Goal: Task Accomplishment & Management: Use online tool/utility

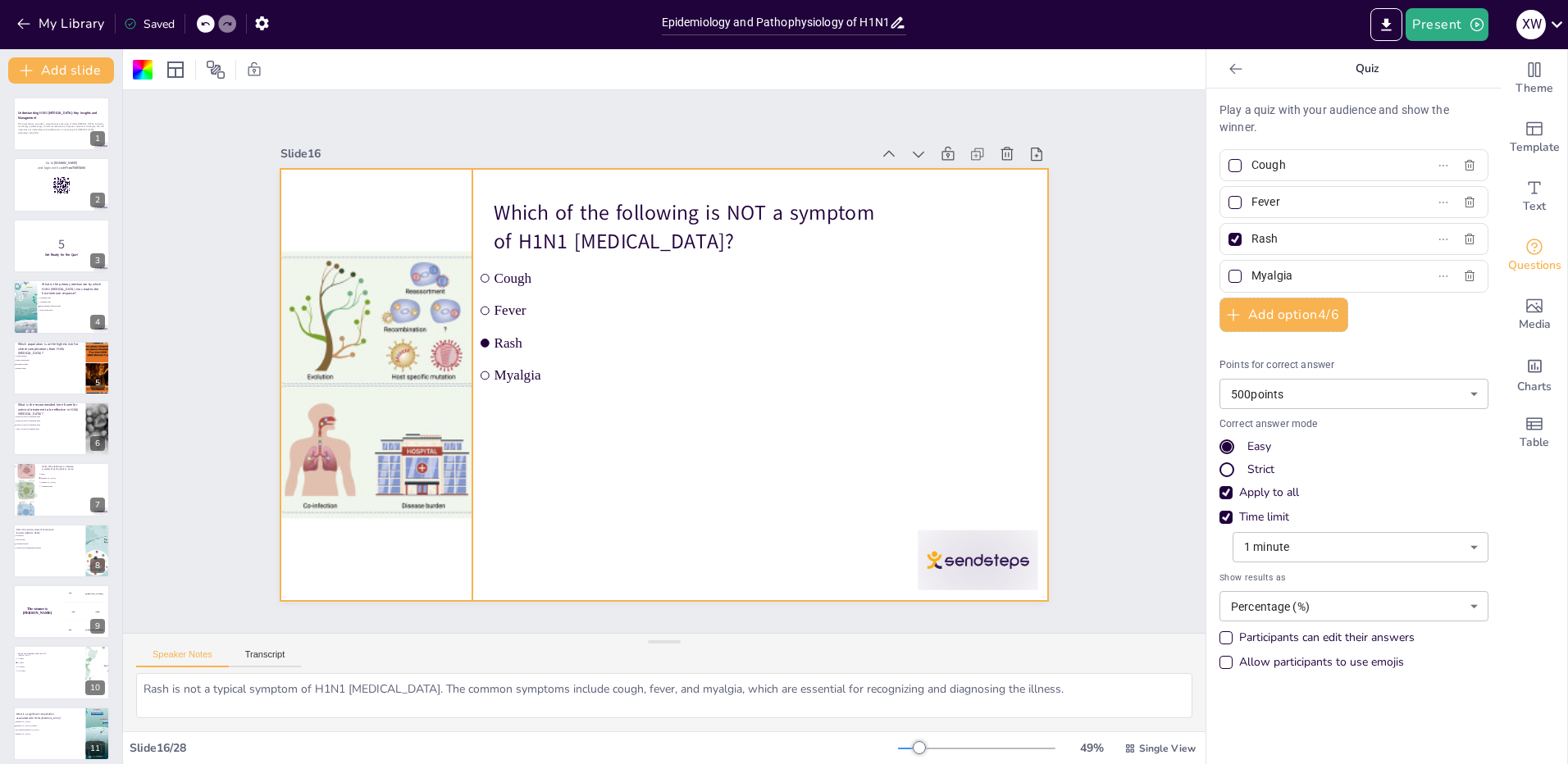
scroll to position [614, 0]
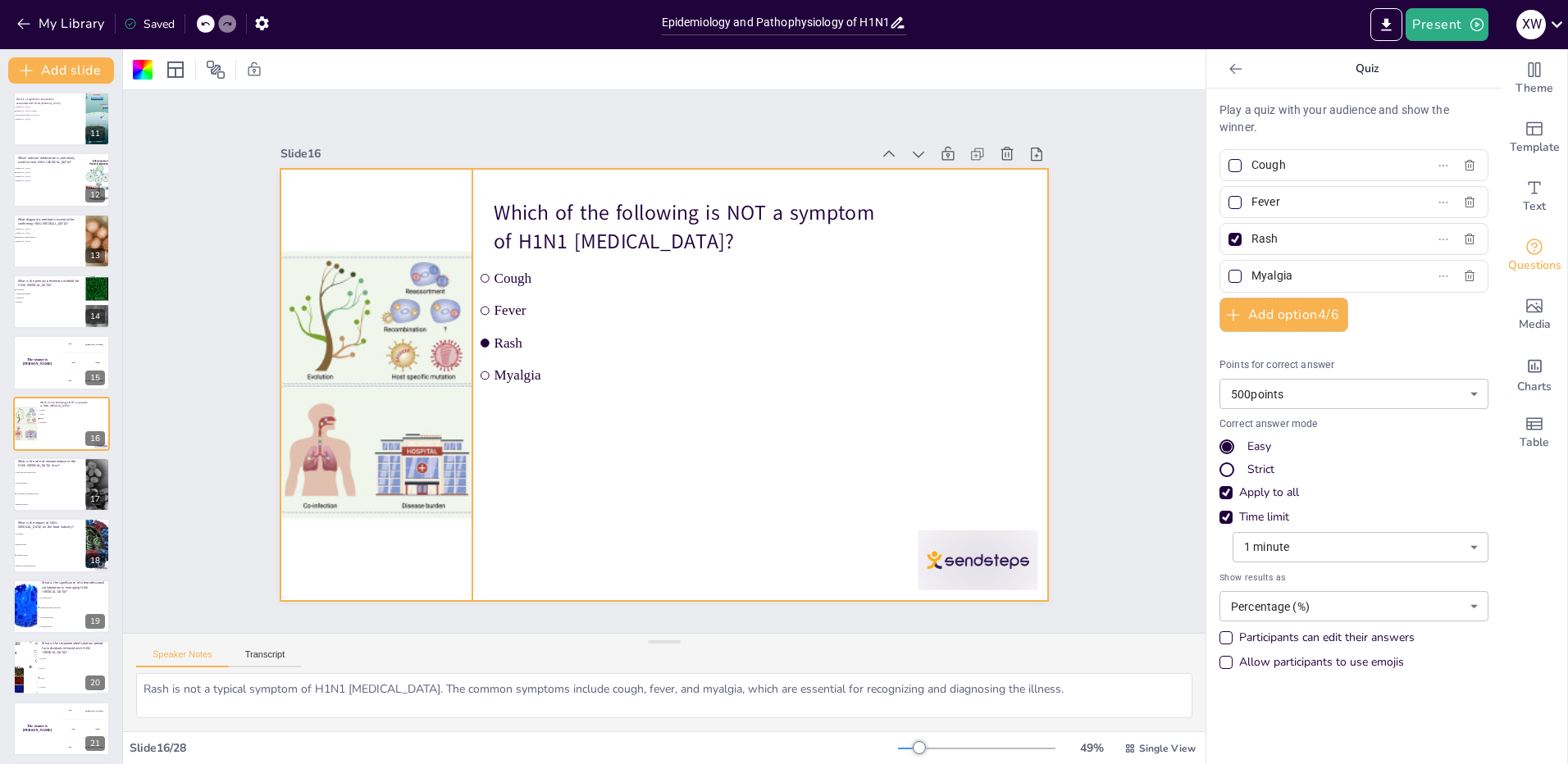
click at [347, 467] on div at bounding box center [376, 384] width 432 height 432
checkbox input "true"
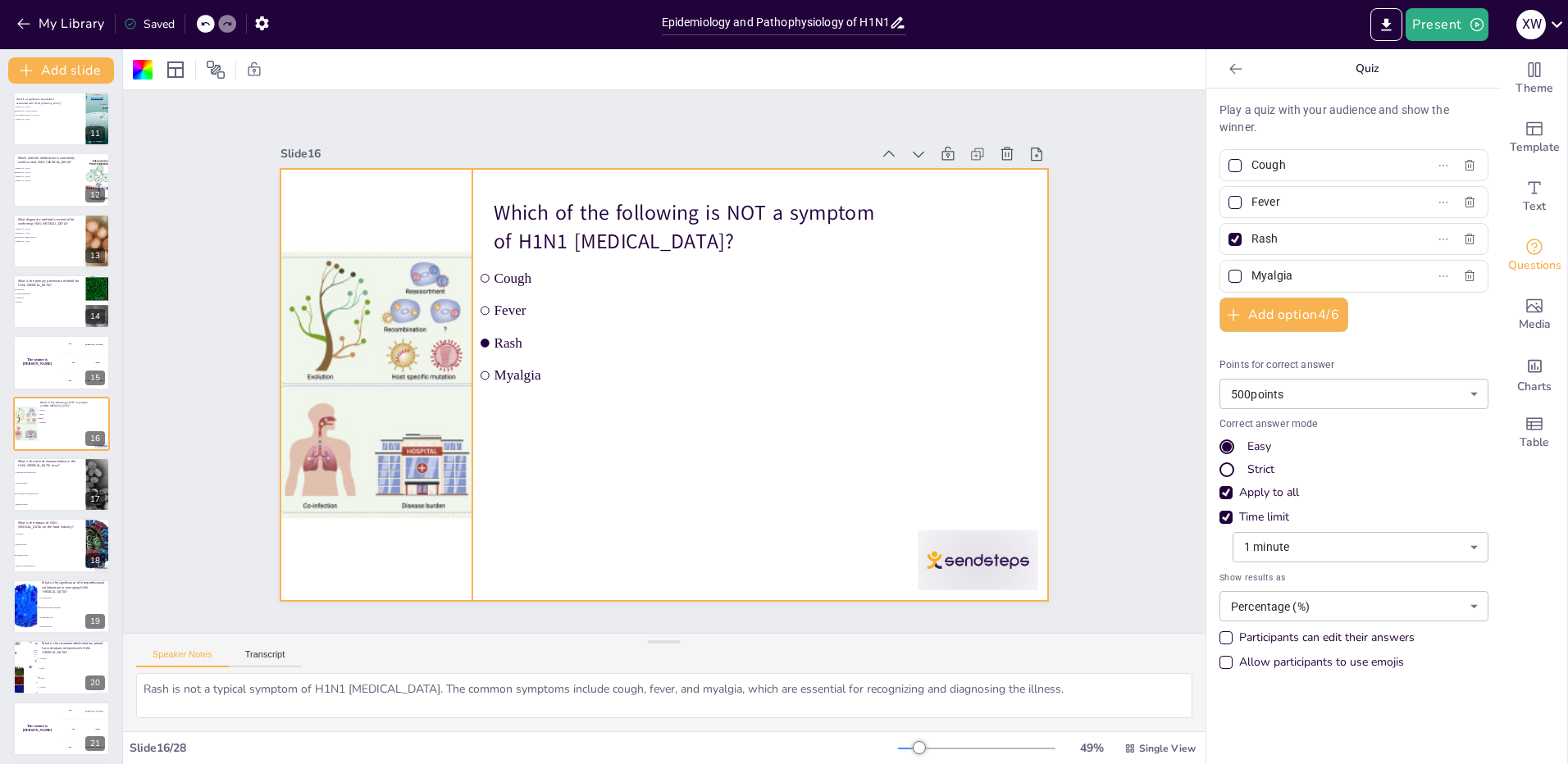
checkbox input "true"
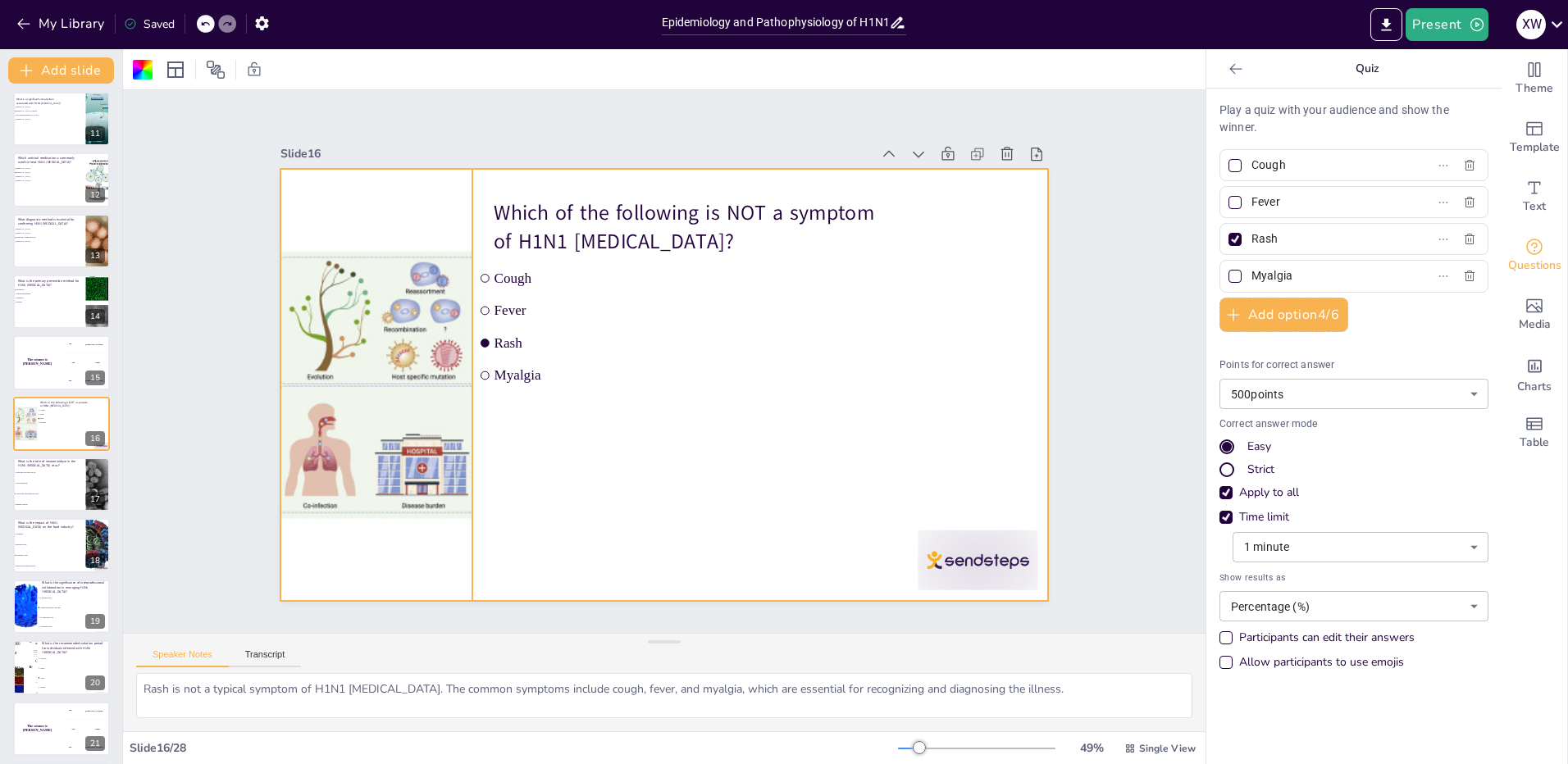
checkbox input "true"
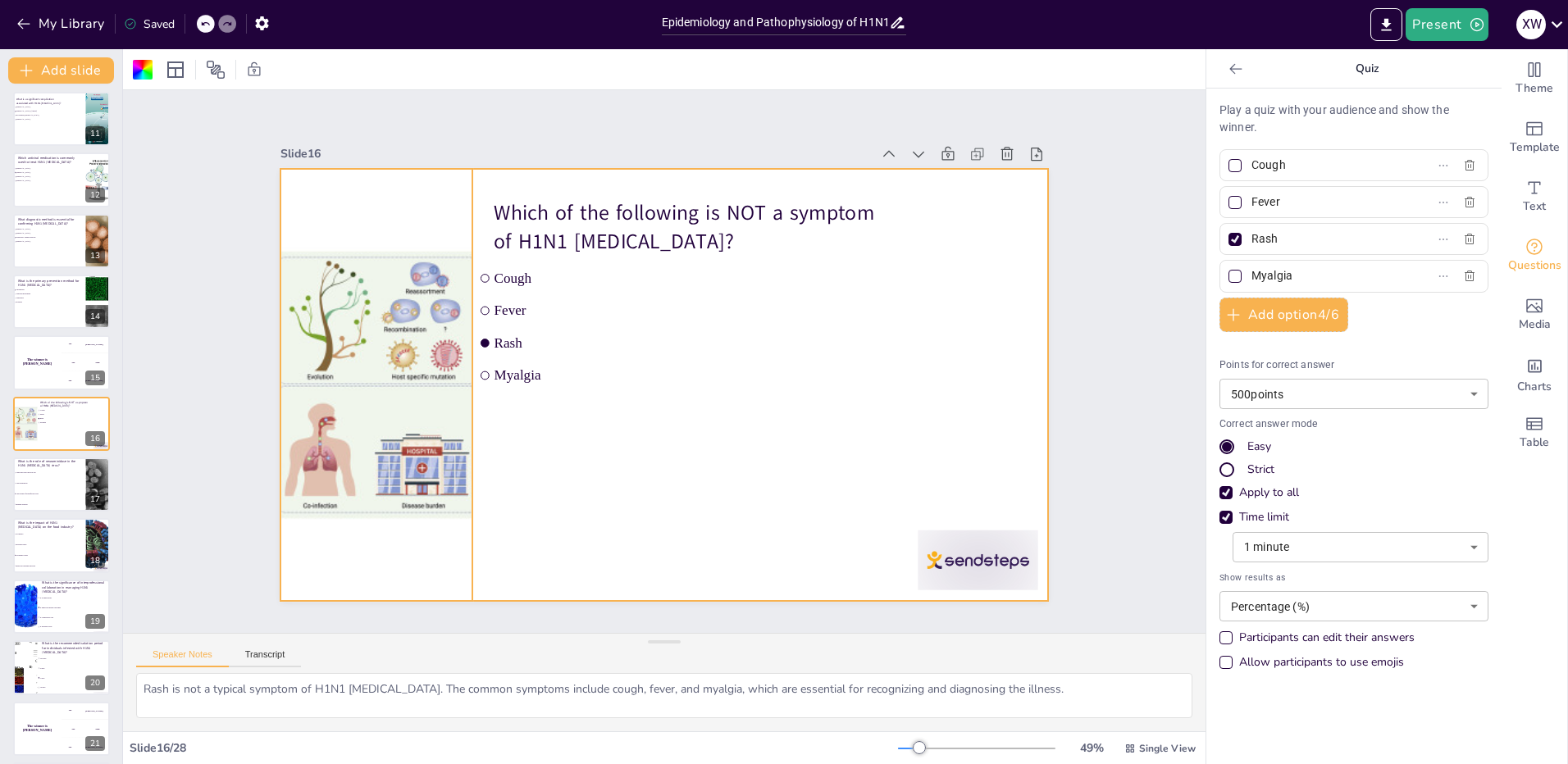
checkbox input "true"
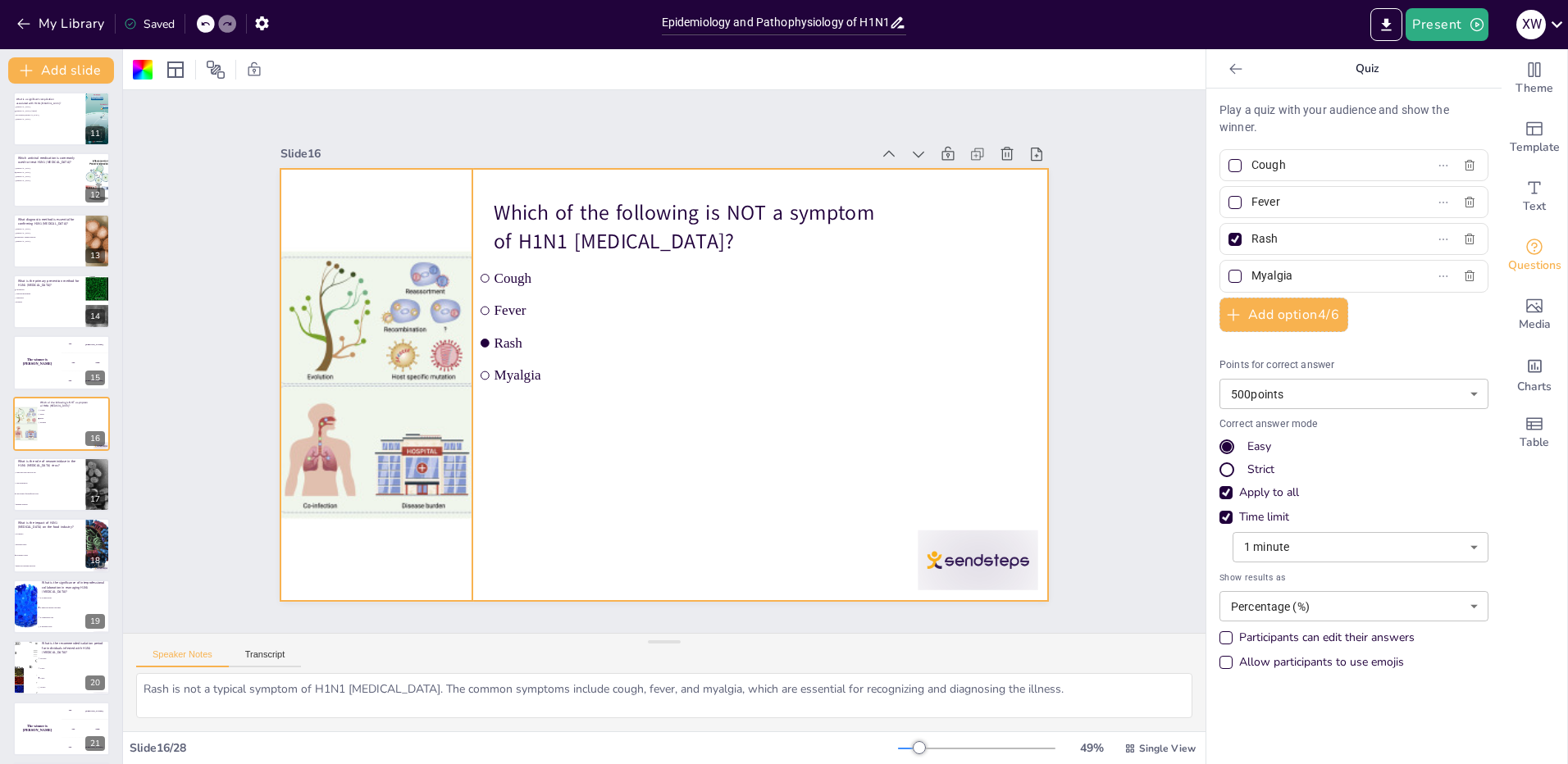
checkbox input "true"
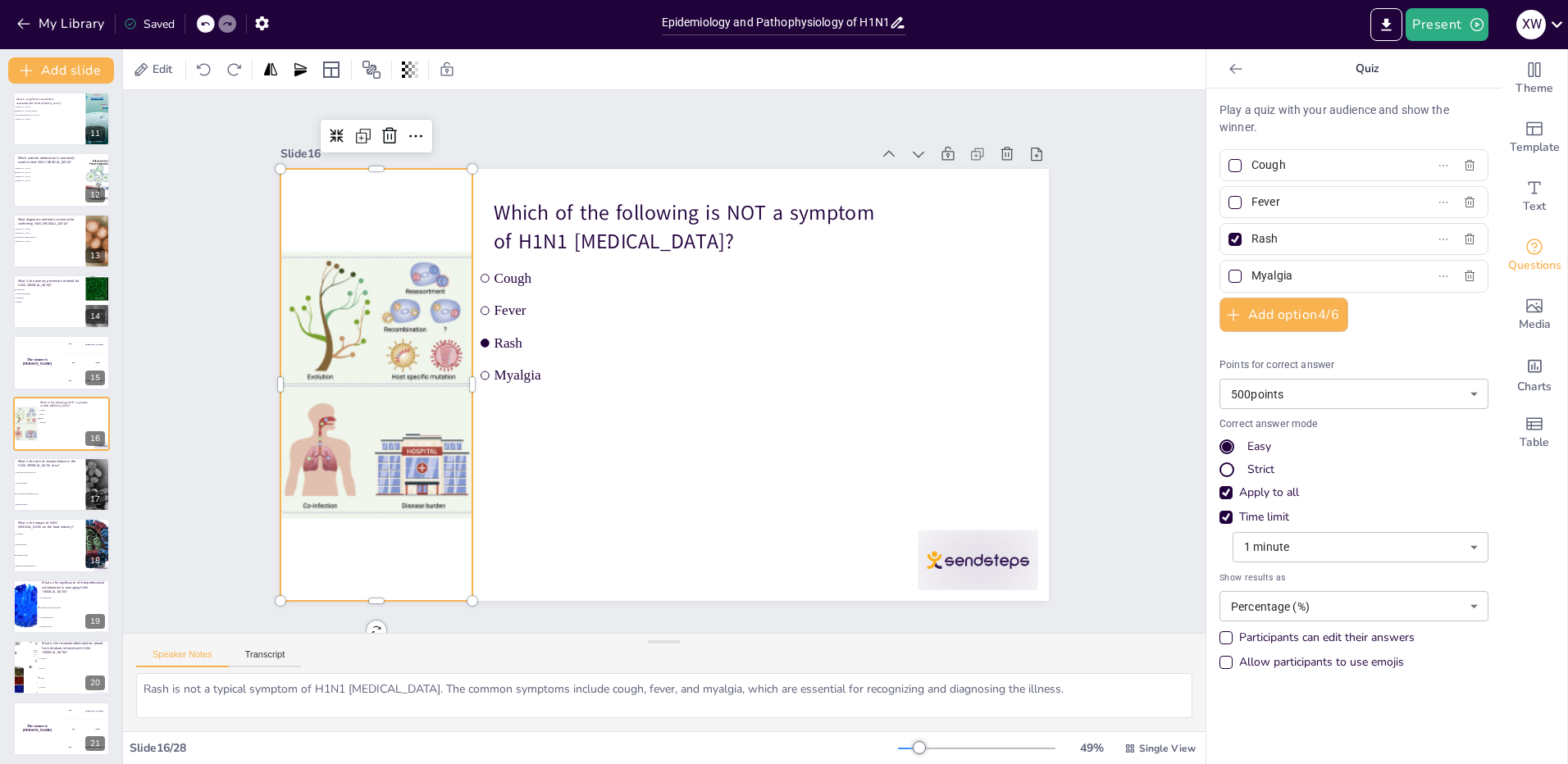
checkbox input "true"
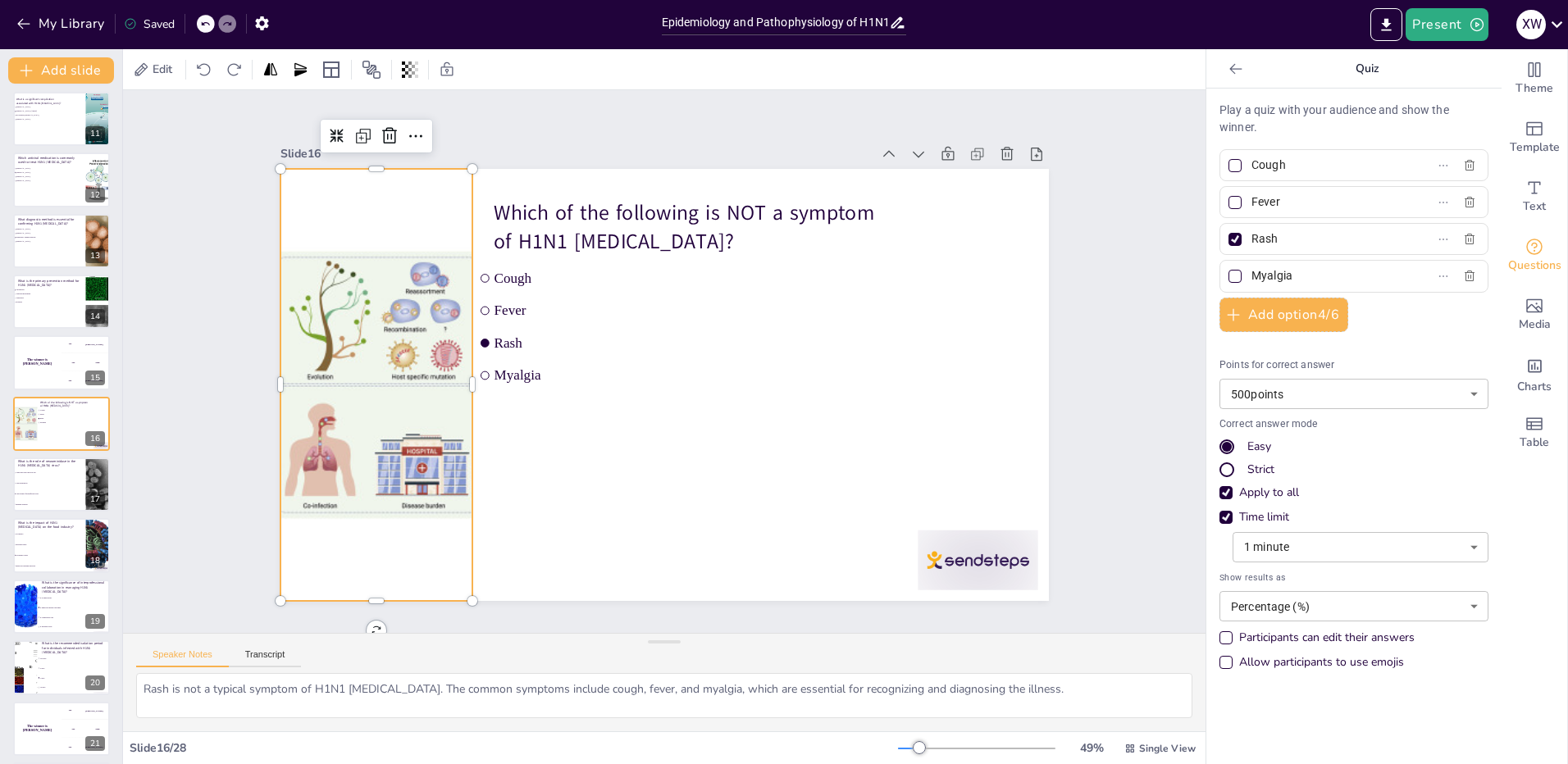
checkbox input "true"
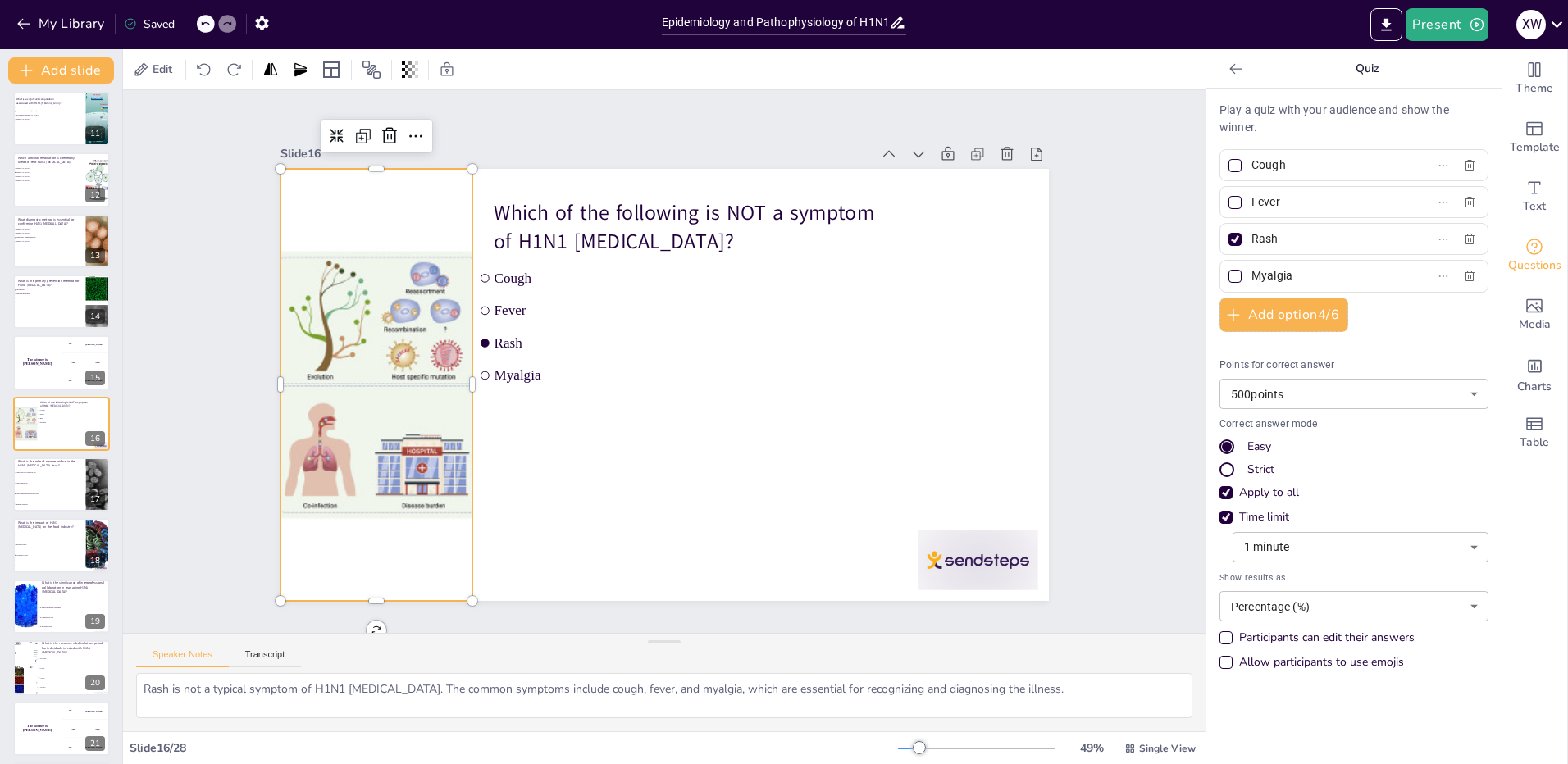
checkbox input "true"
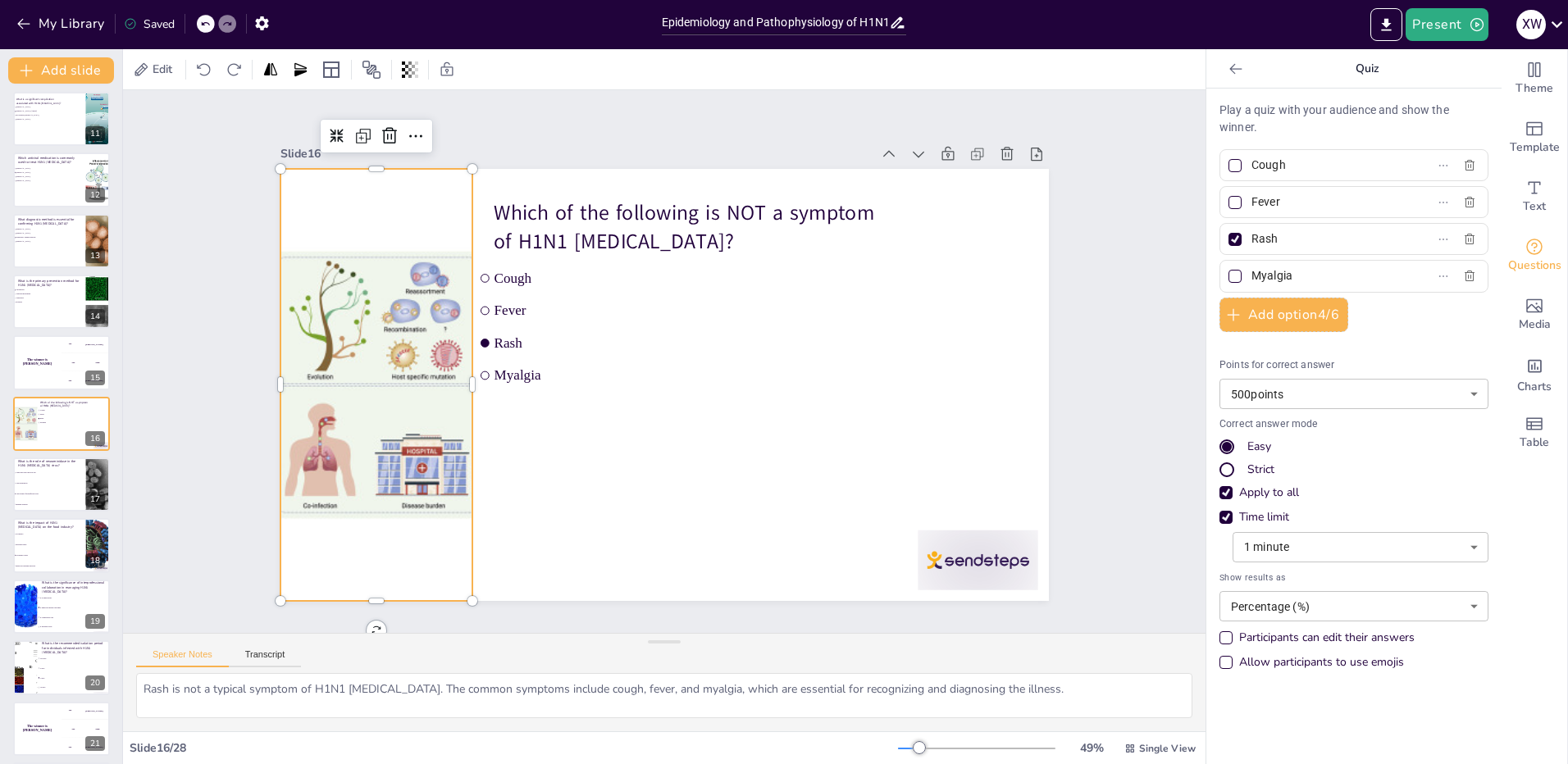
checkbox input "true"
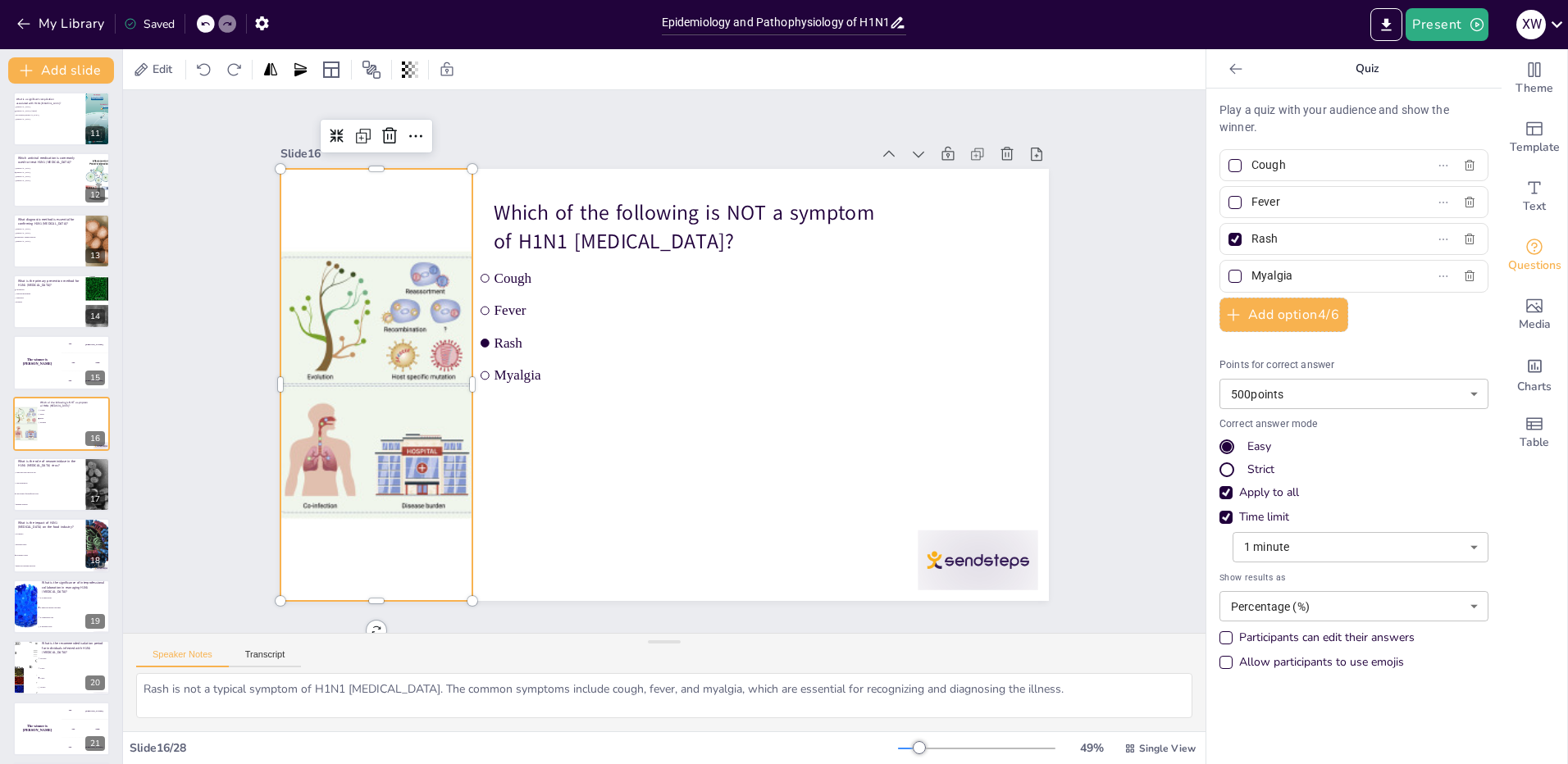
checkbox input "true"
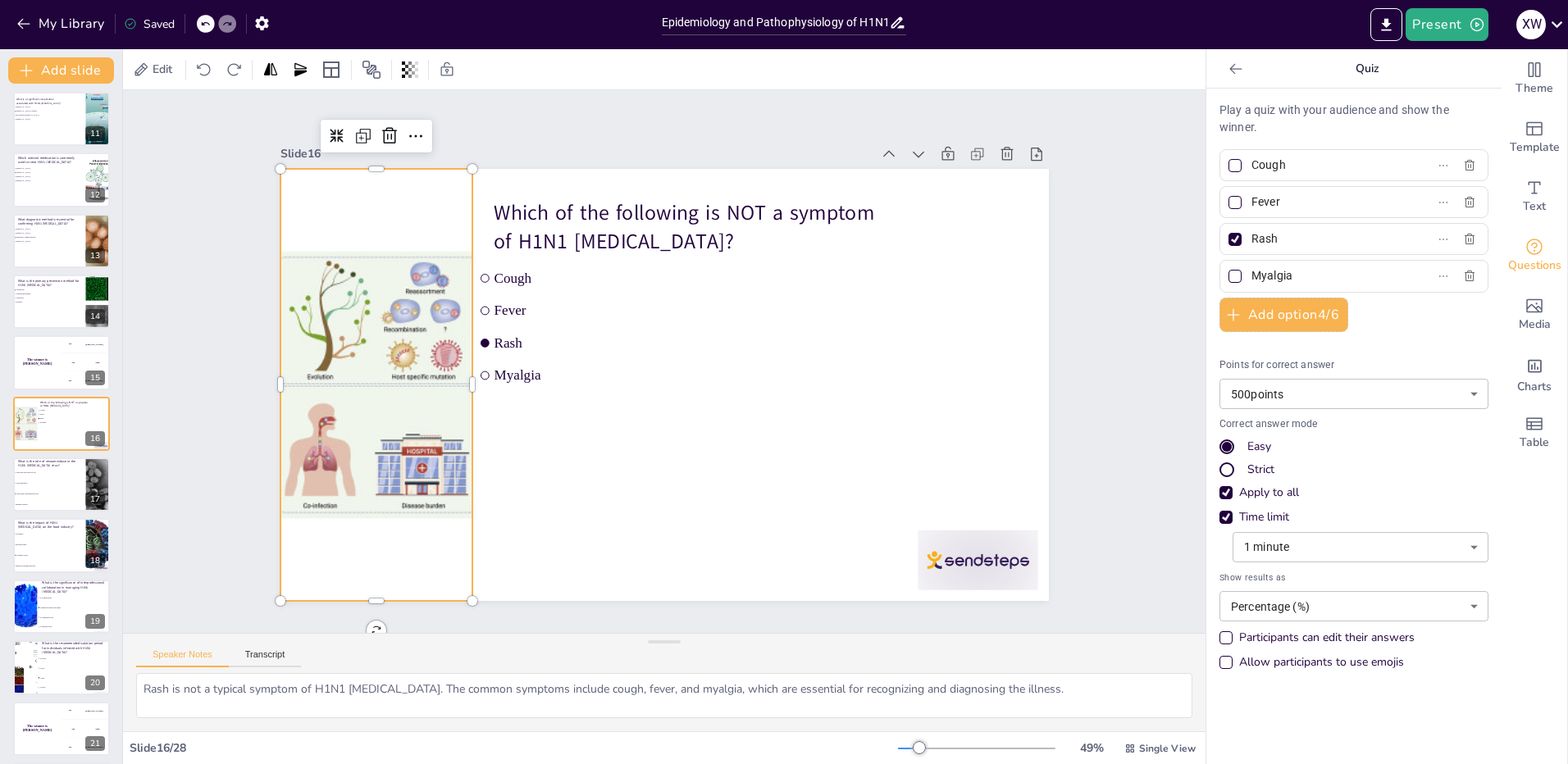
checkbox input "true"
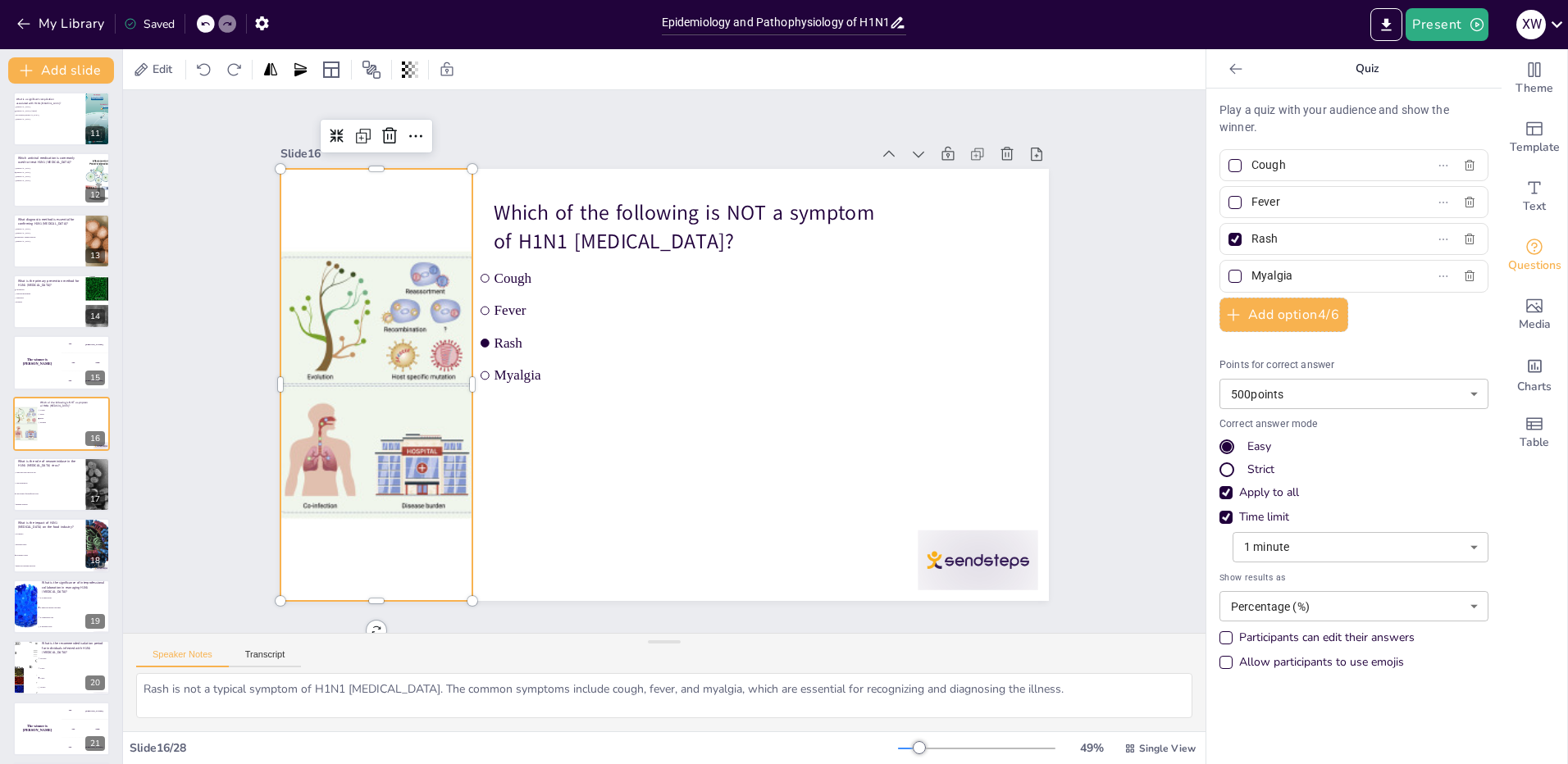
checkbox input "true"
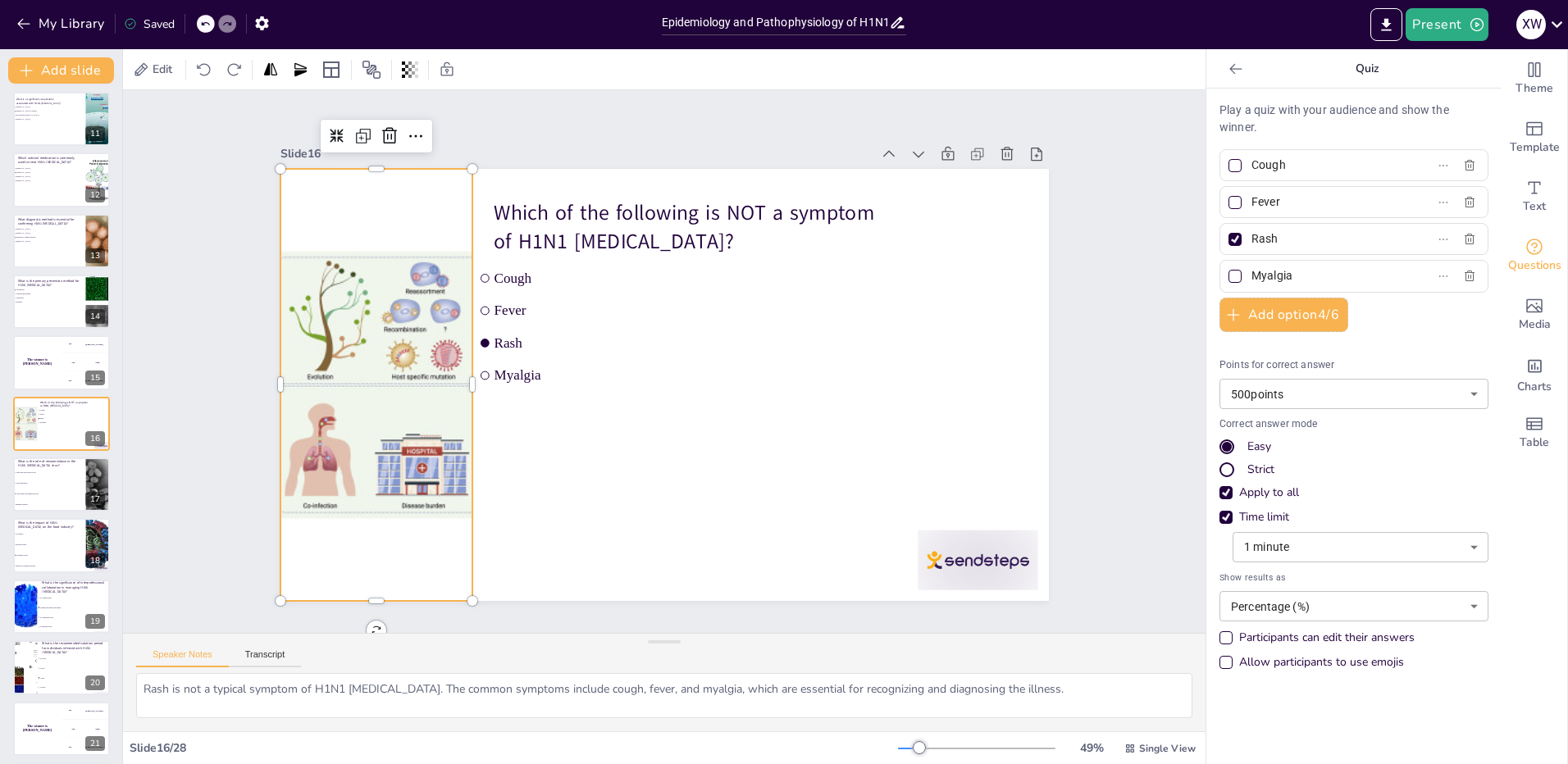
checkbox input "true"
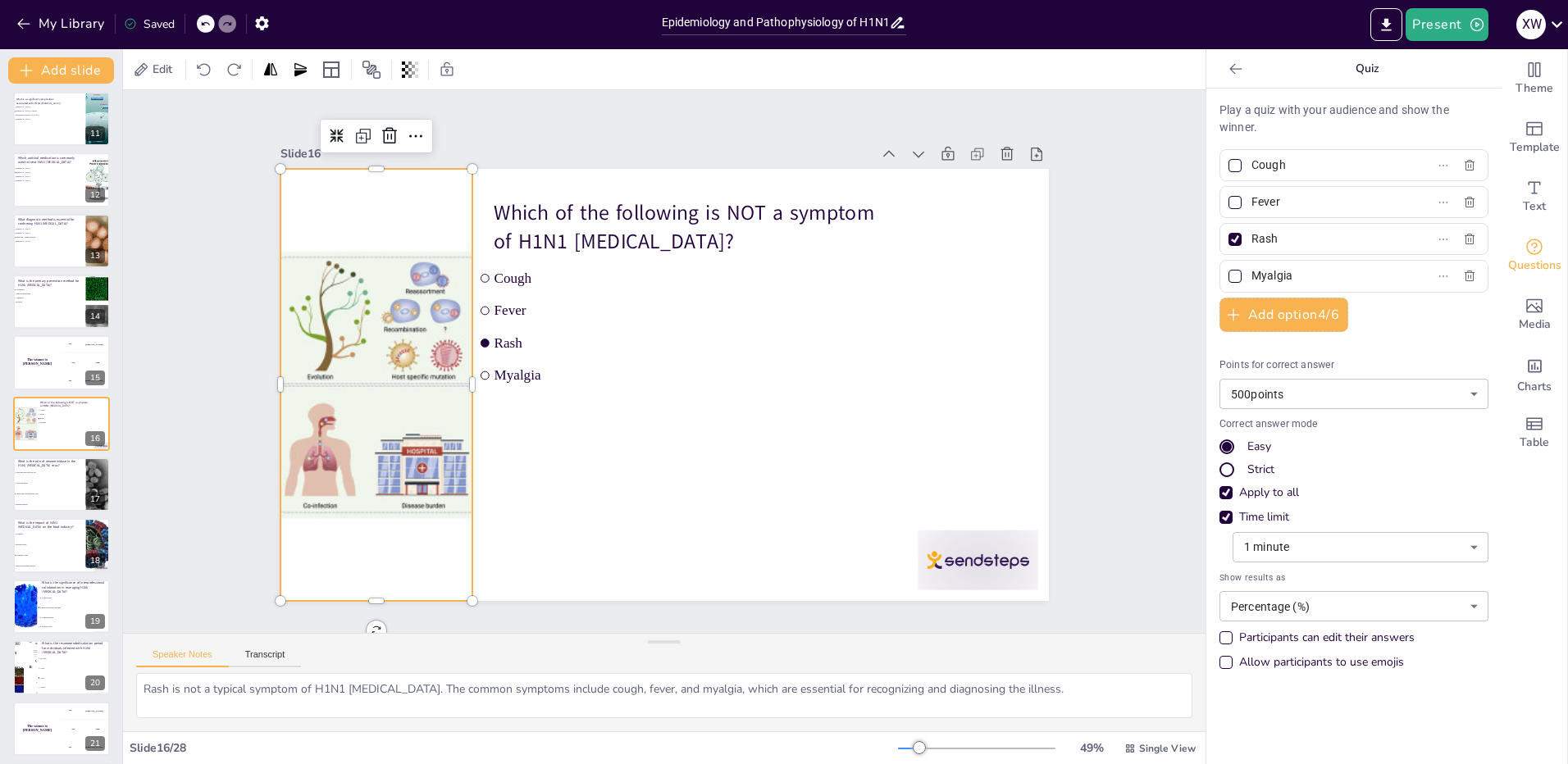
checkbox input "true"
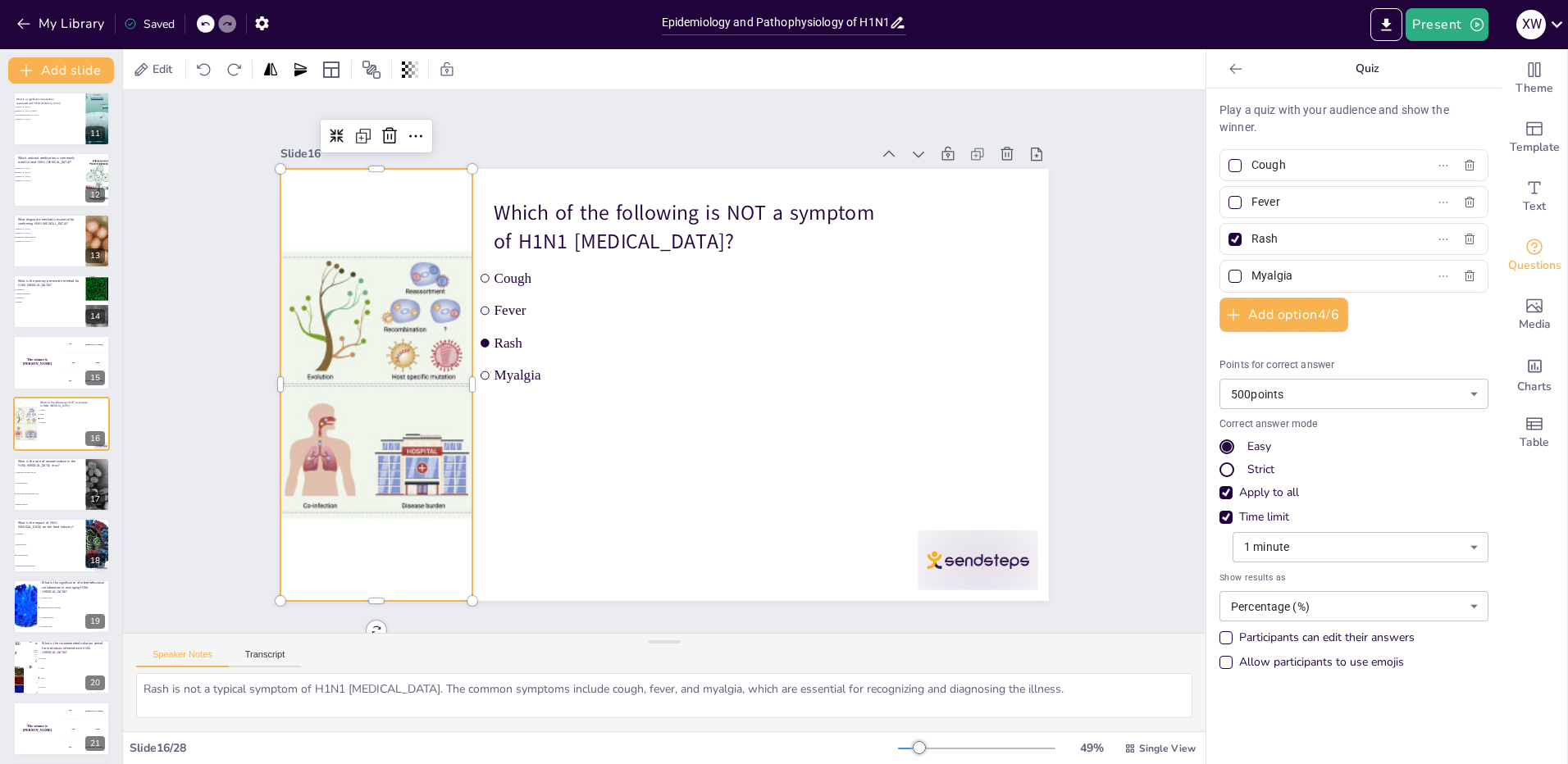
checkbox input "true"
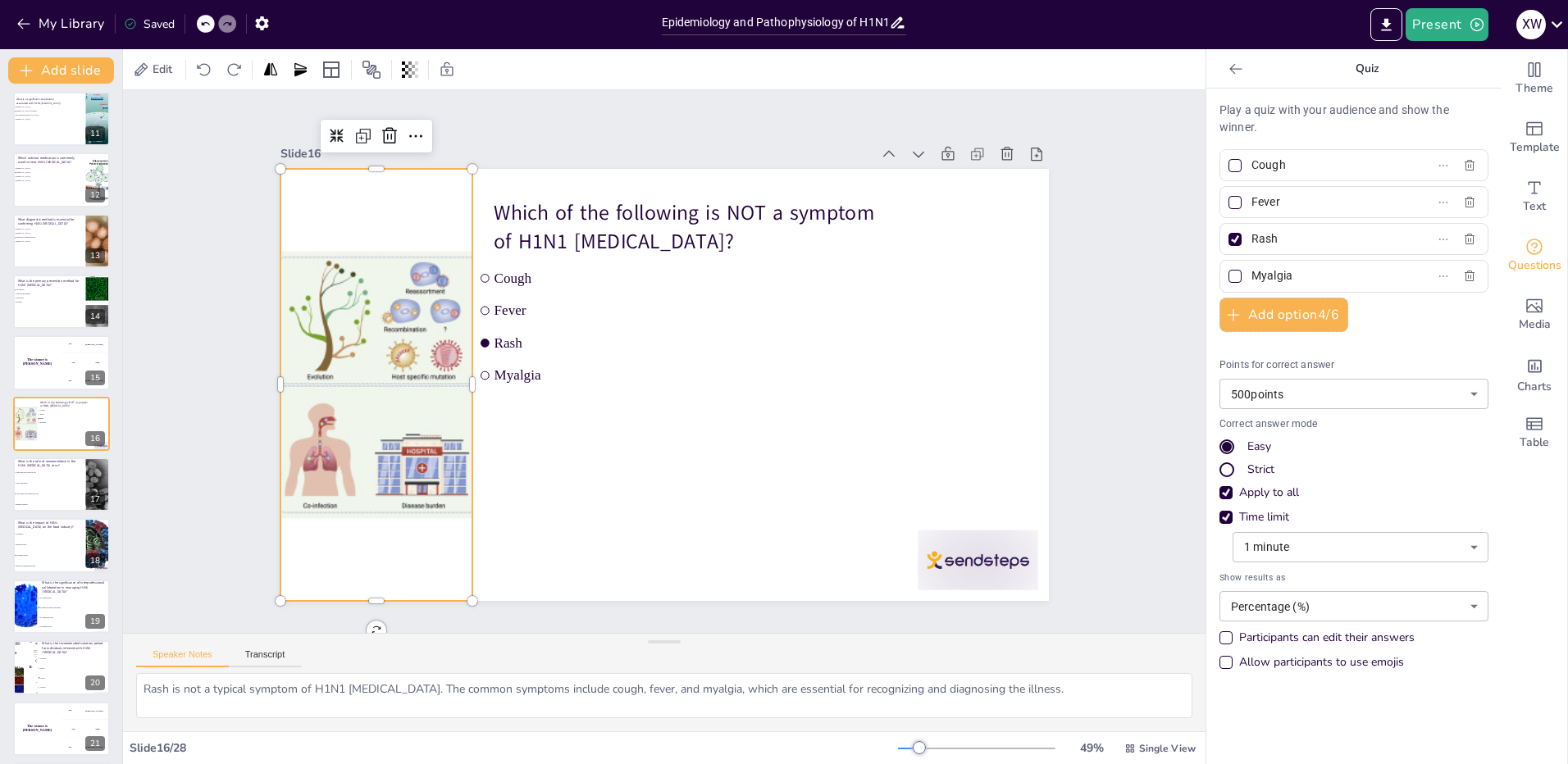
checkbox input "true"
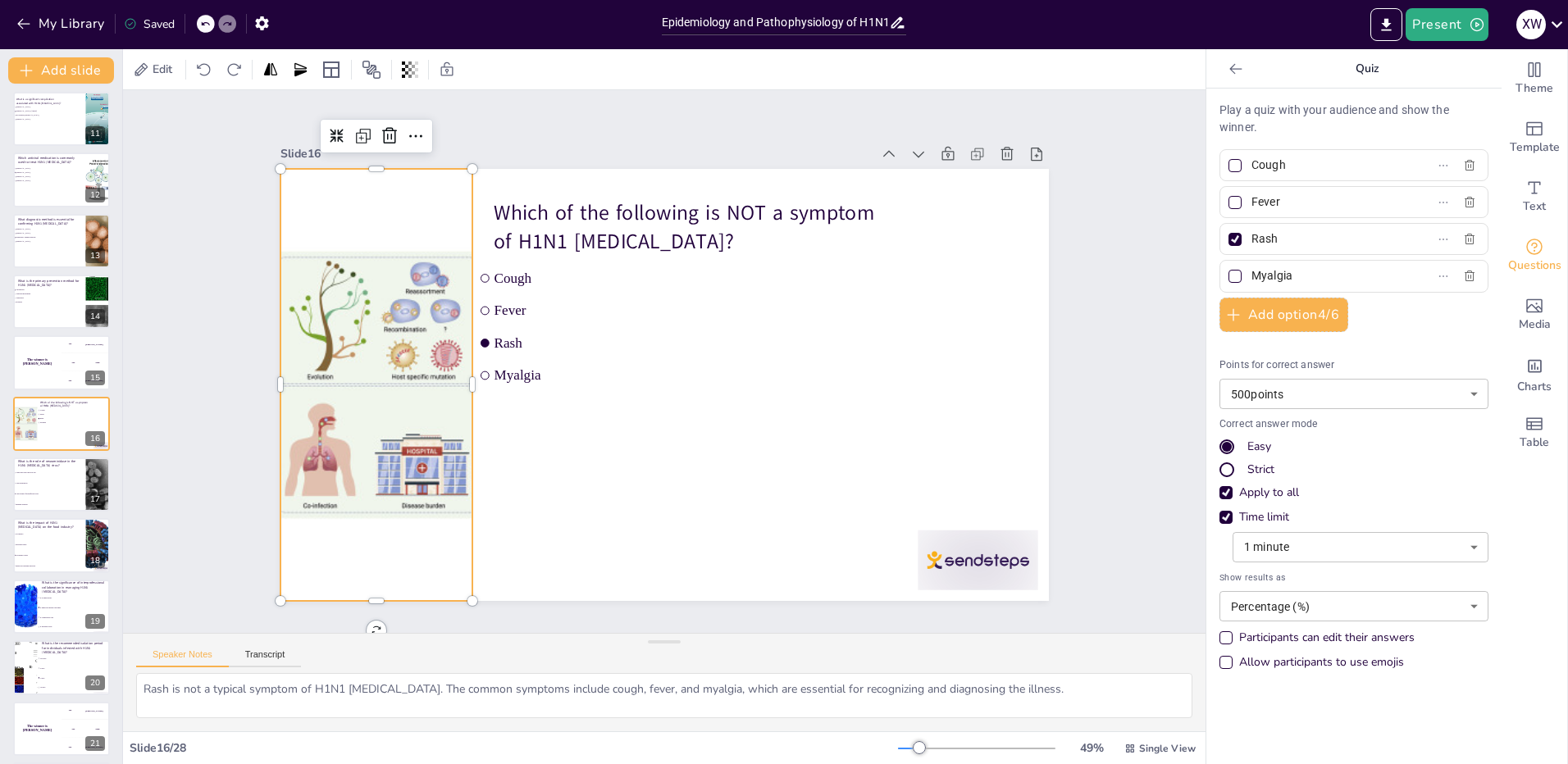
checkbox input "true"
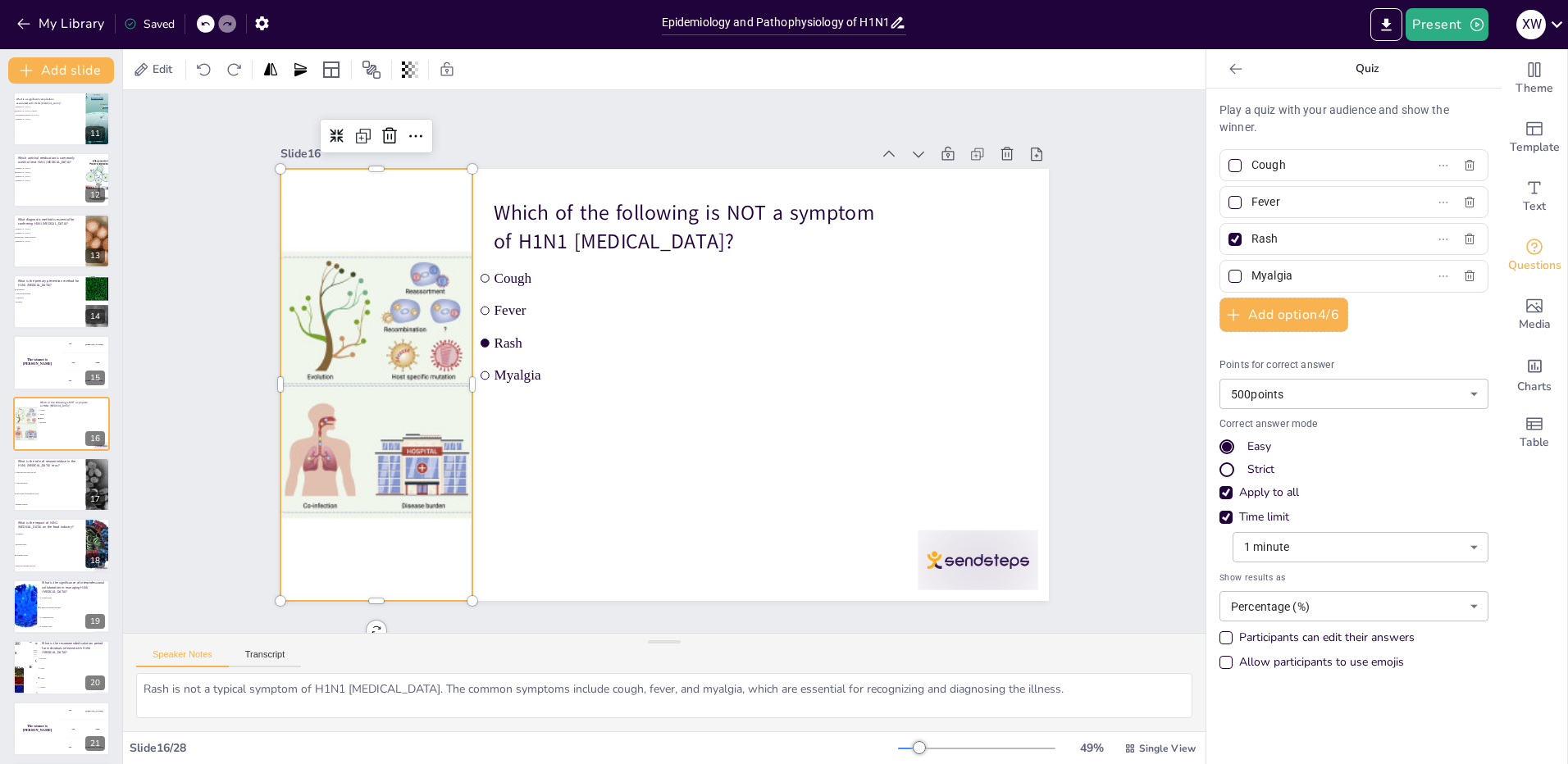
checkbox input "true"
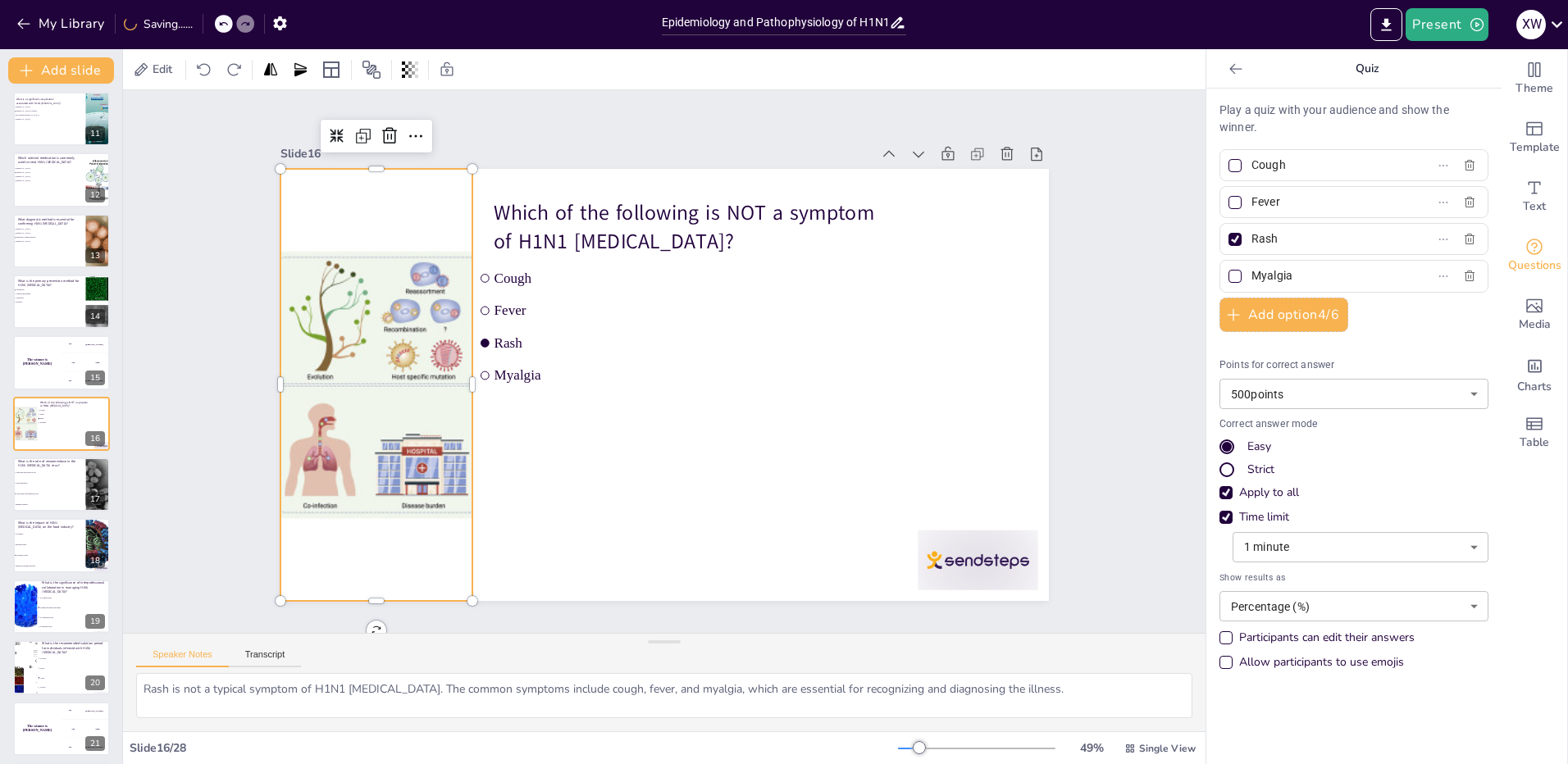
checkbox input "true"
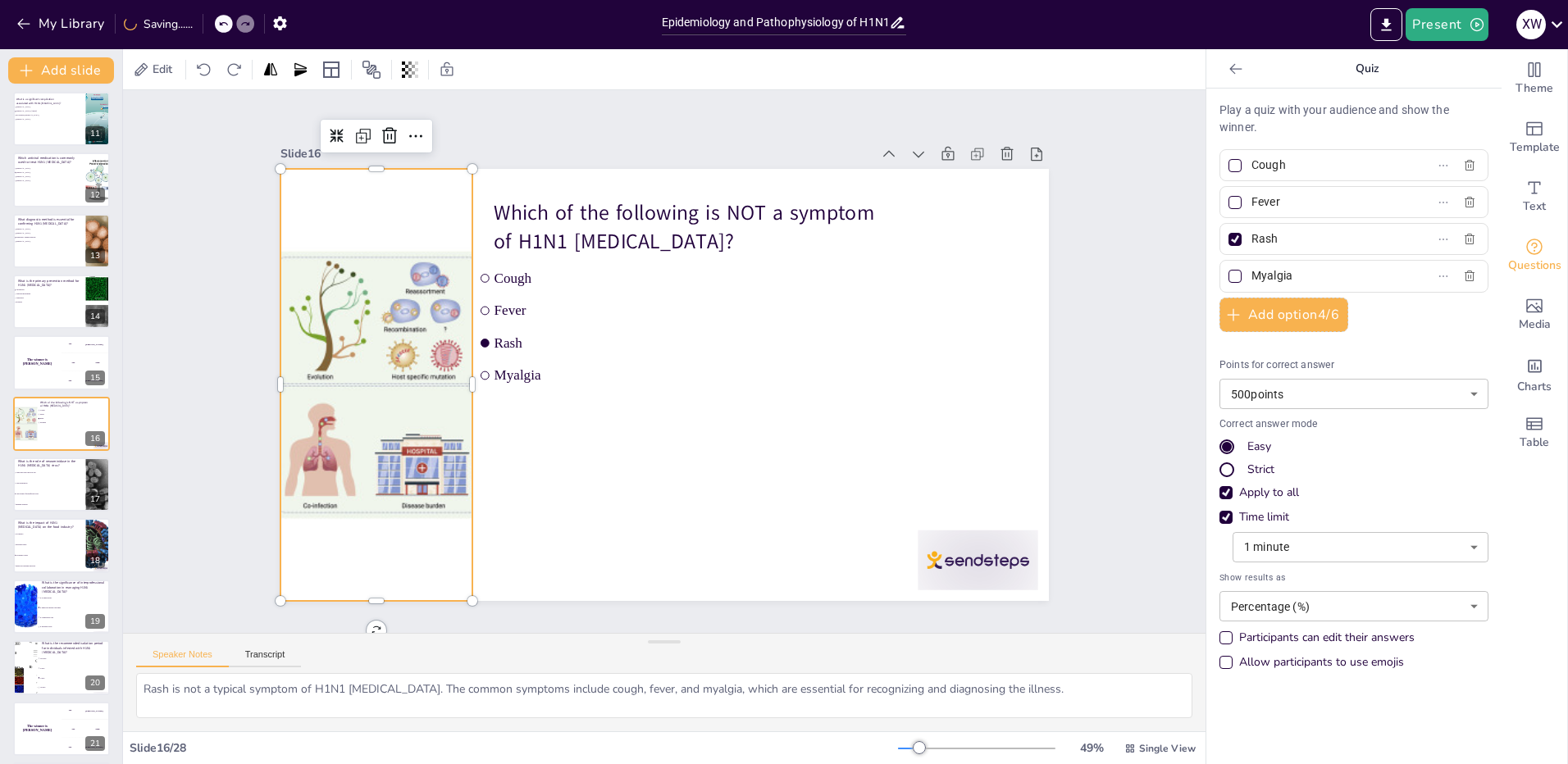
checkbox input "true"
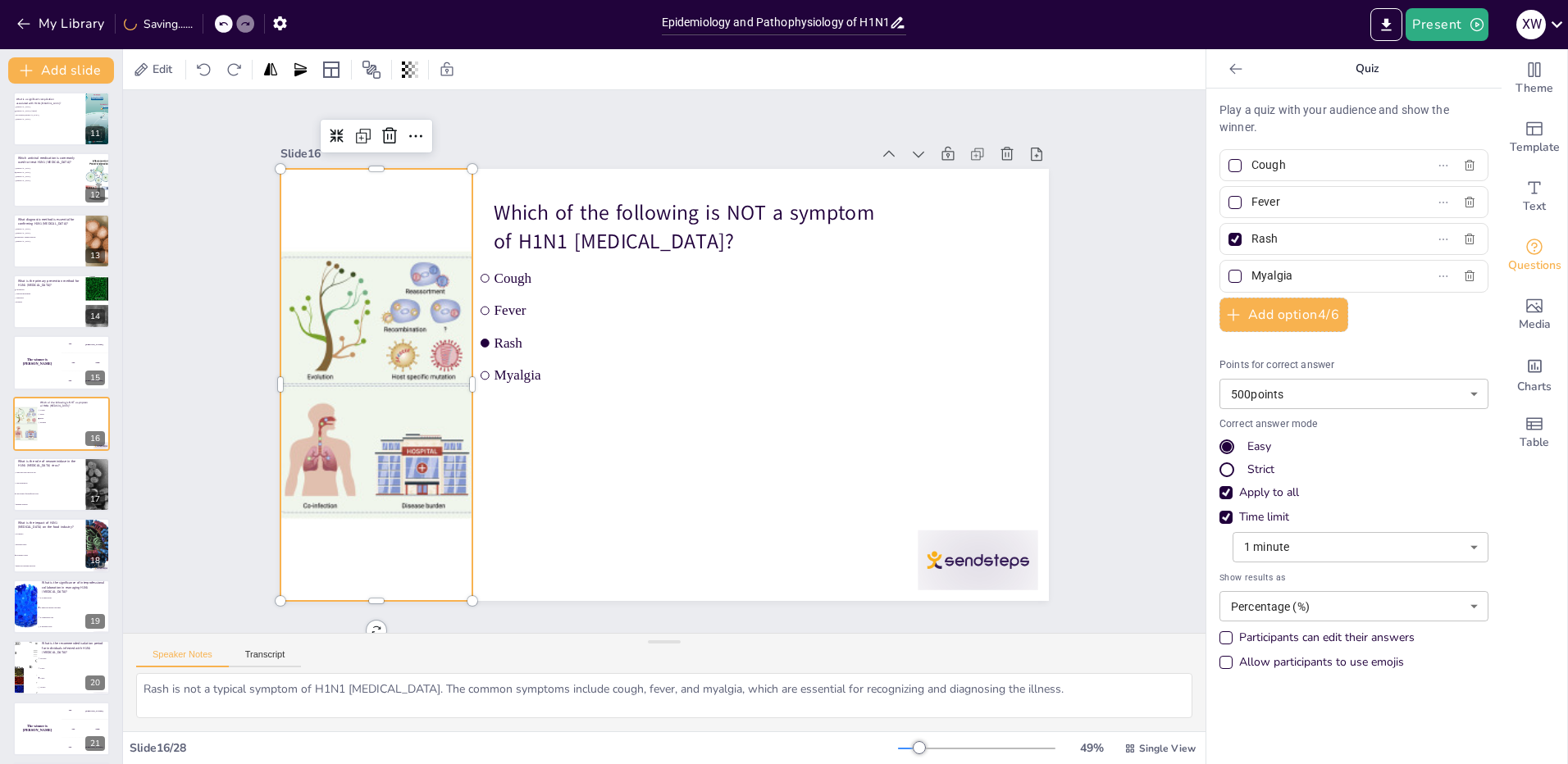
checkbox input "true"
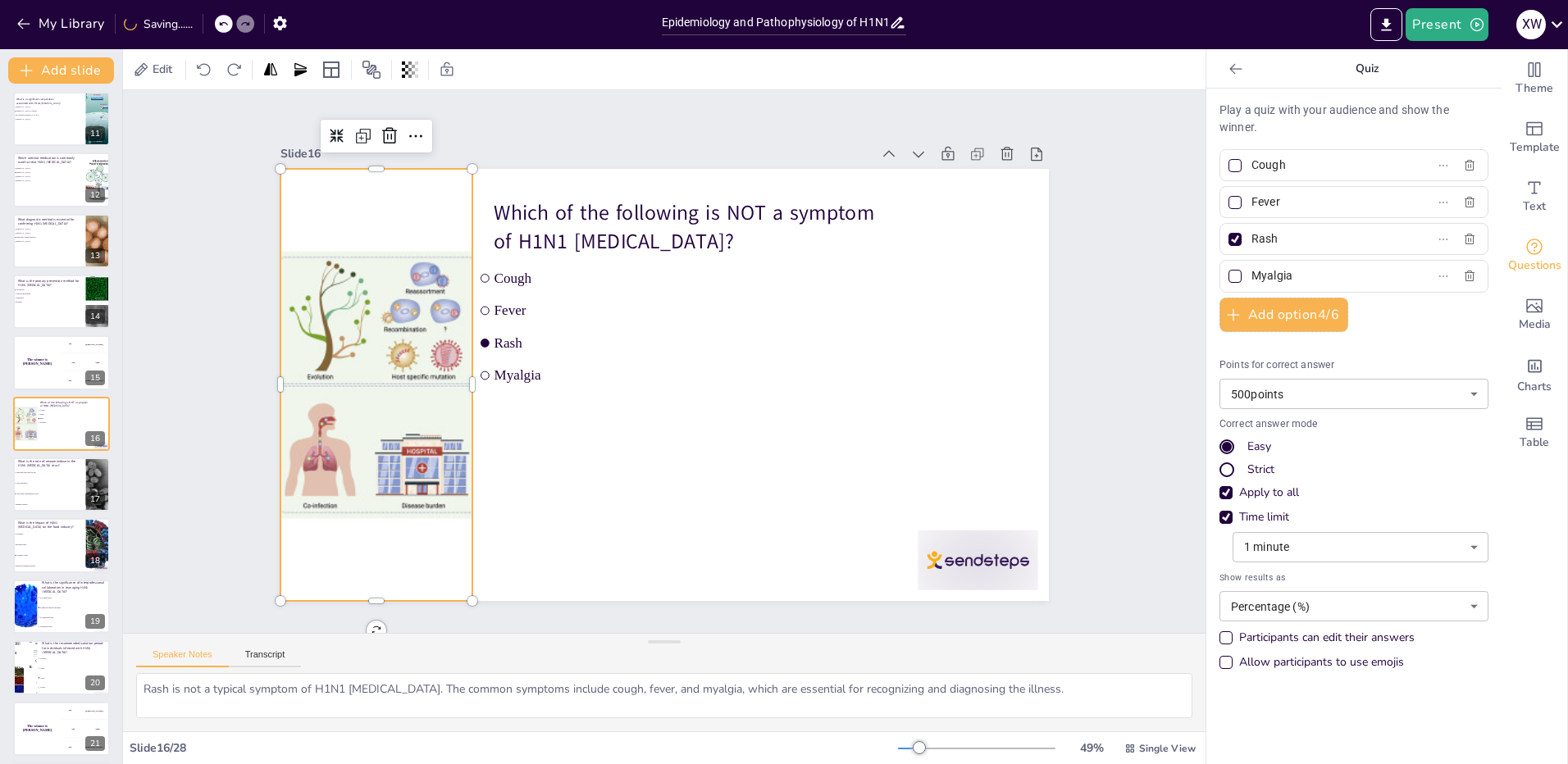
checkbox input "true"
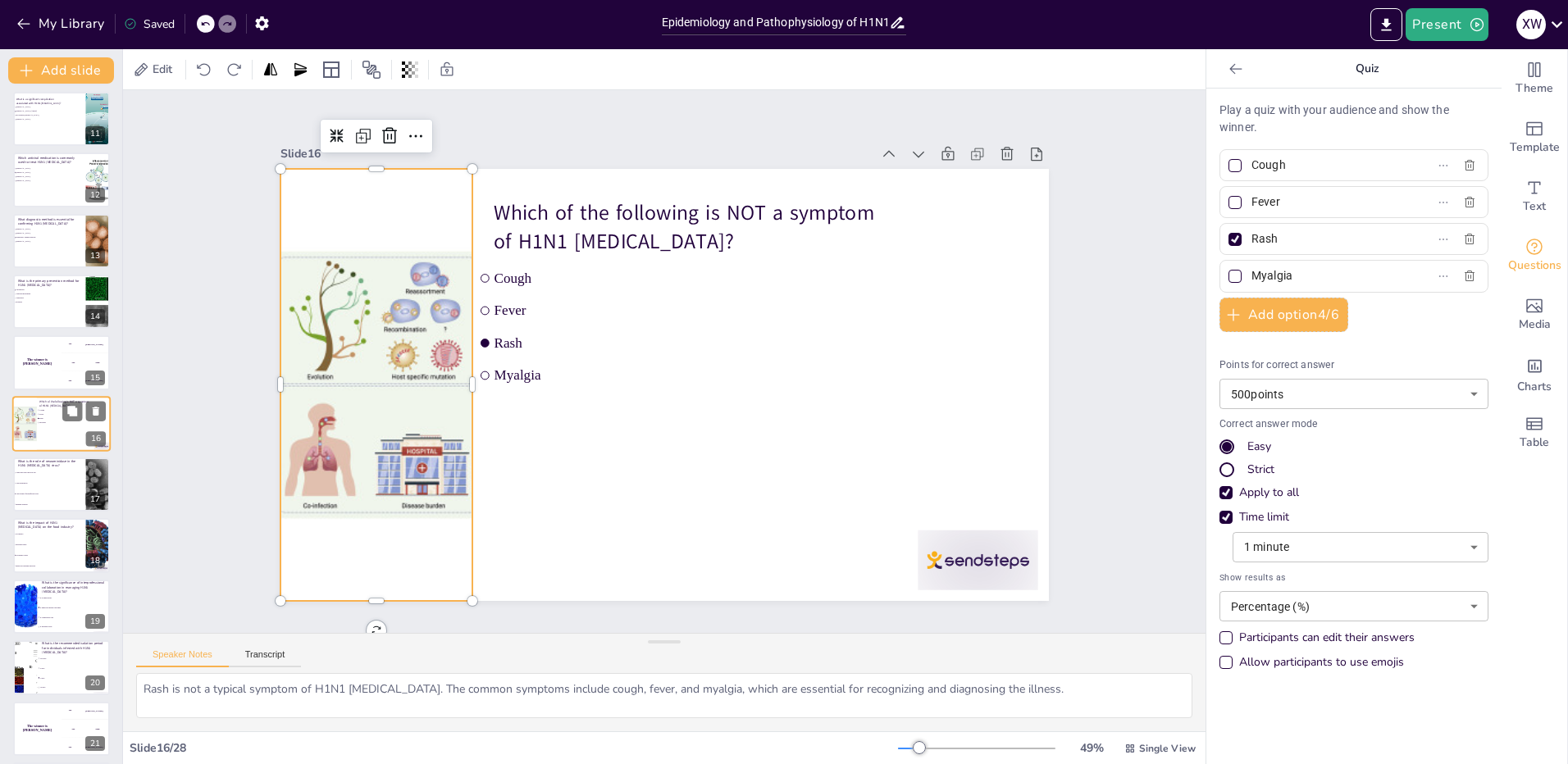
checkbox input "true"
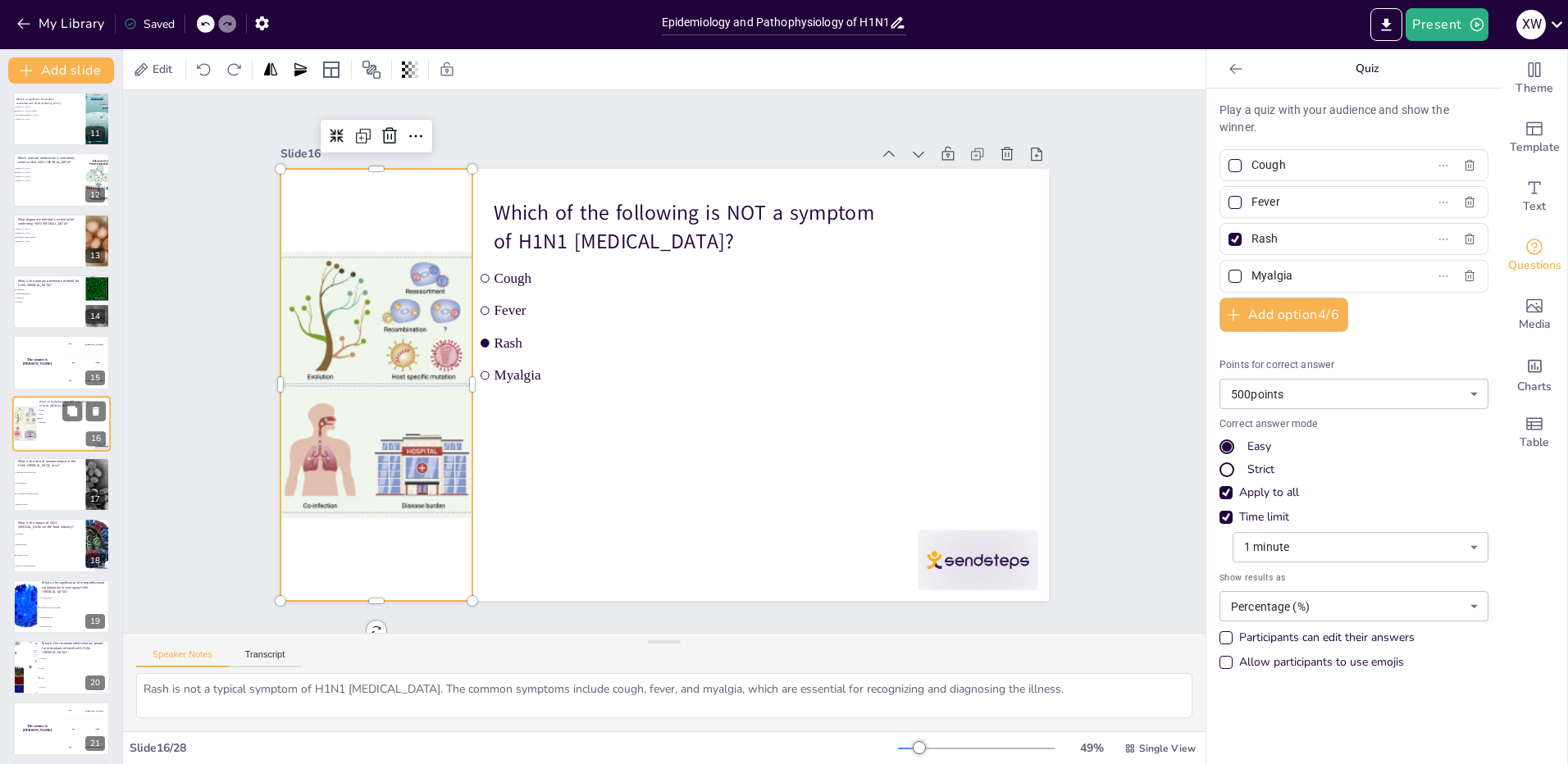
checkbox input "true"
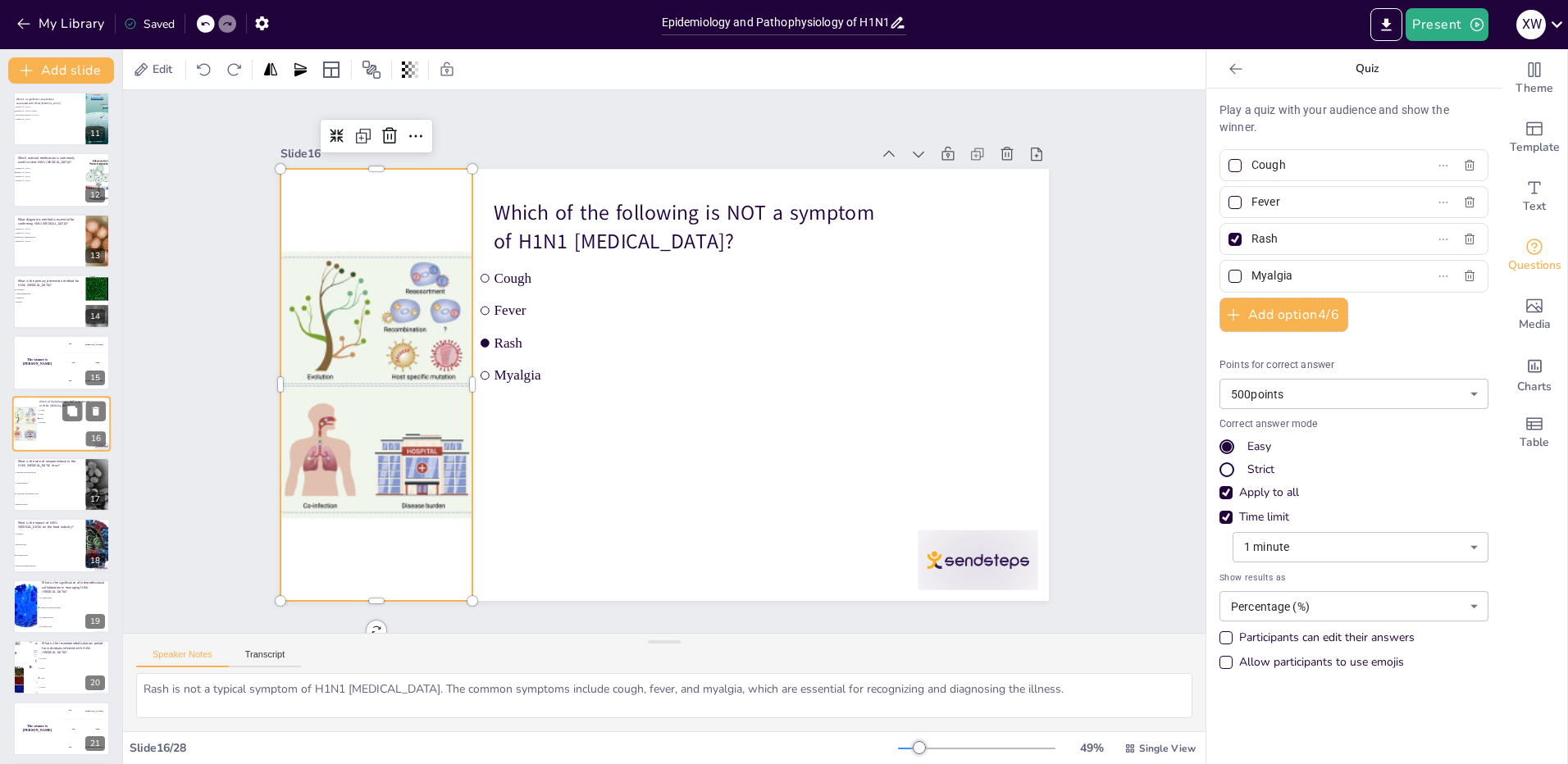
checkbox input "true"
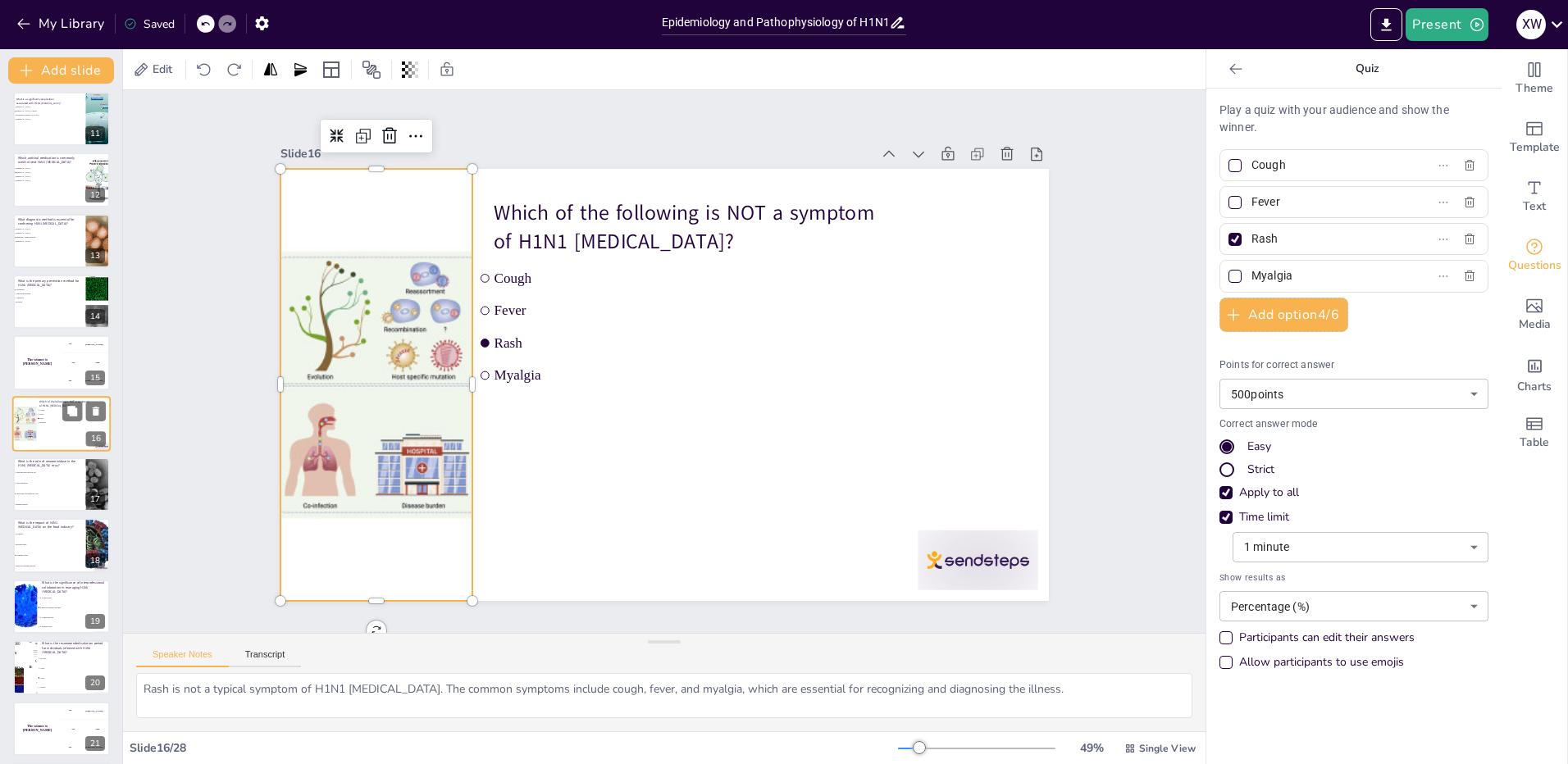
checkbox input "true"
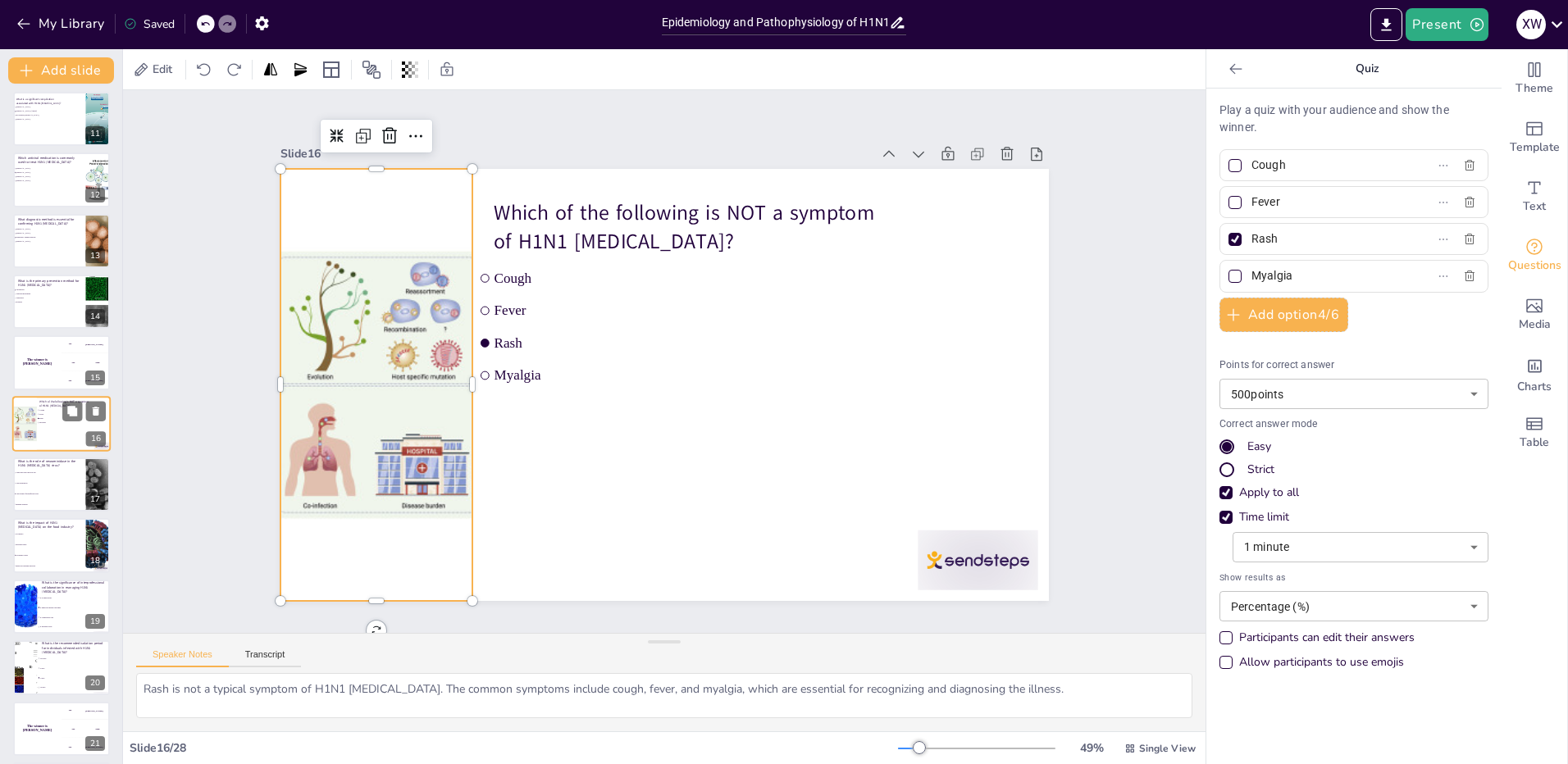
checkbox input "true"
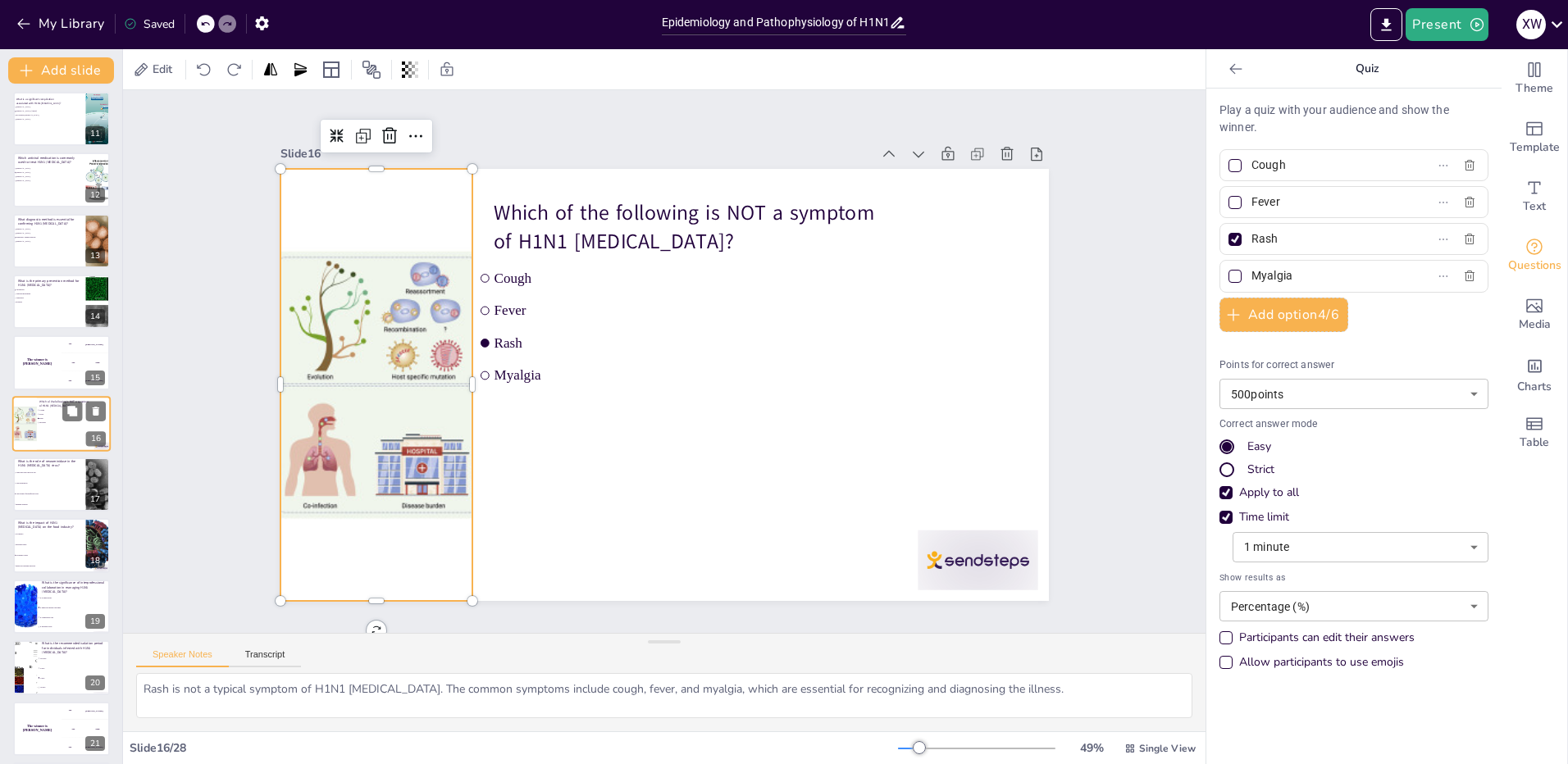
checkbox input "true"
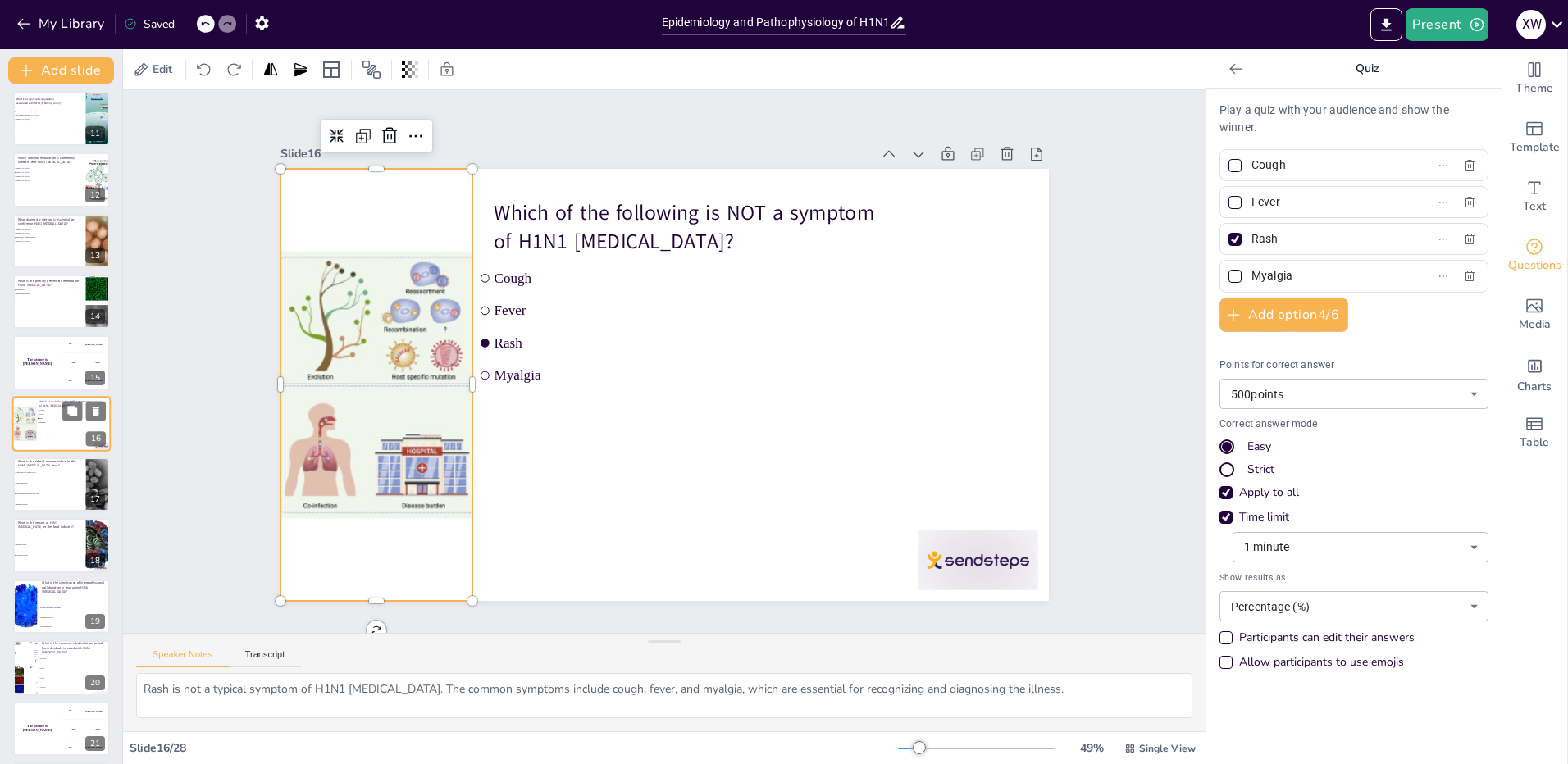
checkbox input "true"
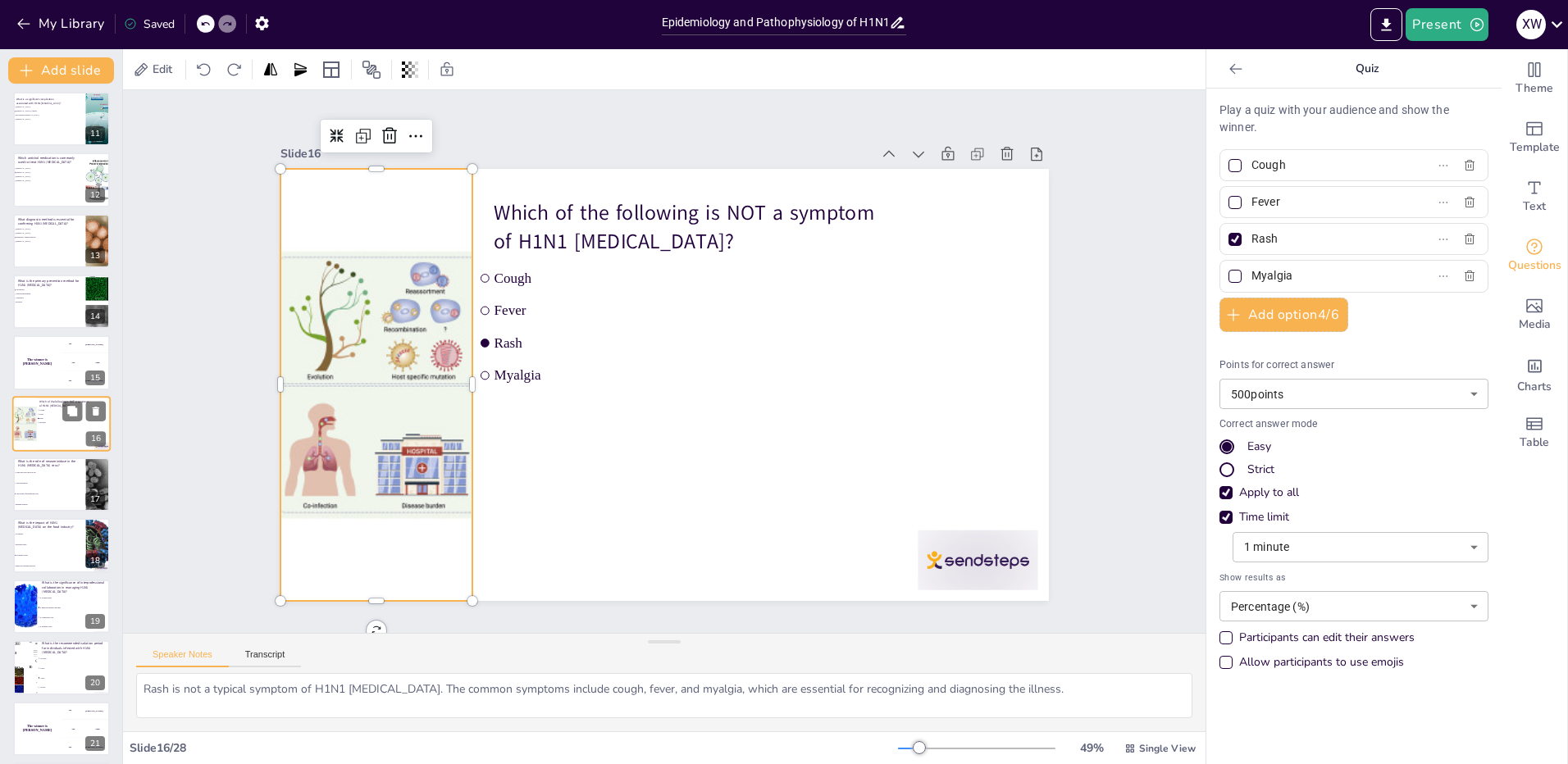
checkbox input "true"
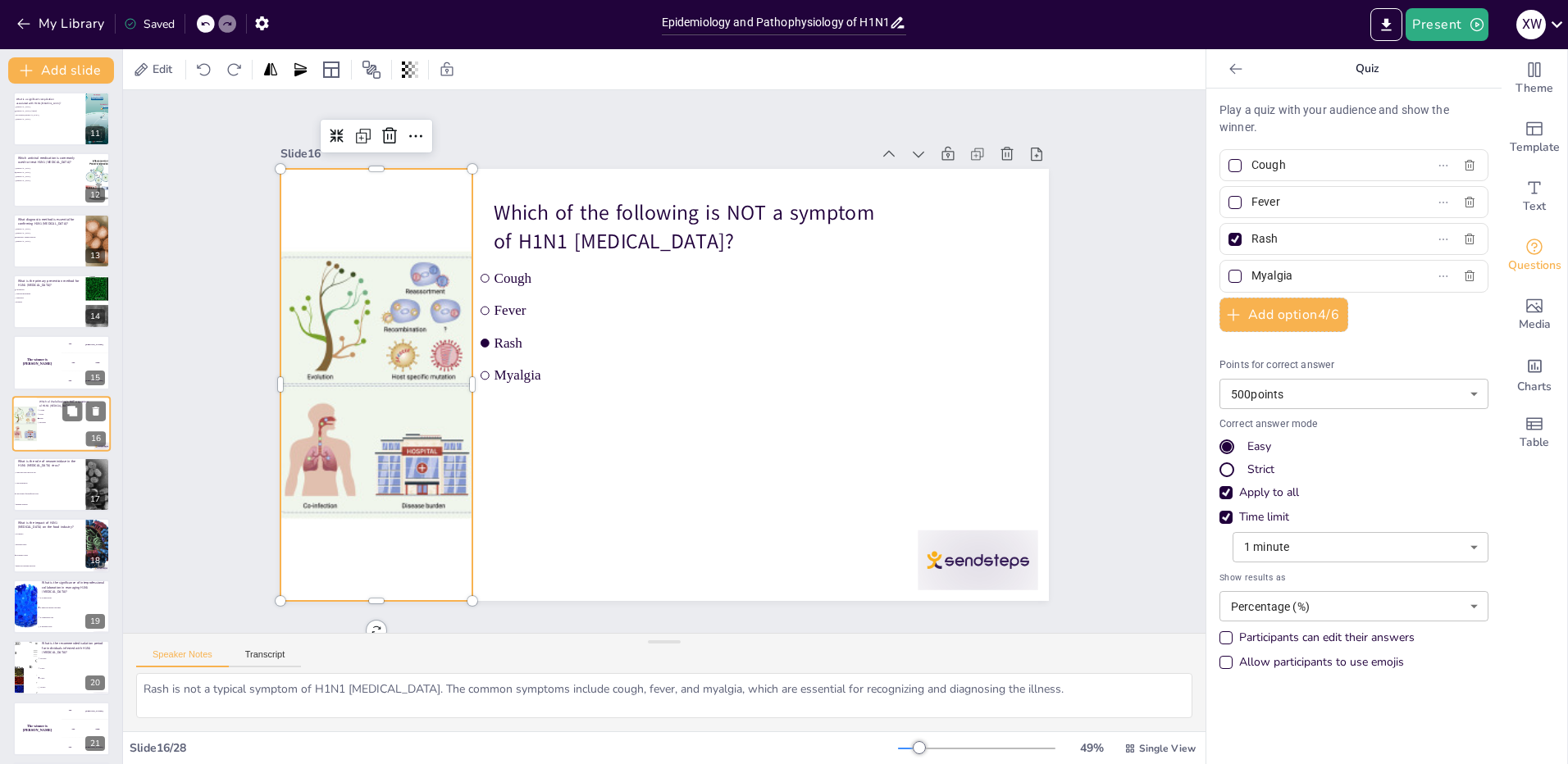
checkbox input "true"
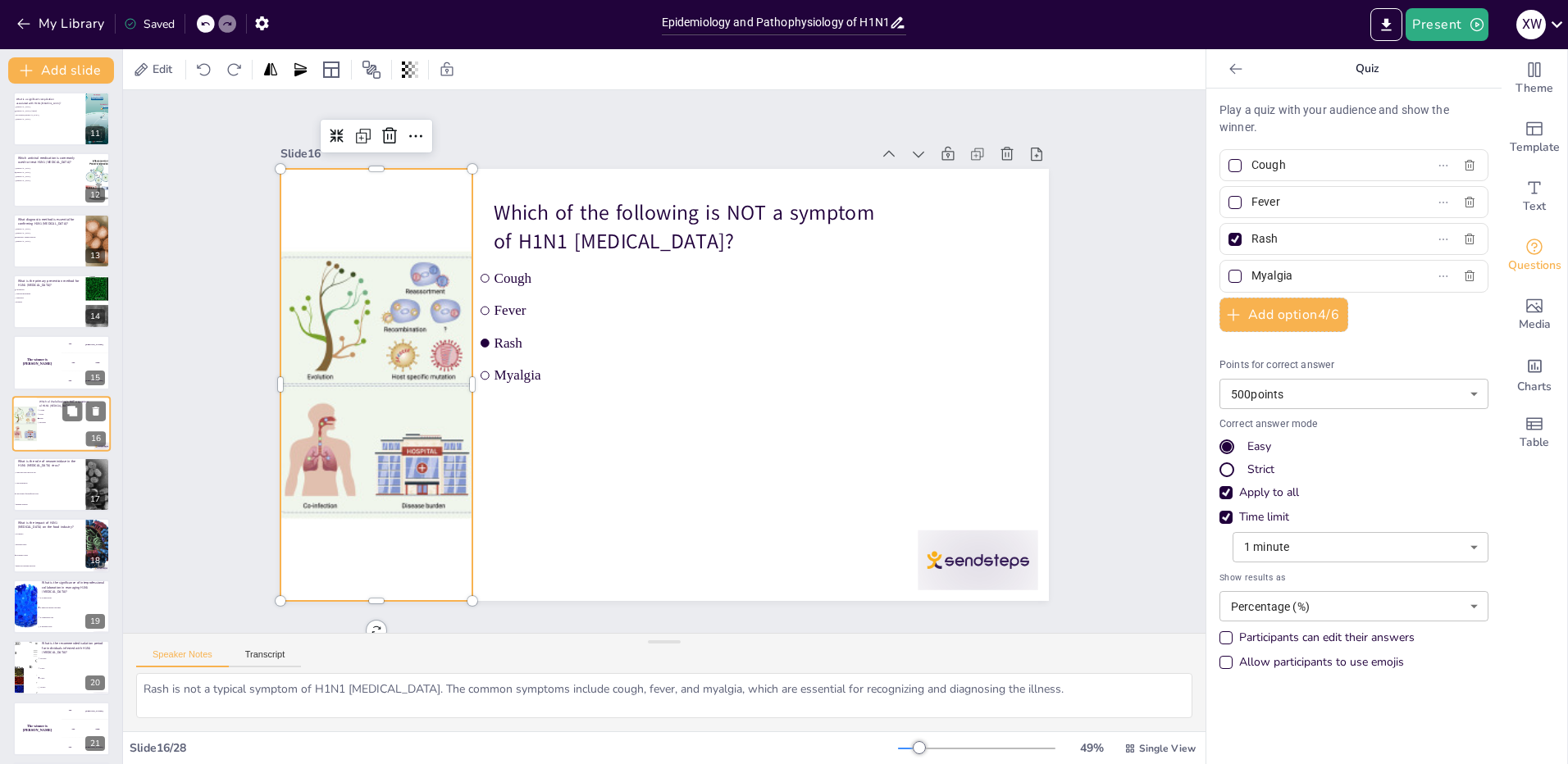
checkbox input "true"
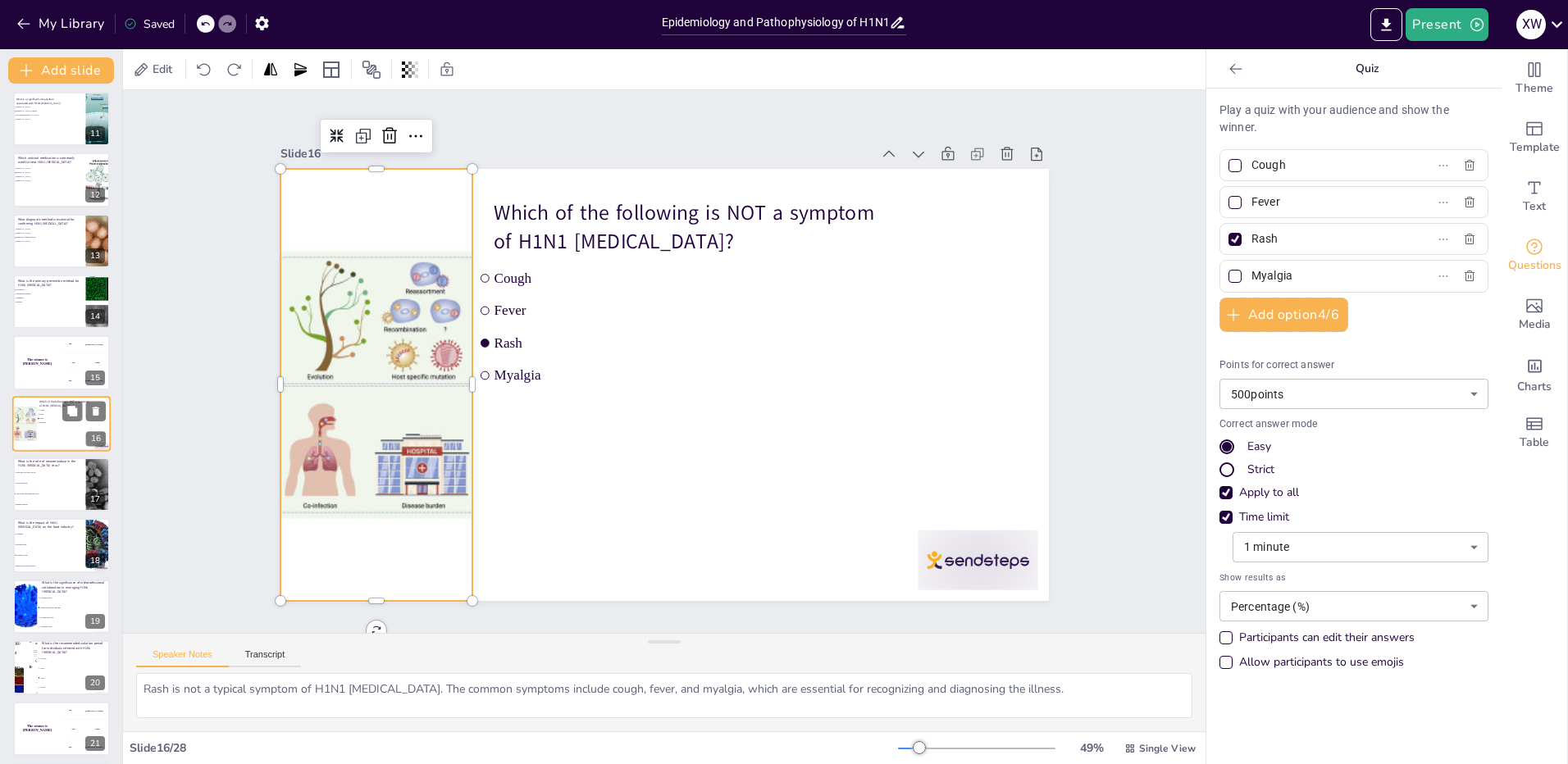
checkbox input "true"
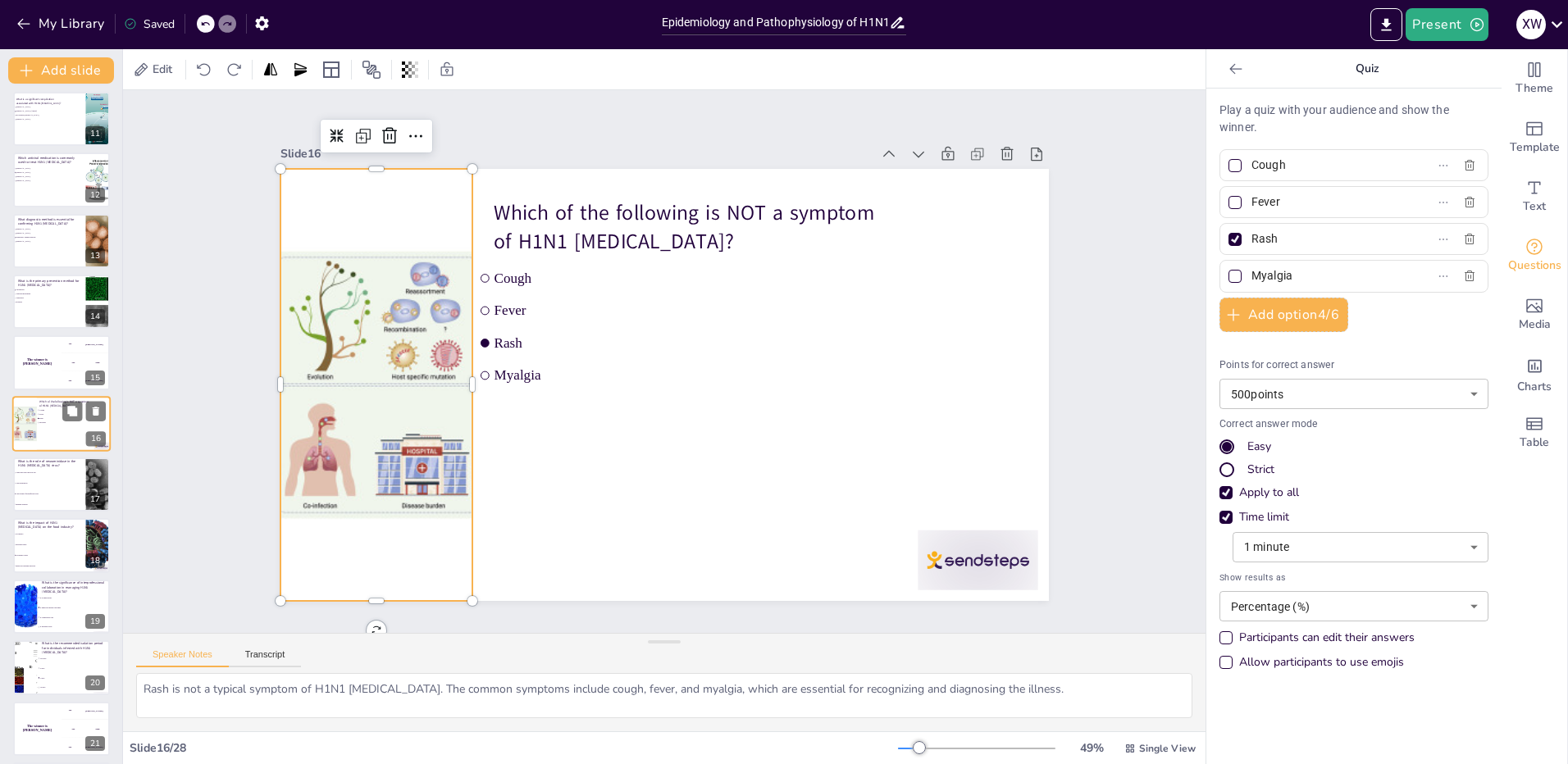
checkbox input "true"
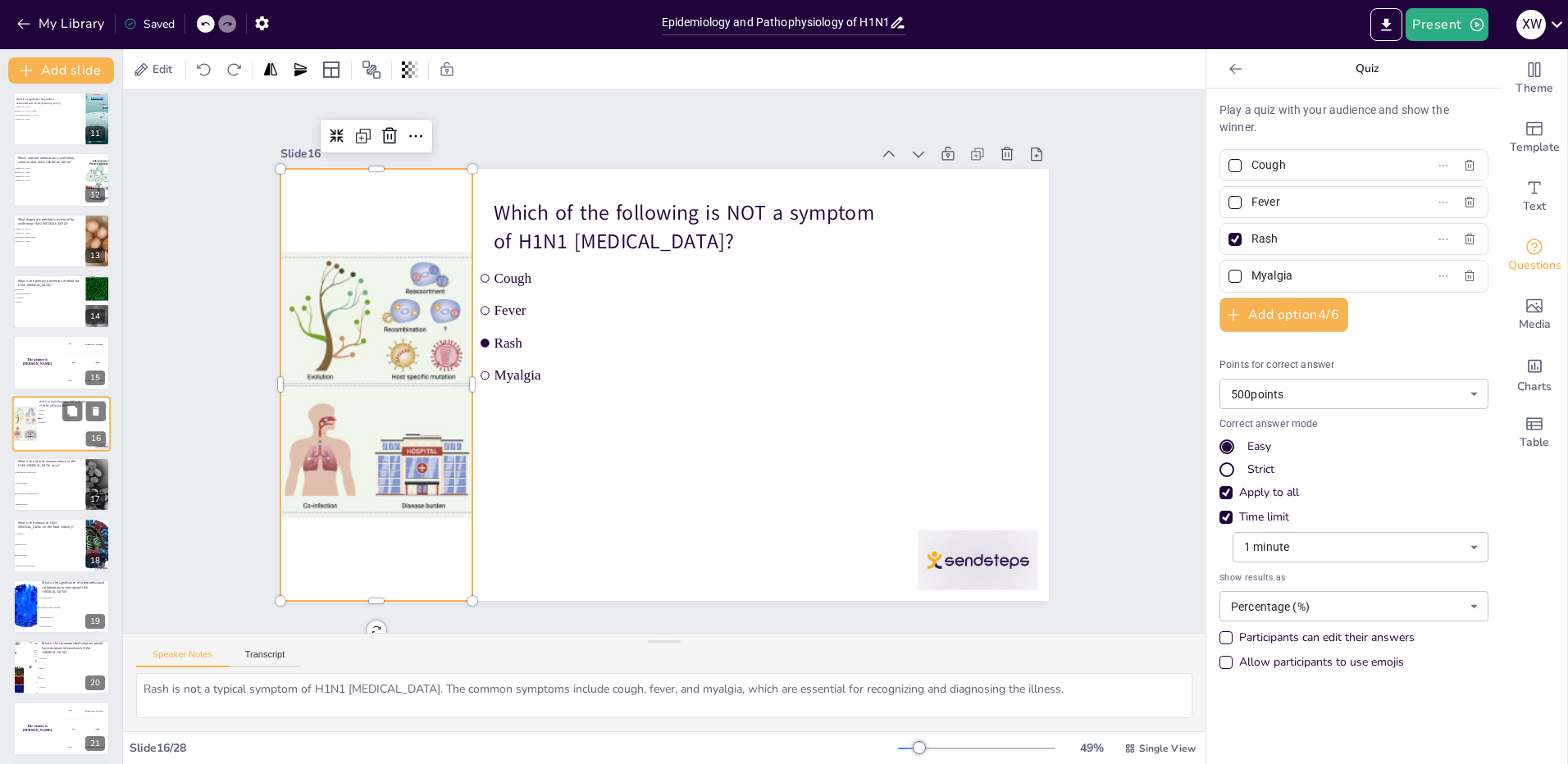
checkbox input "true"
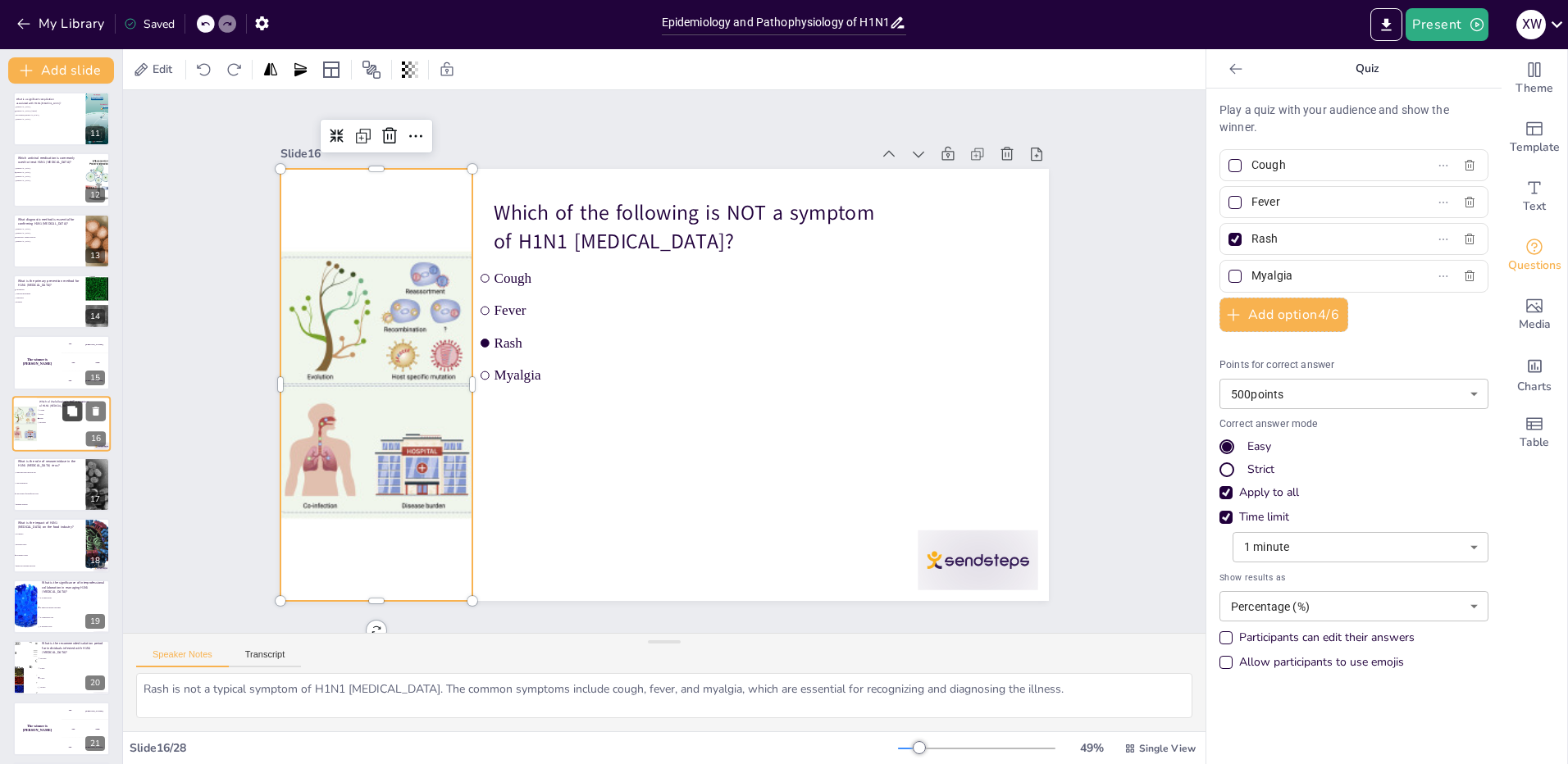
checkbox input "true"
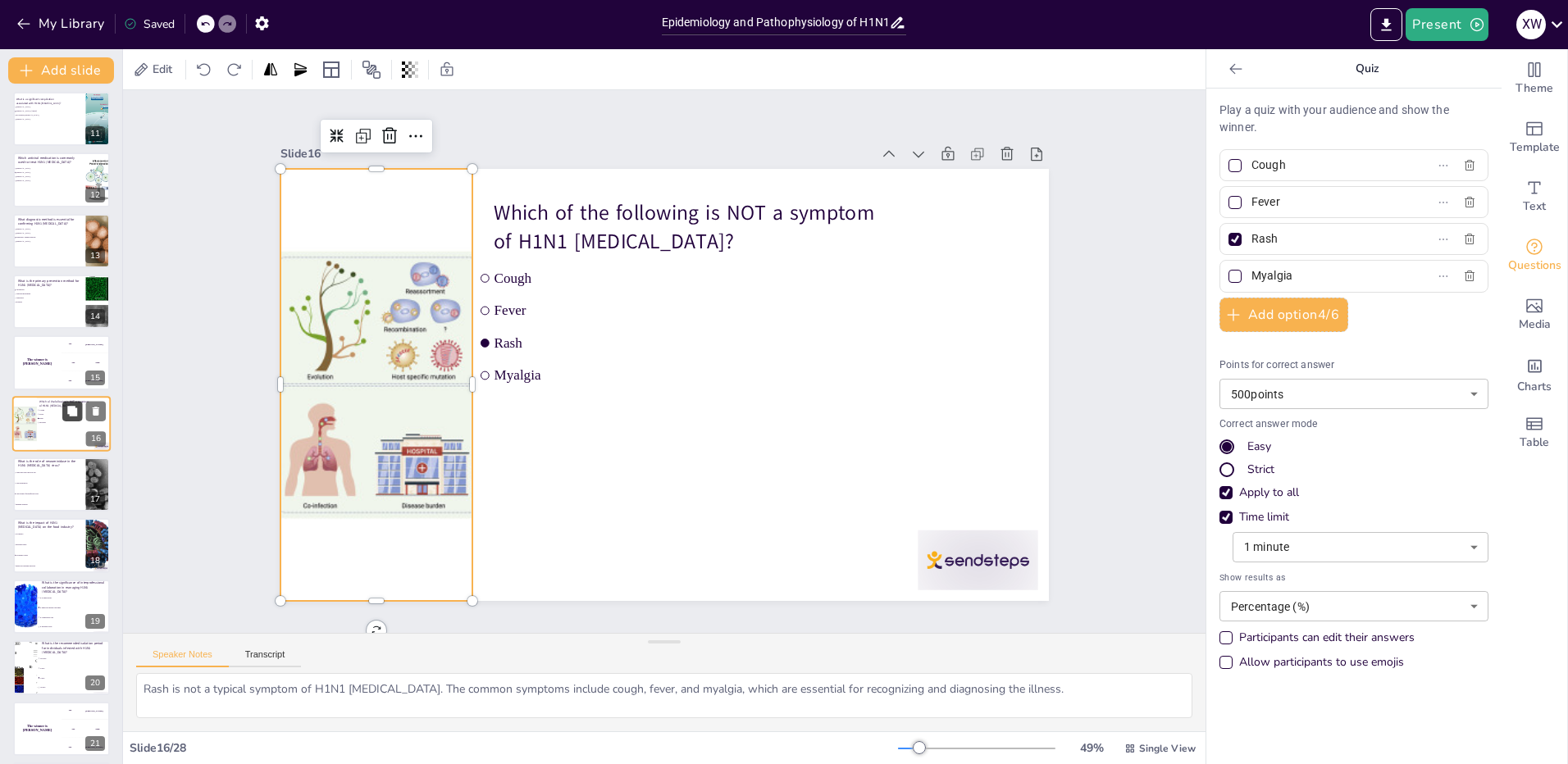
checkbox input "true"
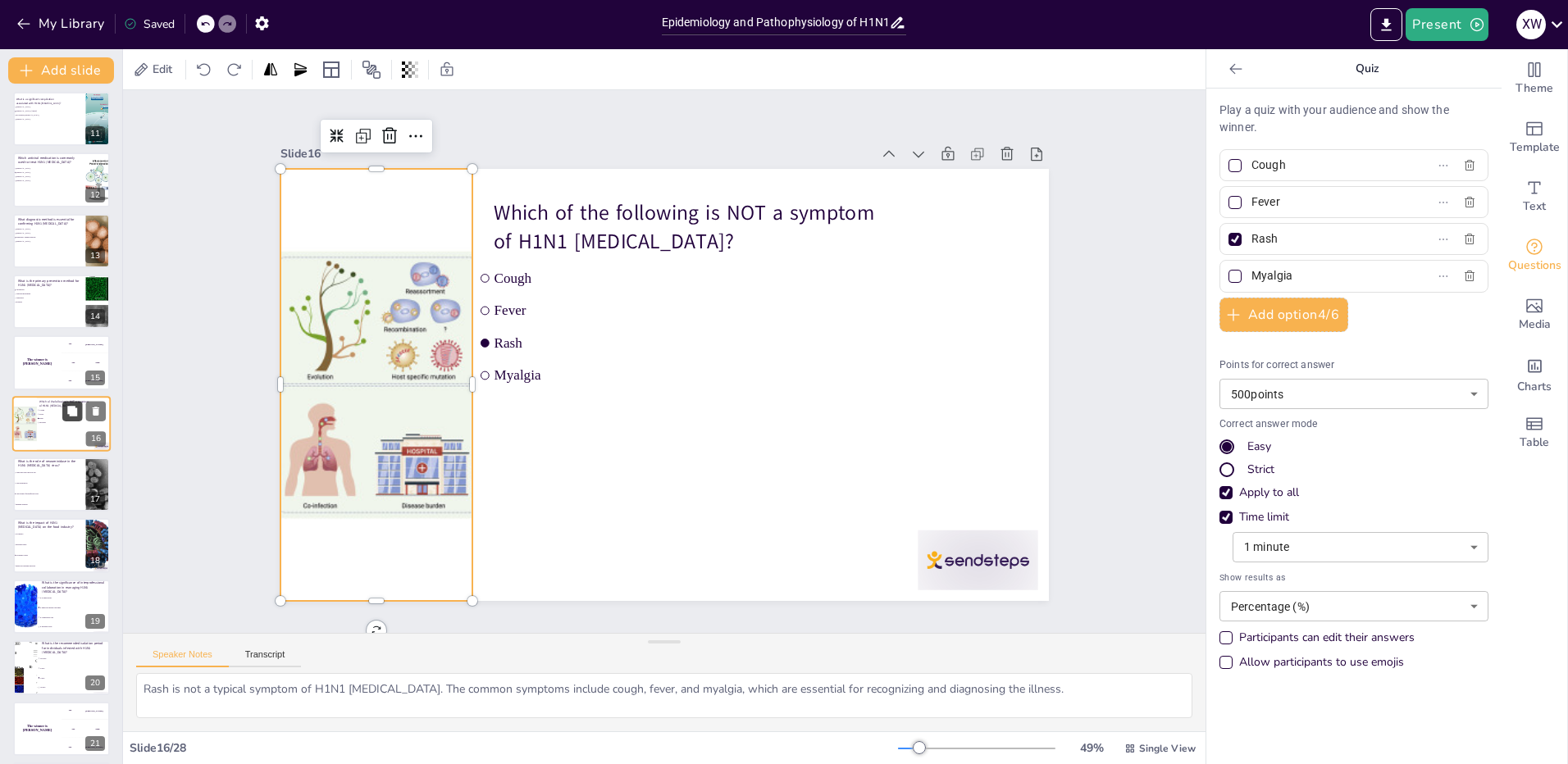
checkbox input "true"
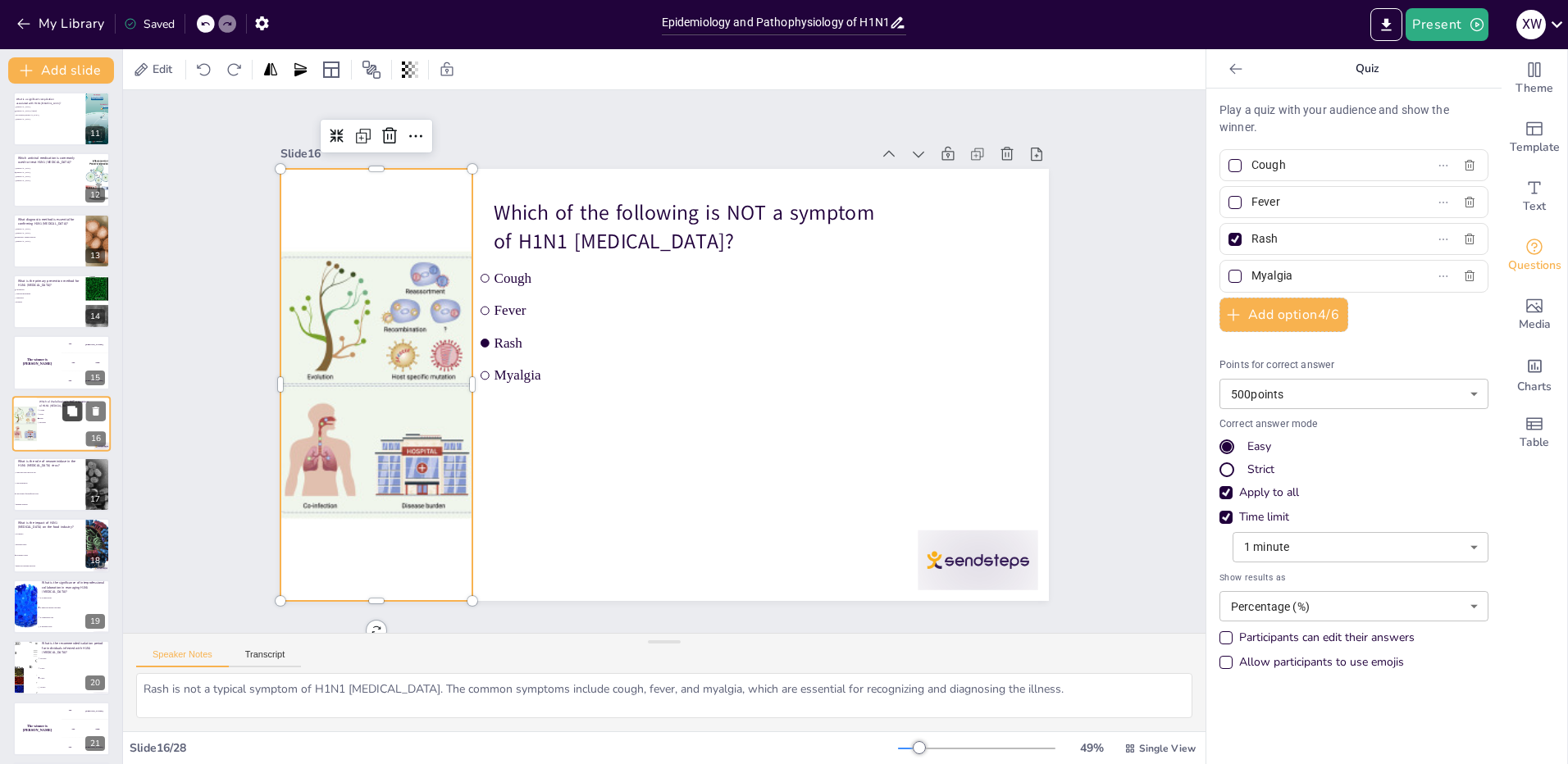
checkbox input "true"
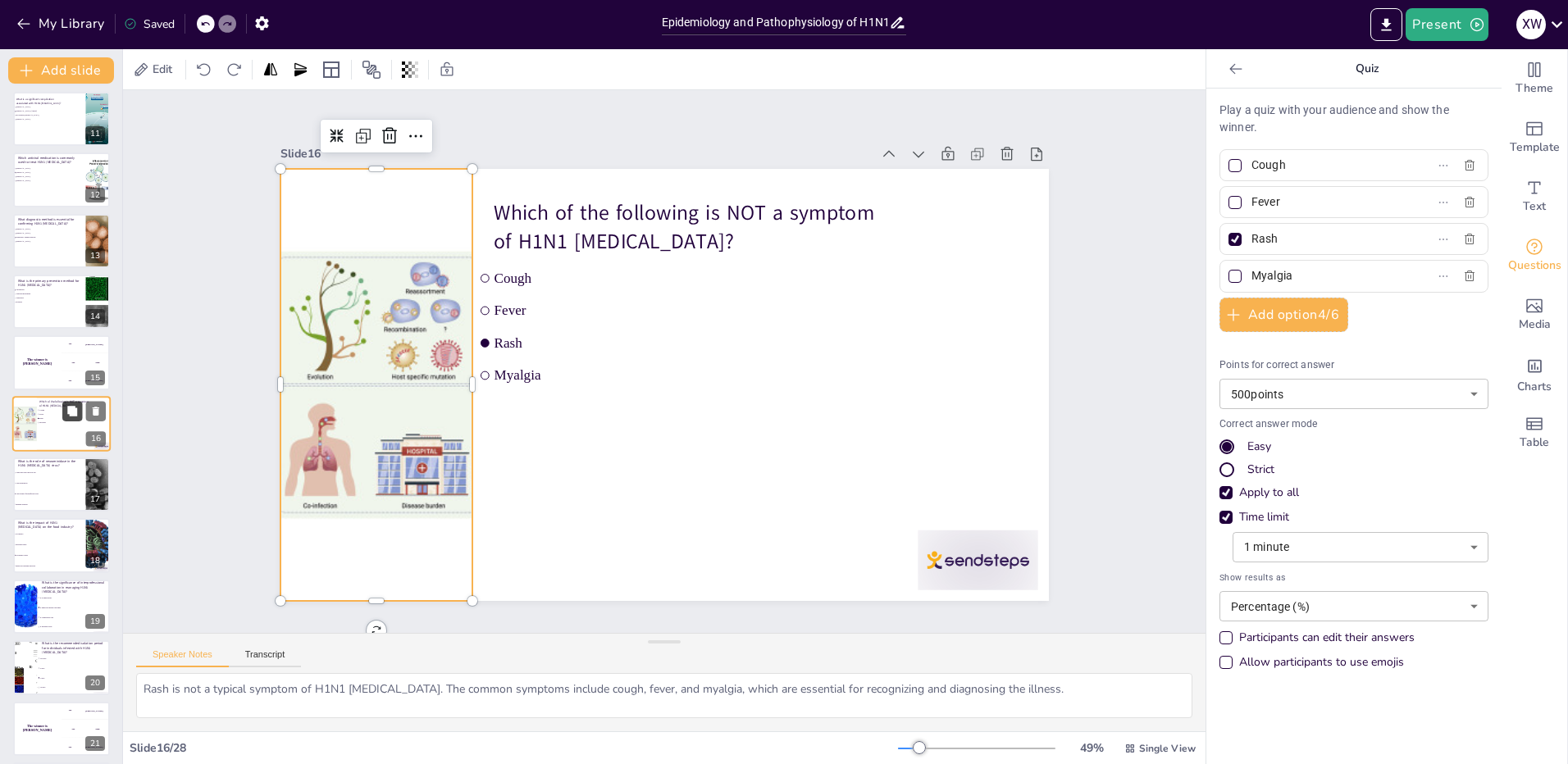
checkbox input "true"
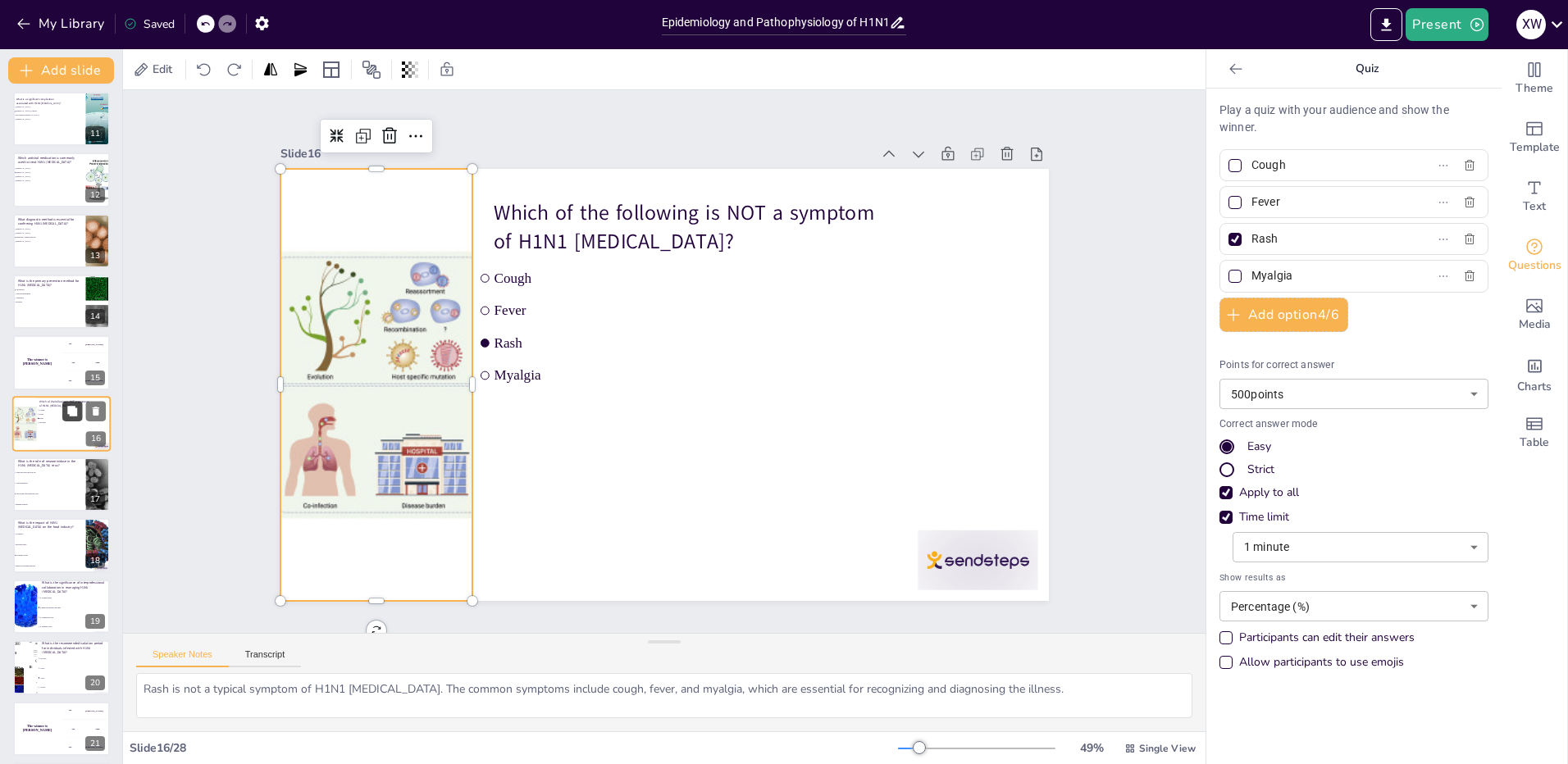
checkbox input "true"
click at [56, 482] on span "Viral replication" at bounding box center [50, 483] width 71 height 3
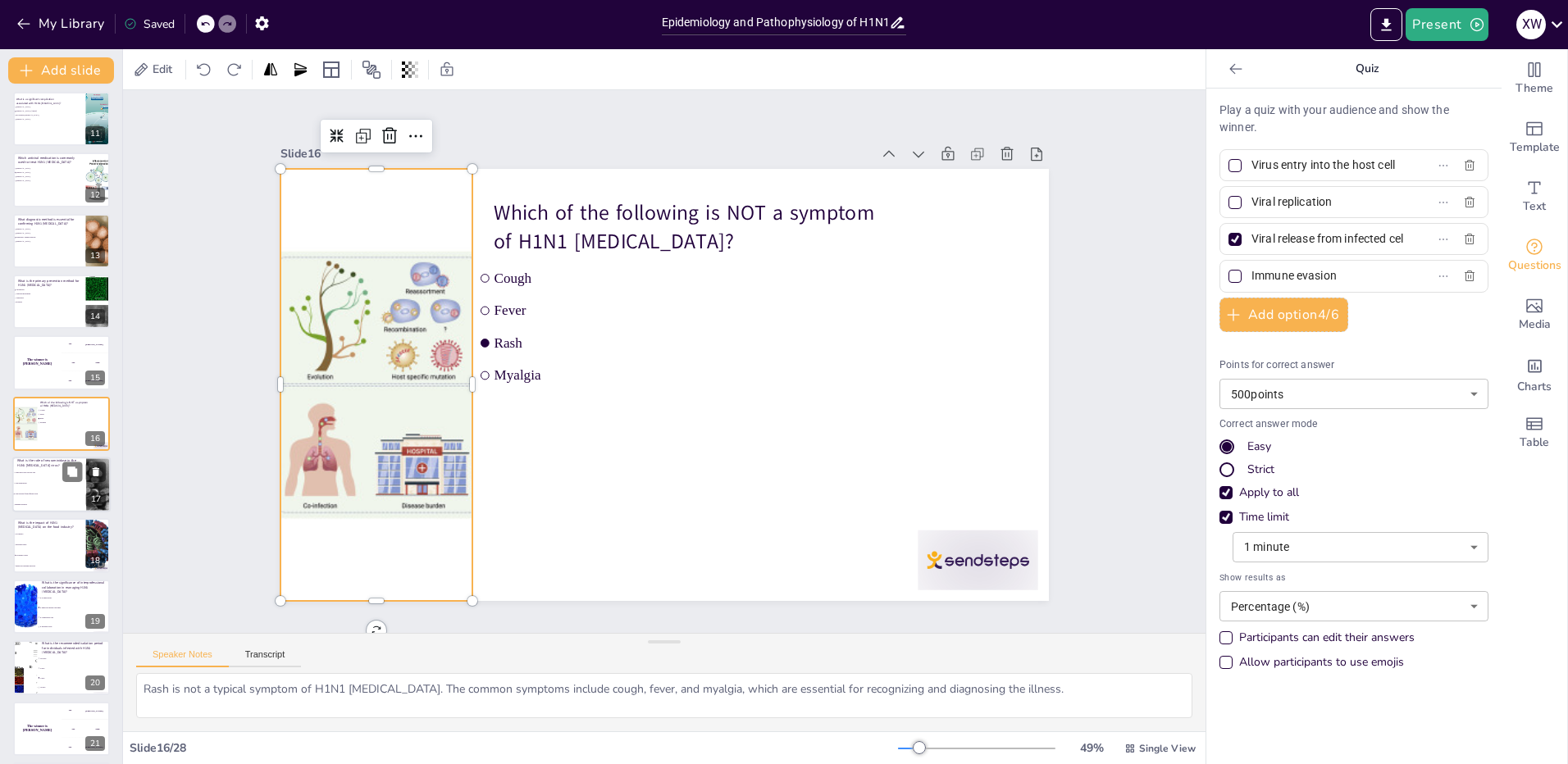
scroll to position [676, 0]
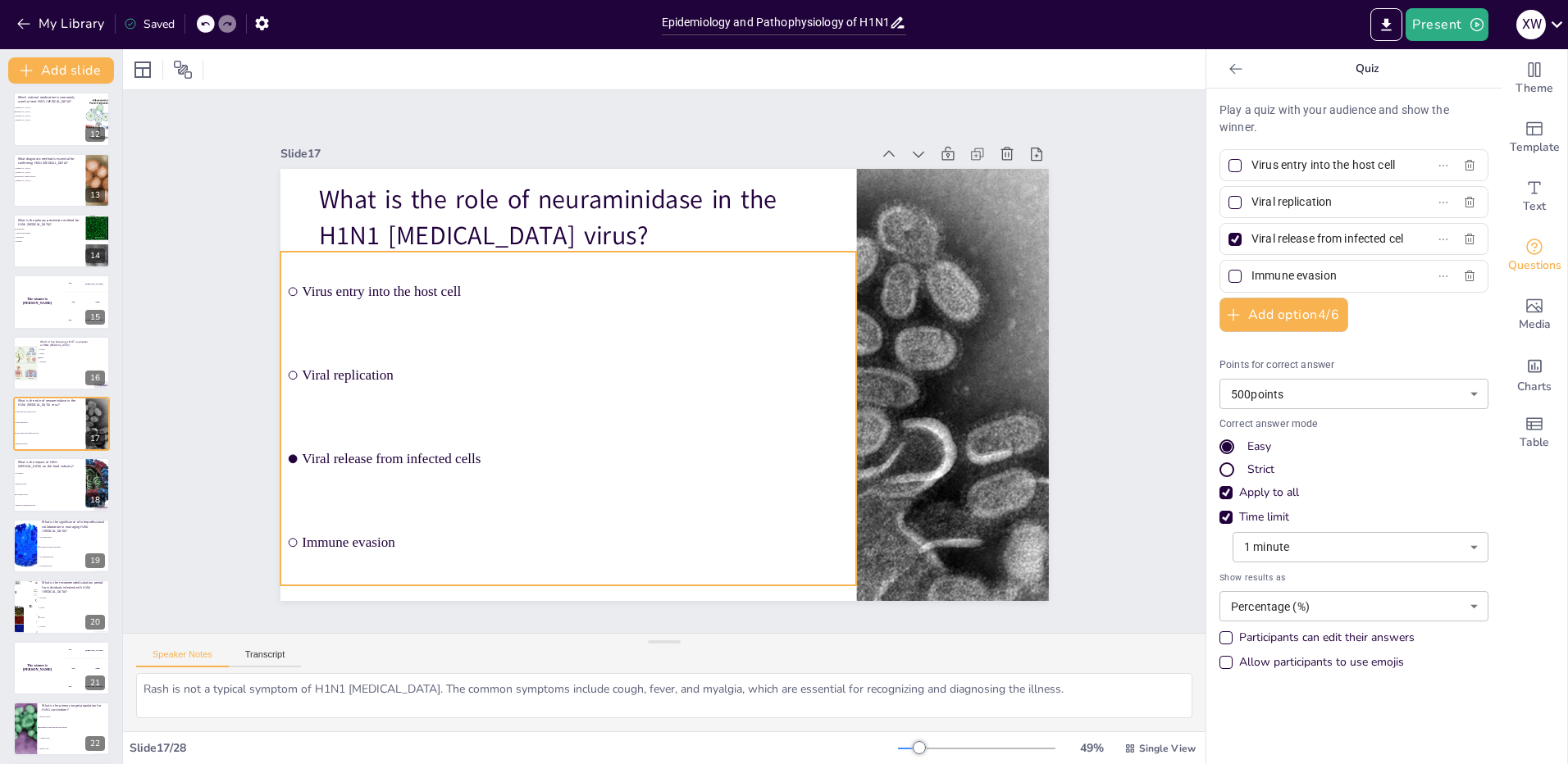
click at [370, 468] on li "Viral release from infected cells" at bounding box center [568, 457] width 577 height 80
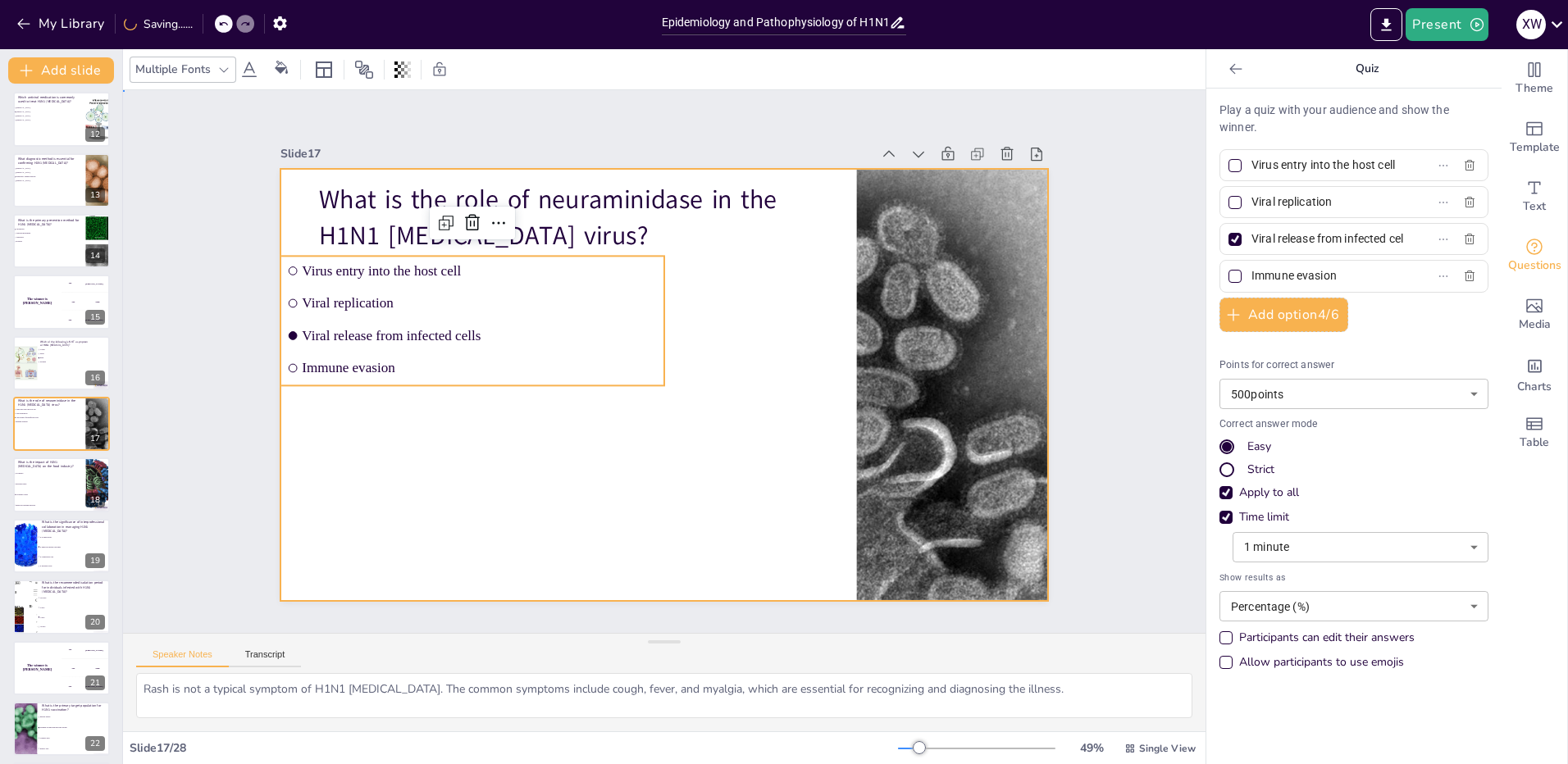
click at [424, 475] on div at bounding box center [664, 384] width 768 height 432
click at [378, 331] on span "Viral release from infected cells" at bounding box center [480, 335] width 356 height 16
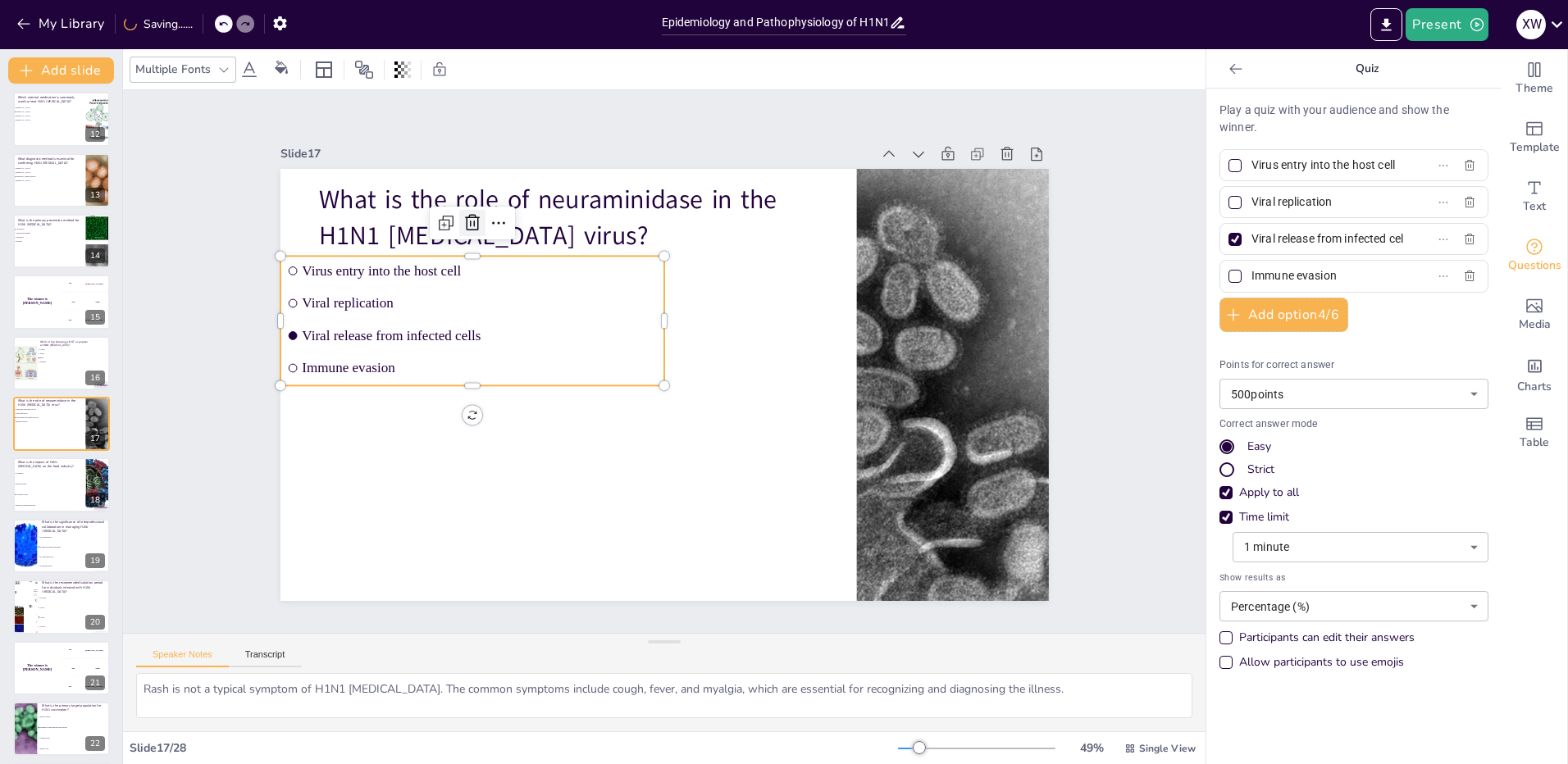
click at [462, 215] on icon at bounding box center [472, 223] width 20 height 20
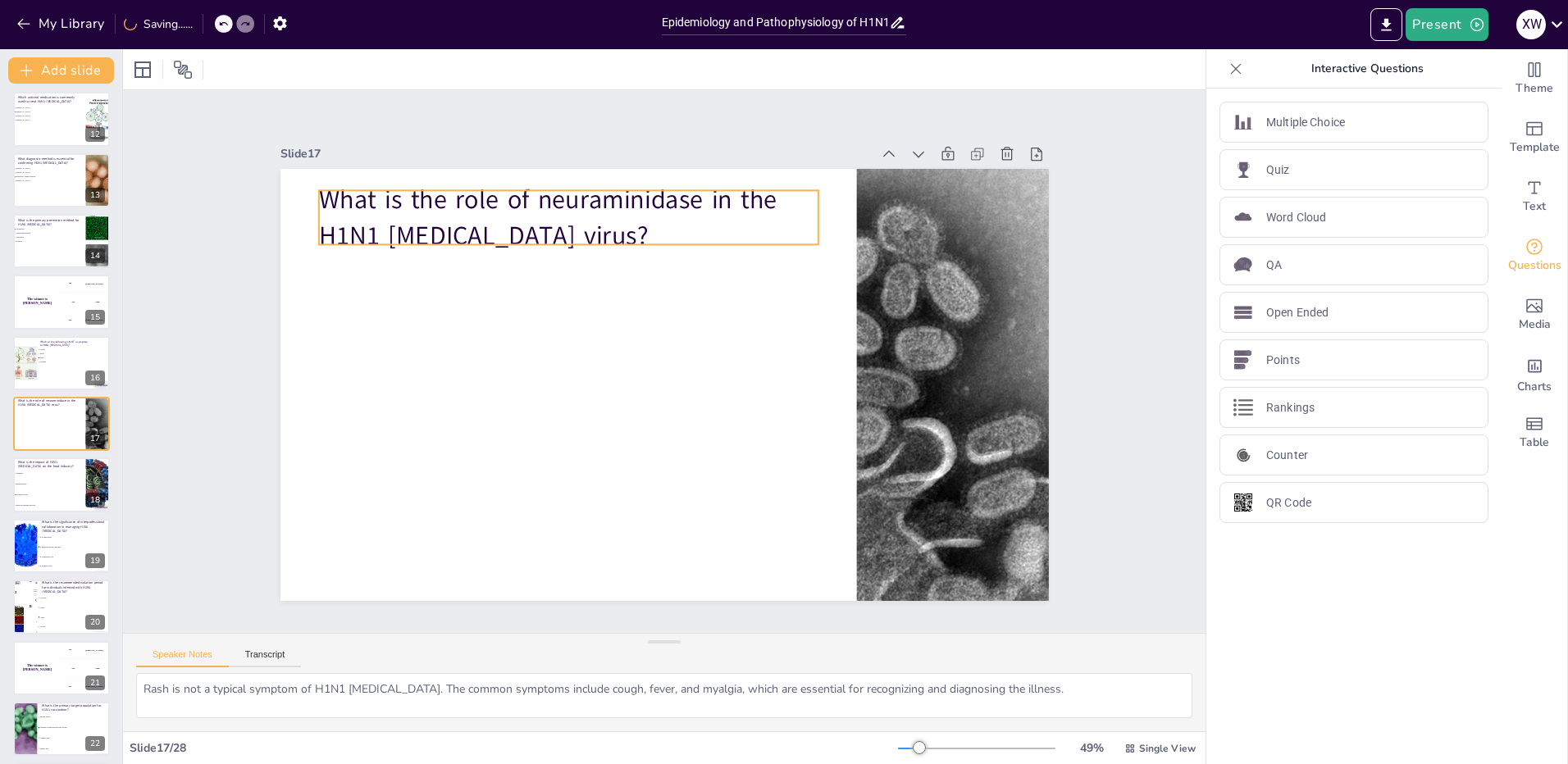
click at [620, 193] on p "What is the role of neuraminidase in the H1N1 [MEDICAL_DATA] virus?" at bounding box center [568, 217] width 500 height 72
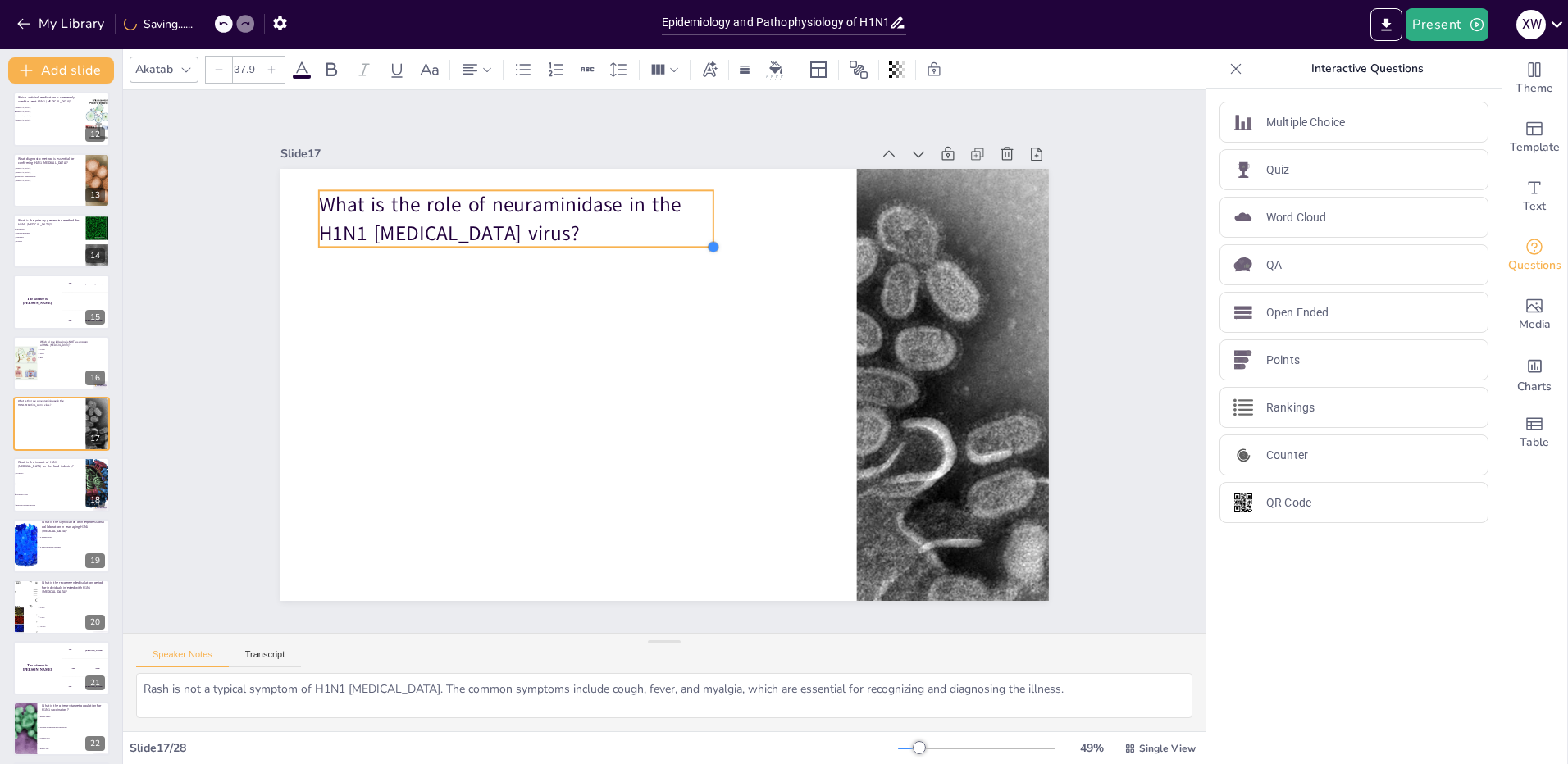
drag, startPoint x: 806, startPoint y: 242, endPoint x: 675, endPoint y: 231, distance: 131.5
click at [675, 231] on div "What is the role of neuraminidase in the H1N1 [MEDICAL_DATA] virus?" at bounding box center [664, 384] width 768 height 432
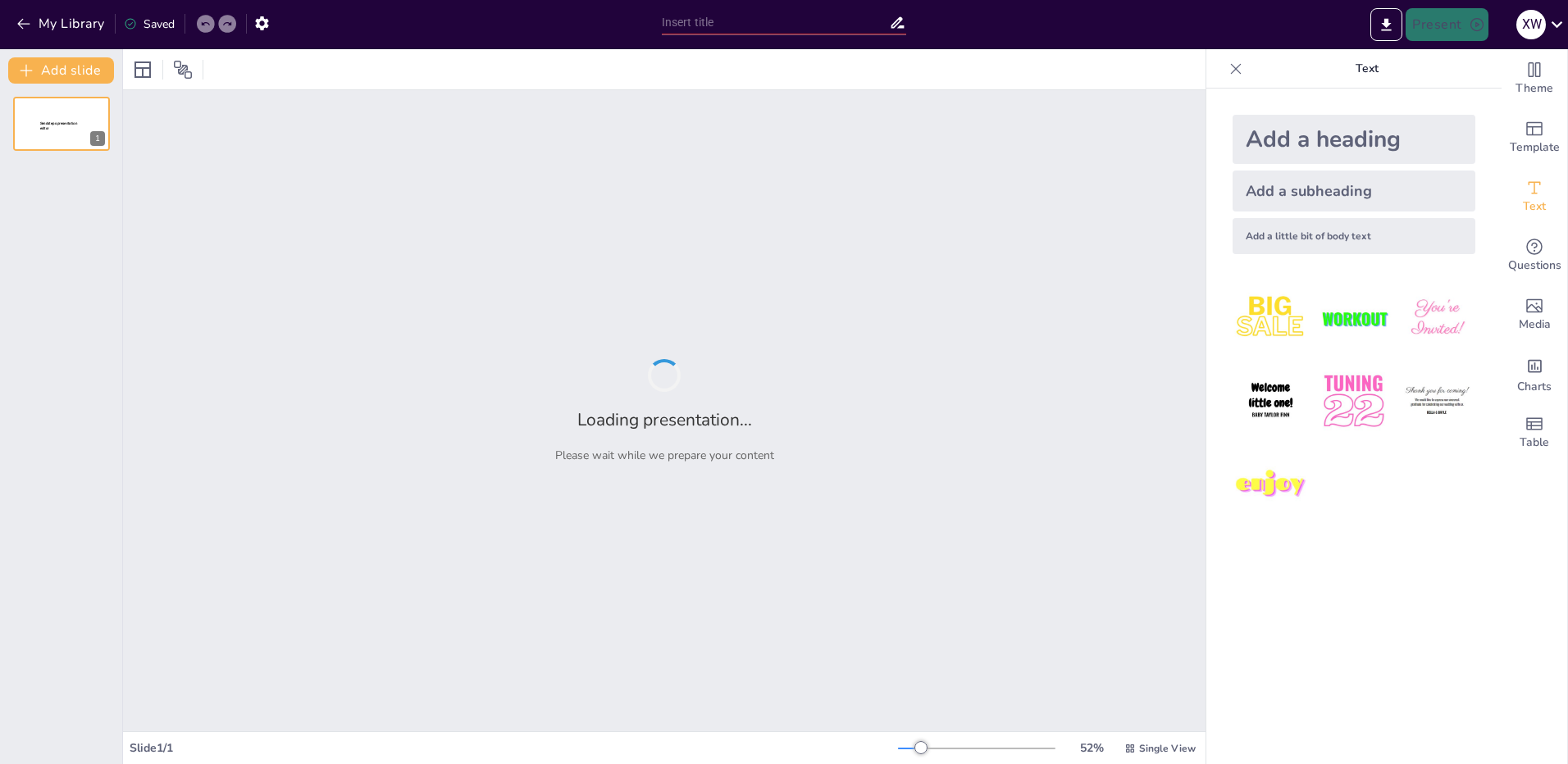
type input "Epidemiology and Pathophysiology of H1N1 [MEDICAL_DATA]: A Comprehensive Overvi…"
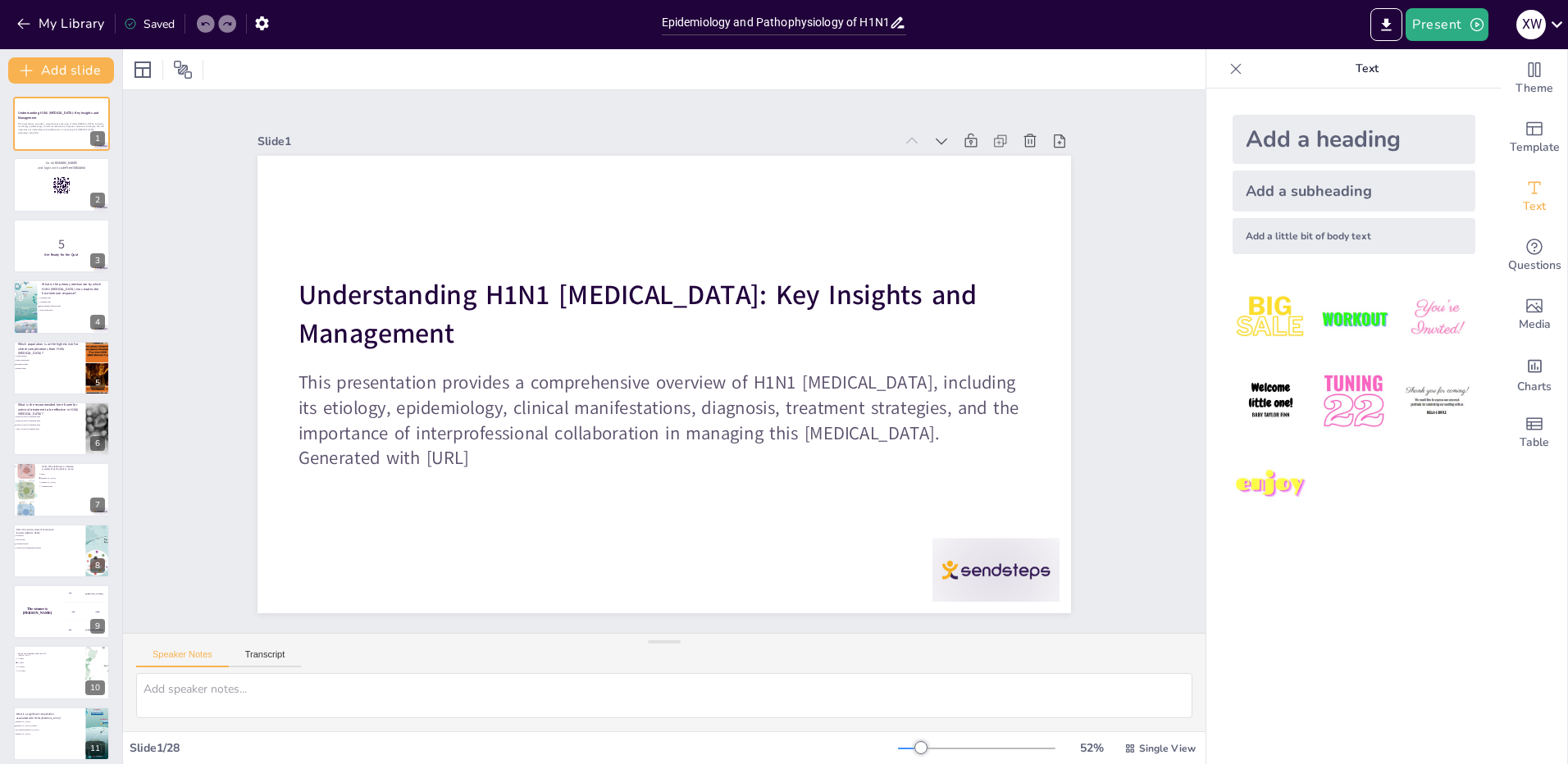
checkbox input "true"
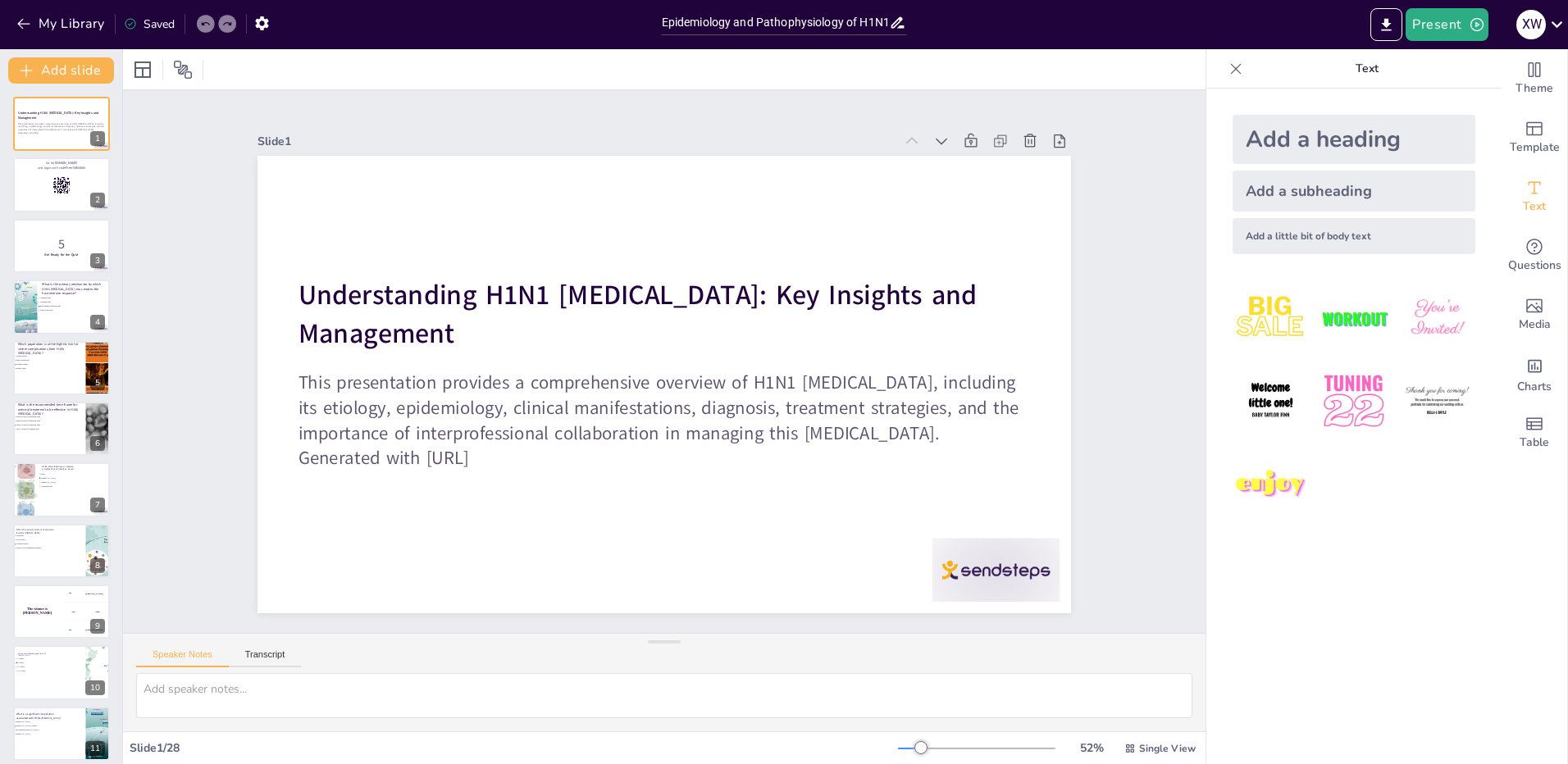
checkbox input "true"
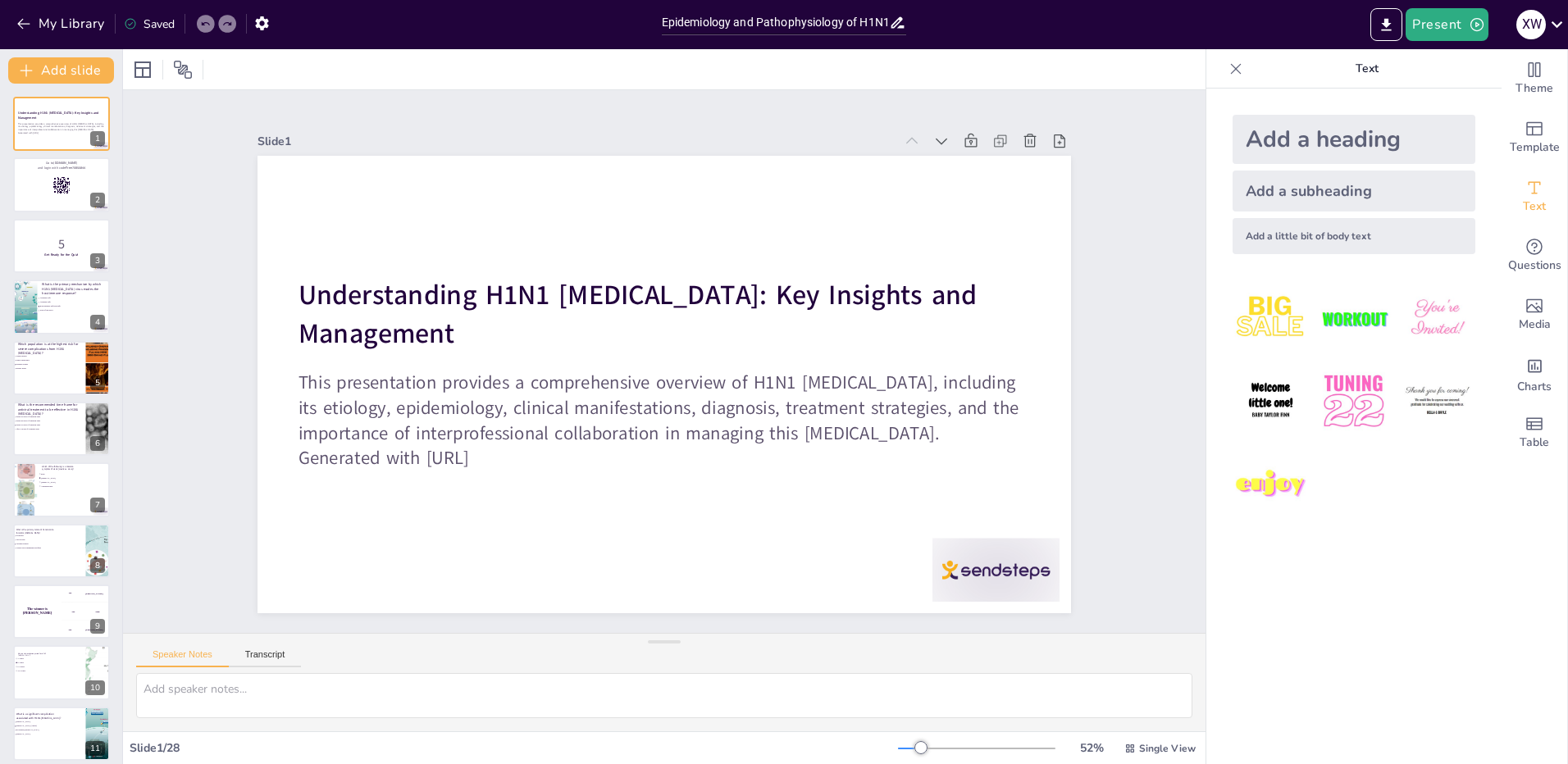
checkbox input "true"
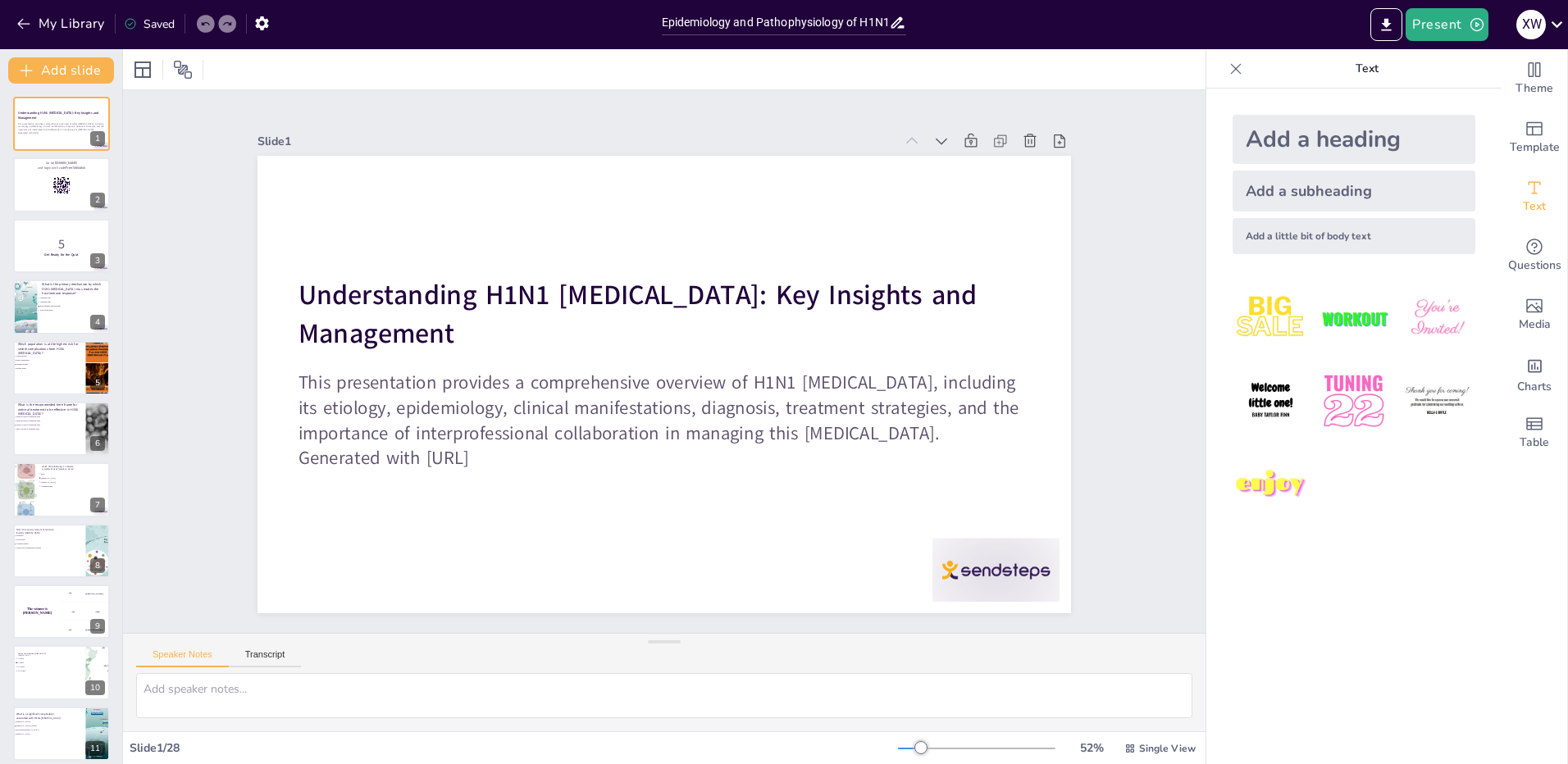
checkbox input "true"
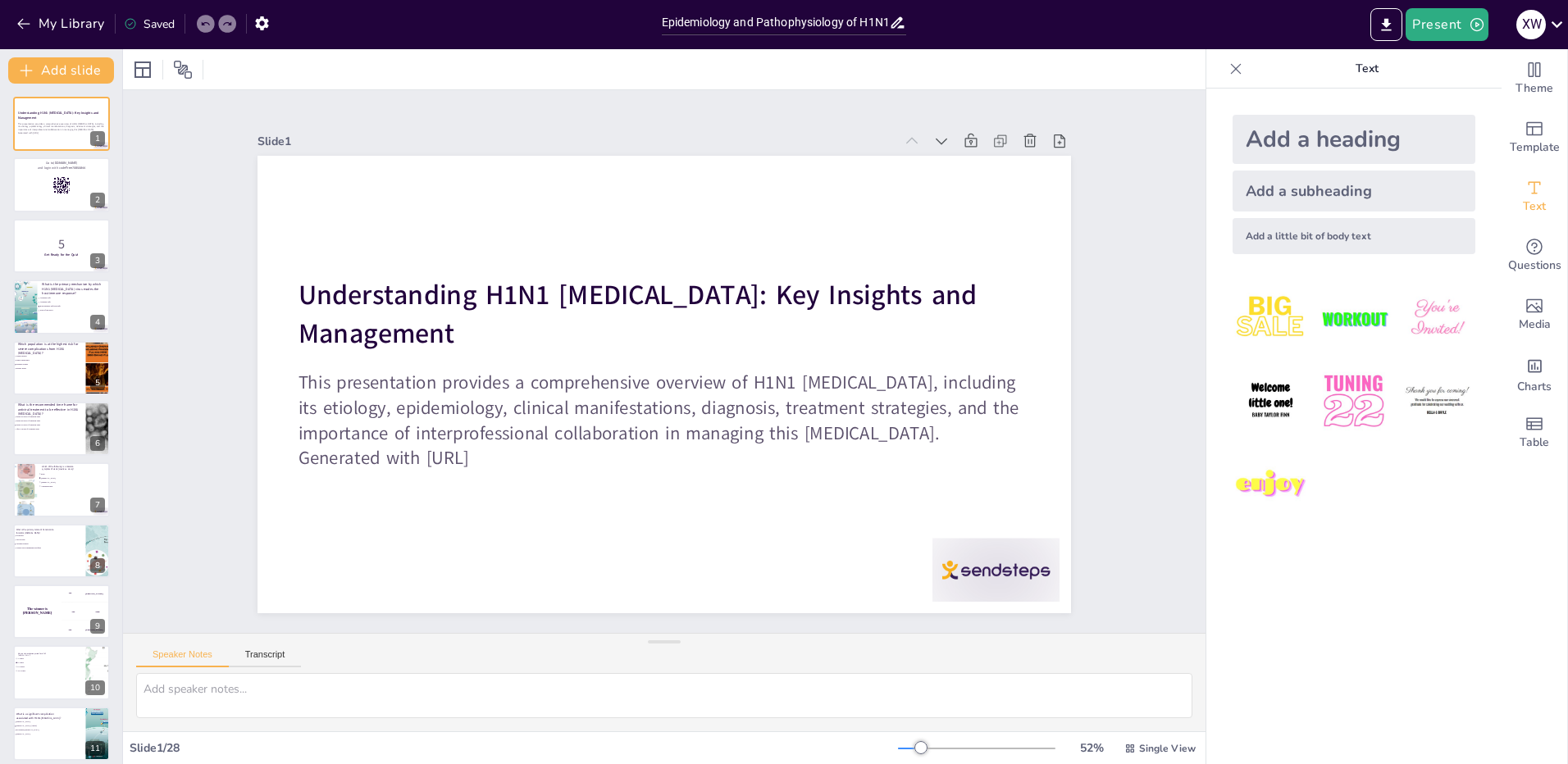
checkbox input "true"
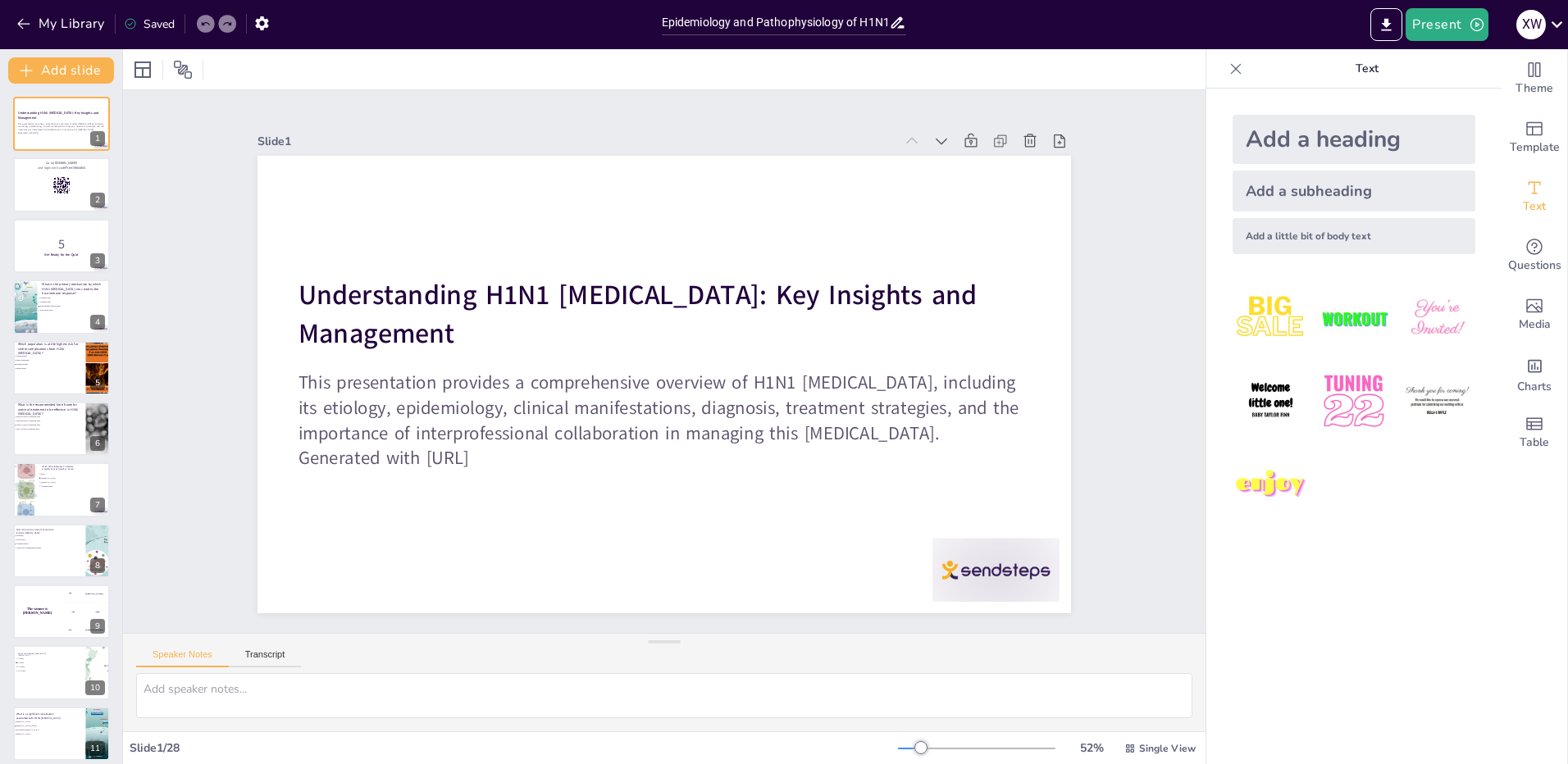
checkbox input "true"
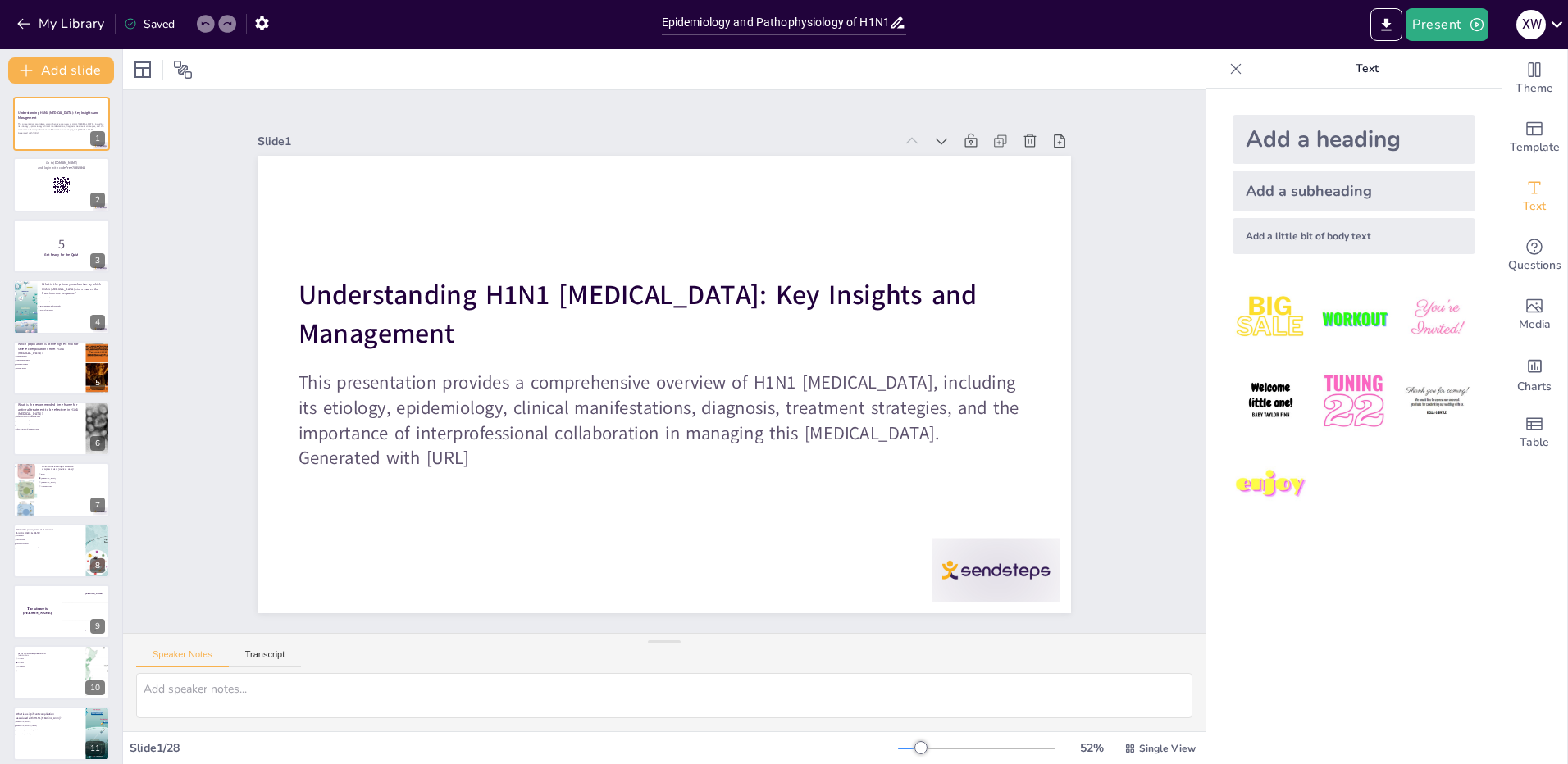
checkbox input "true"
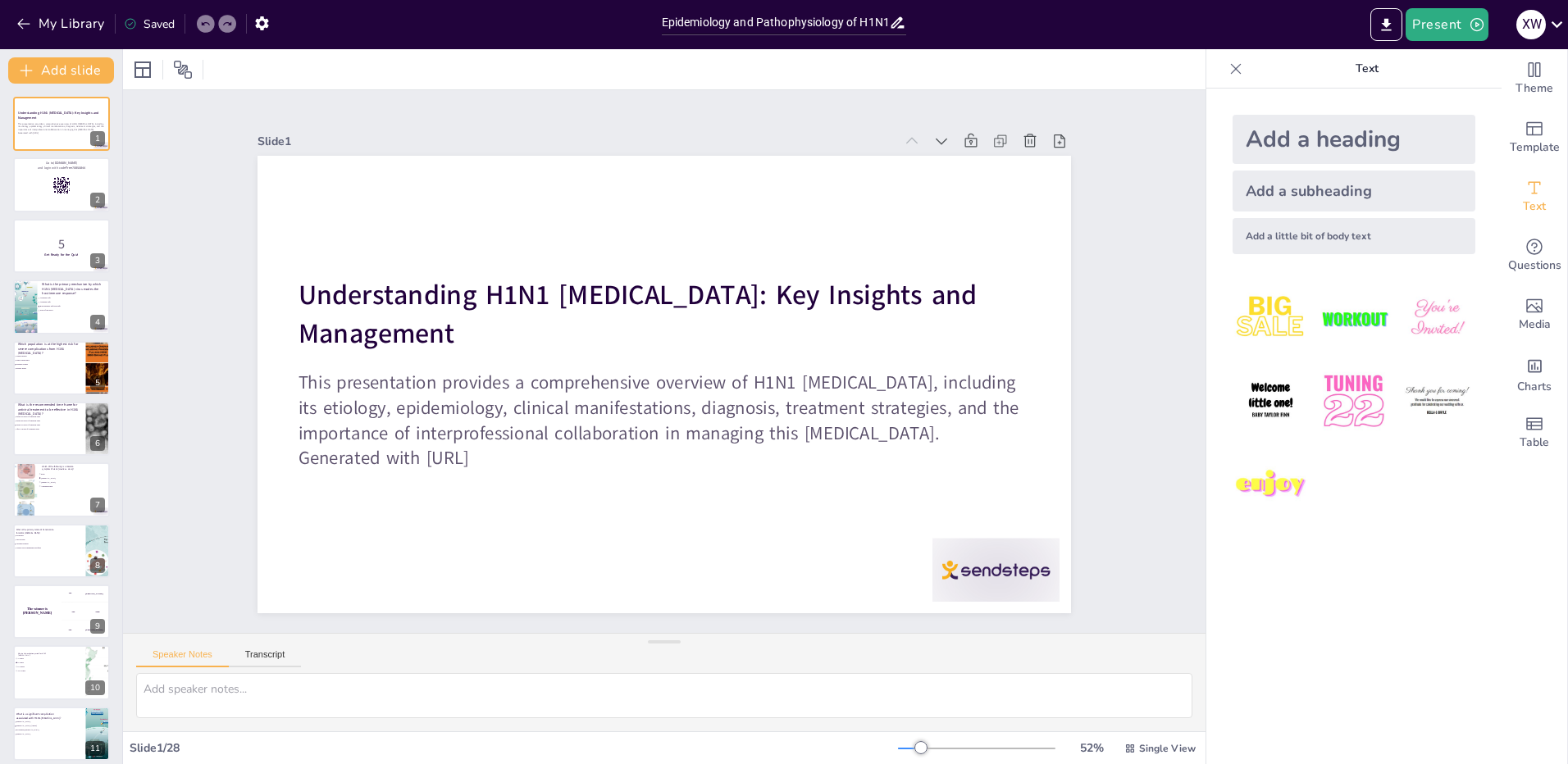
checkbox input "true"
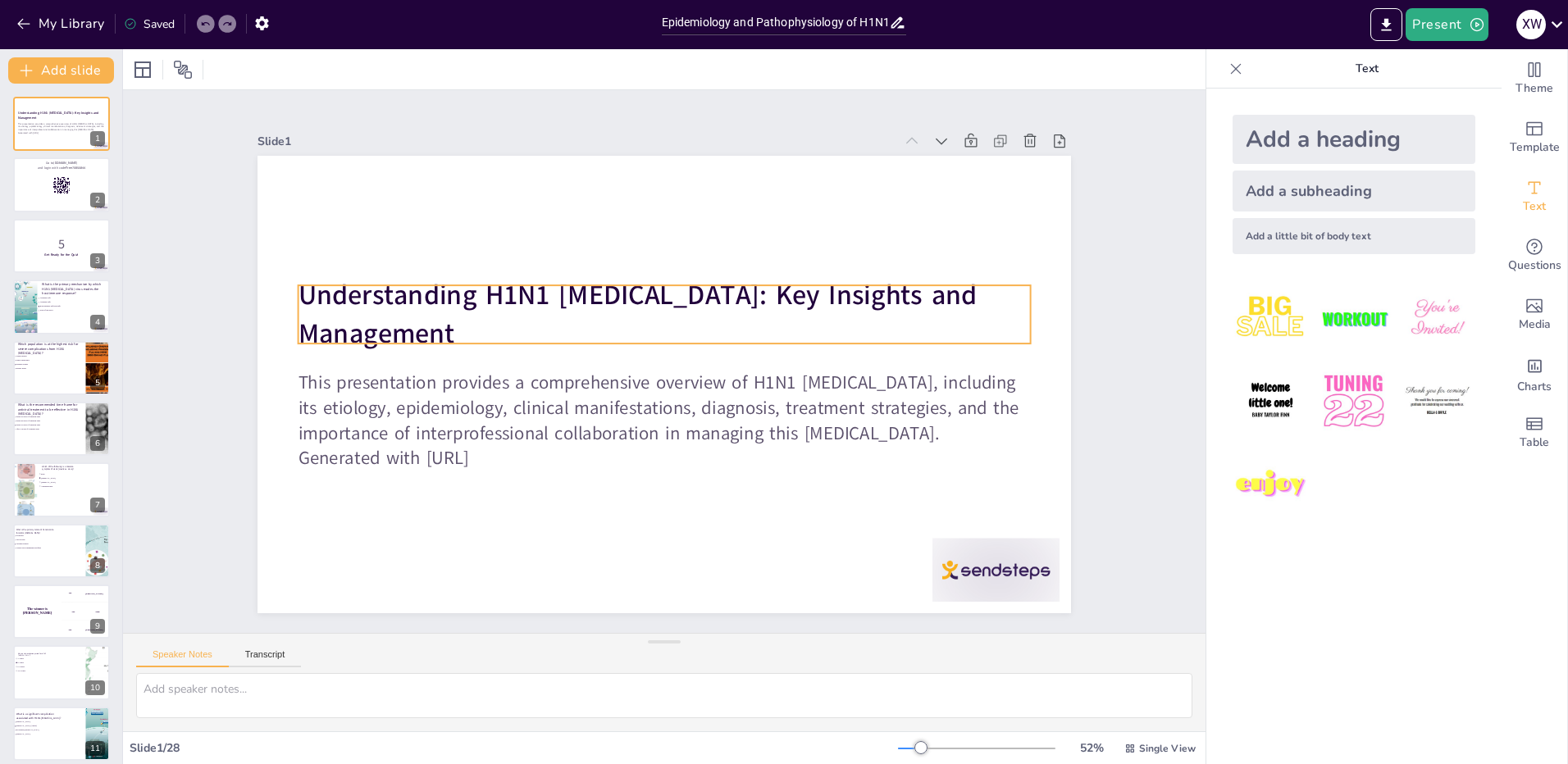
checkbox input "true"
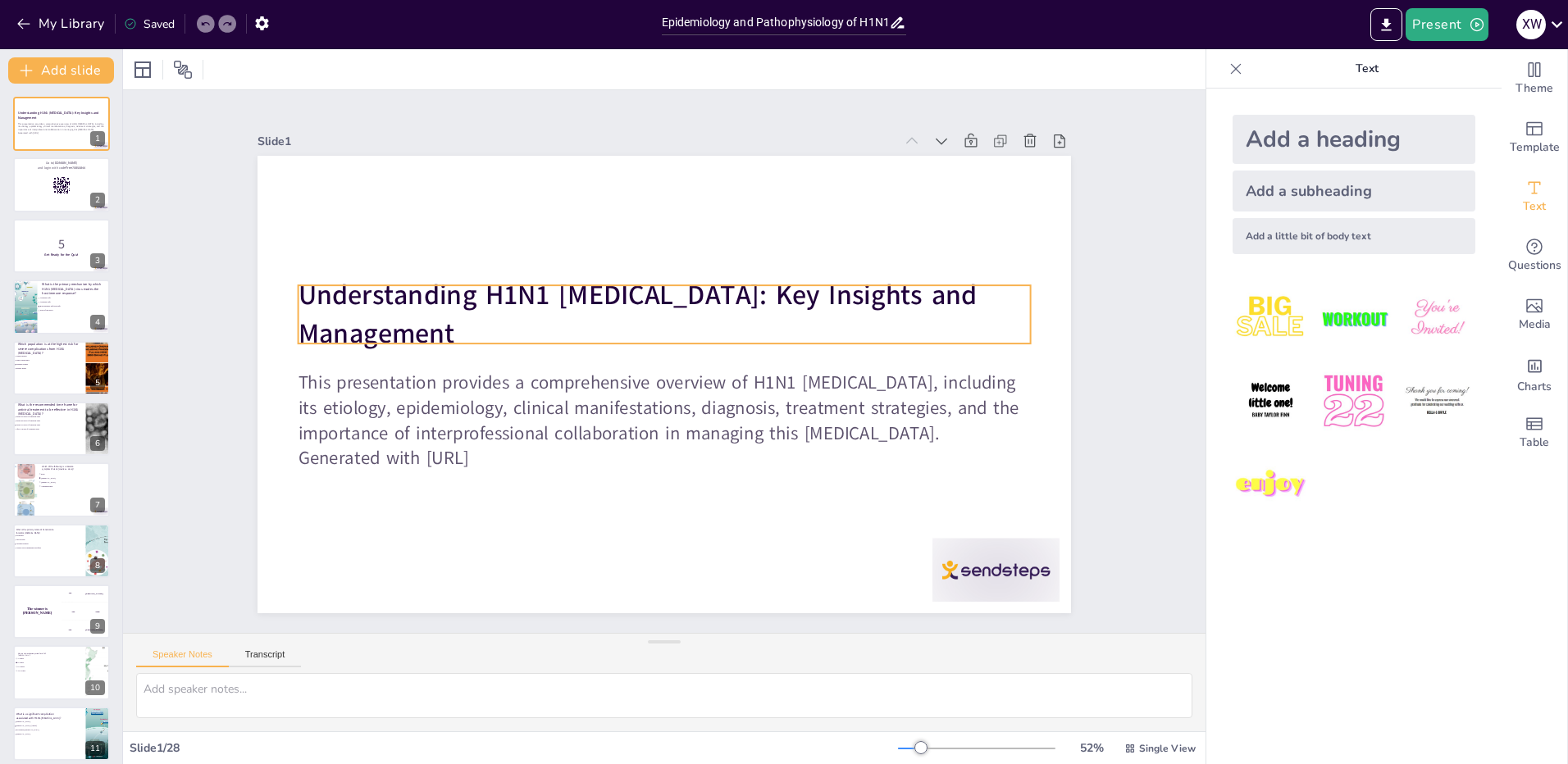
checkbox input "true"
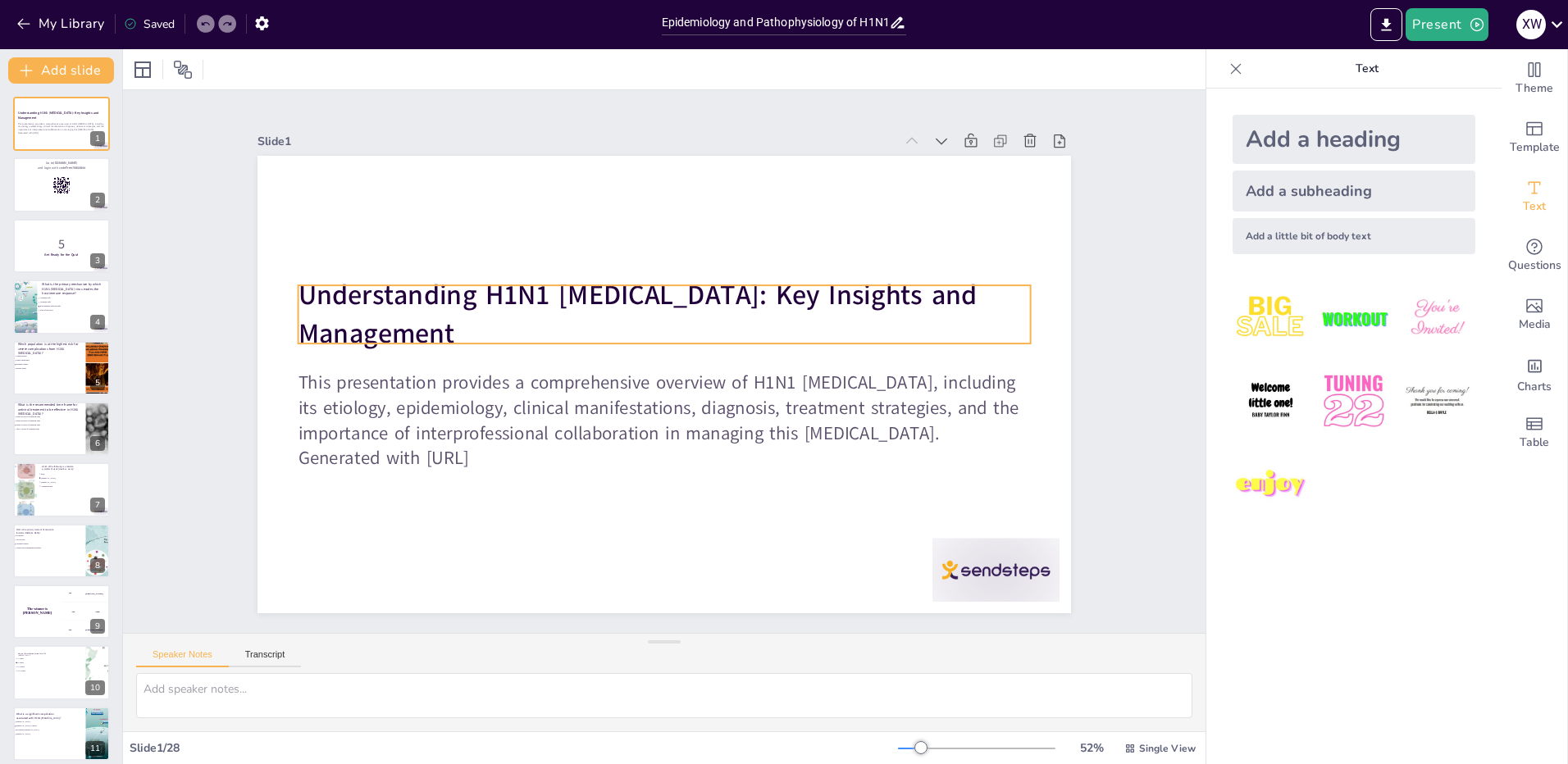
checkbox input "true"
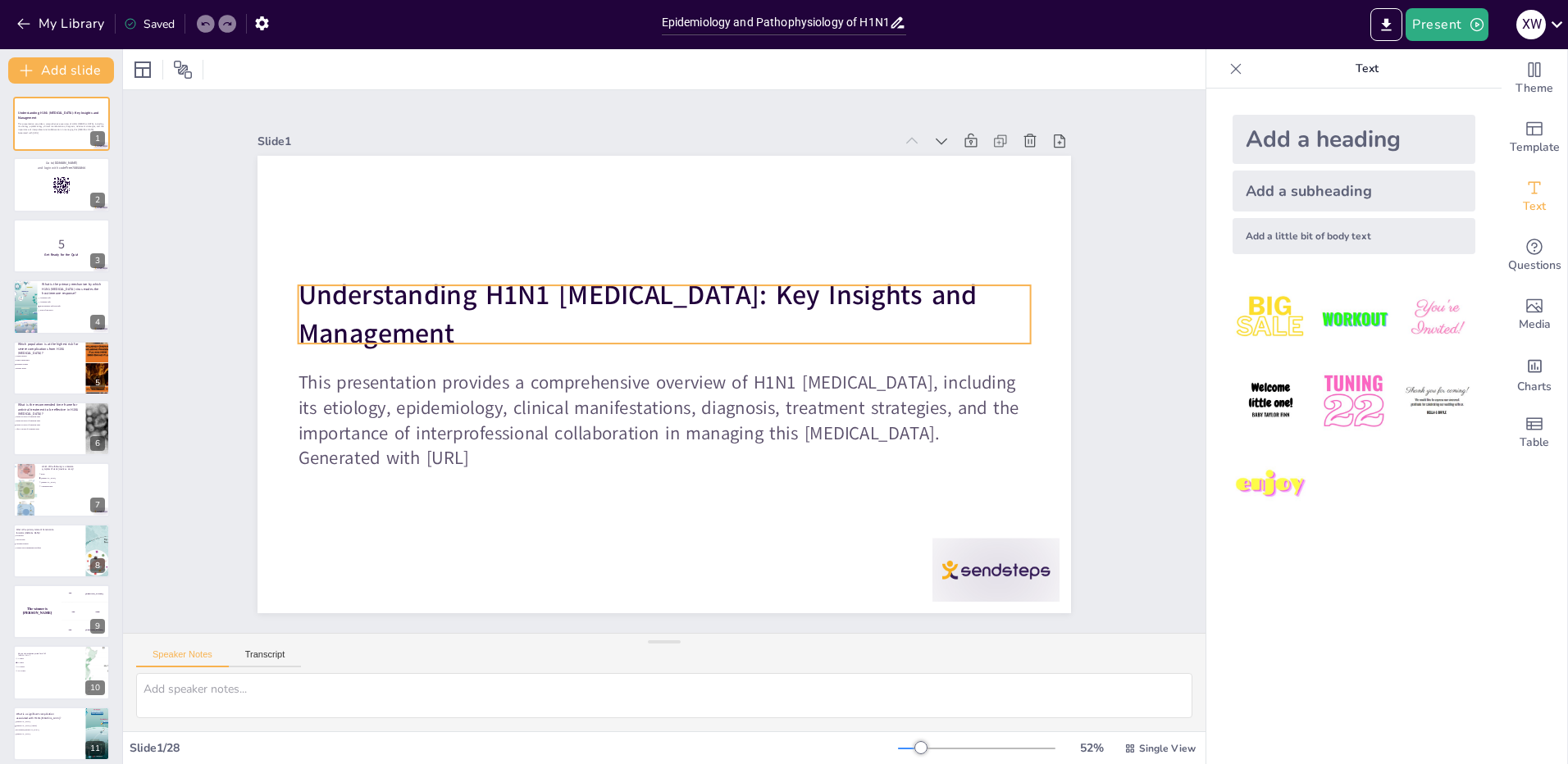
checkbox input "true"
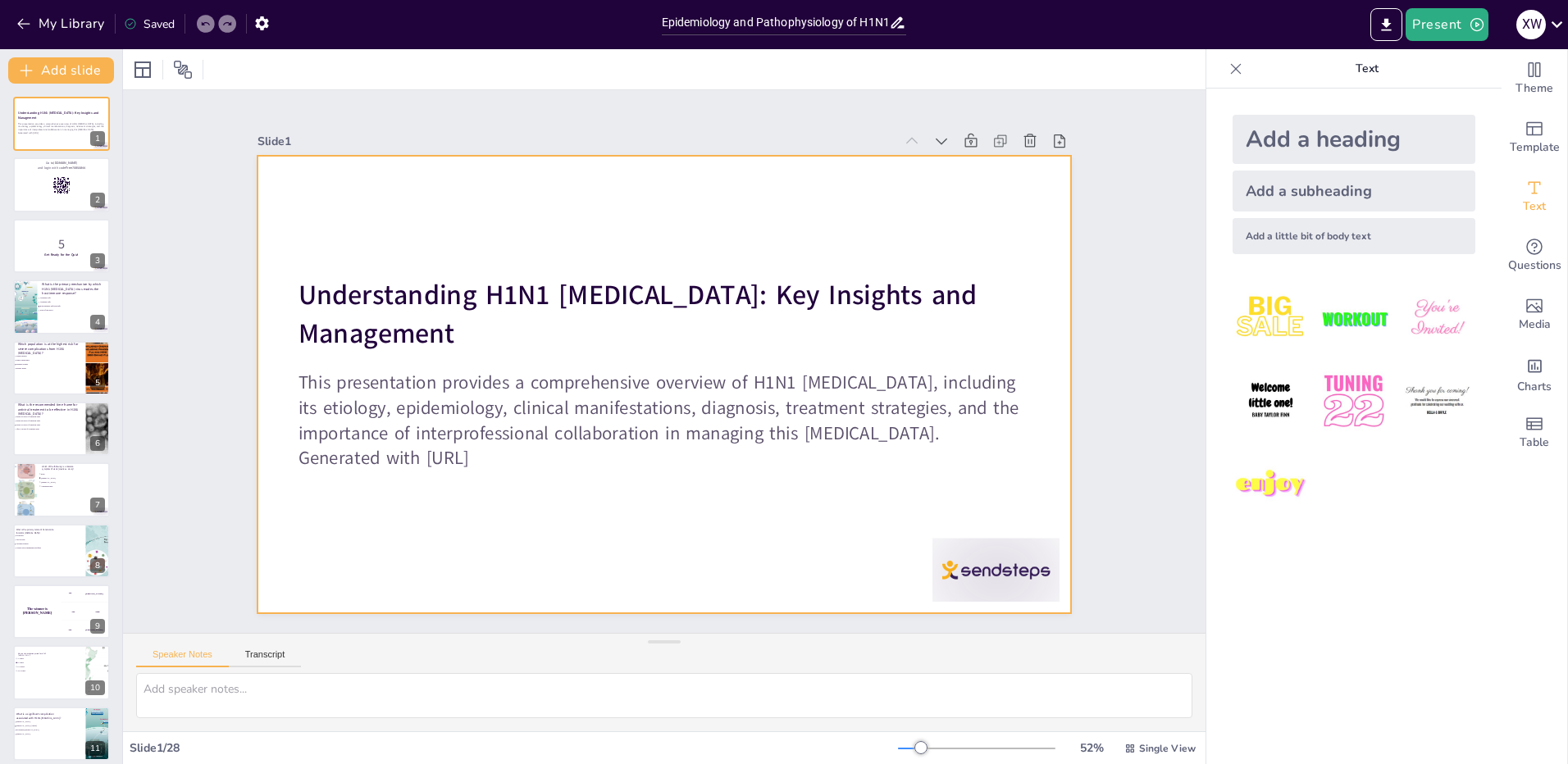
checkbox input "true"
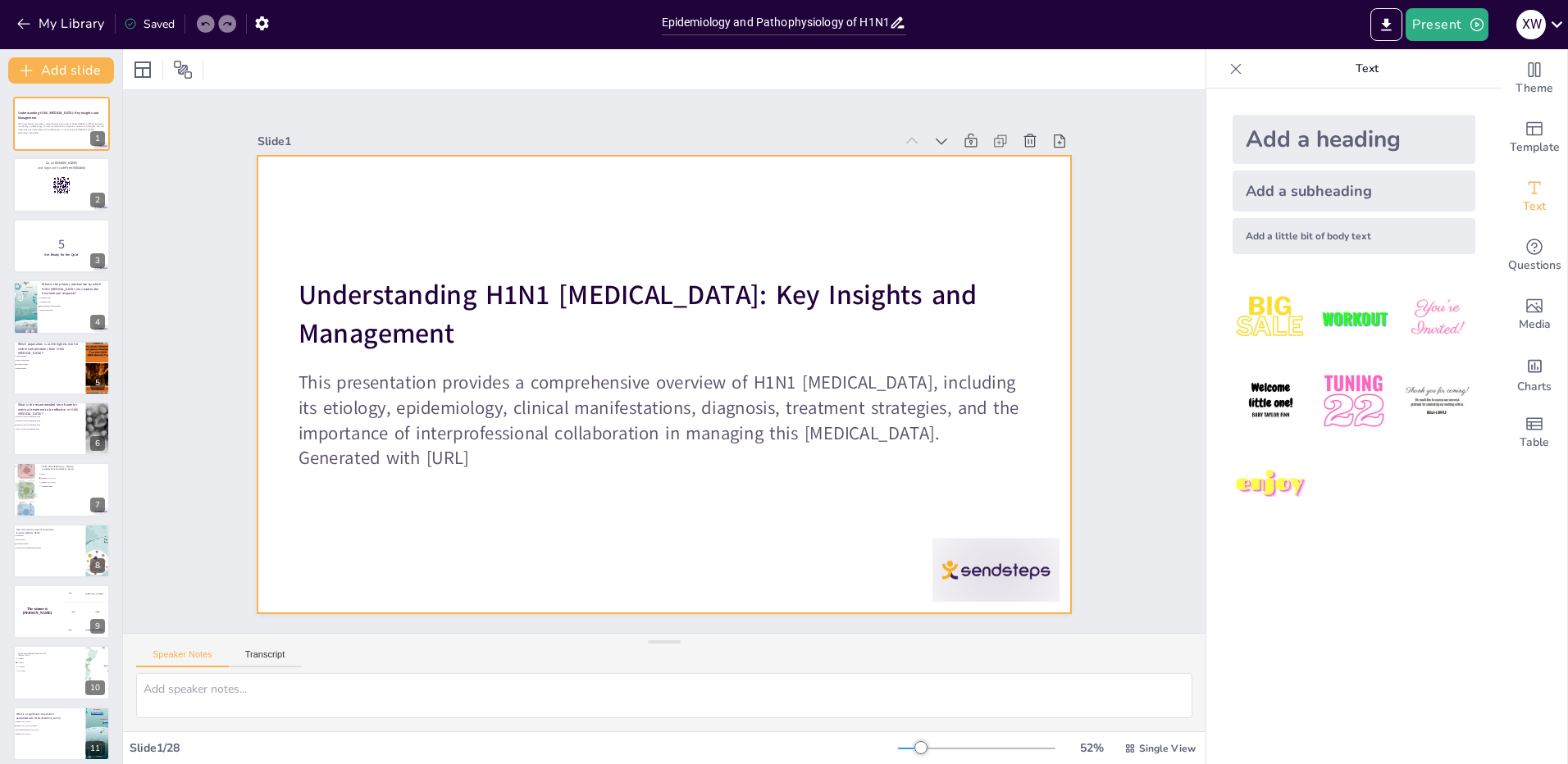
checkbox input "true"
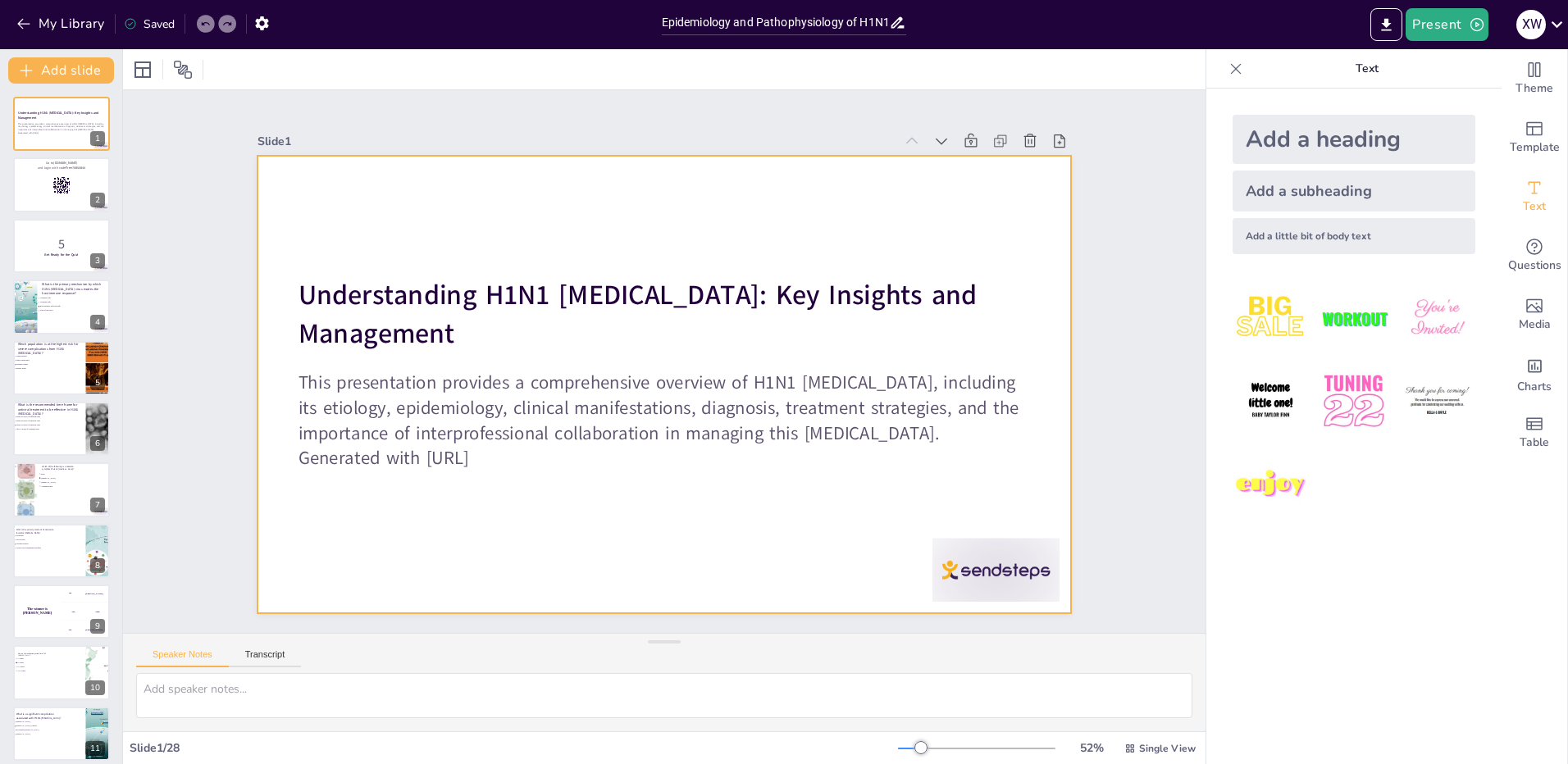
checkbox input "true"
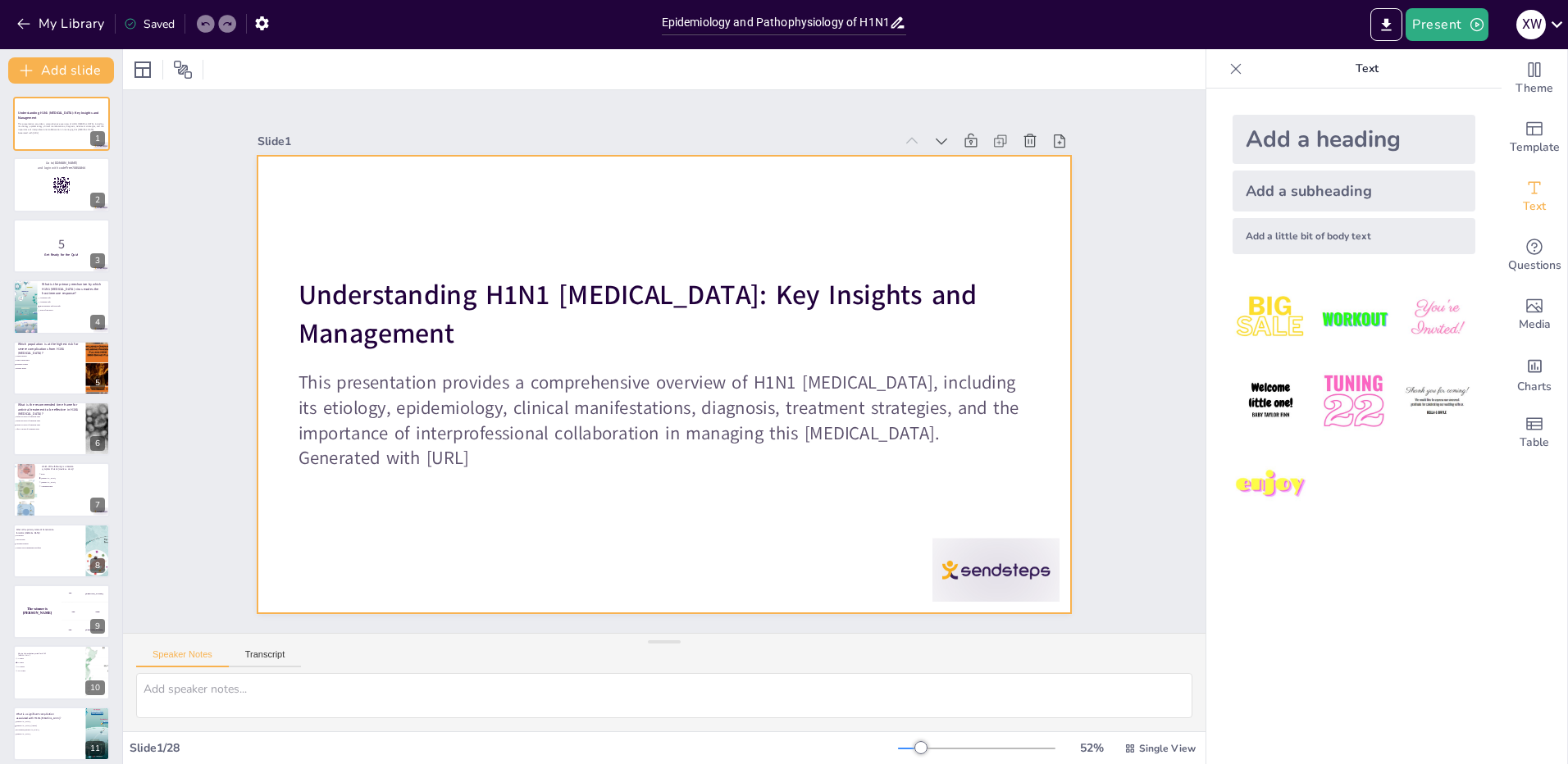
checkbox input "true"
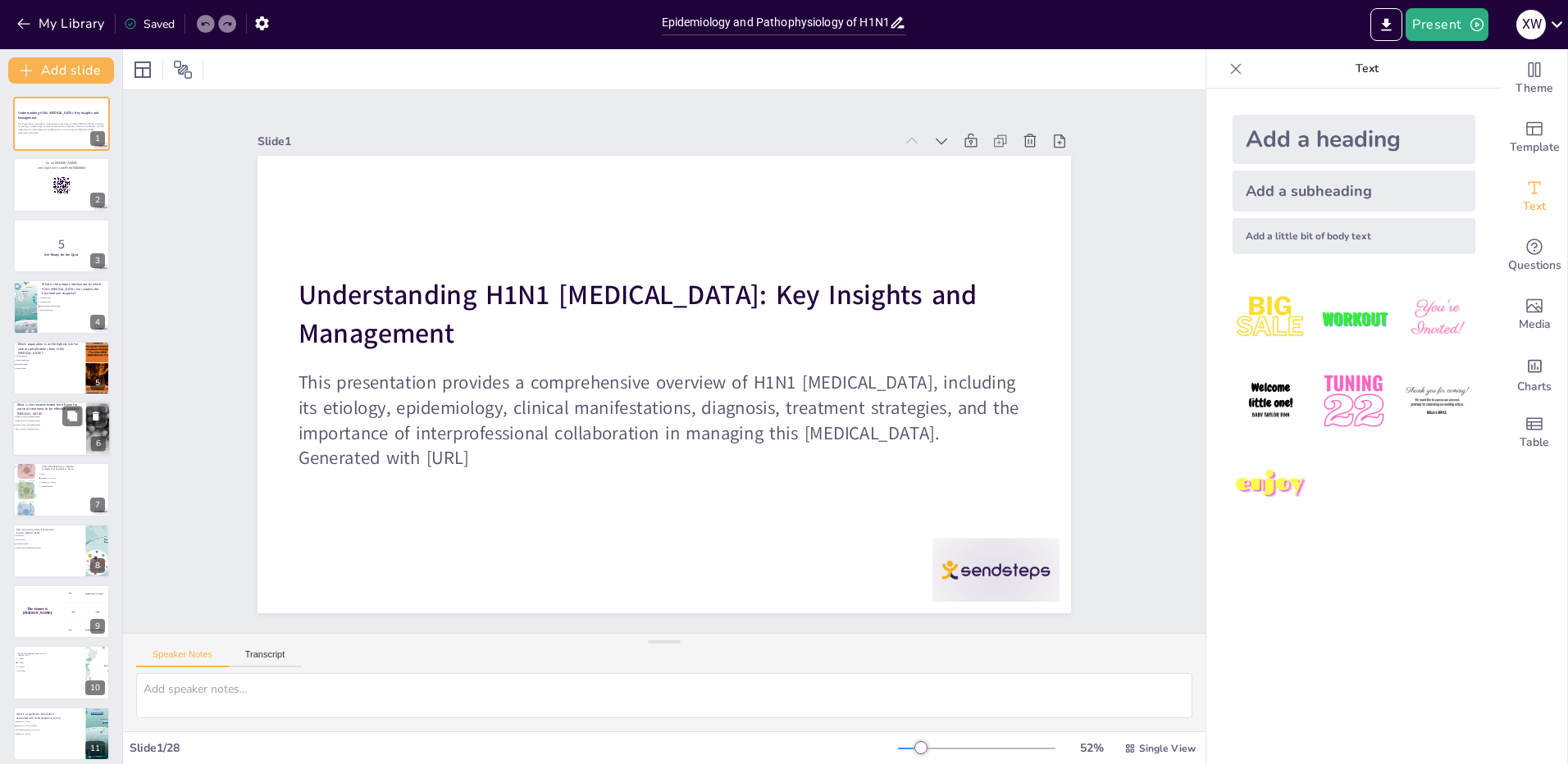
checkbox input "true"
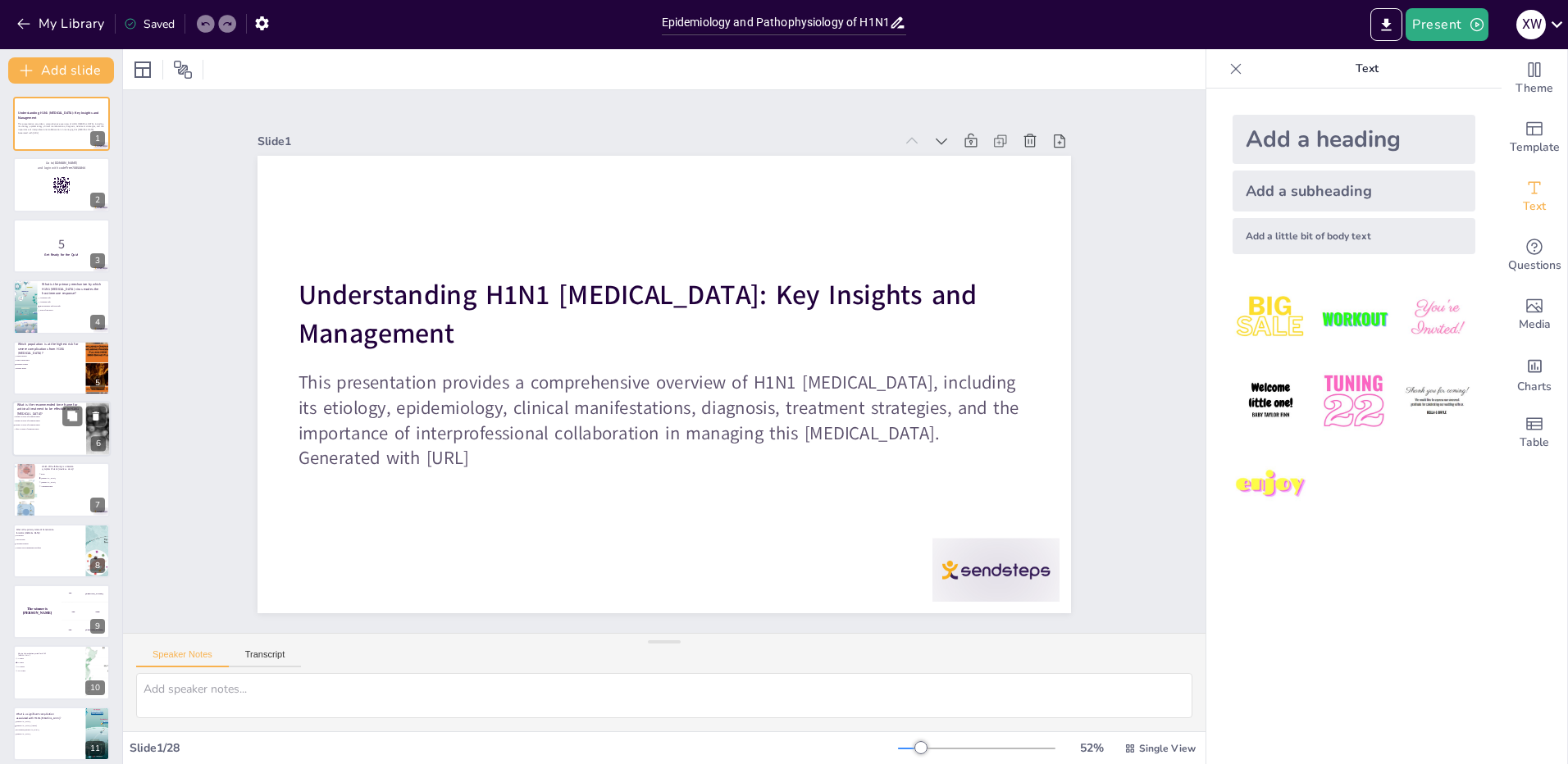
checkbox input "true"
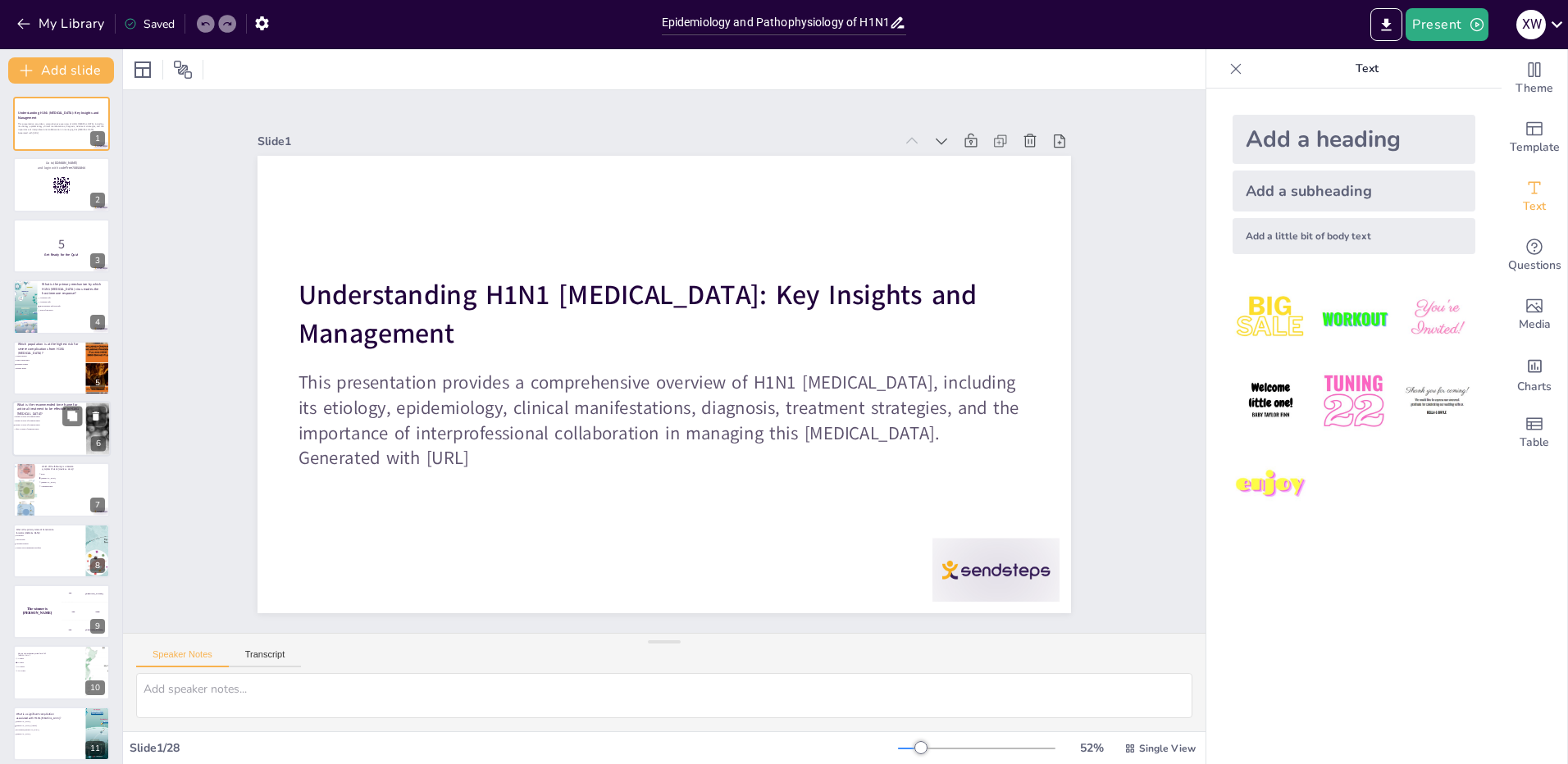
checkbox input "true"
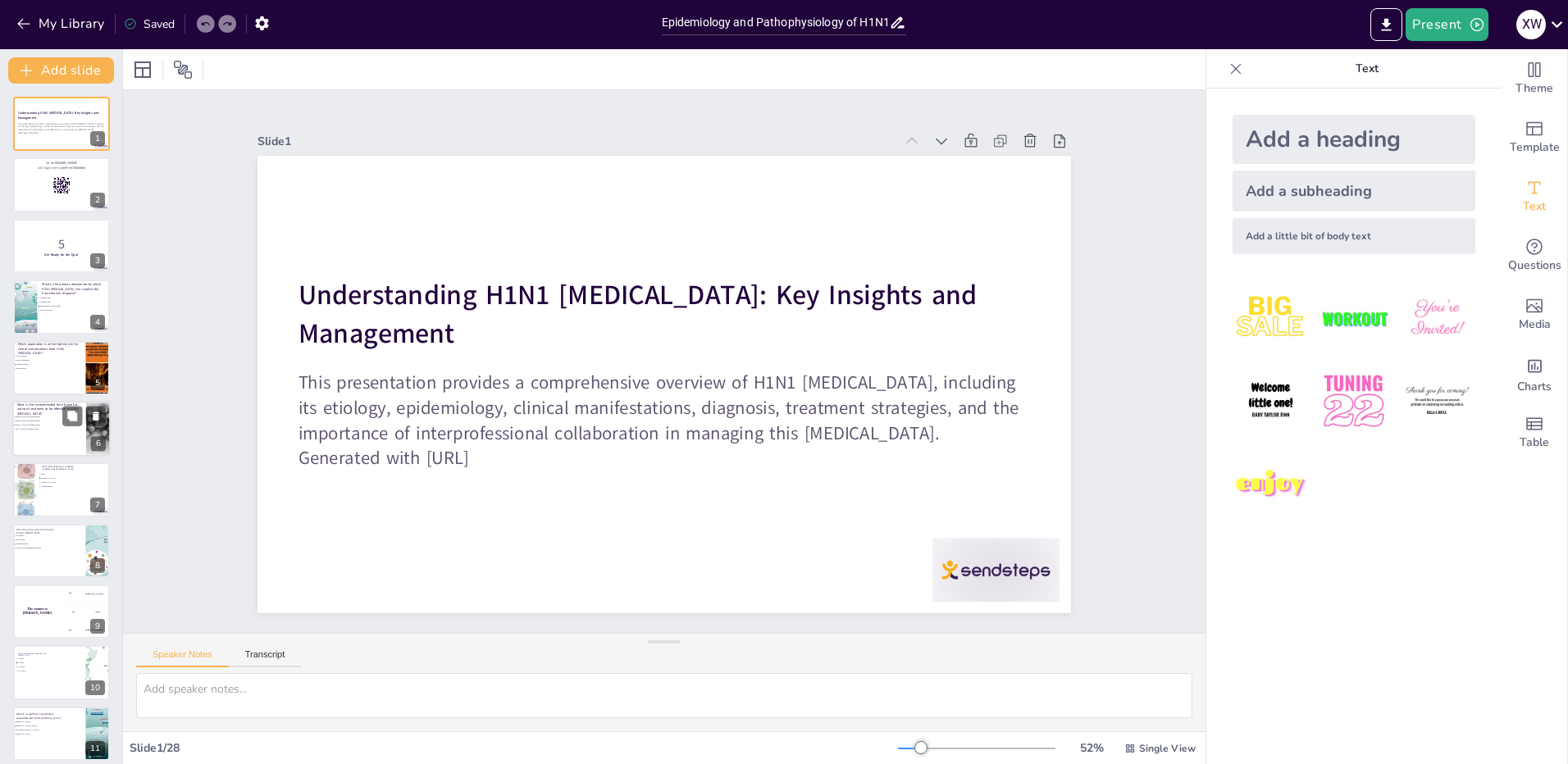
checkbox input "true"
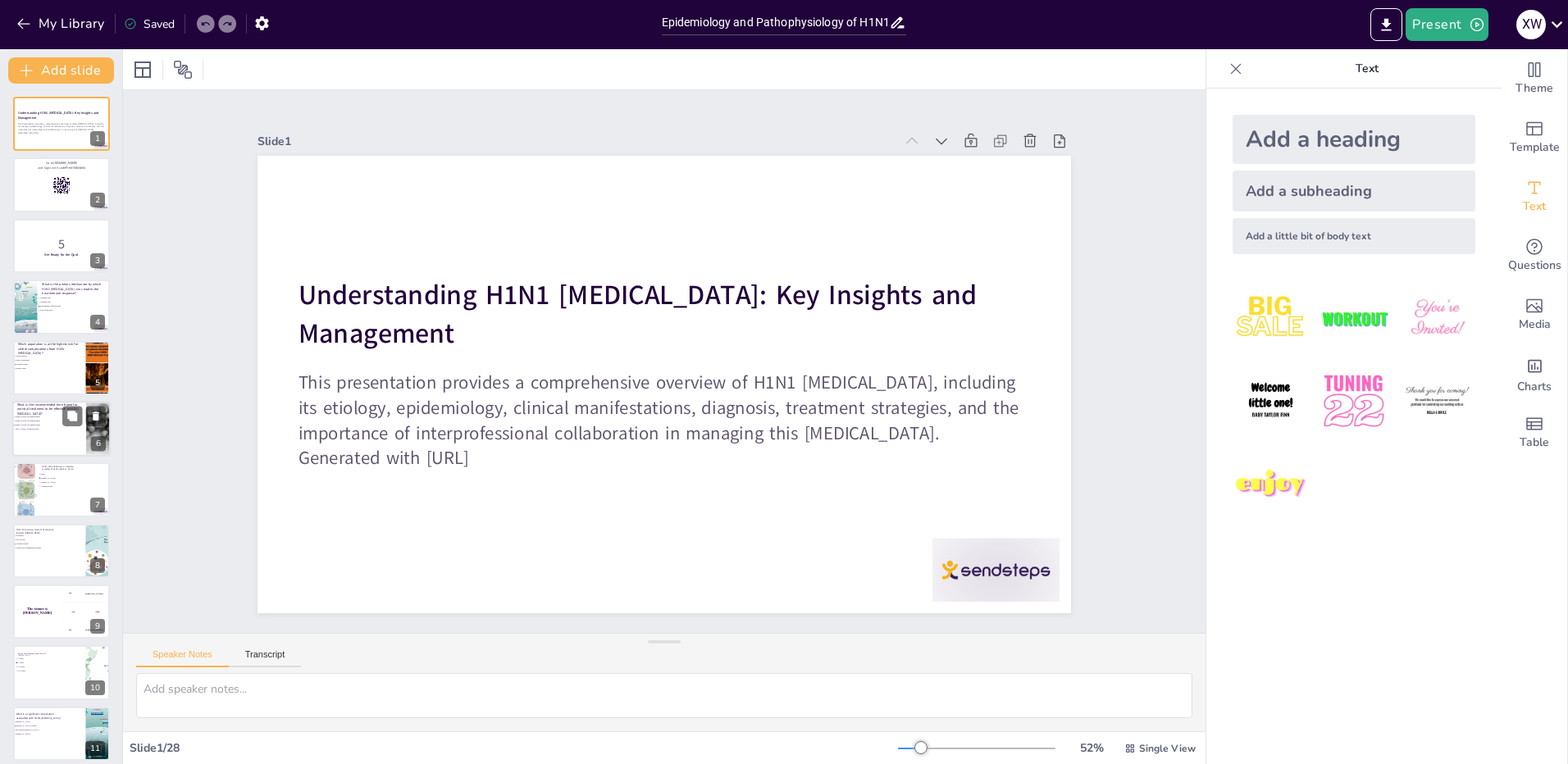
checkbox input "true"
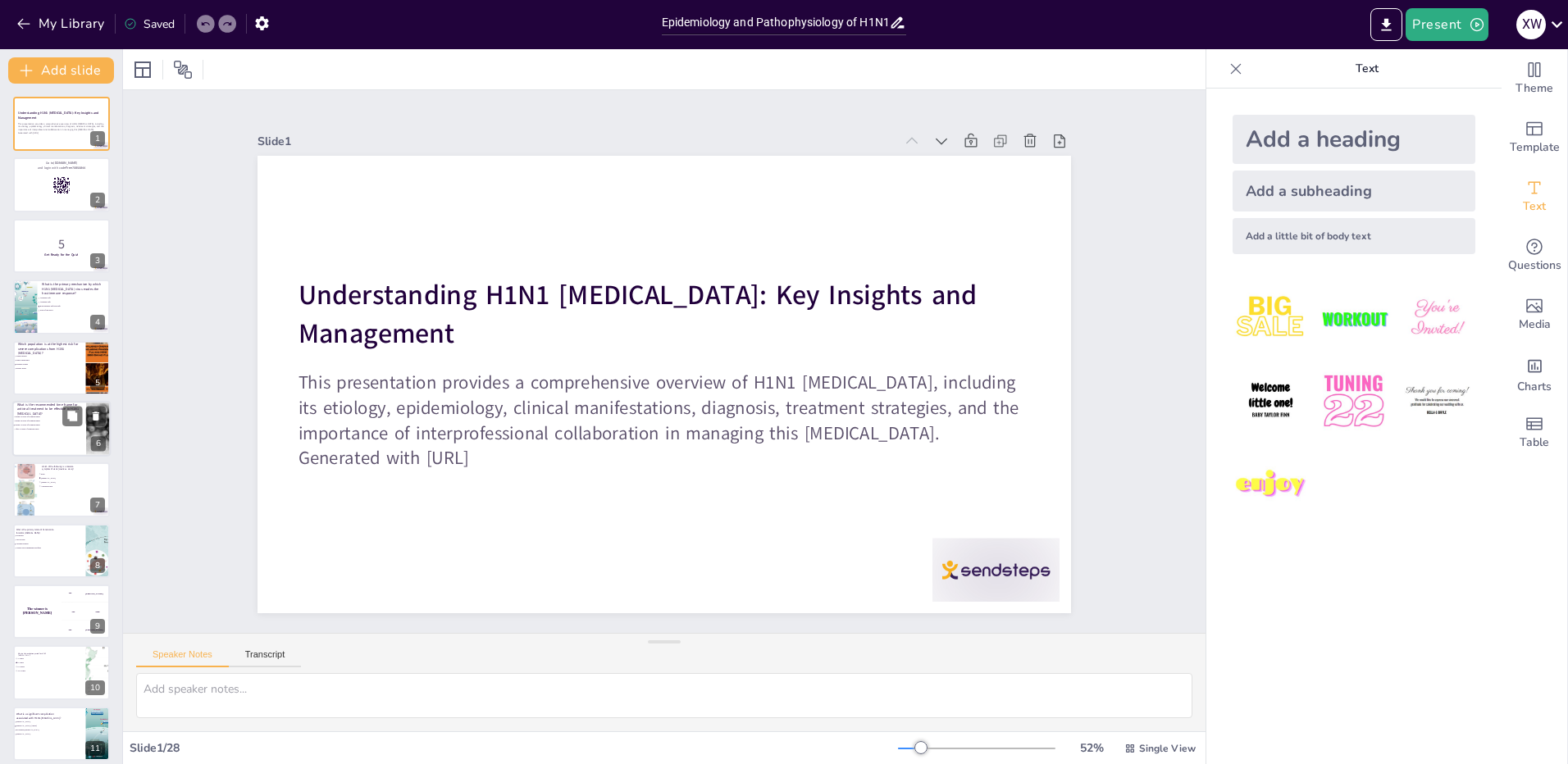
checkbox input "true"
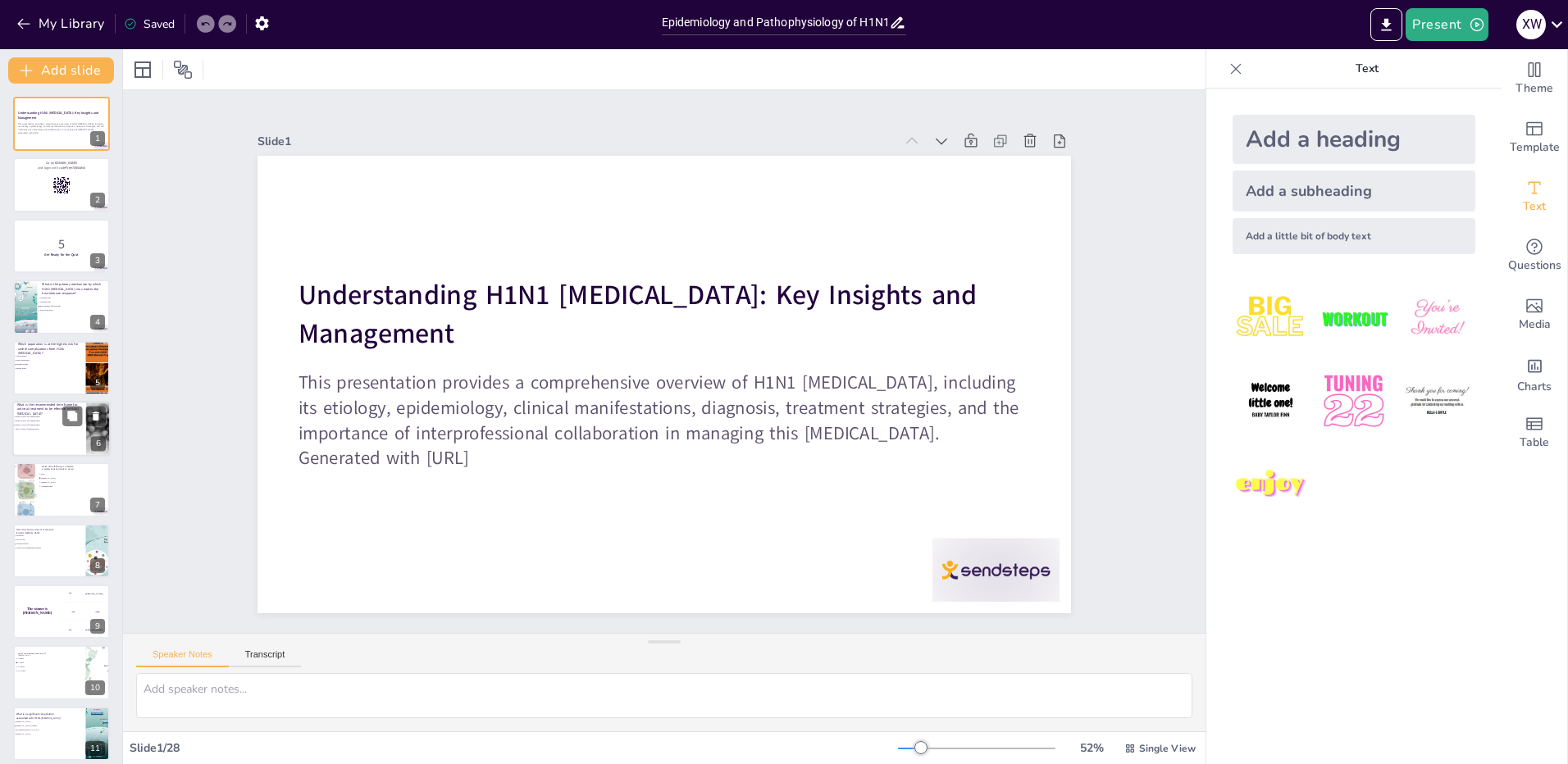
checkbox input "true"
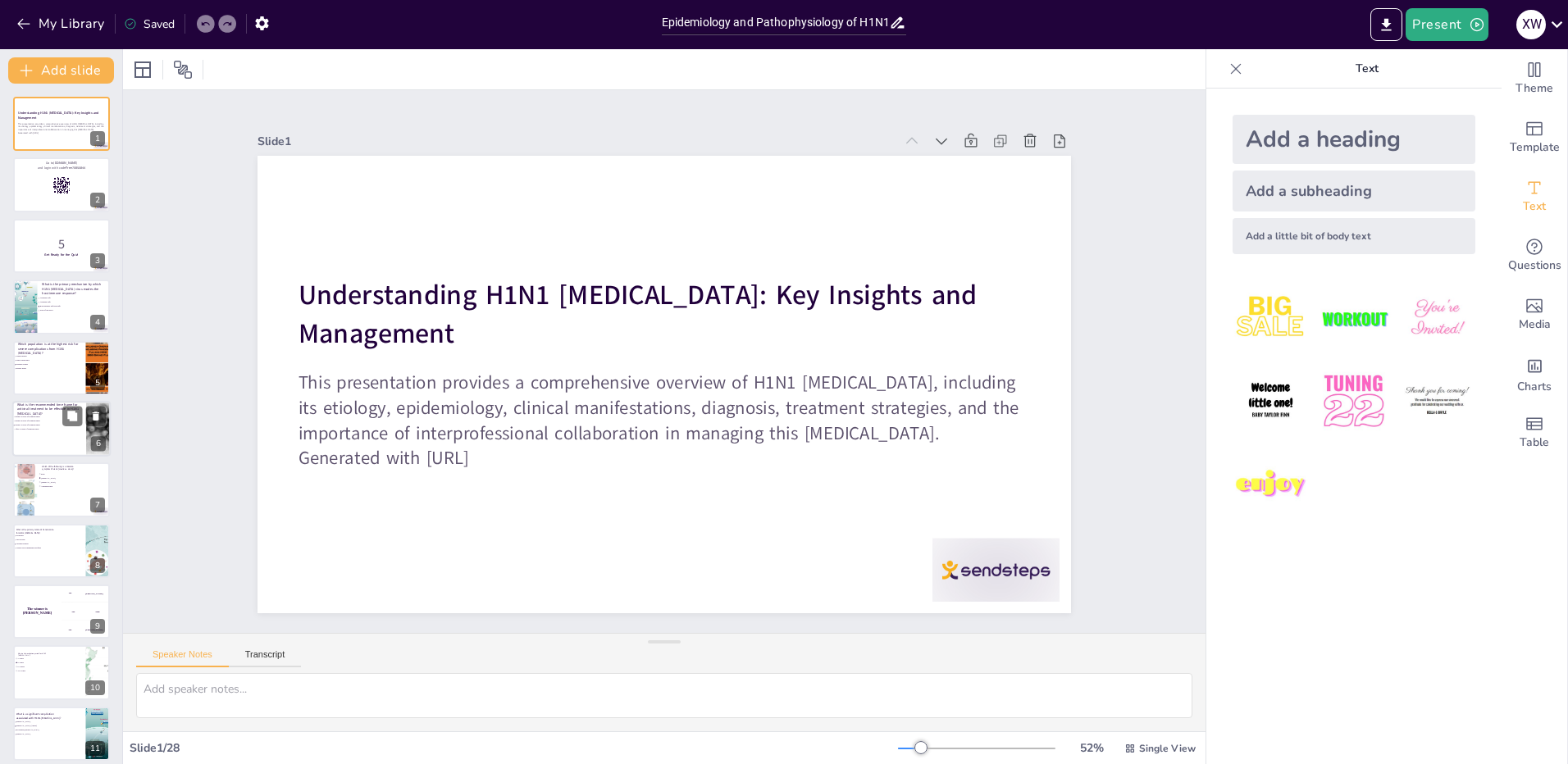
checkbox input "true"
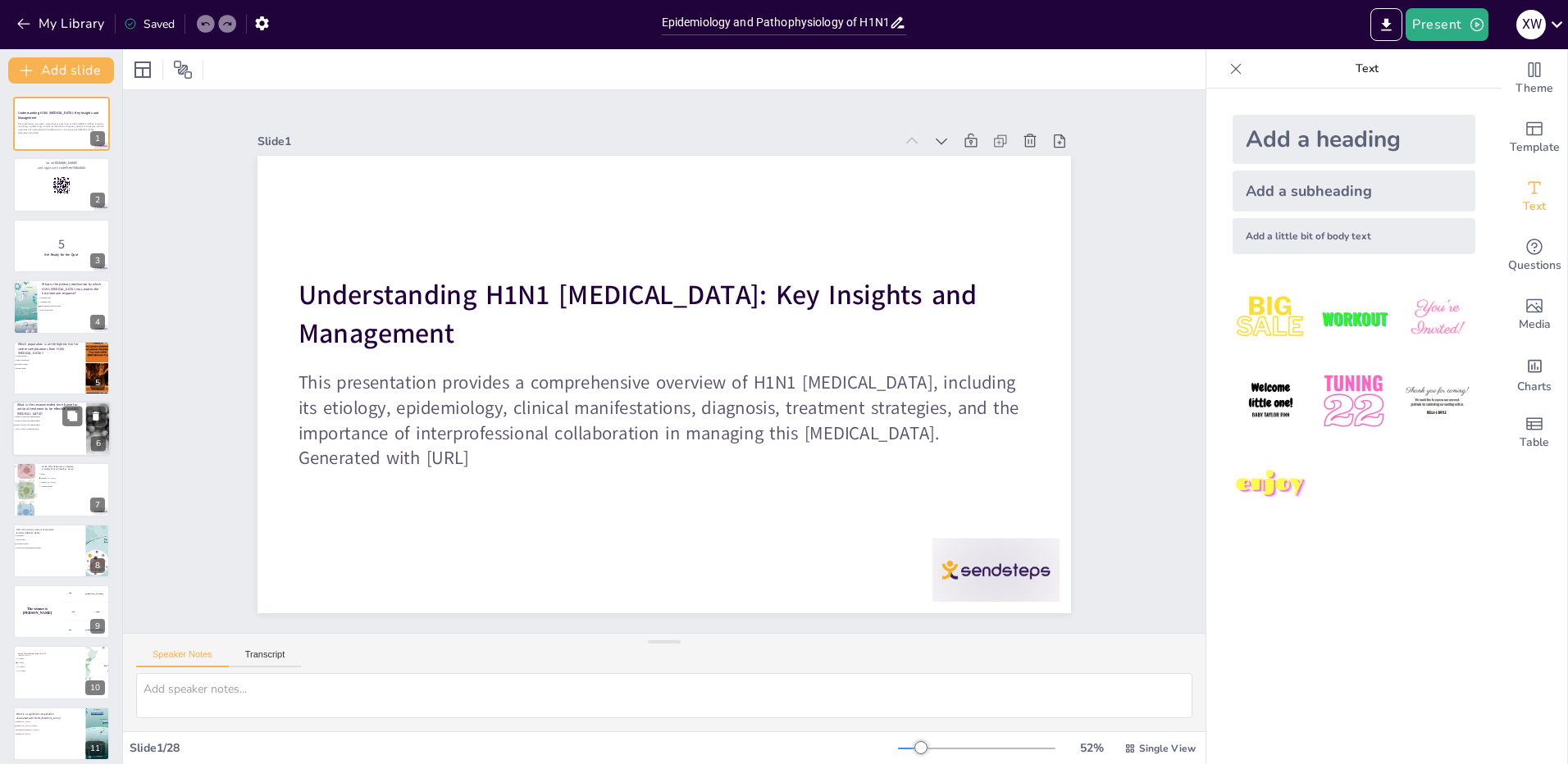
checkbox input "true"
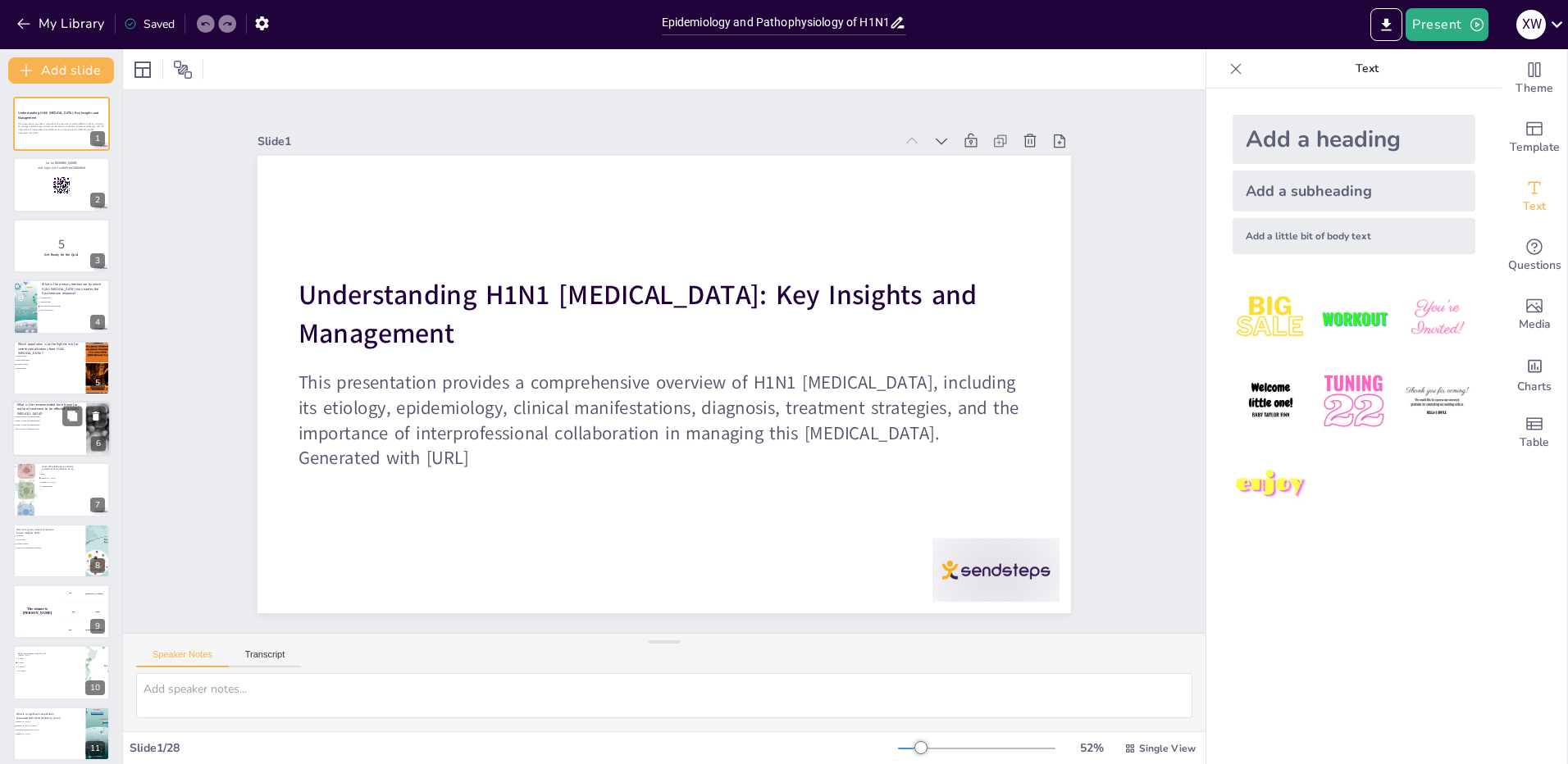
checkbox input "true"
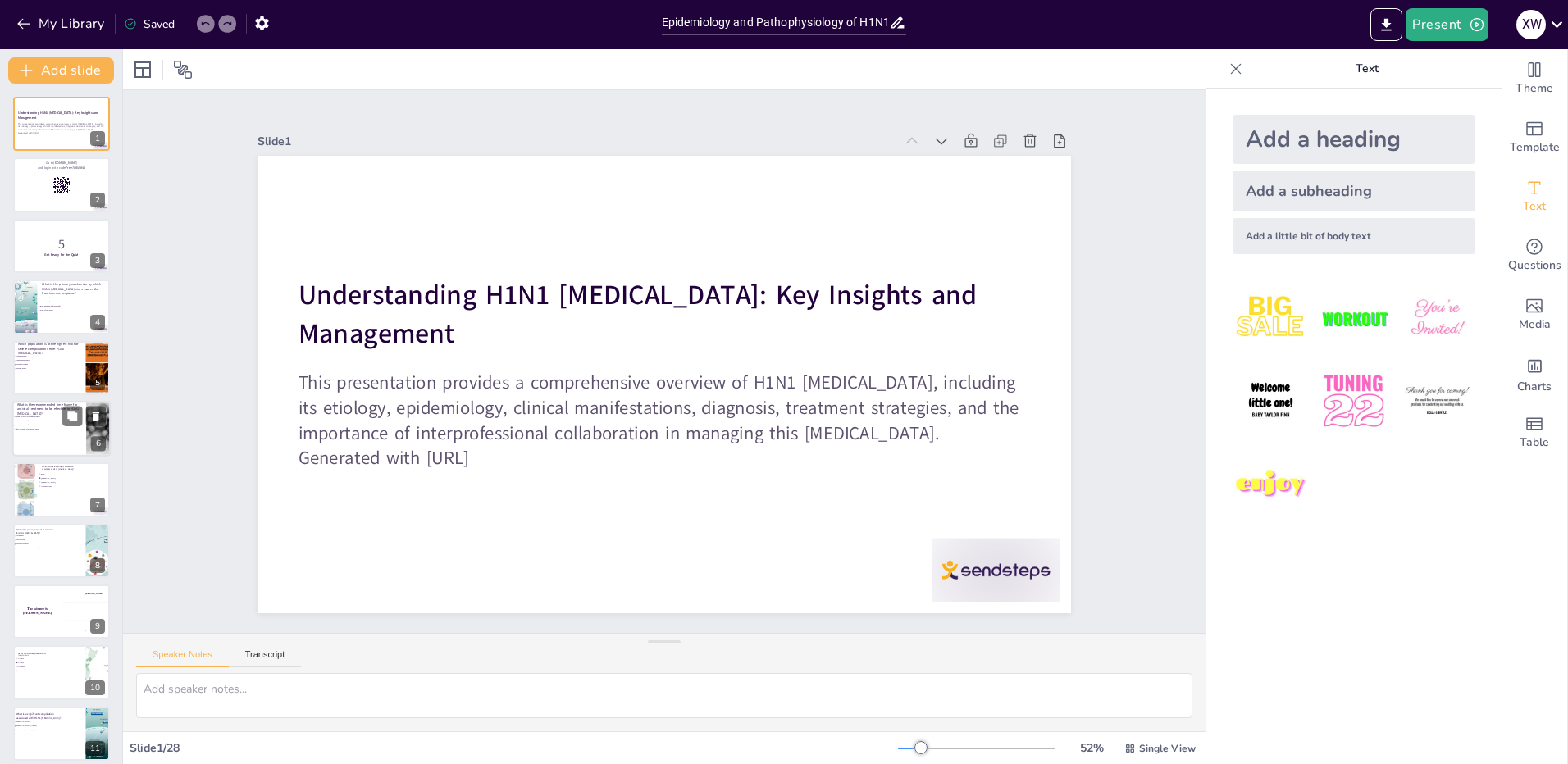
checkbox input "true"
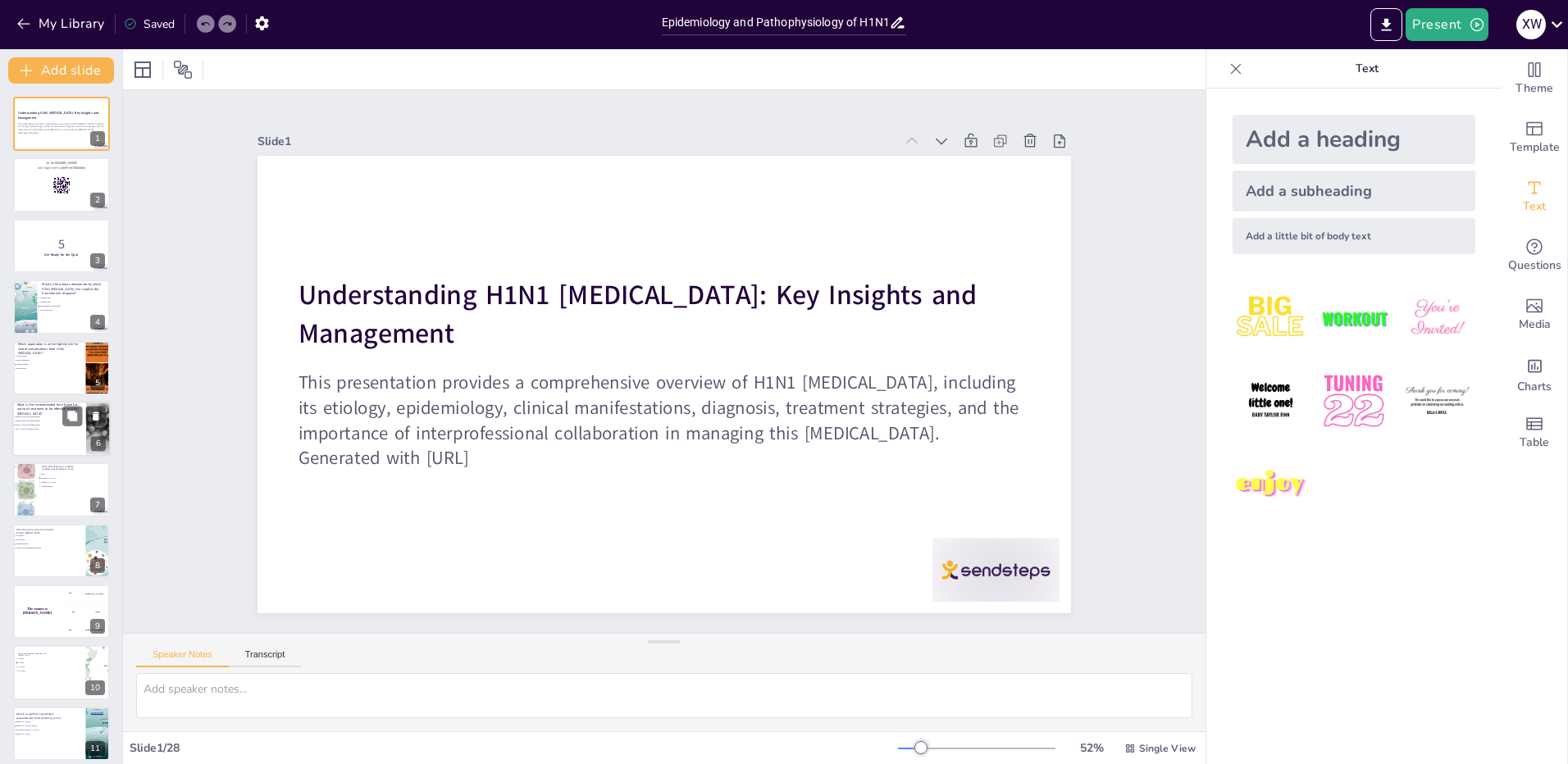
checkbox input "true"
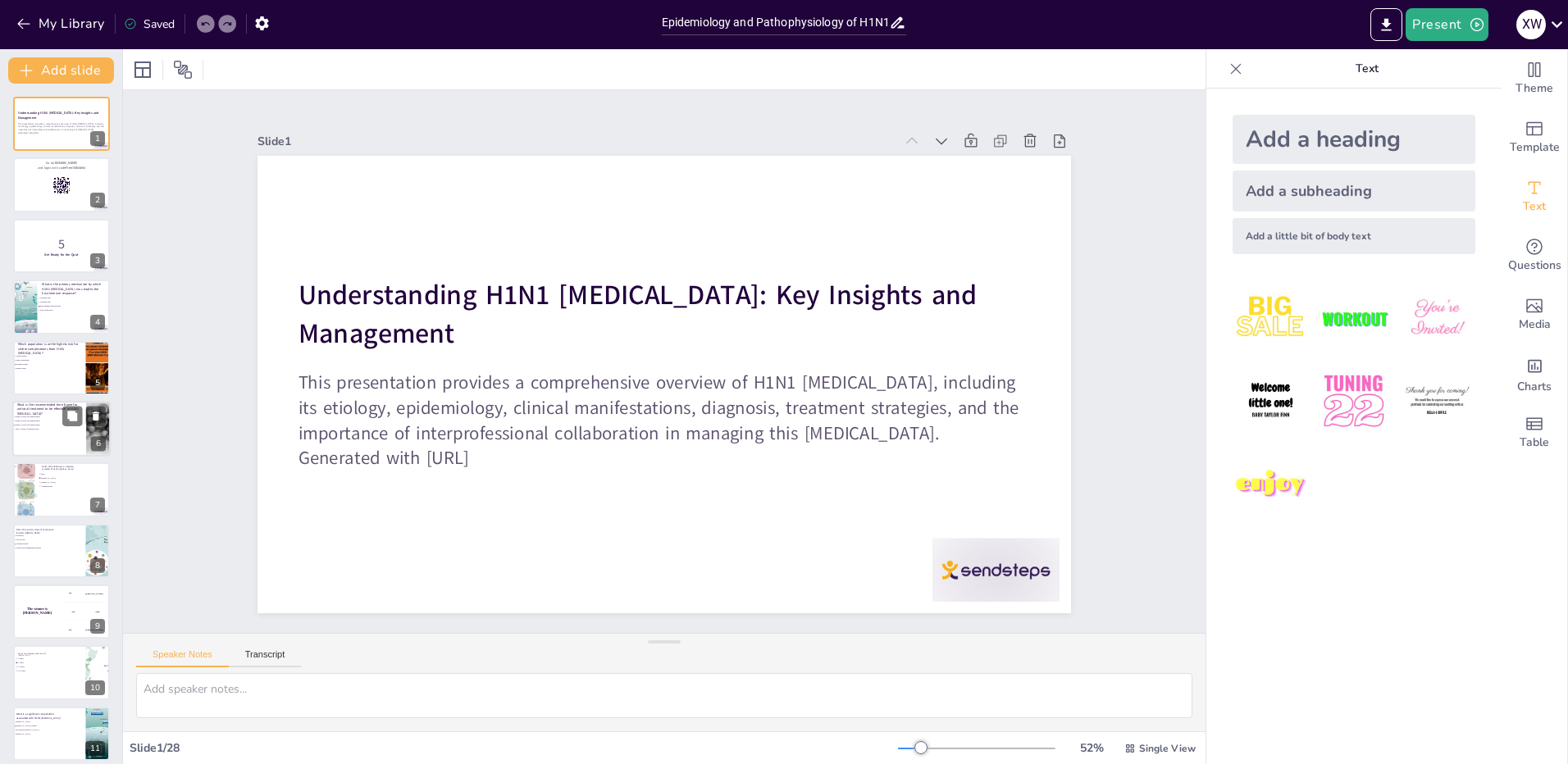
checkbox input "true"
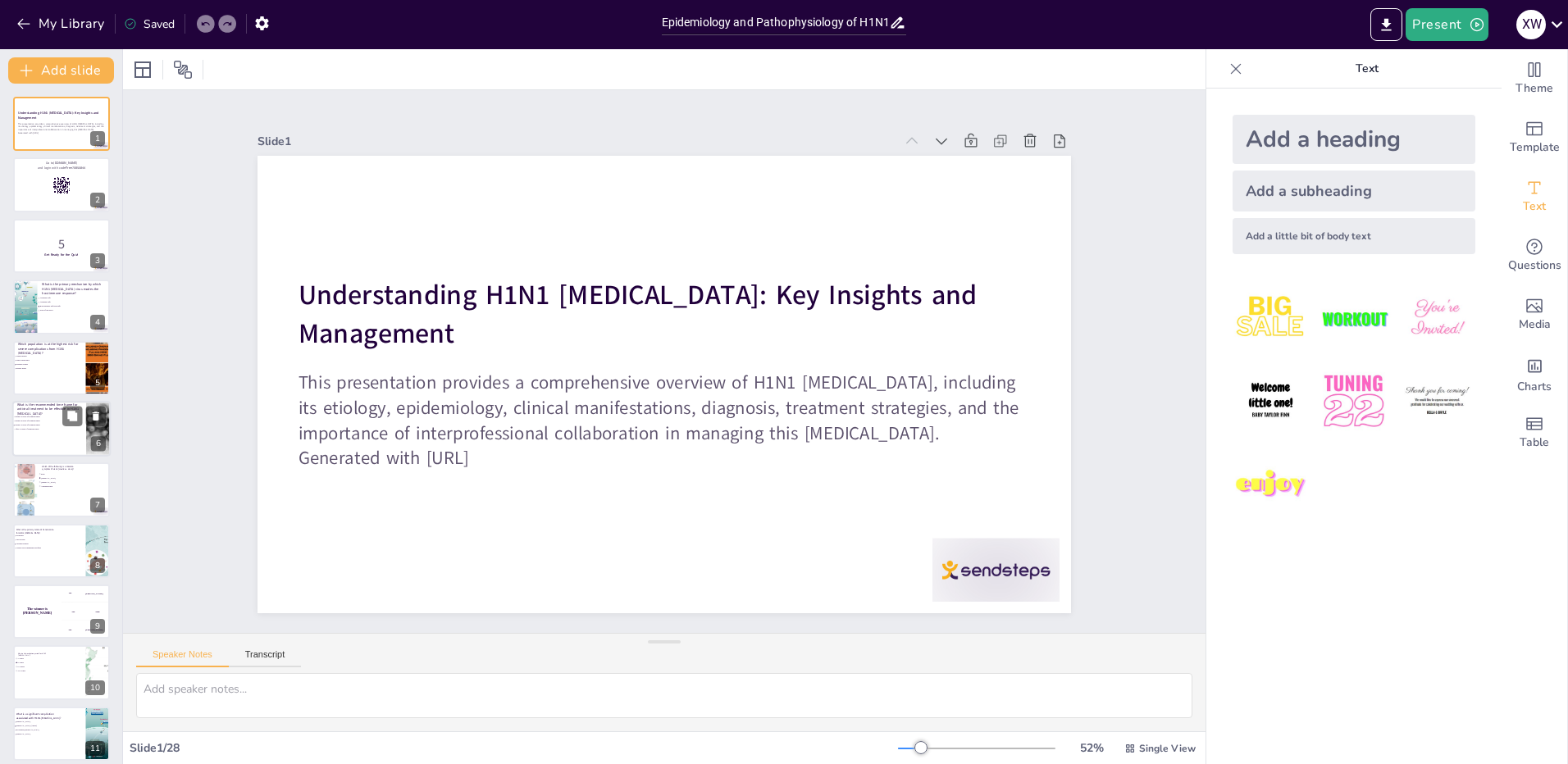
checkbox input "true"
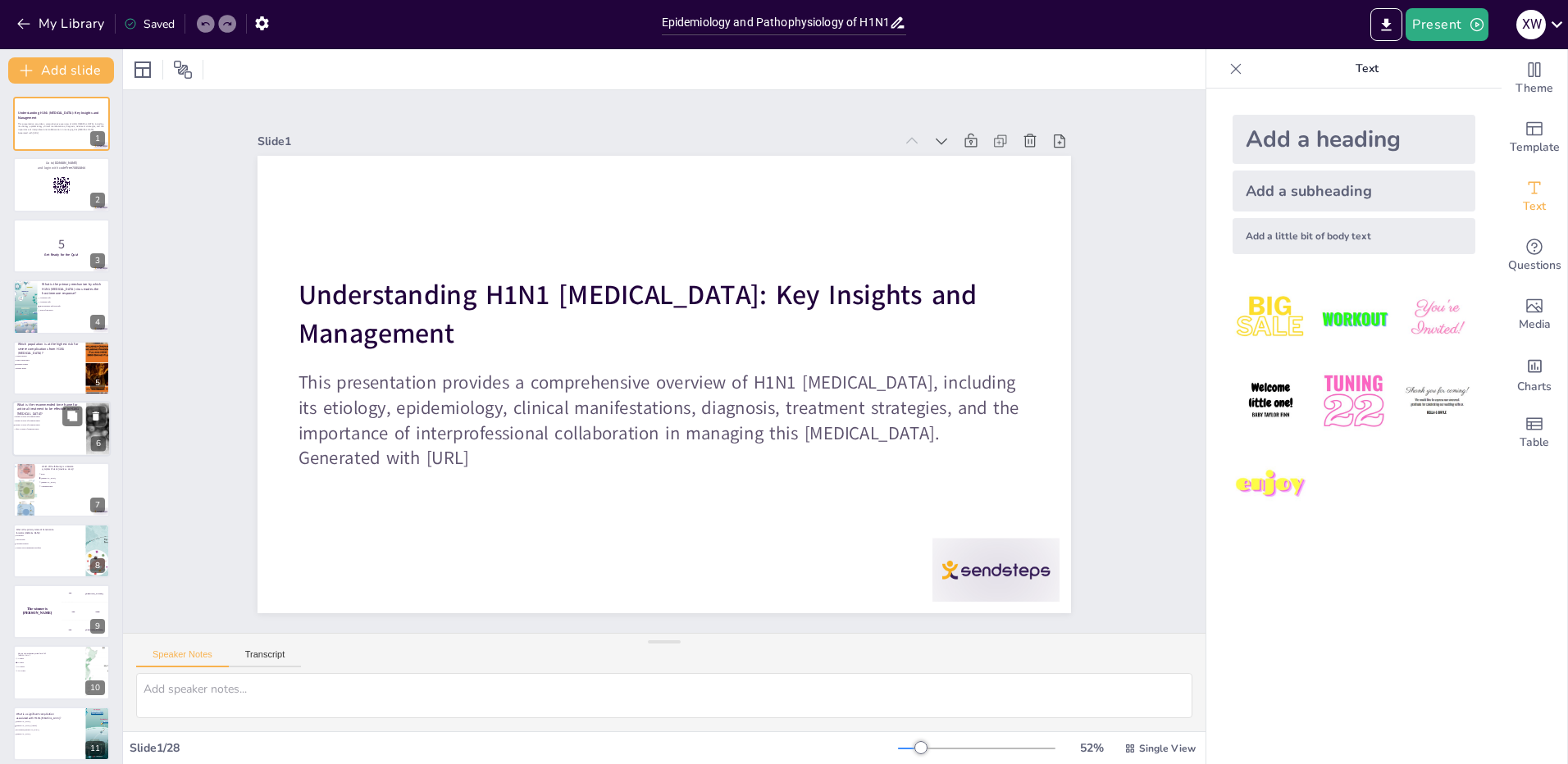
checkbox input "true"
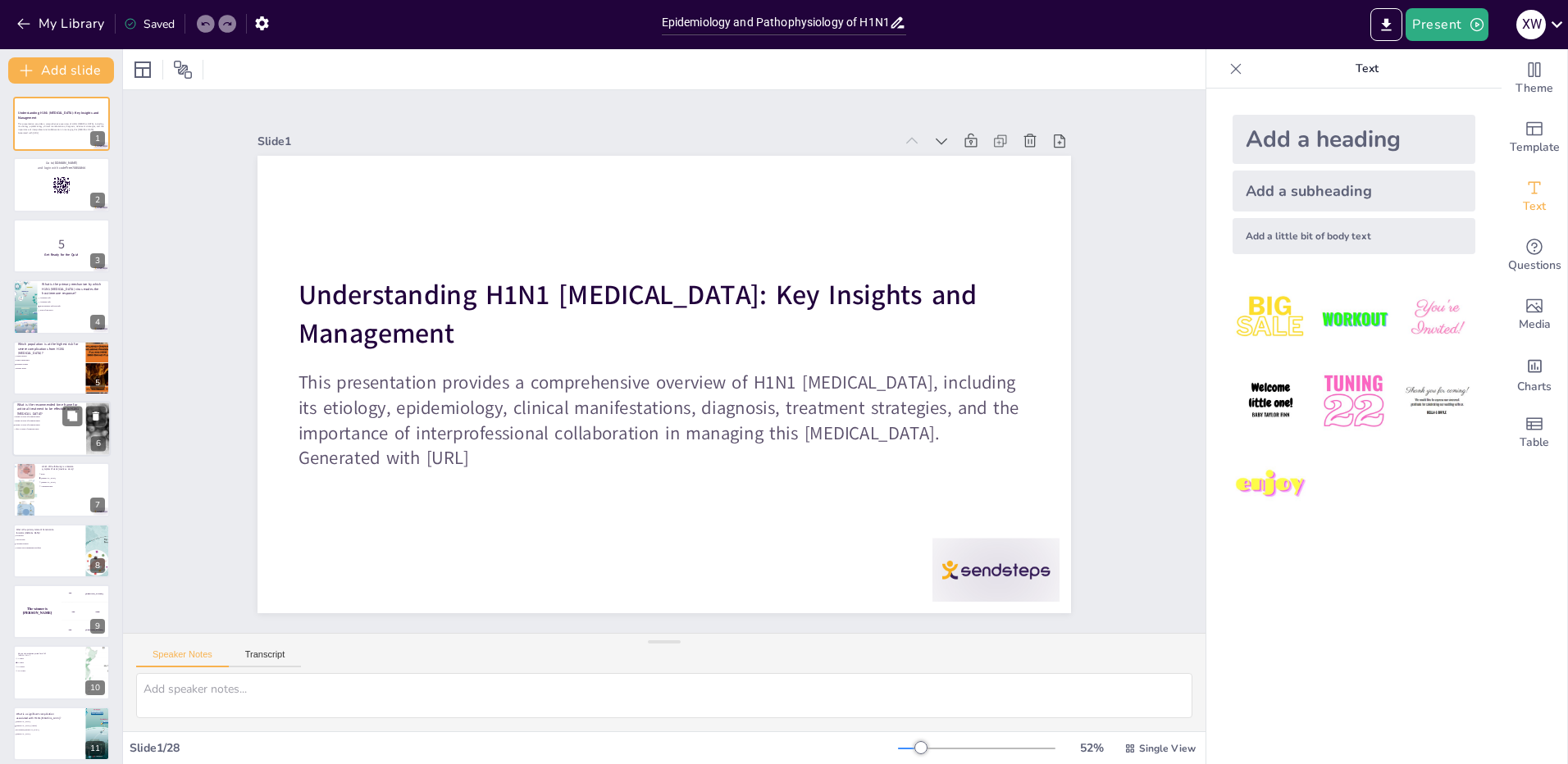
checkbox input "true"
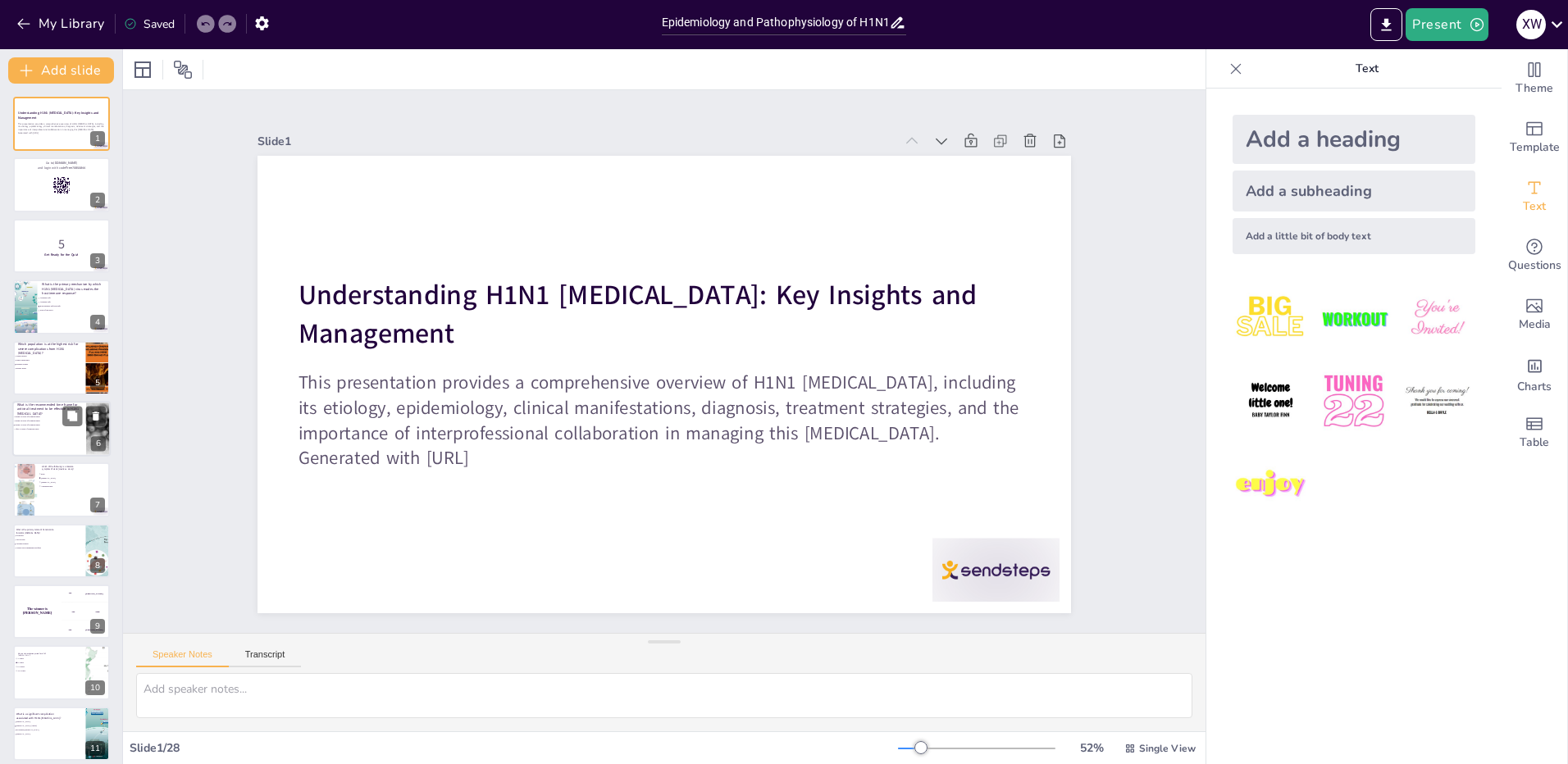
checkbox input "true"
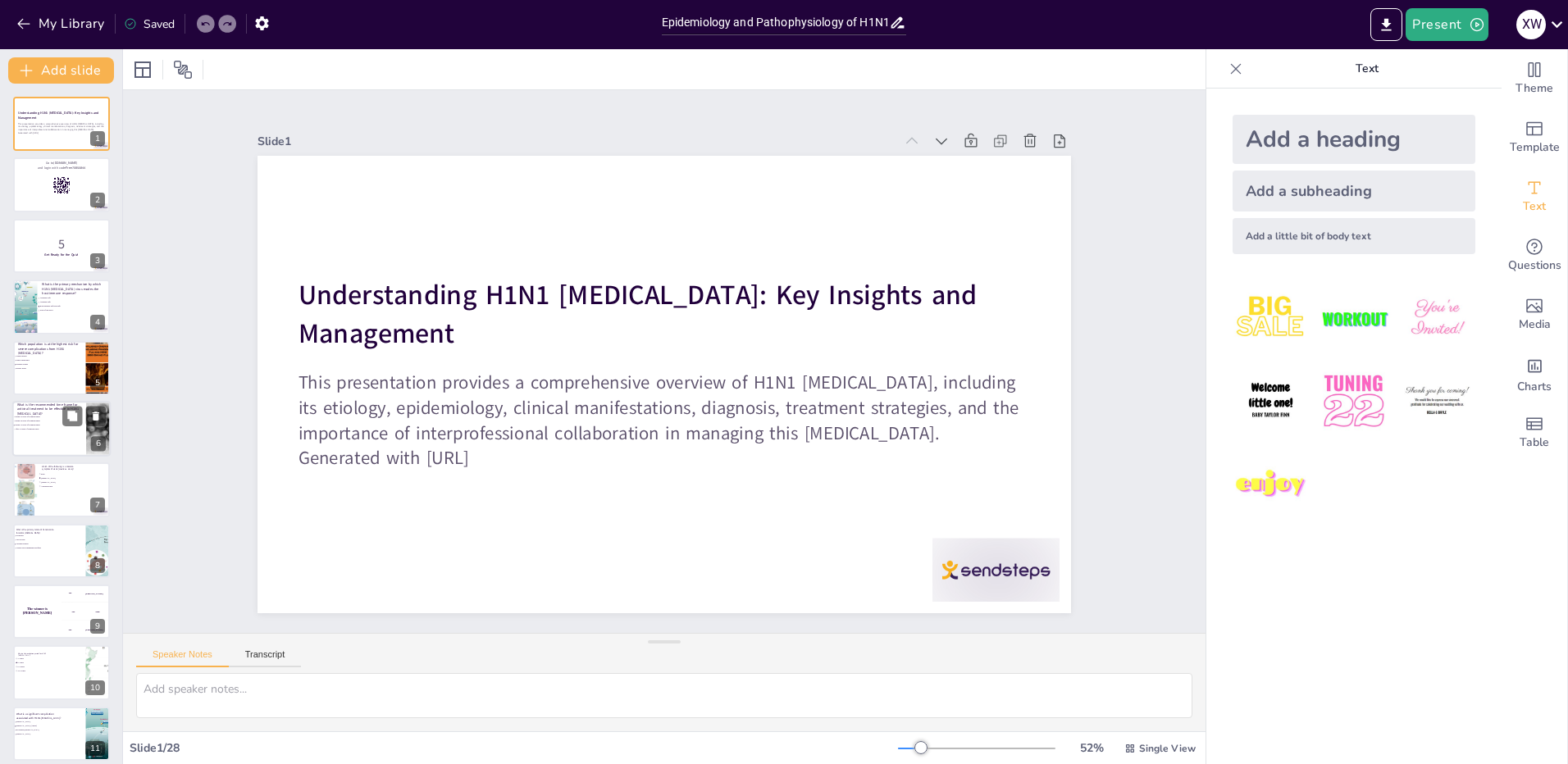
checkbox input "true"
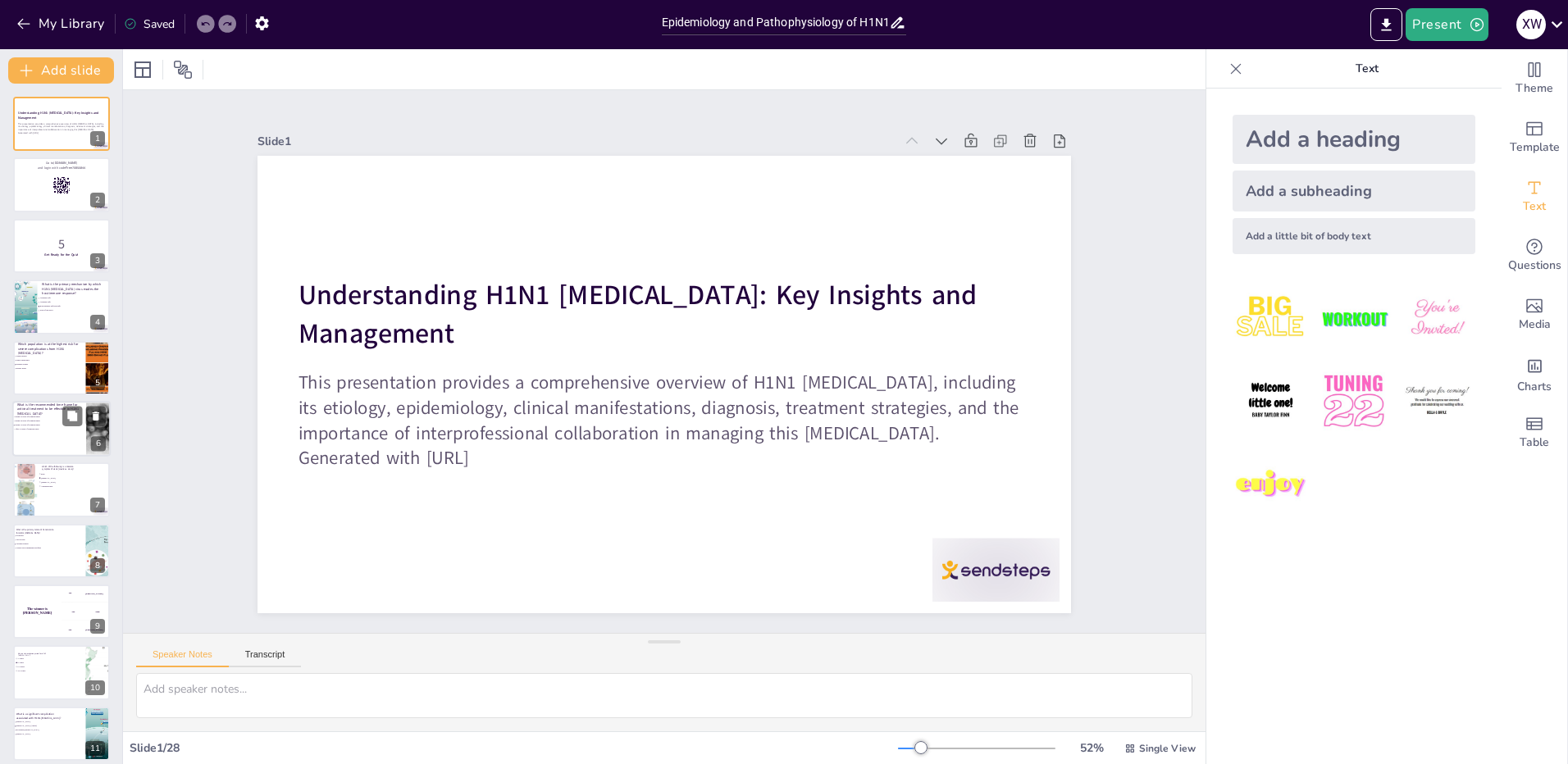
checkbox input "true"
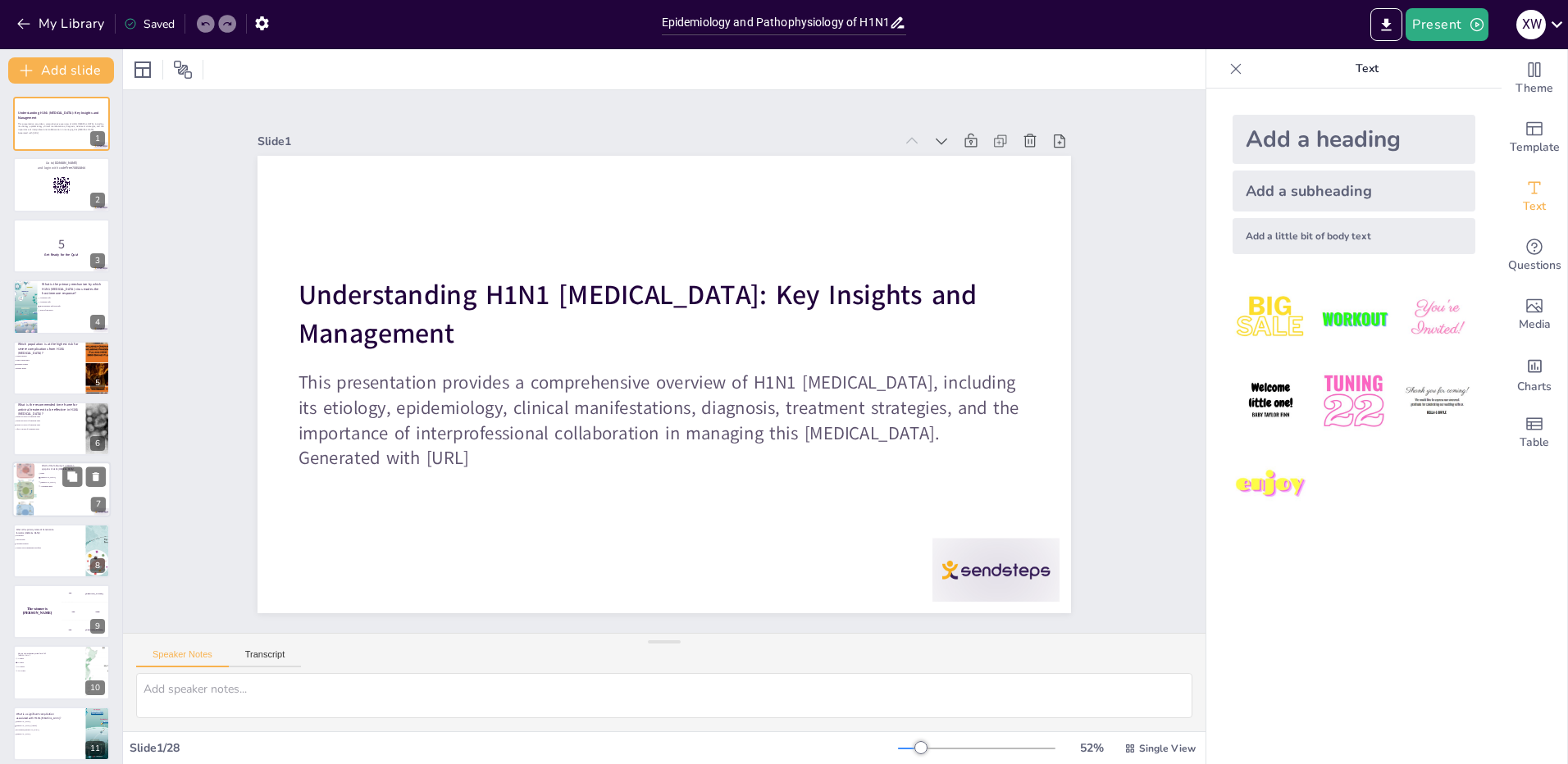
checkbox input "true"
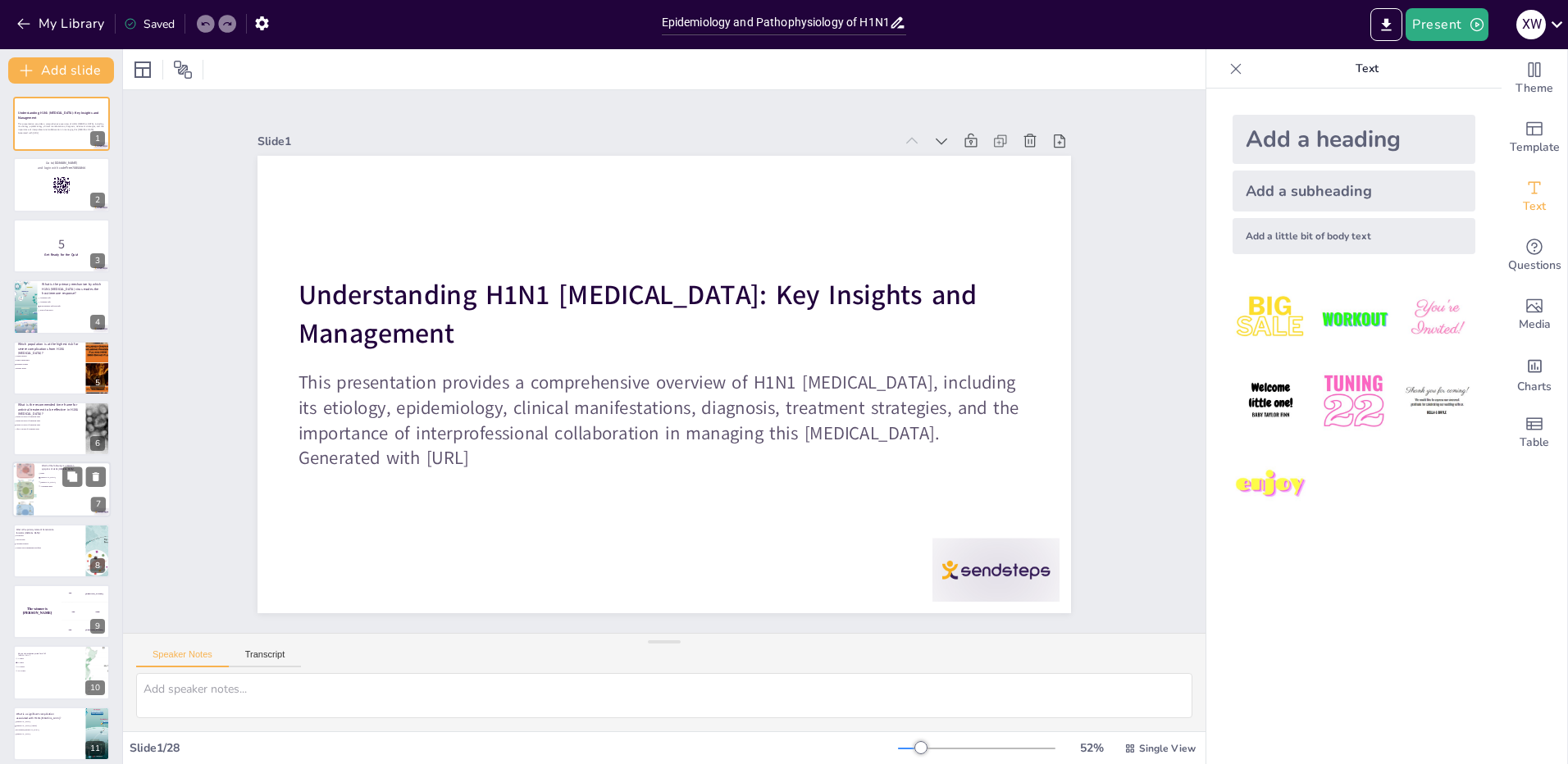
checkbox input "true"
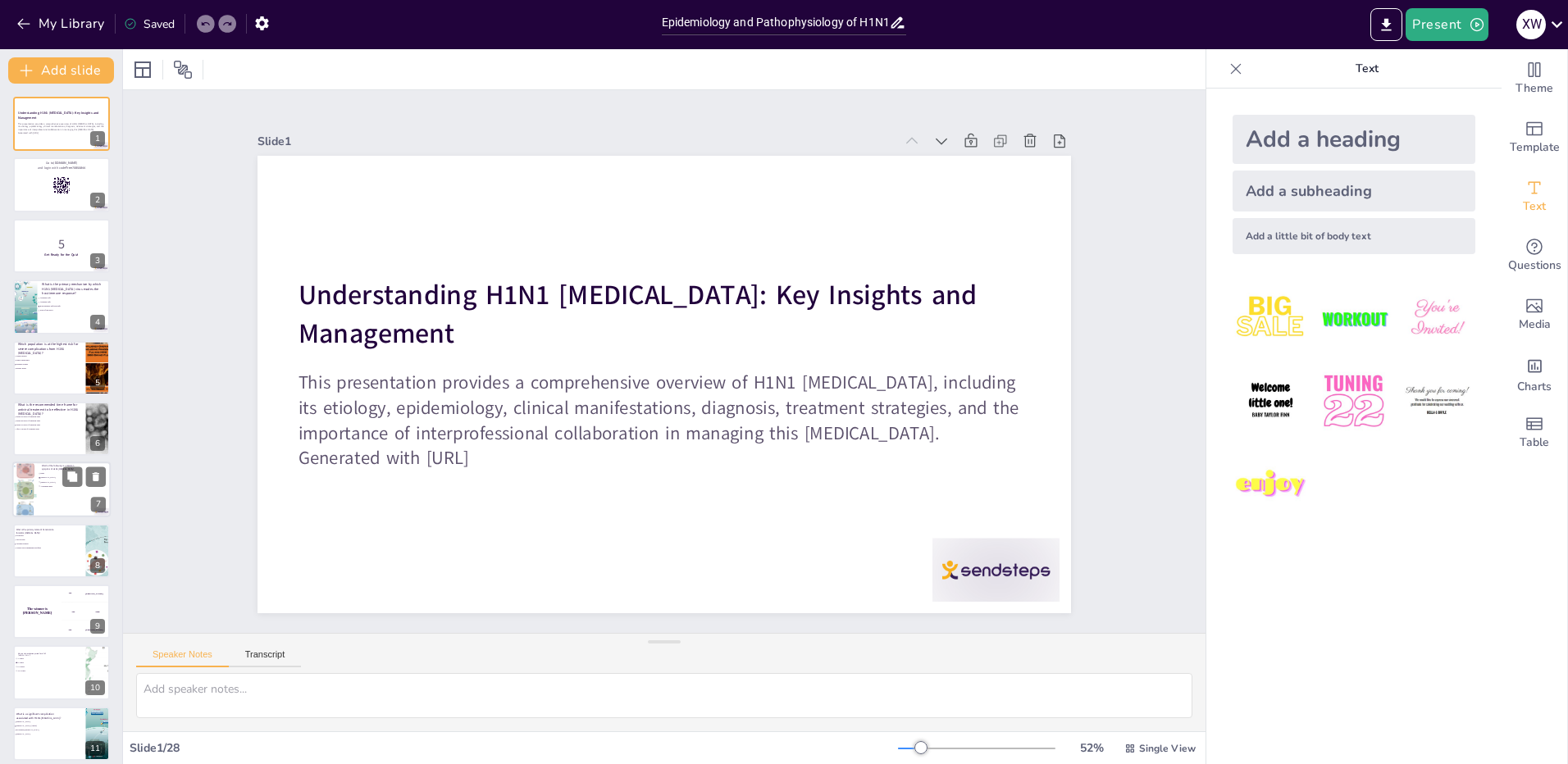
checkbox input "true"
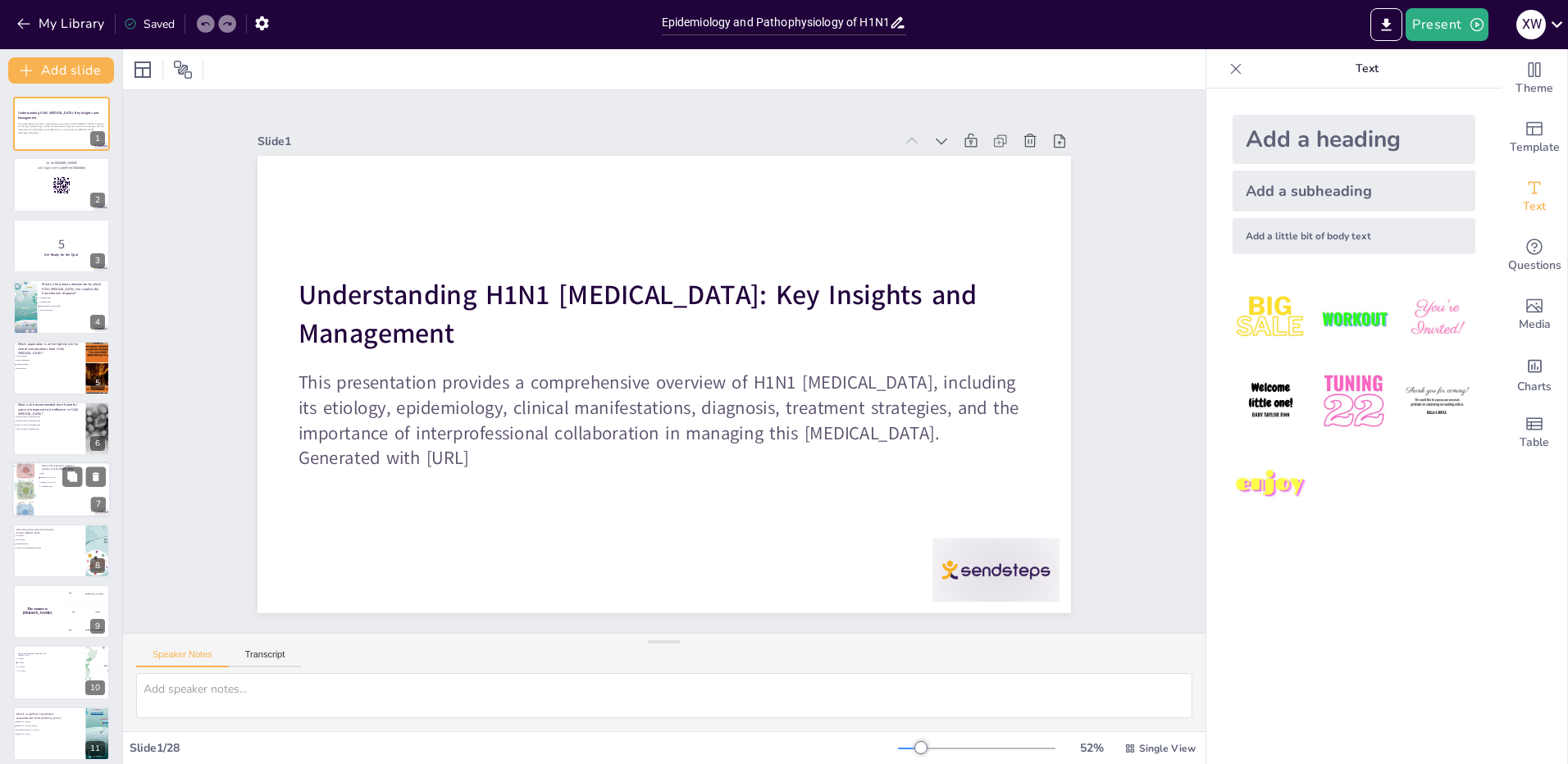
checkbox input "true"
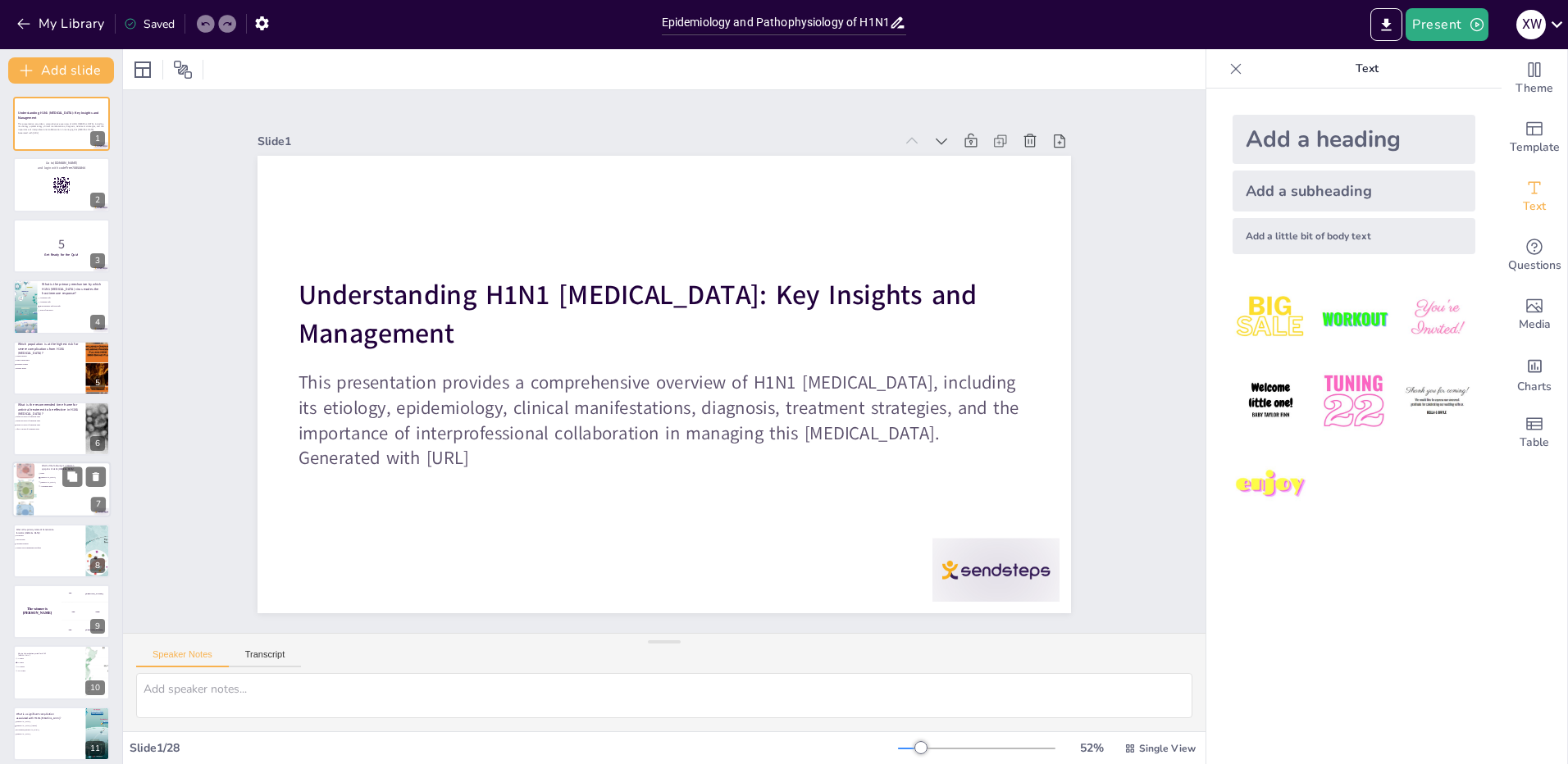
checkbox input "true"
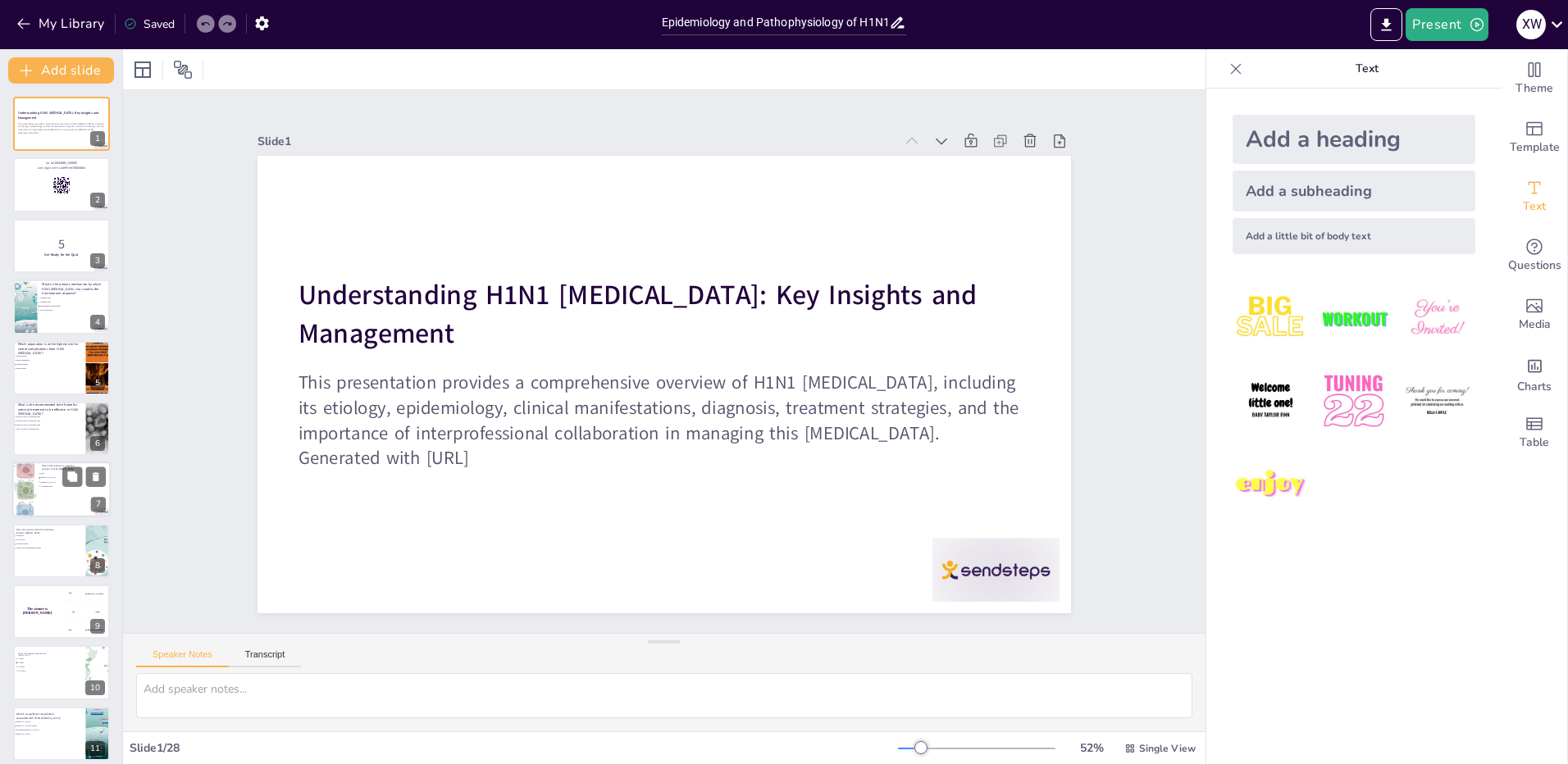
checkbox input "true"
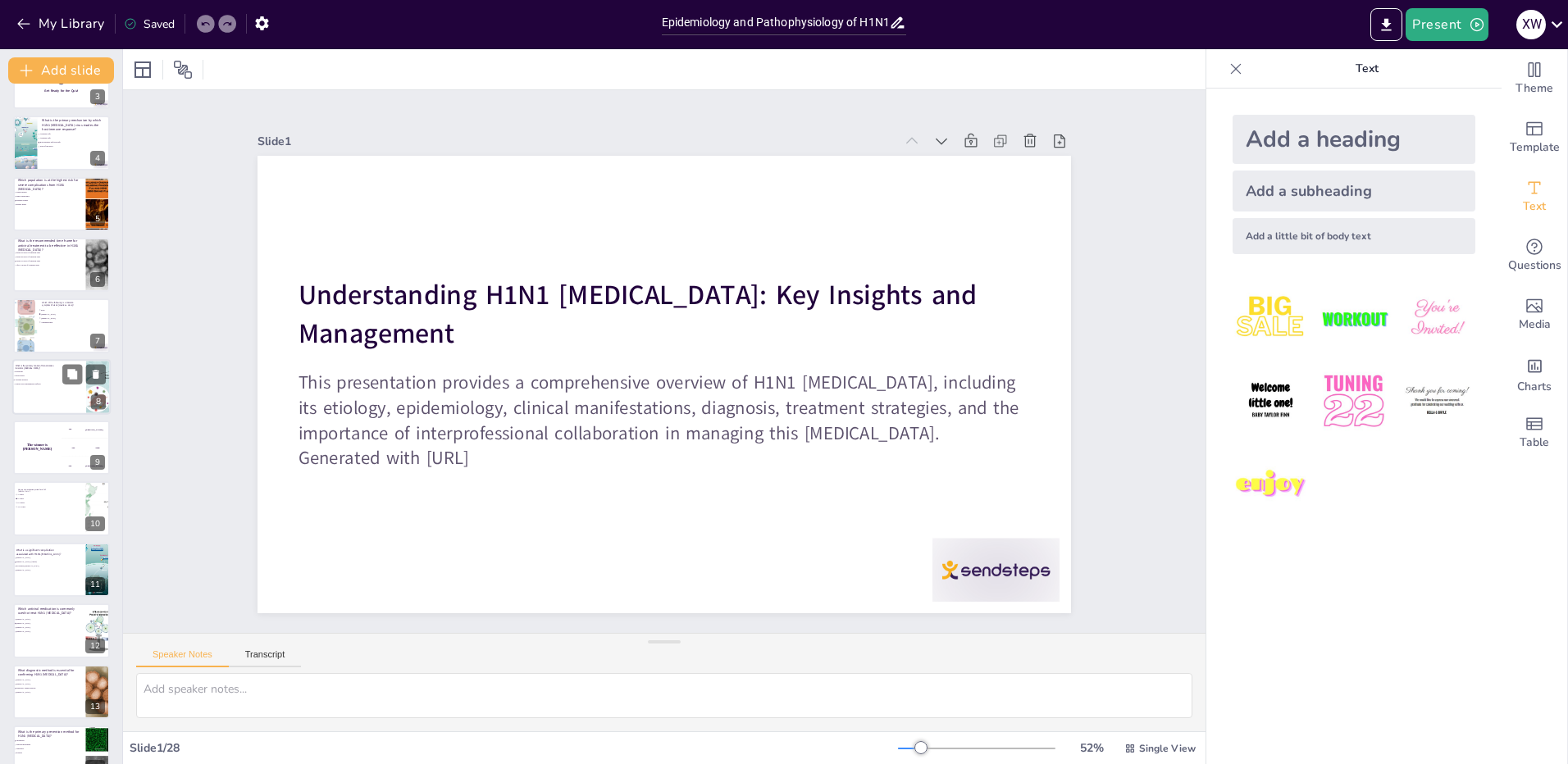
click at [46, 379] on span "Airborne droplets" at bounding box center [38, 380] width 46 height 3
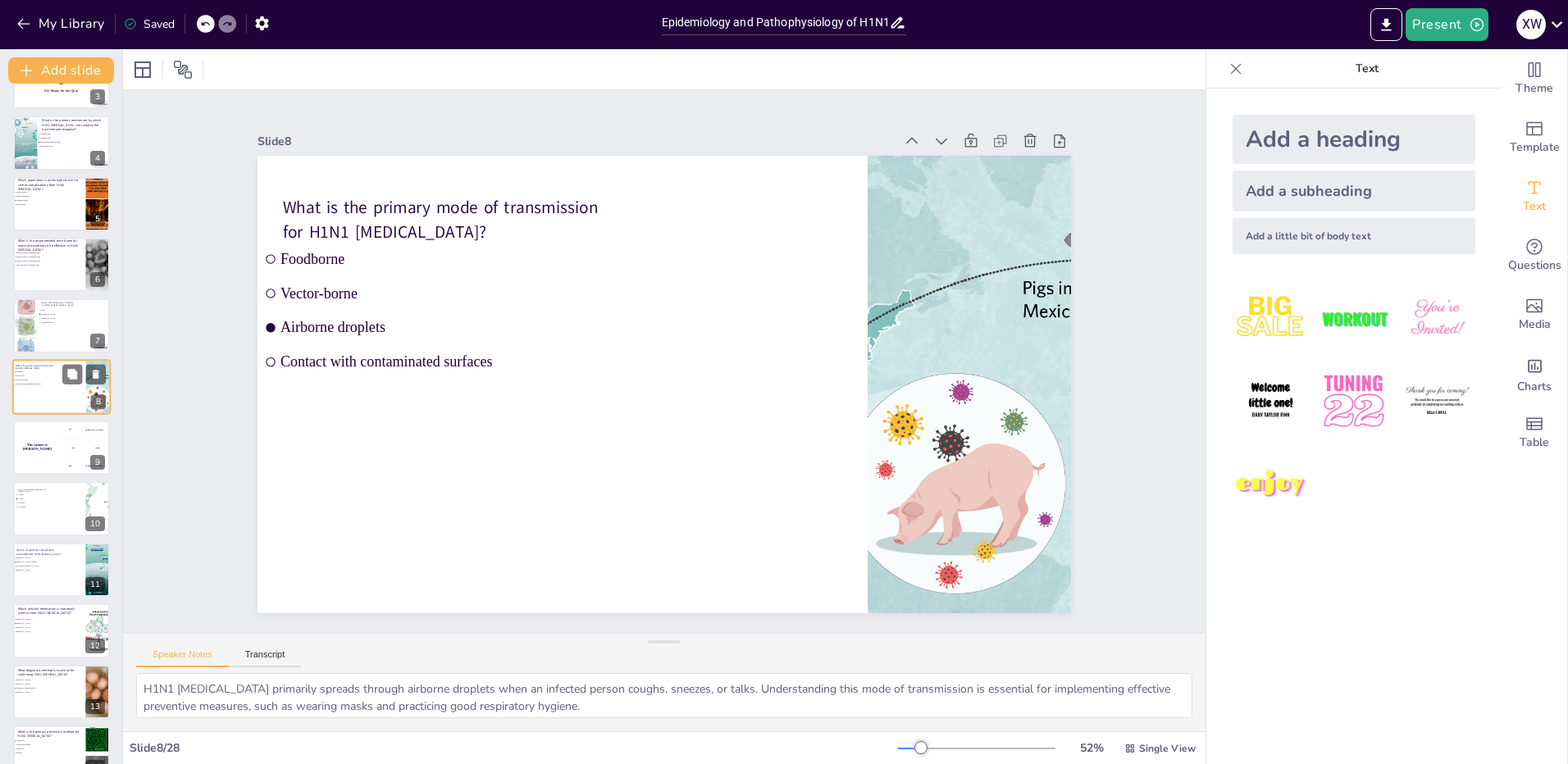
scroll to position [127, 0]
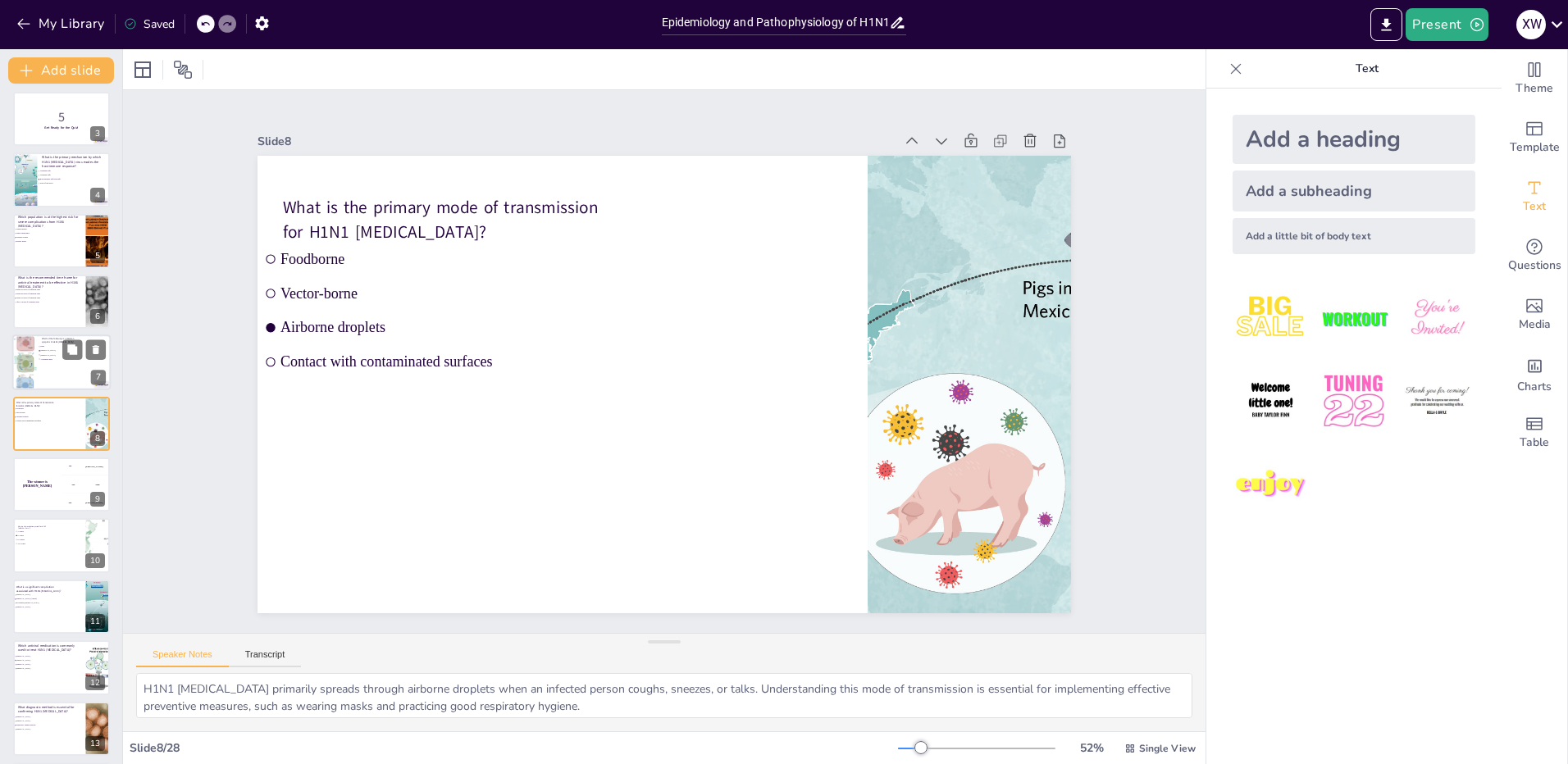
click at [55, 379] on div at bounding box center [61, 362] width 99 height 56
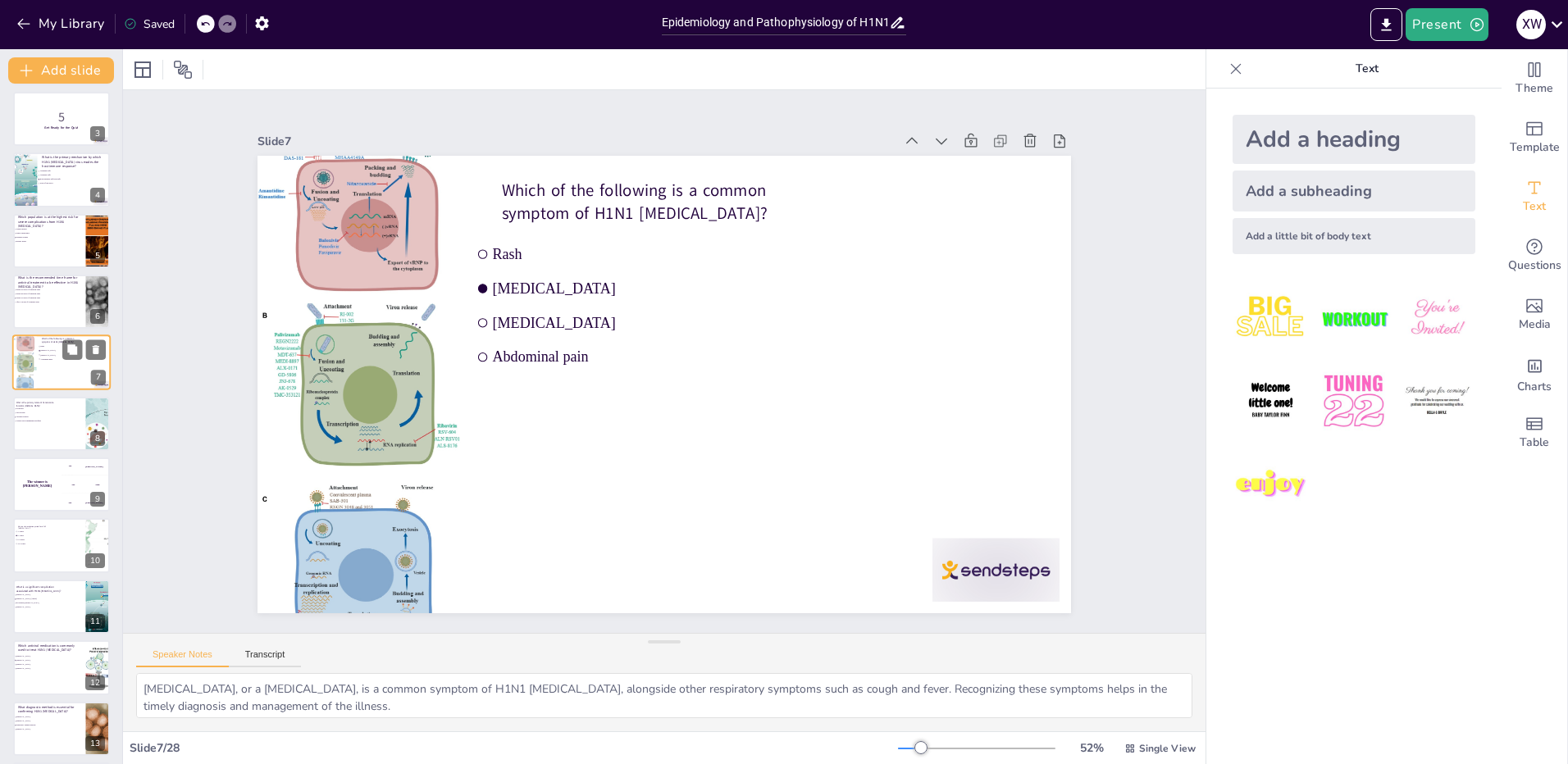
scroll to position [66, 0]
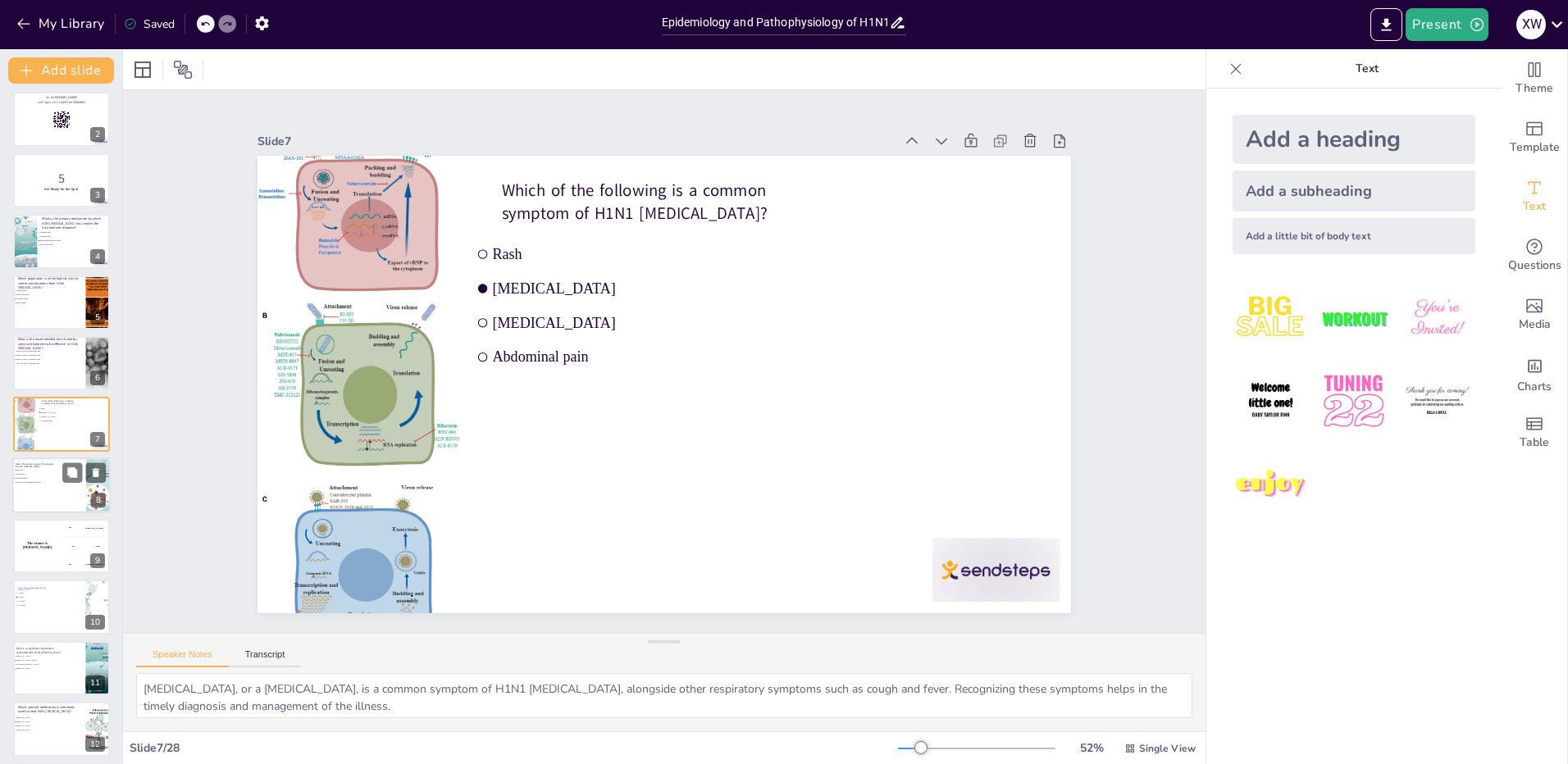
click at [38, 477] on span "Airborne droplets" at bounding box center [38, 478] width 46 height 3
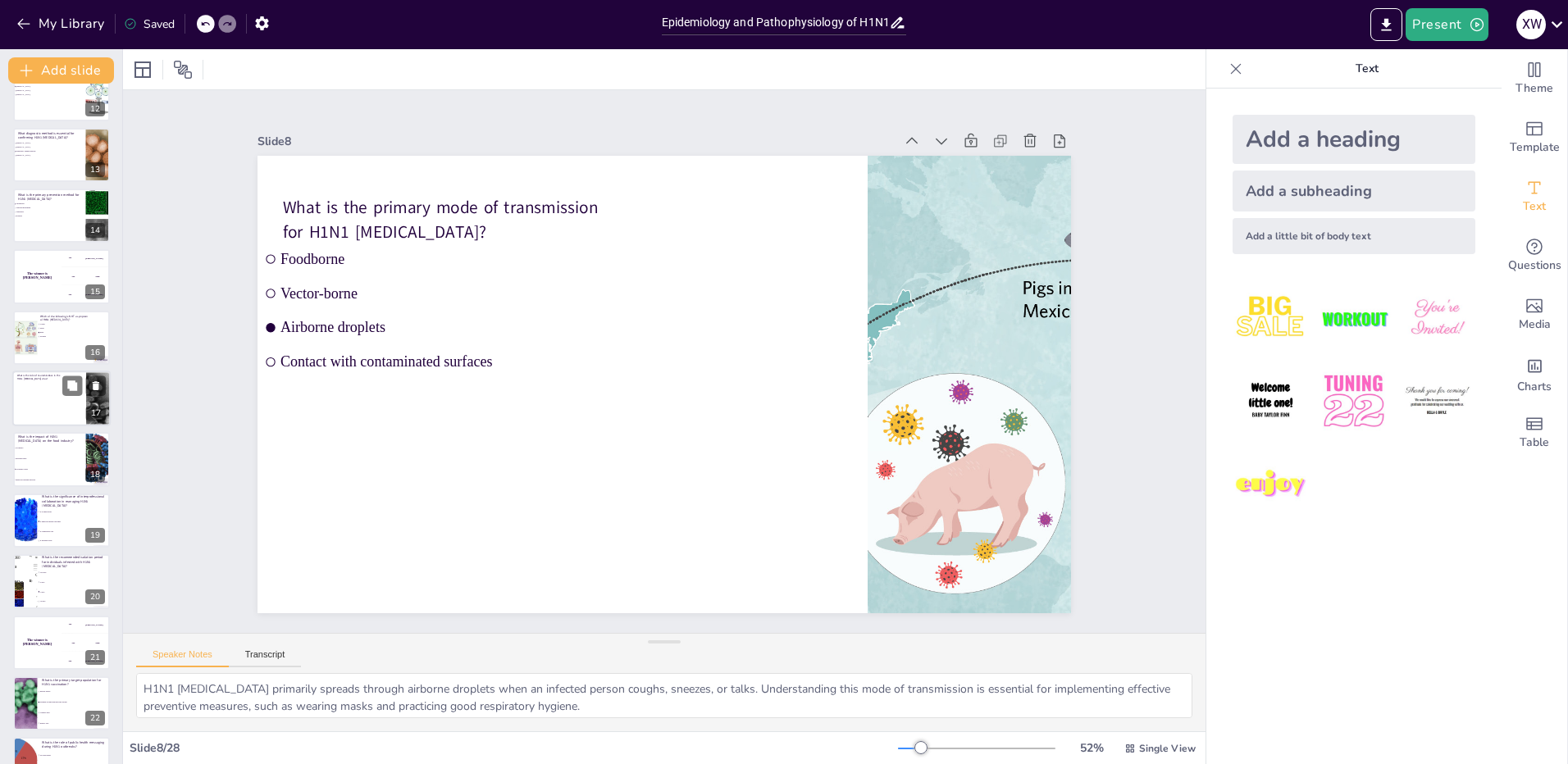
scroll to position [1047, 0]
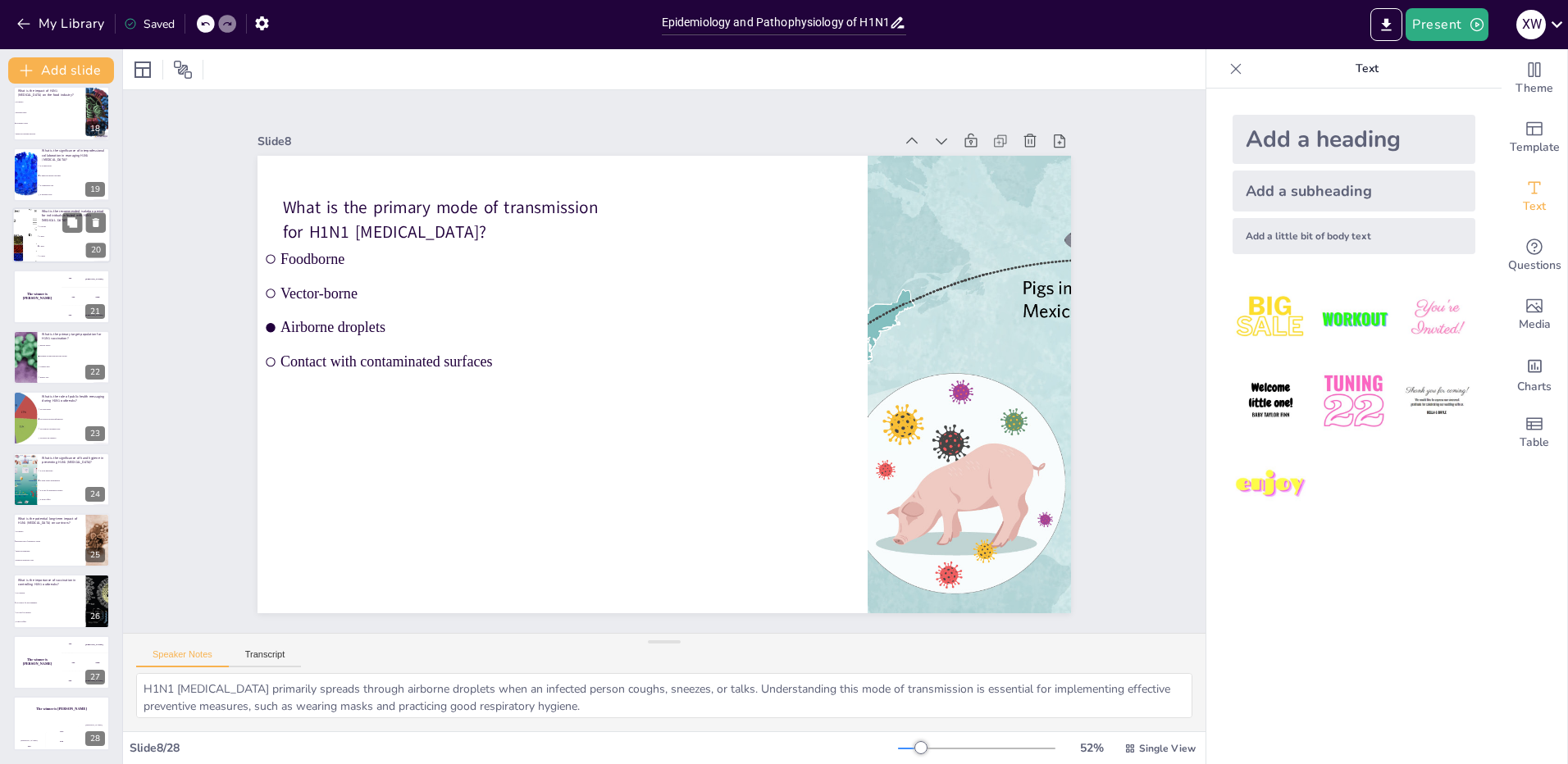
click at [56, 239] on li "5 days" at bounding box center [73, 237] width 73 height 9
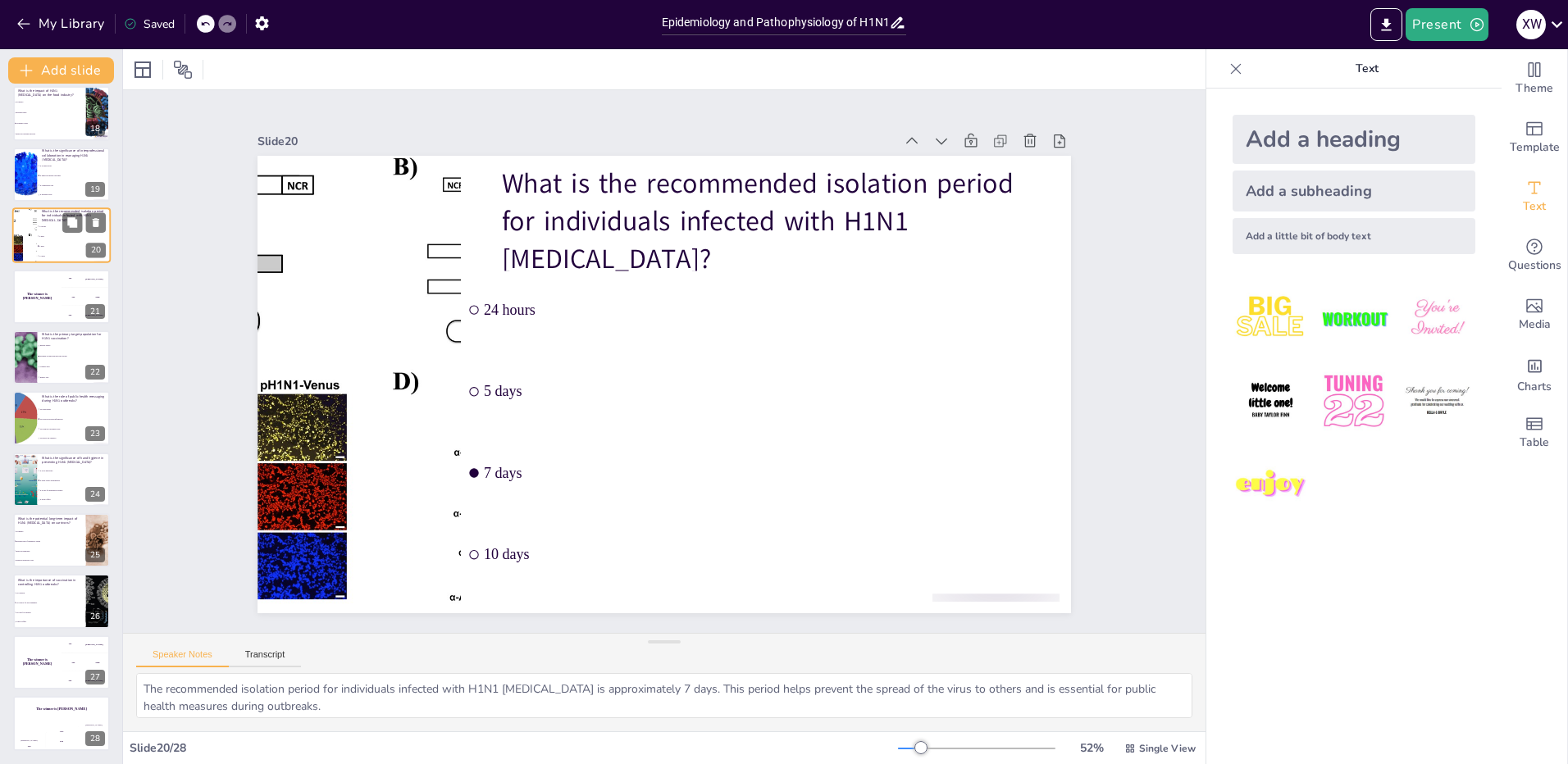
scroll to position [858, 0]
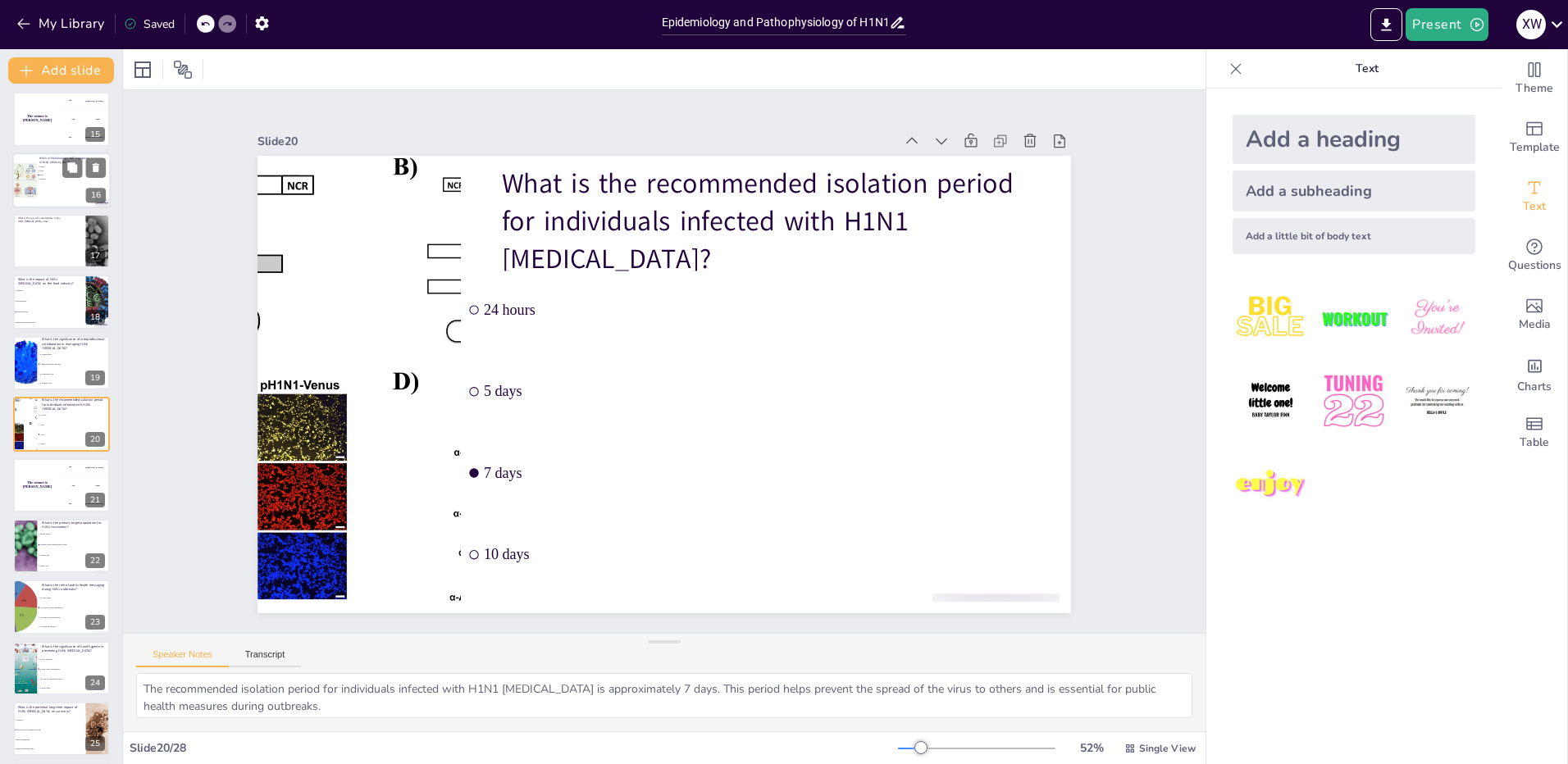
click at [59, 183] on div at bounding box center [61, 180] width 99 height 56
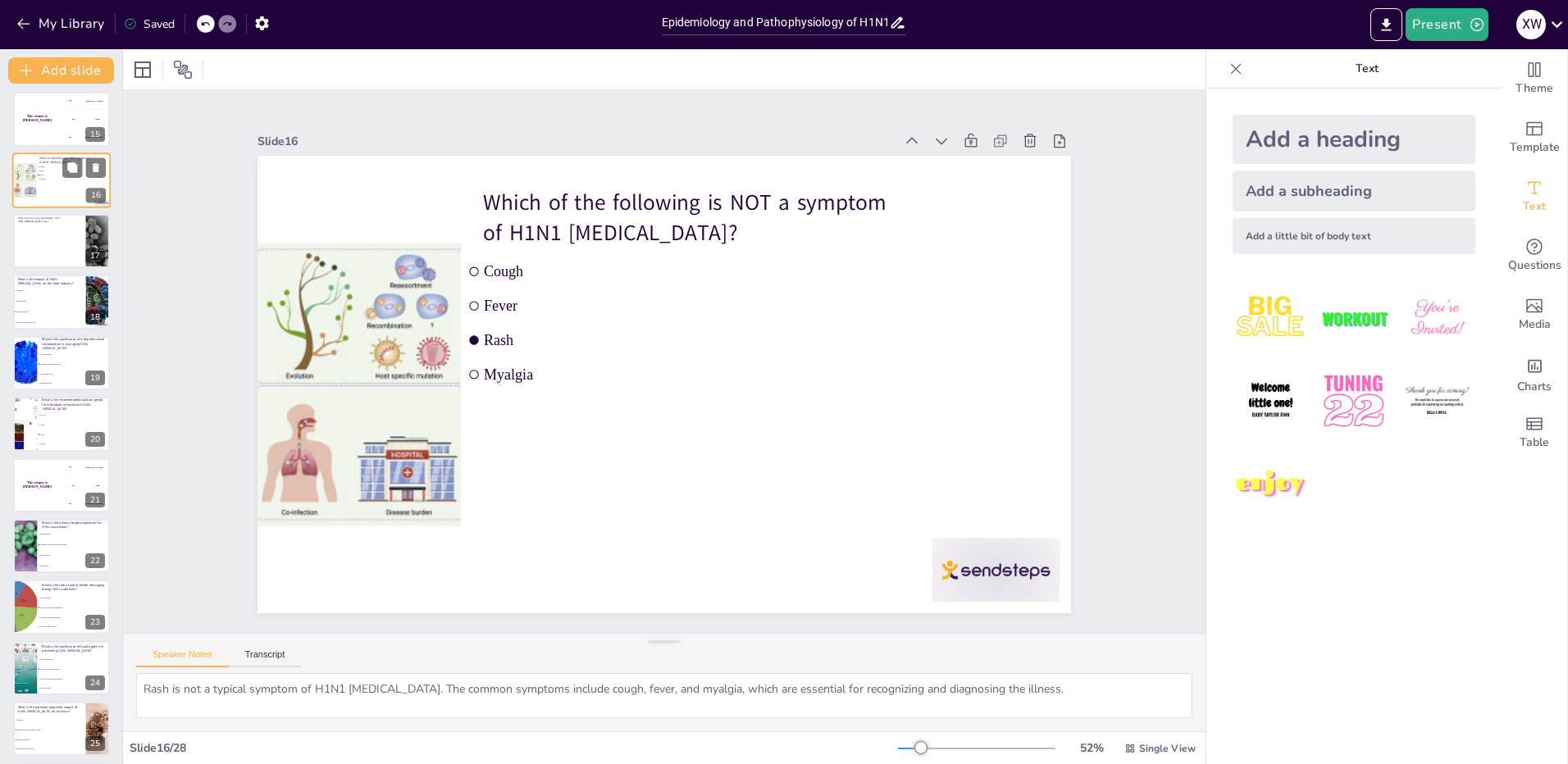
scroll to position [614, 0]
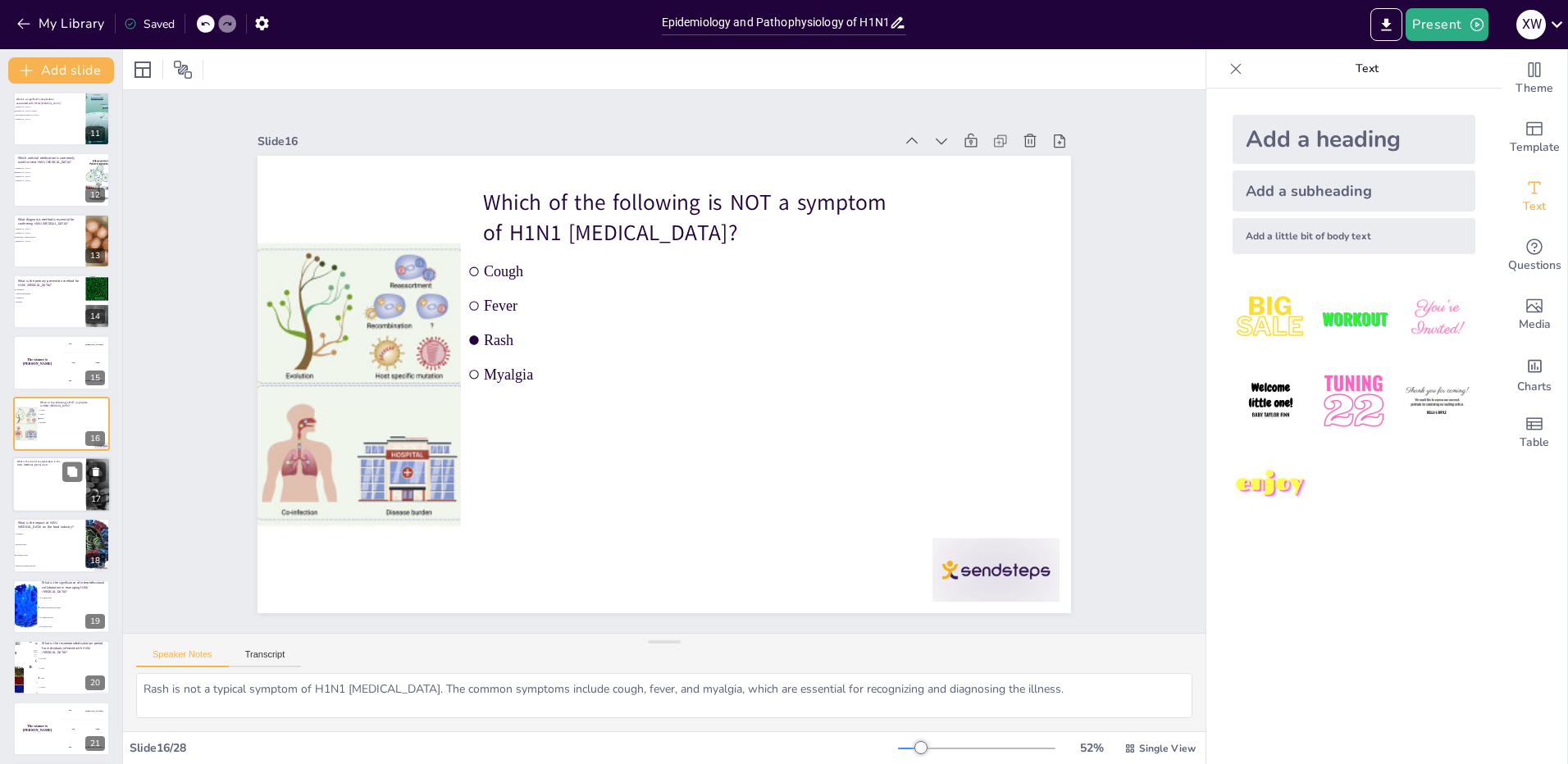
click at [40, 478] on div at bounding box center [61, 484] width 99 height 56
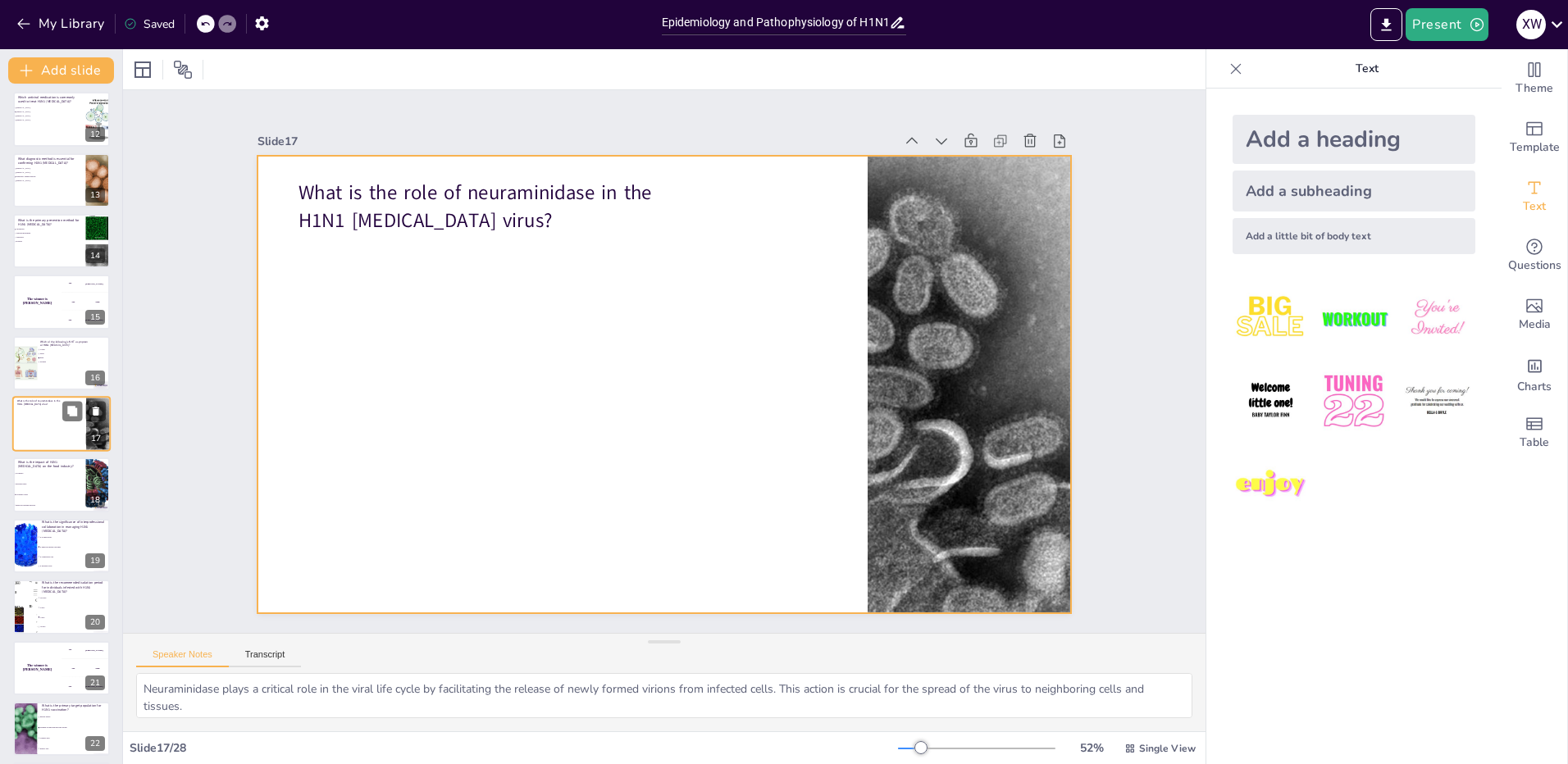
click at [58, 429] on div at bounding box center [61, 423] width 99 height 56
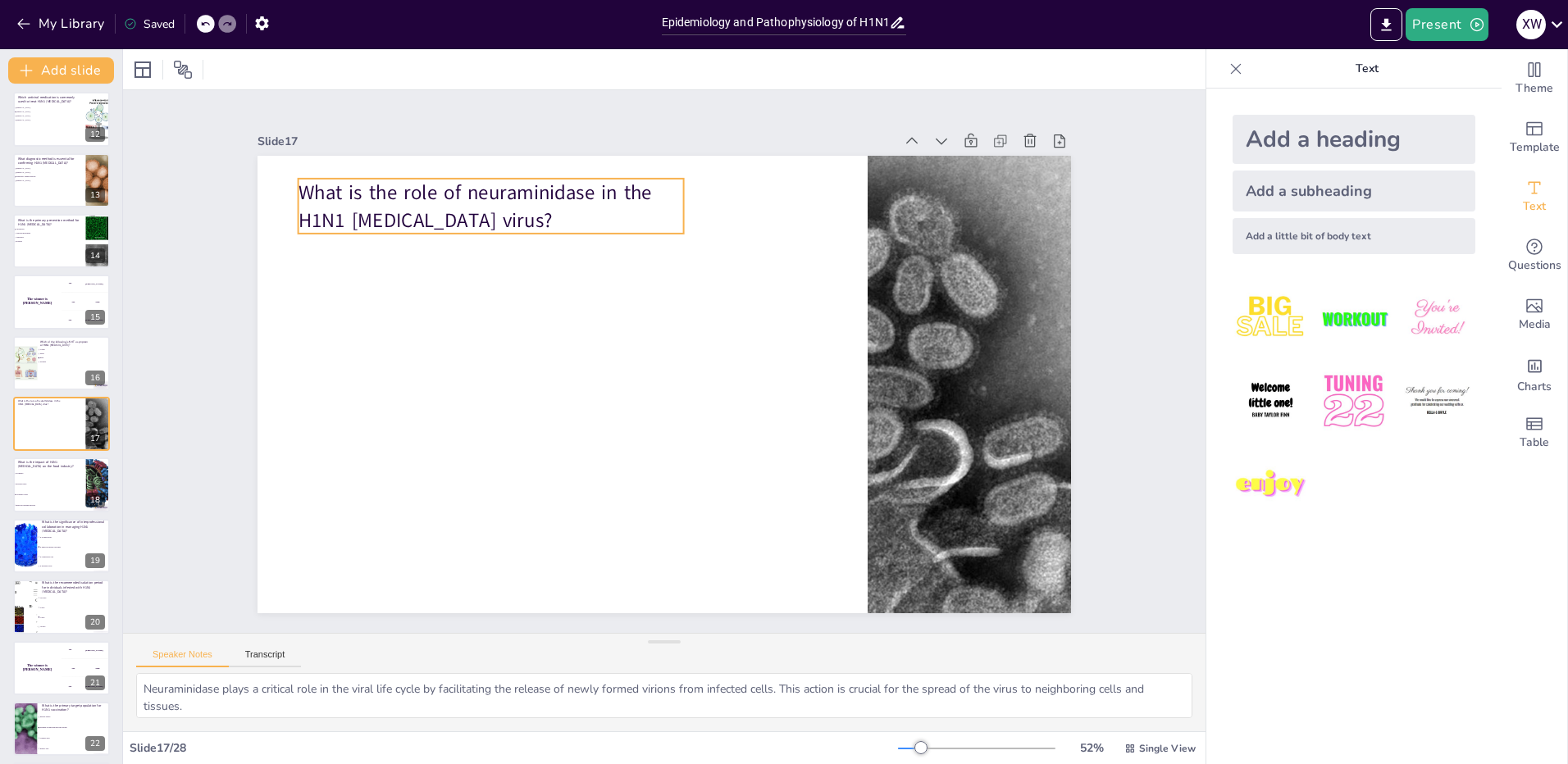
click at [645, 489] on p "What is the role of neuraminidase in the H1N1 [MEDICAL_DATA] virus?" at bounding box center [837, 517] width 385 height 56
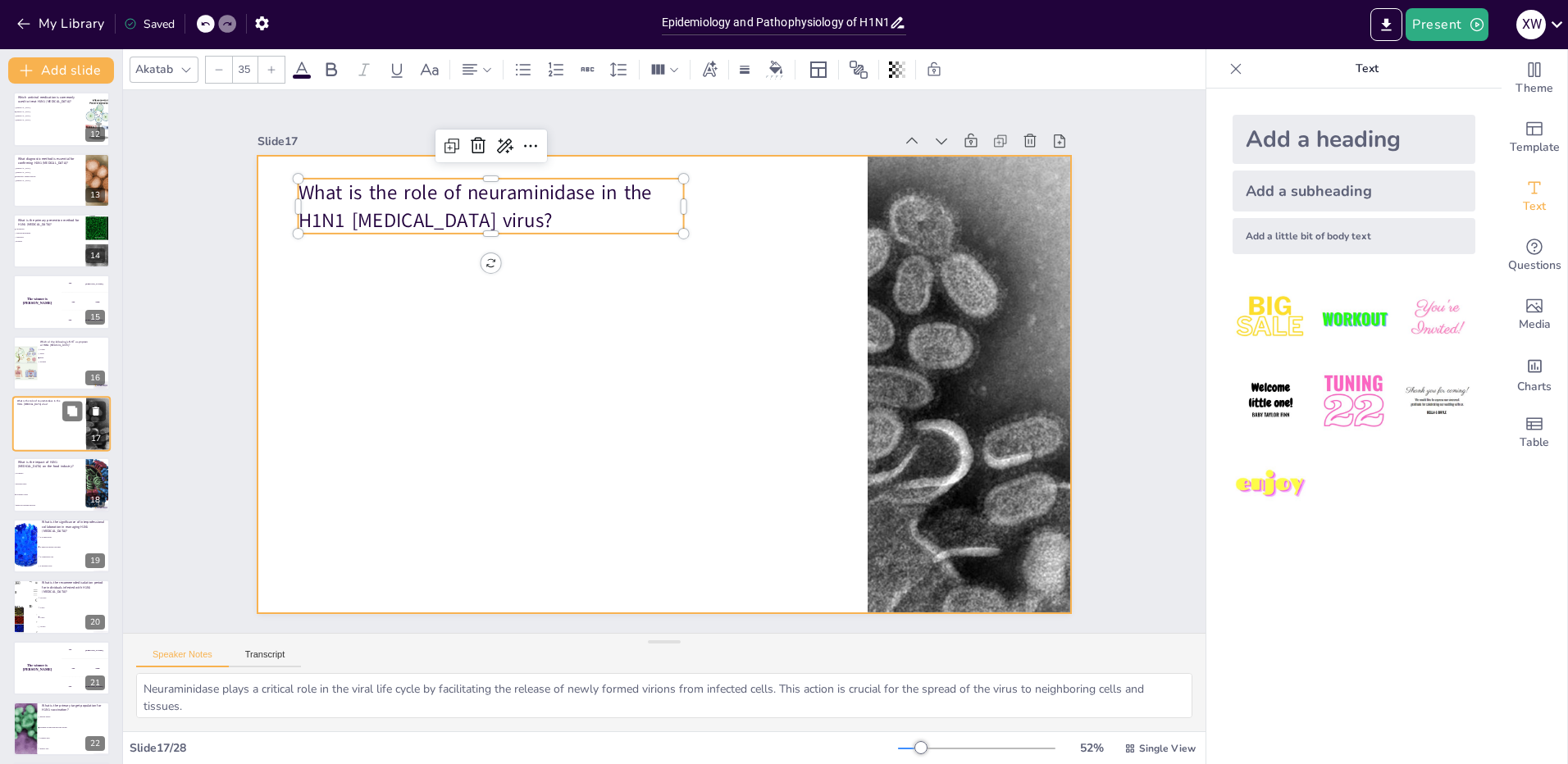
click at [24, 428] on div at bounding box center [61, 423] width 99 height 56
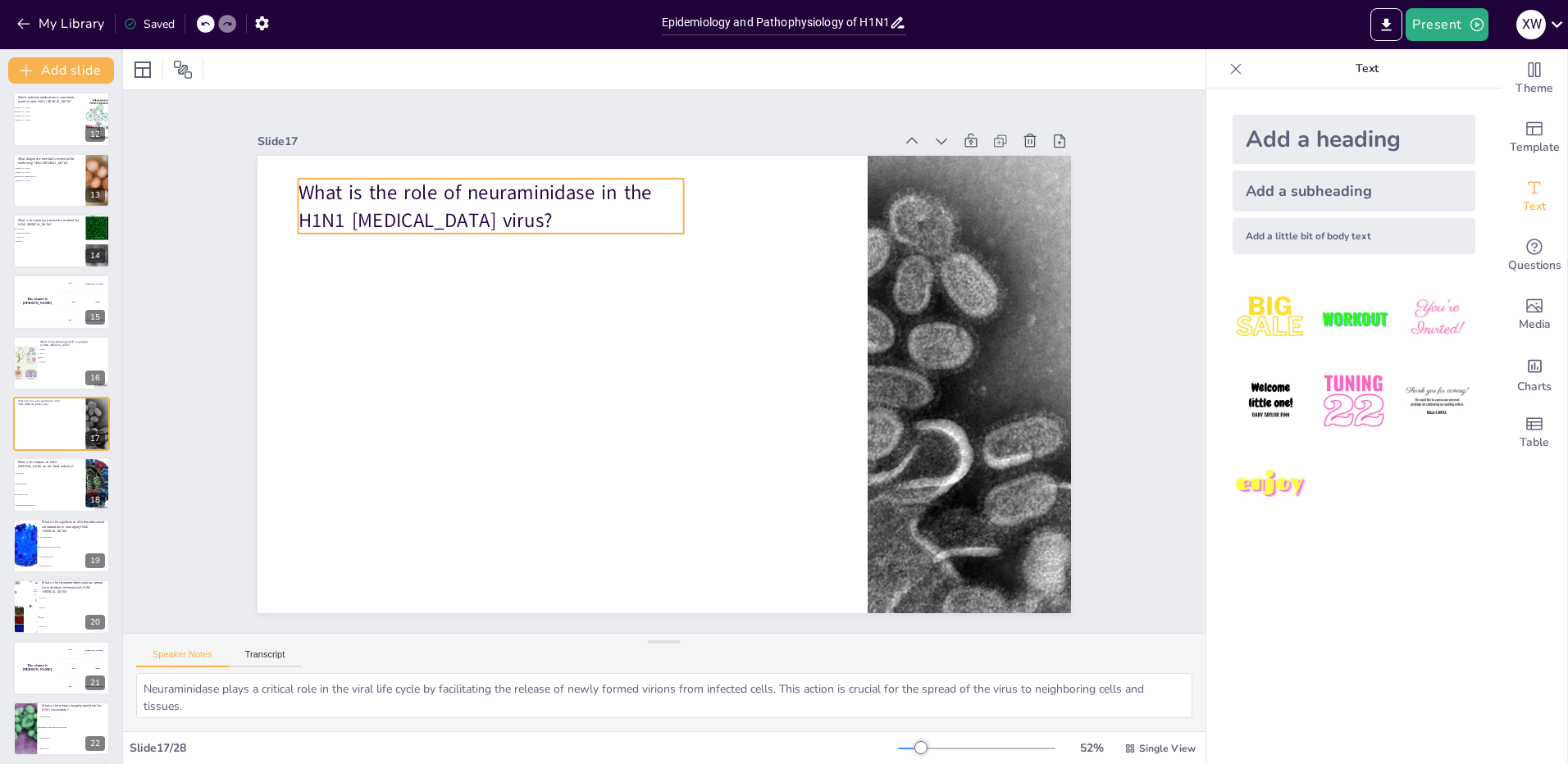
click at [394, 287] on p "What is the role of neuraminidase in the H1N1 [MEDICAL_DATA] virus?" at bounding box center [463, 479] width 171 height 384
click at [478, 263] on div "What is the role of neuraminidase in the H1N1 [MEDICAL_DATA] virus?" at bounding box center [648, 345] width 885 height 910
click at [478, 263] on div "What is the role of neuraminidase in the H1N1 [MEDICAL_DATA] virus? 0 °" at bounding box center [643, 371] width 748 height 929
click at [32, 485] on li "Increased sales" at bounding box center [49, 484] width 73 height 10
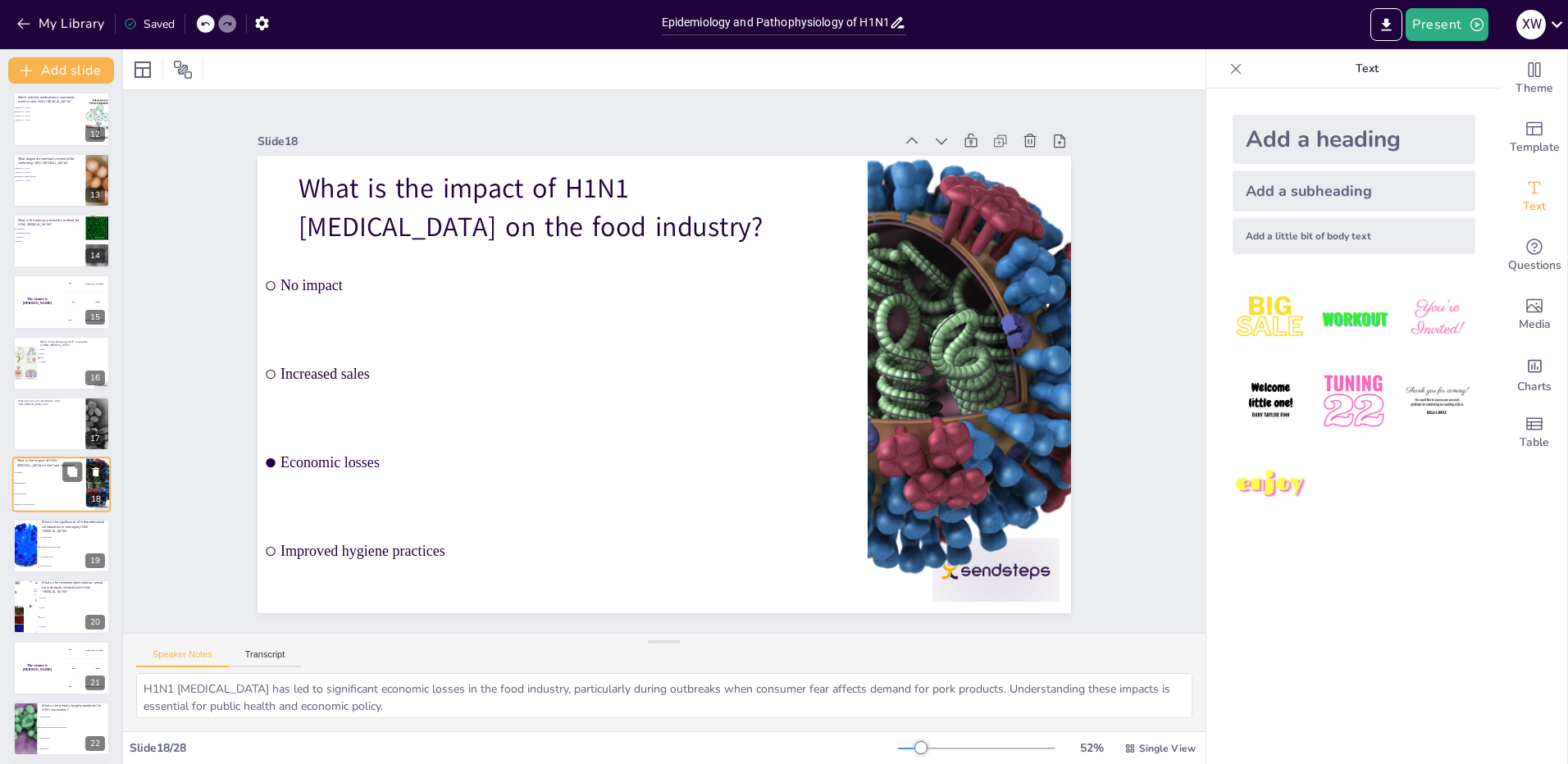
scroll to position [737, 0]
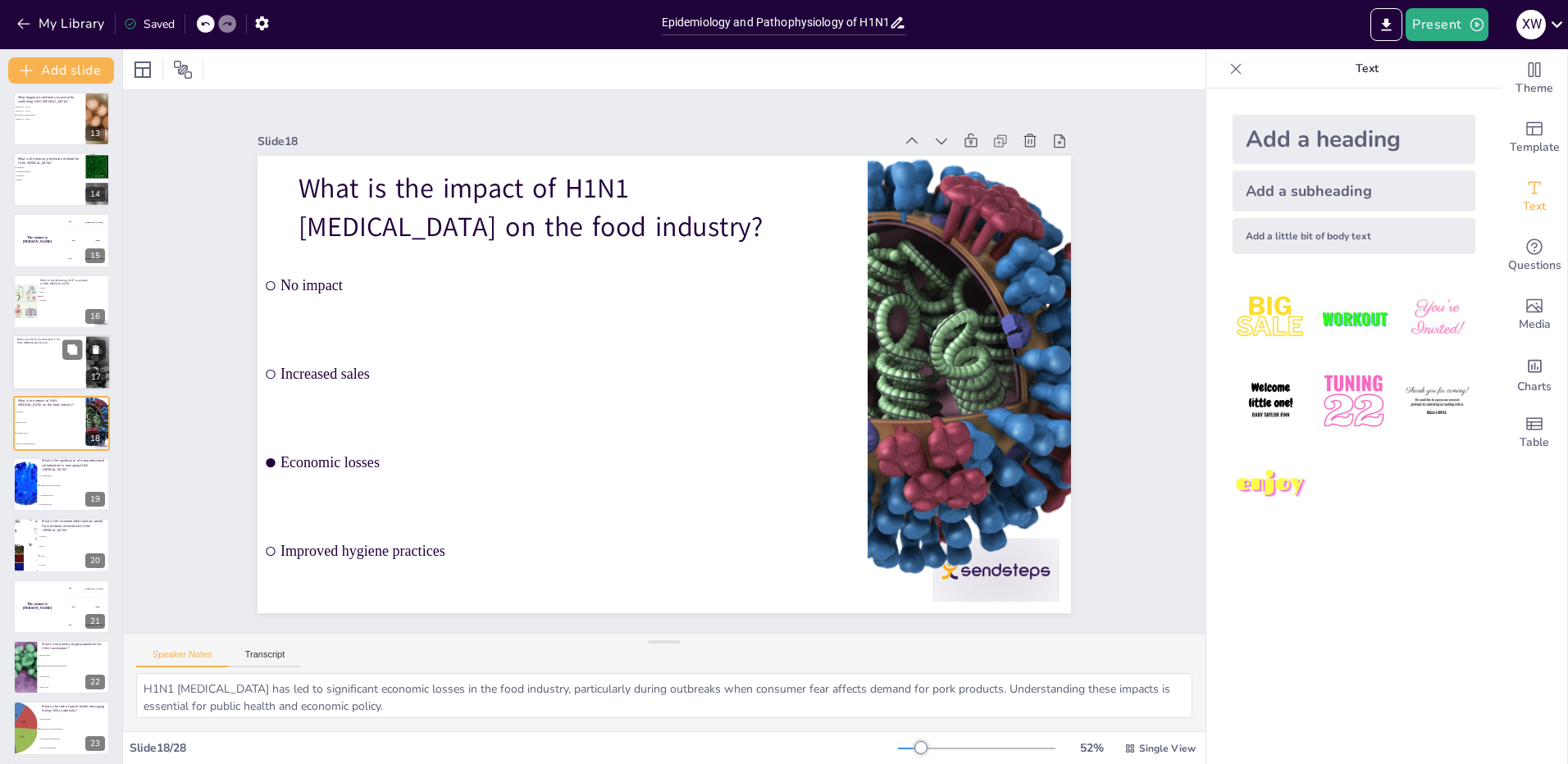
click at [62, 364] on div at bounding box center [61, 361] width 99 height 56
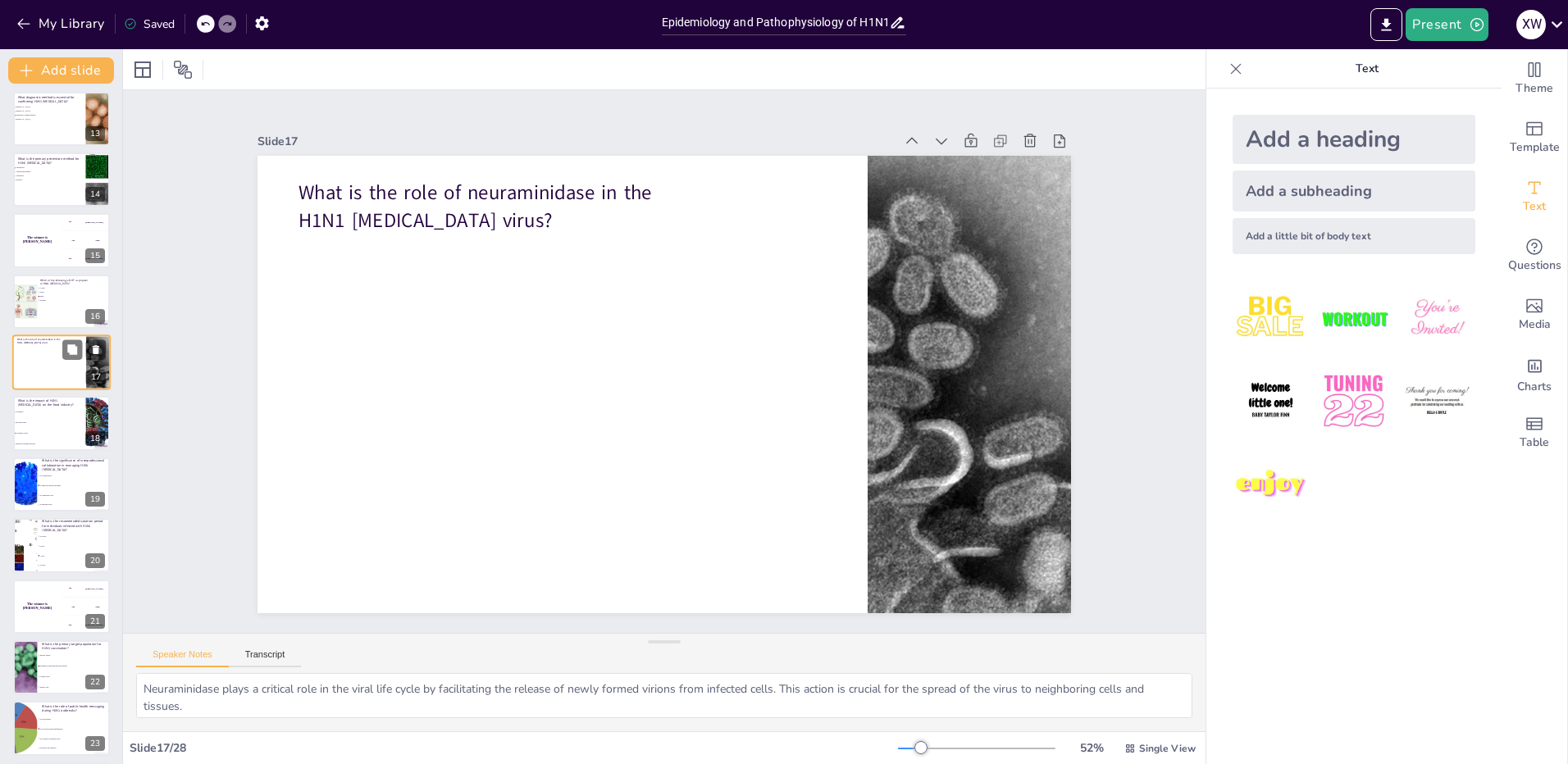
scroll to position [676, 0]
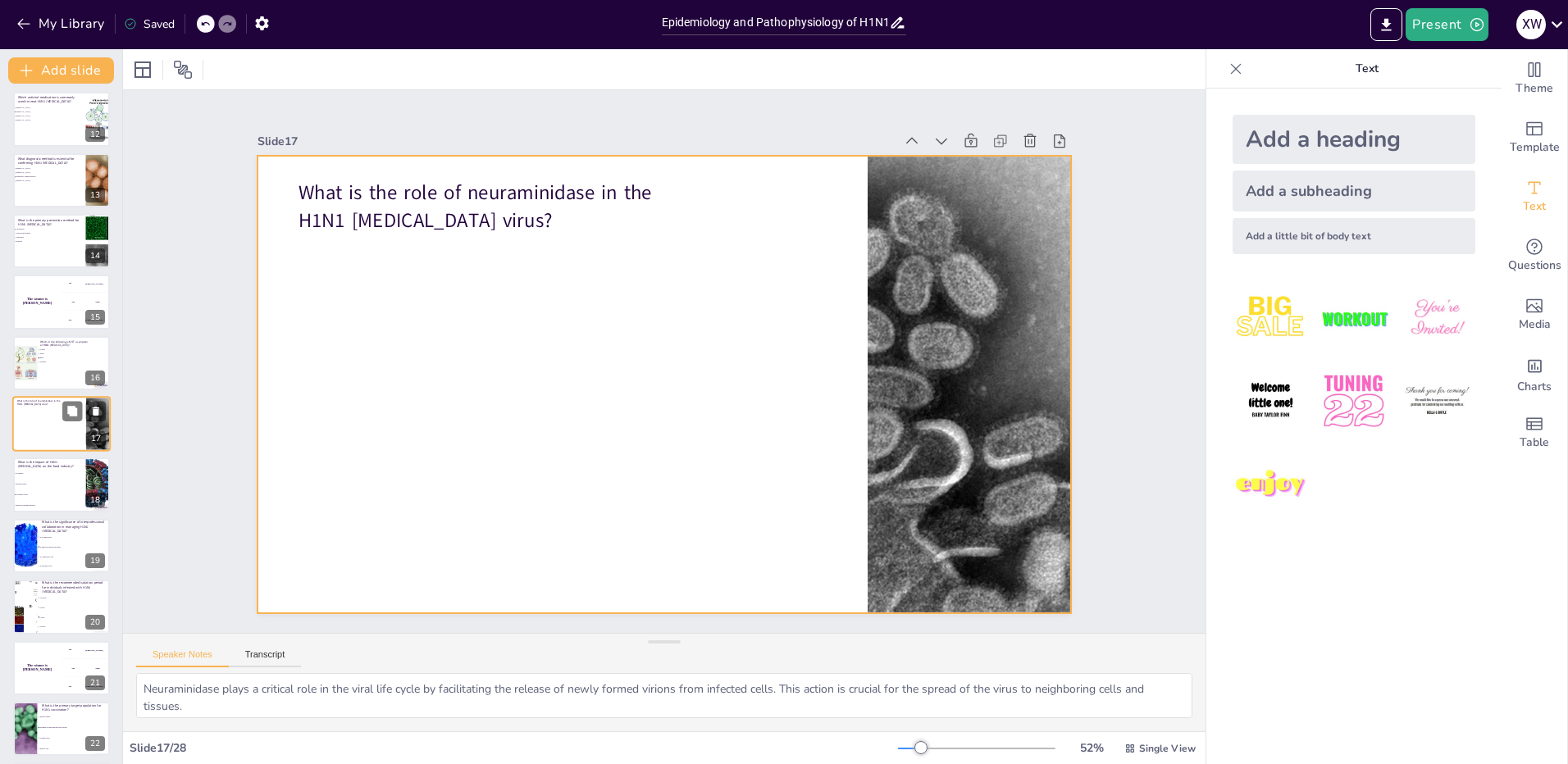
click at [40, 430] on div at bounding box center [61, 423] width 99 height 56
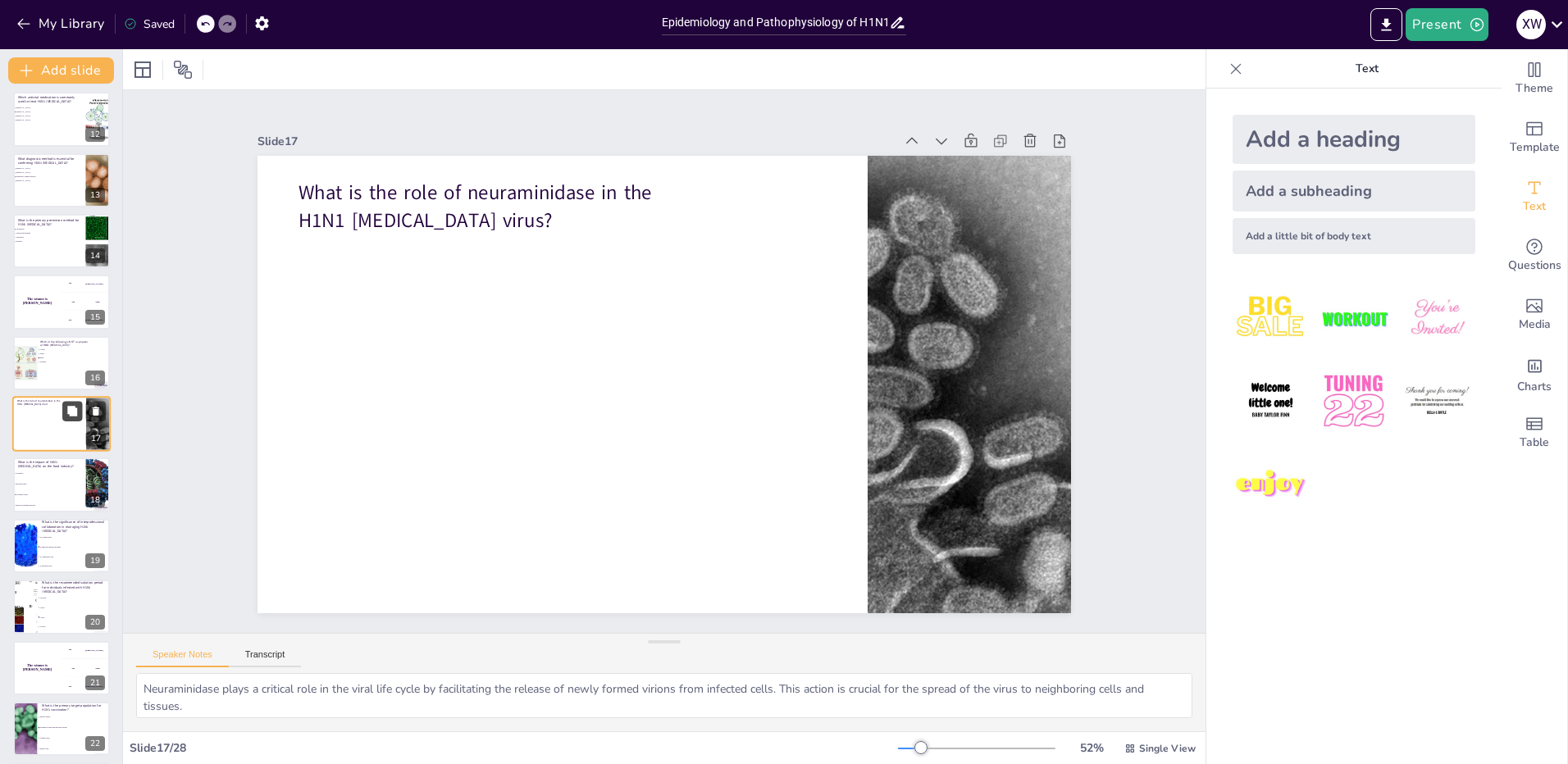
click at [71, 412] on icon at bounding box center [72, 410] width 9 height 9
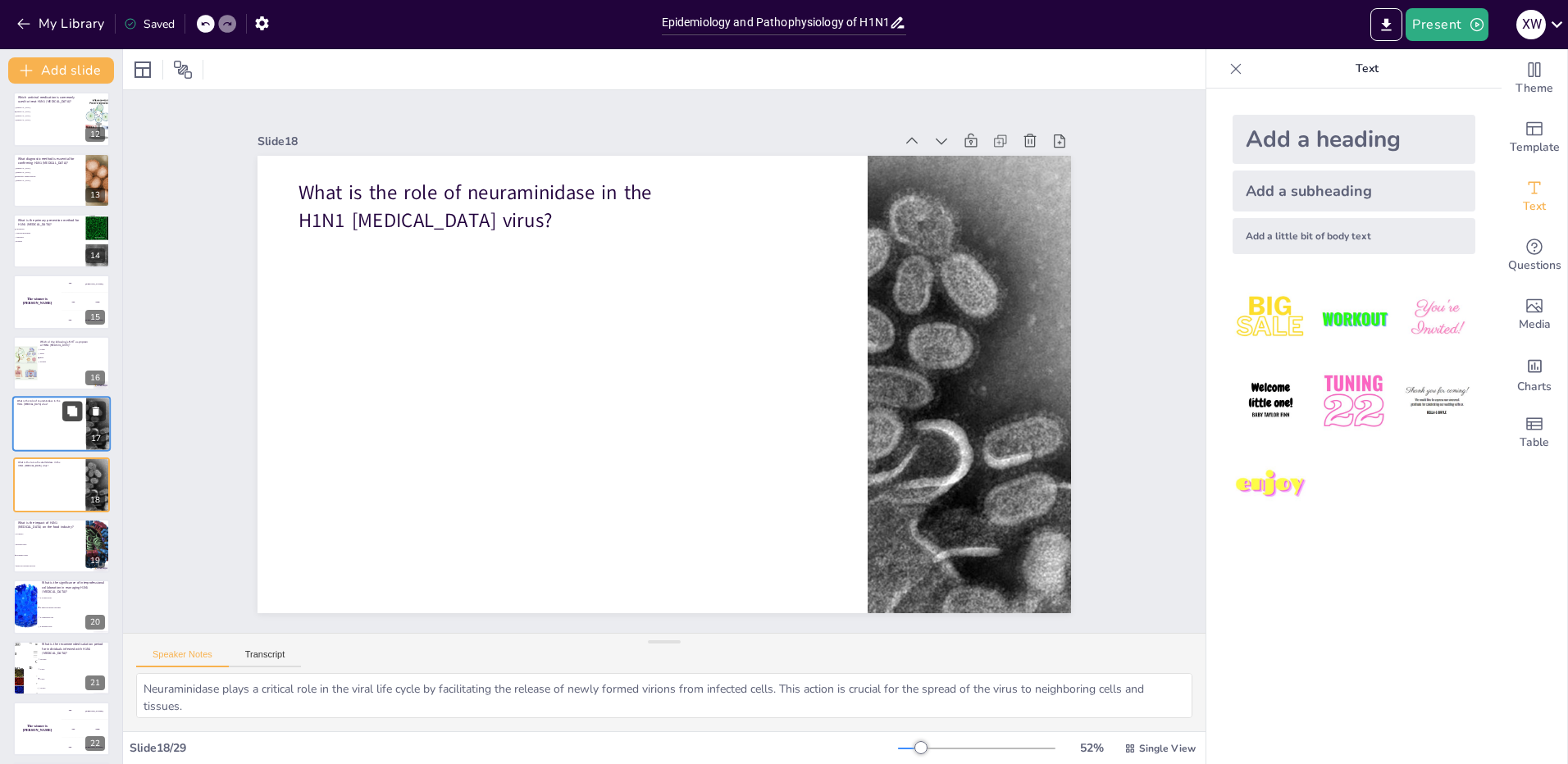
scroll to position [737, 0]
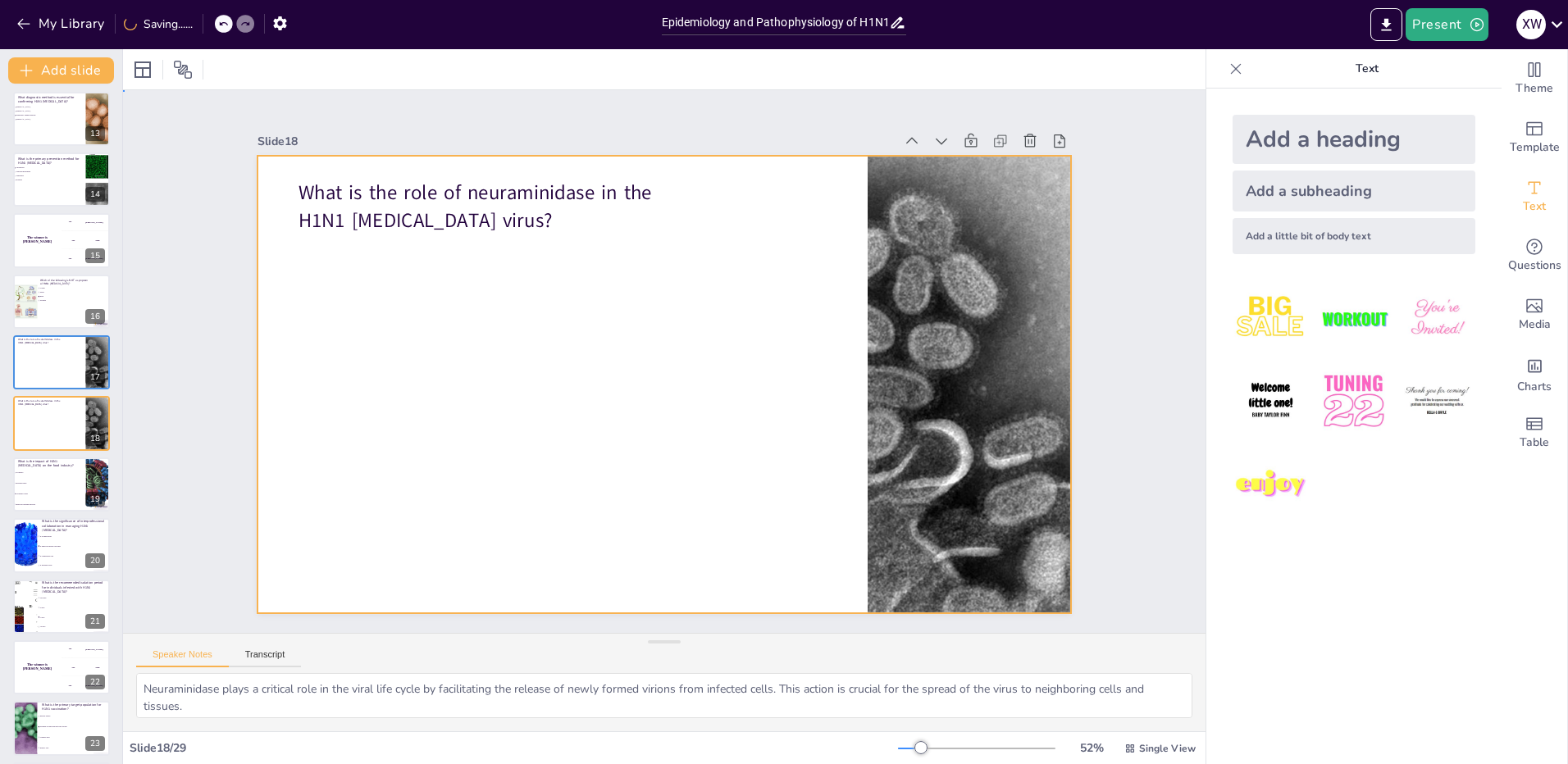
click at [326, 379] on div at bounding box center [648, 379] width 910 height 884
click at [42, 373] on div at bounding box center [61, 361] width 99 height 56
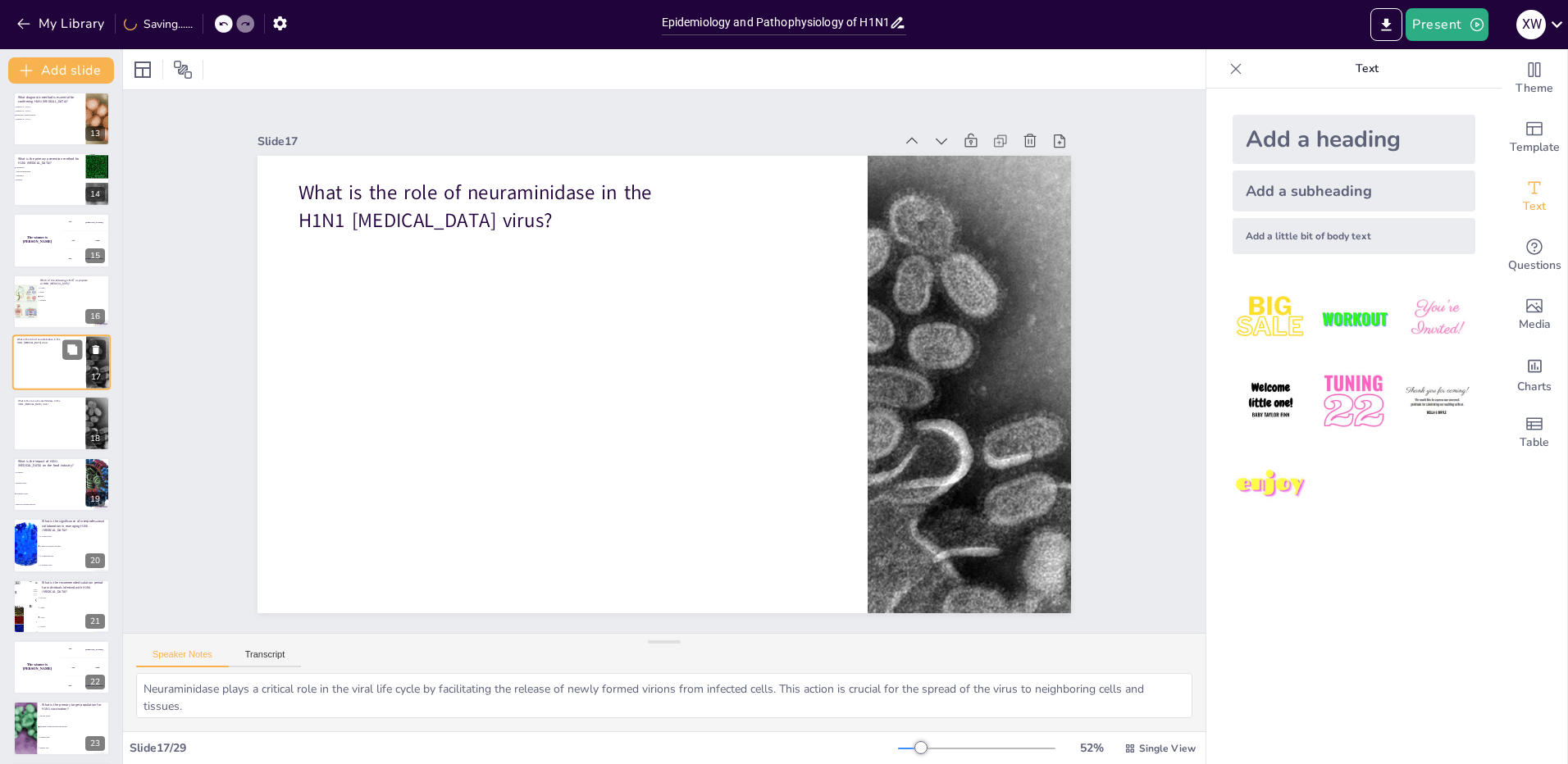
scroll to position [676, 0]
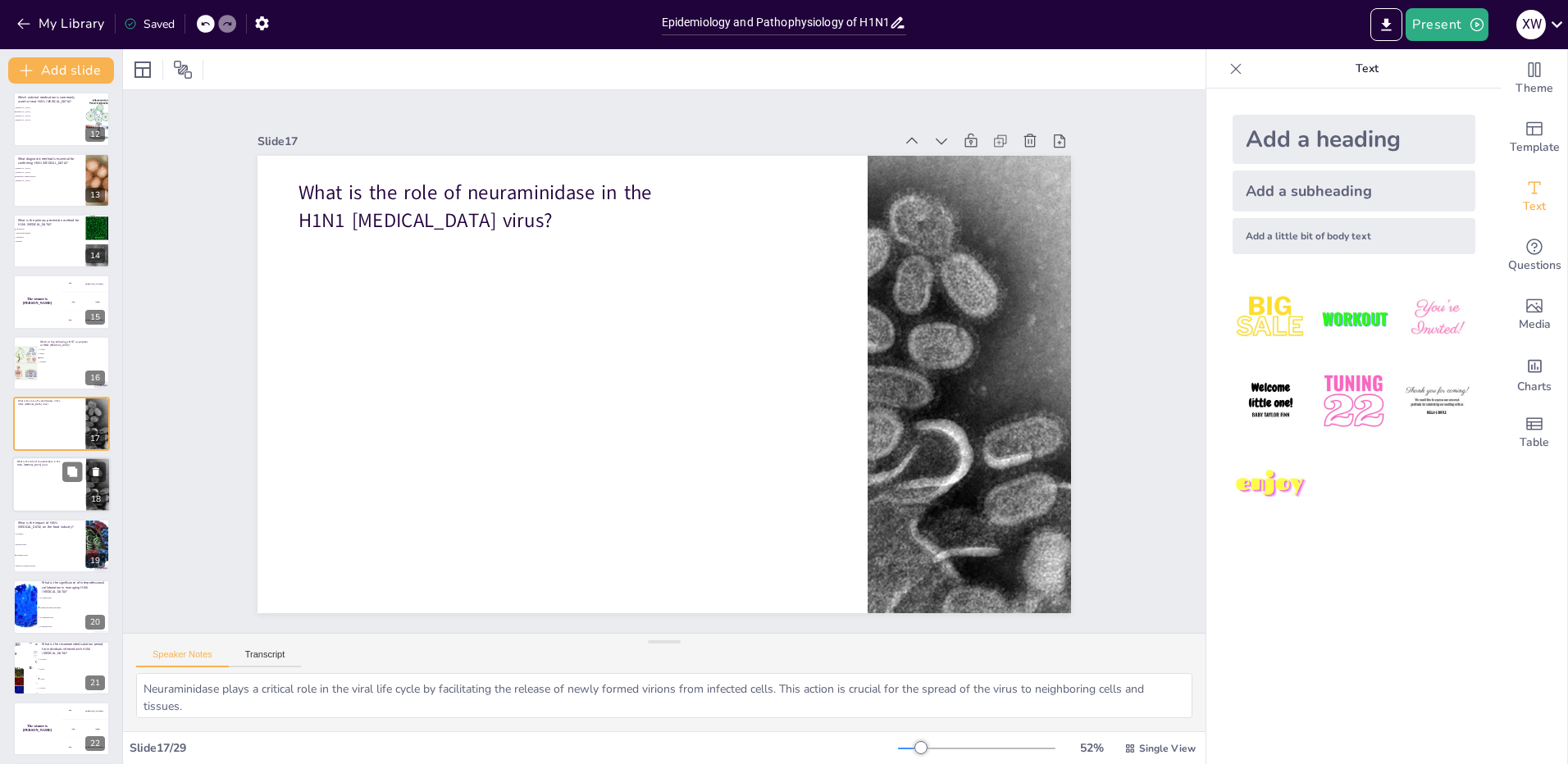
click at [62, 482] on div at bounding box center [61, 485] width 99 height 56
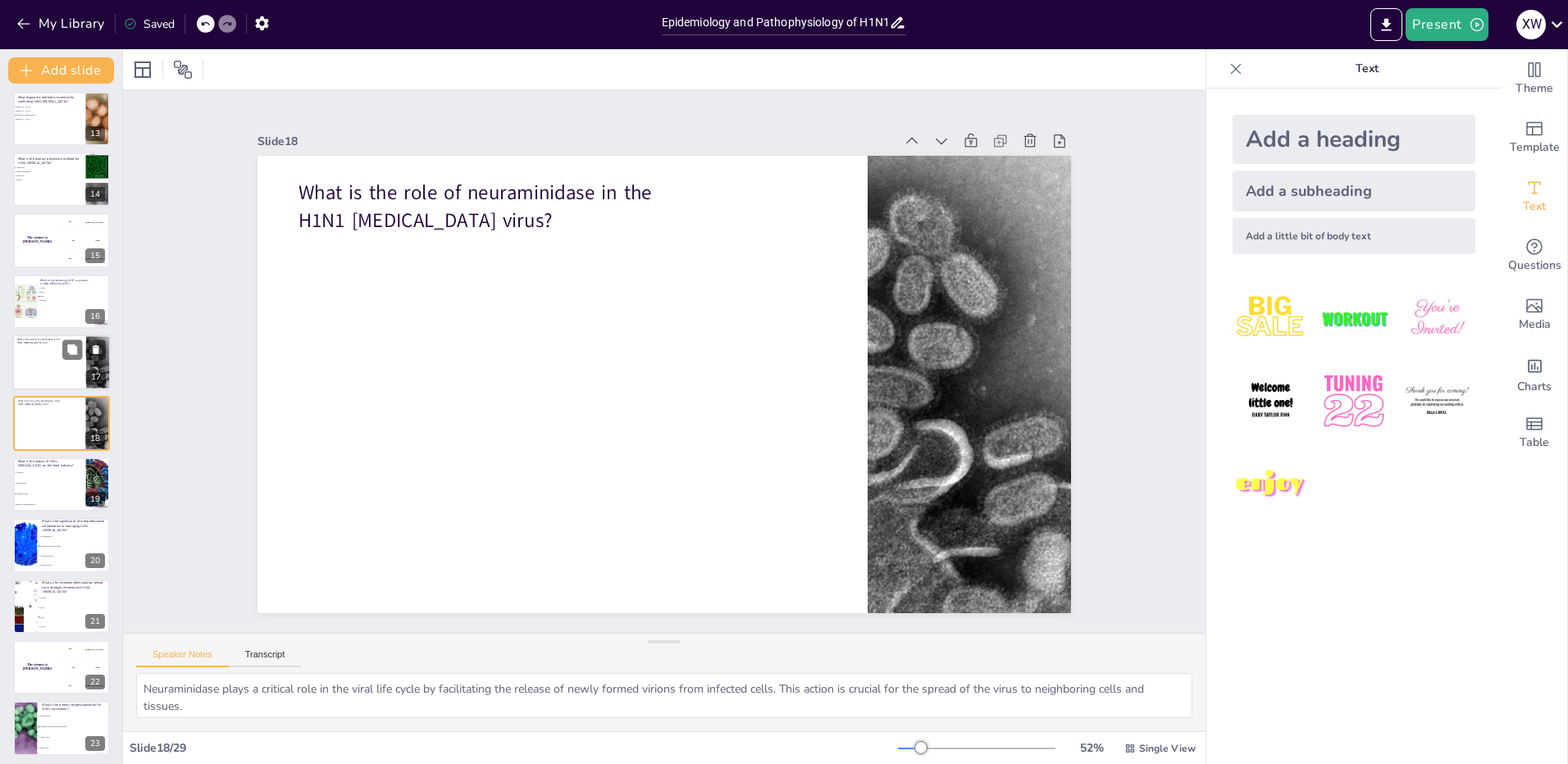
click at [57, 362] on div at bounding box center [61, 361] width 99 height 56
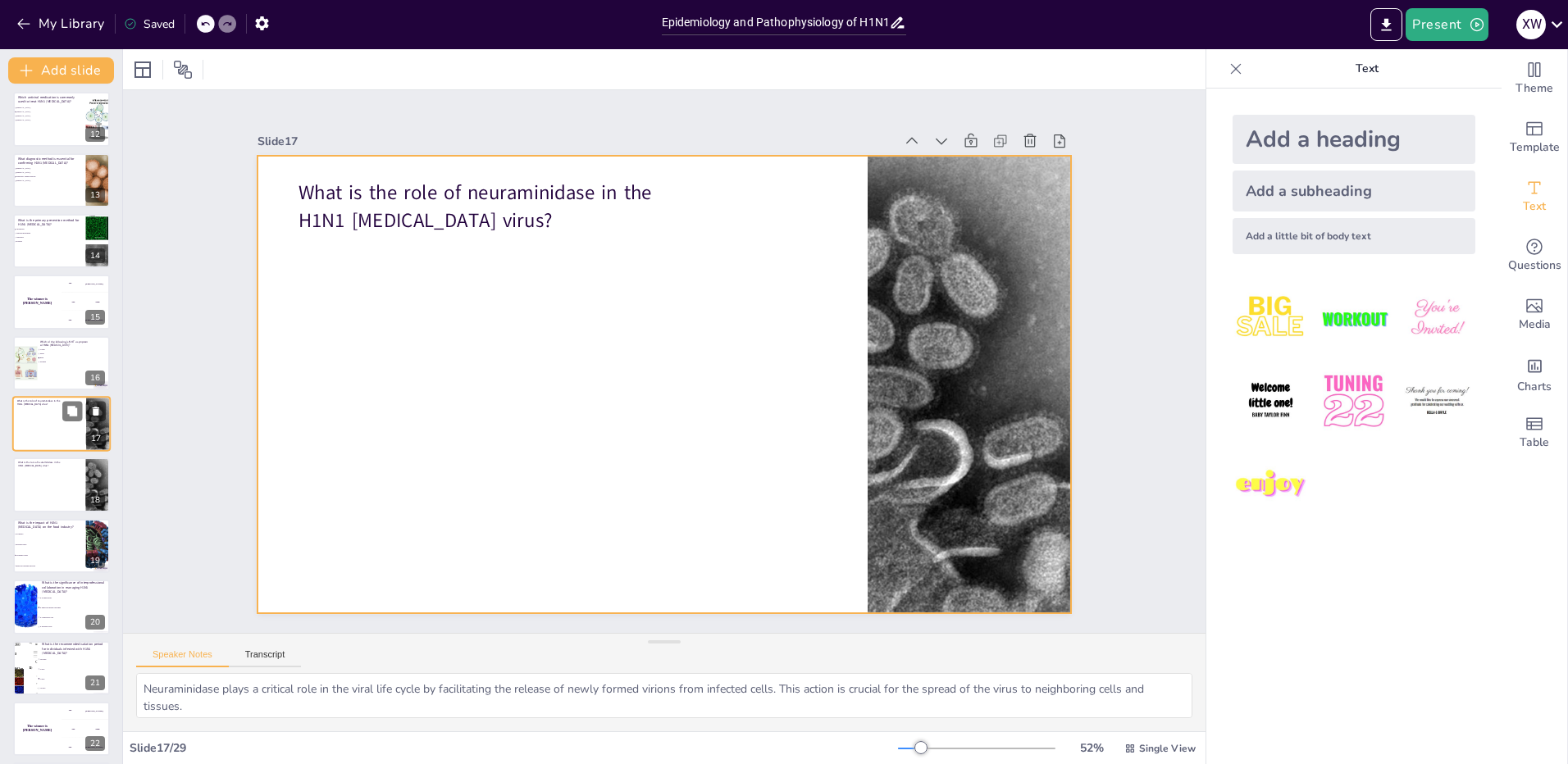
click at [55, 427] on div at bounding box center [61, 423] width 99 height 56
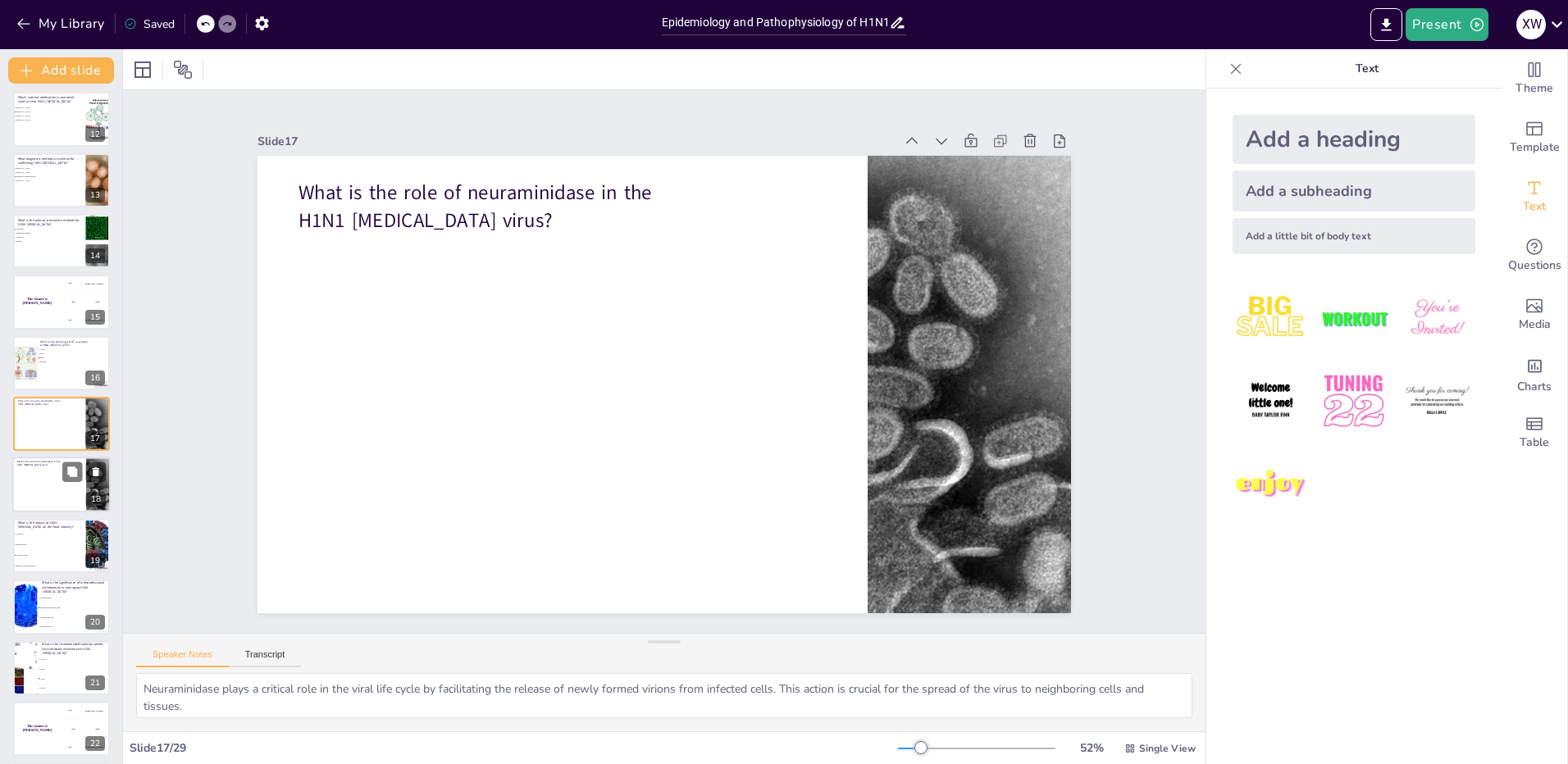
click at [48, 474] on div at bounding box center [61, 485] width 99 height 56
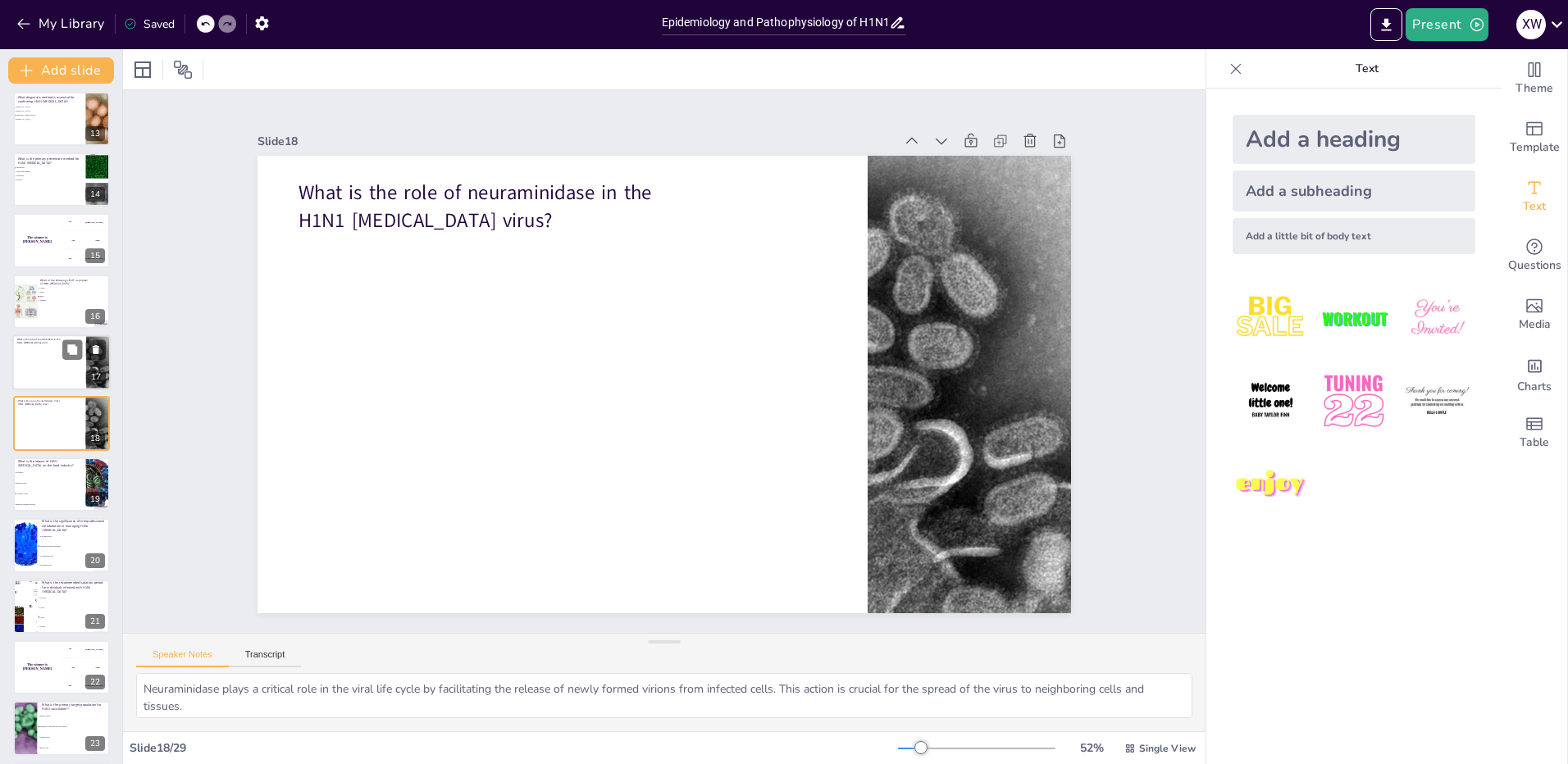
click at [60, 379] on div at bounding box center [61, 361] width 99 height 56
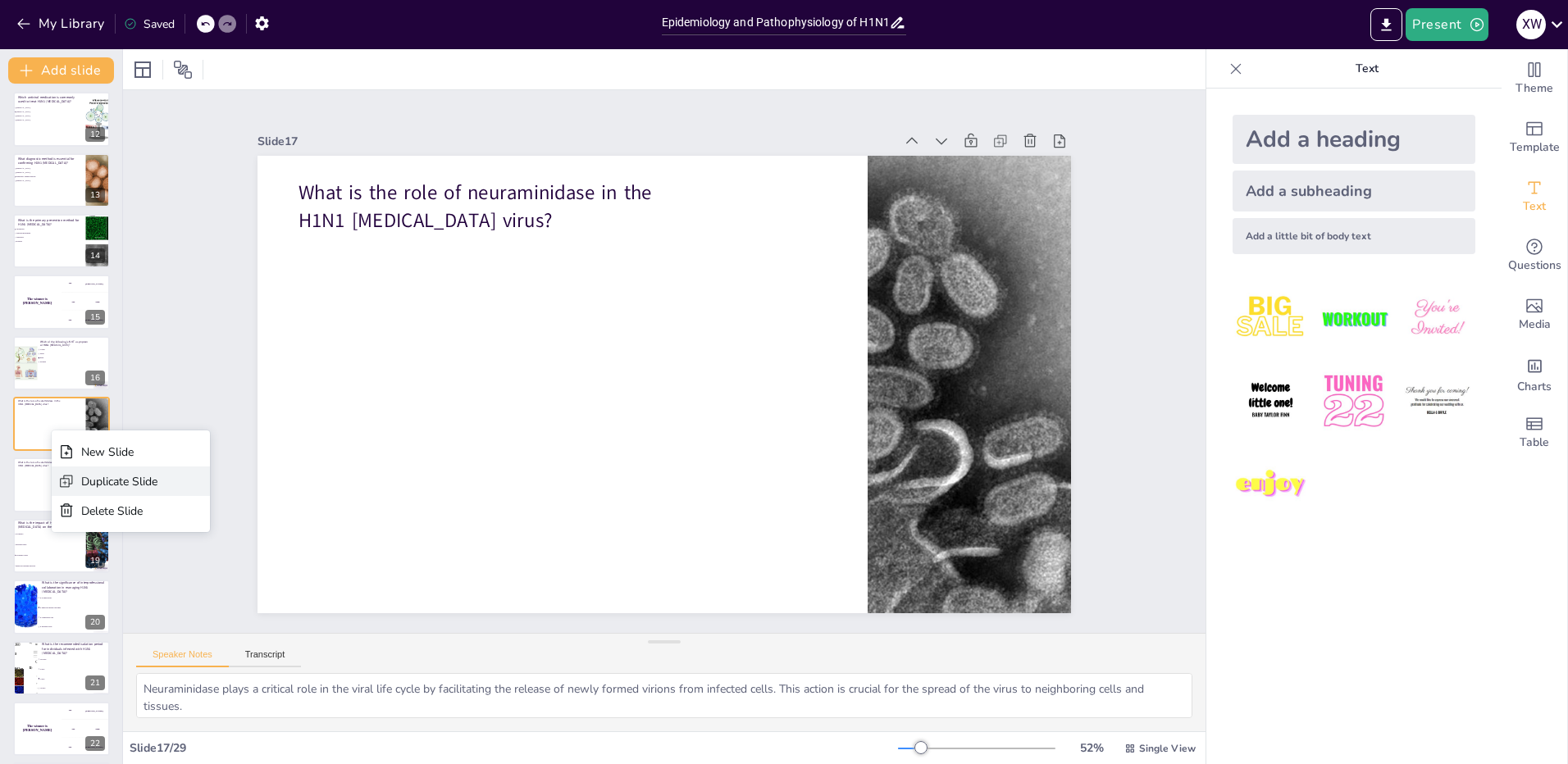
click at [98, 479] on div "Duplicate Slide" at bounding box center [119, 482] width 76 height 16
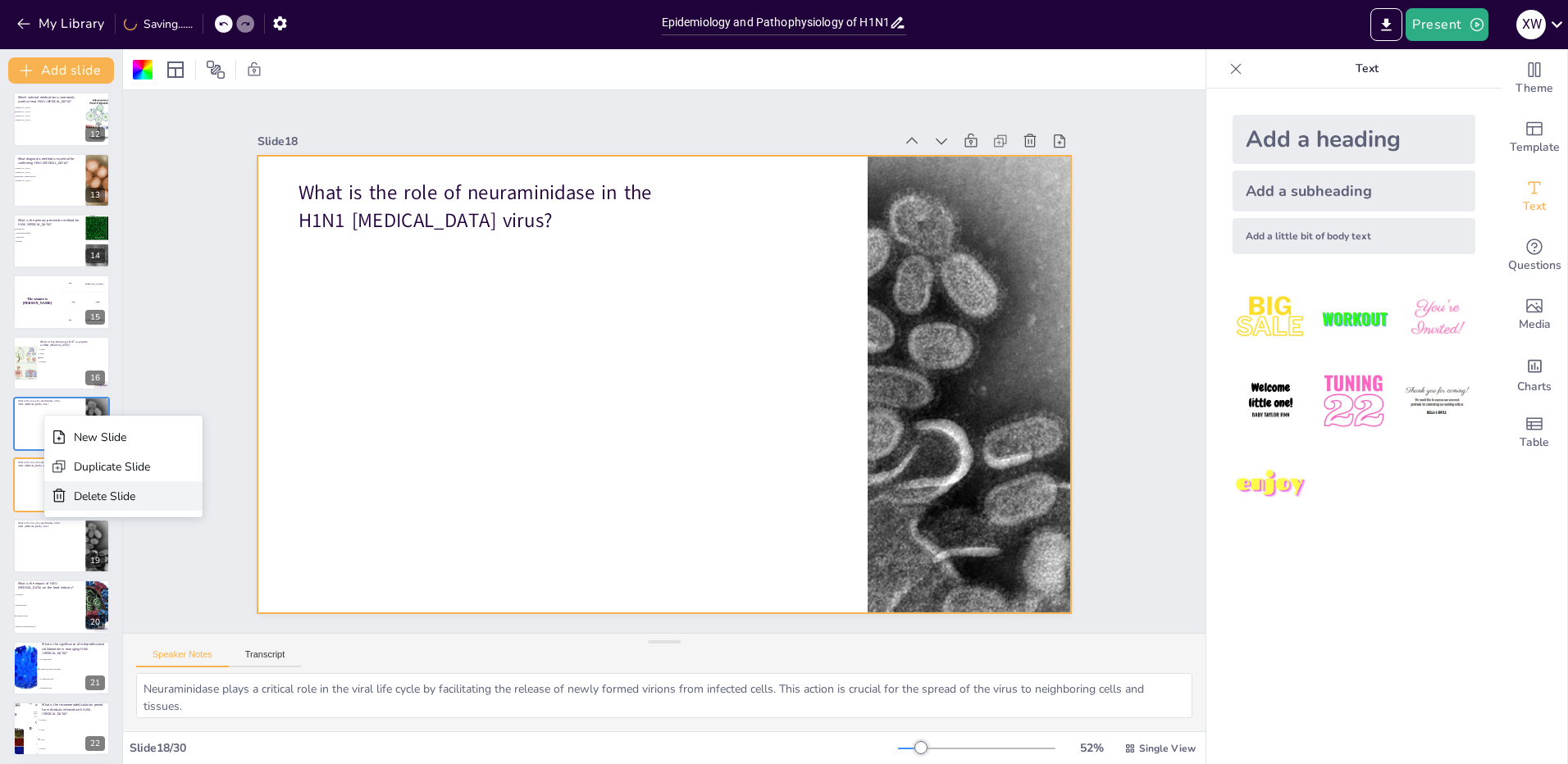
click at [95, 498] on div "Delete Slide" at bounding box center [111, 496] width 76 height 16
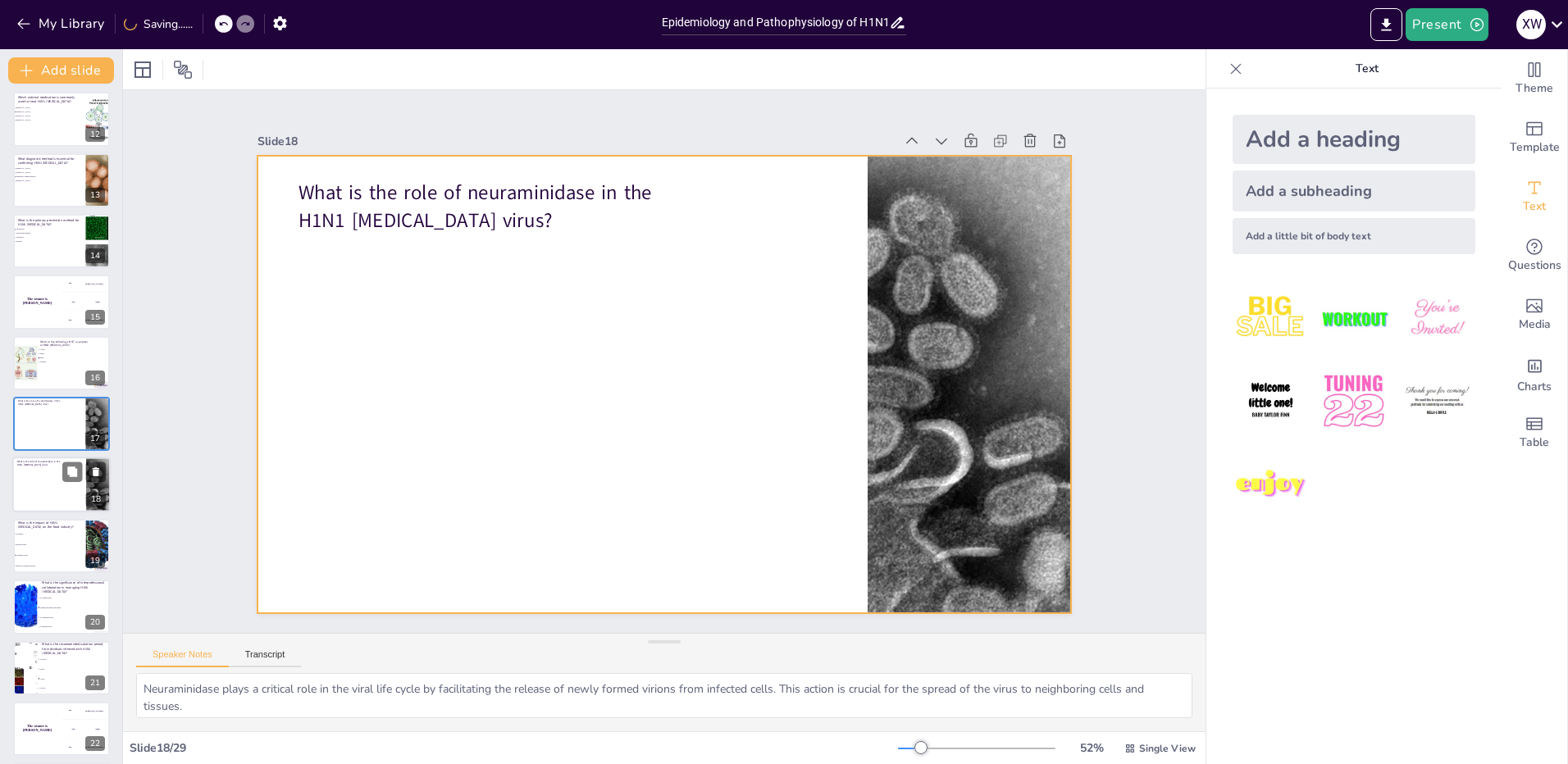
click at [42, 485] on div at bounding box center [61, 485] width 99 height 56
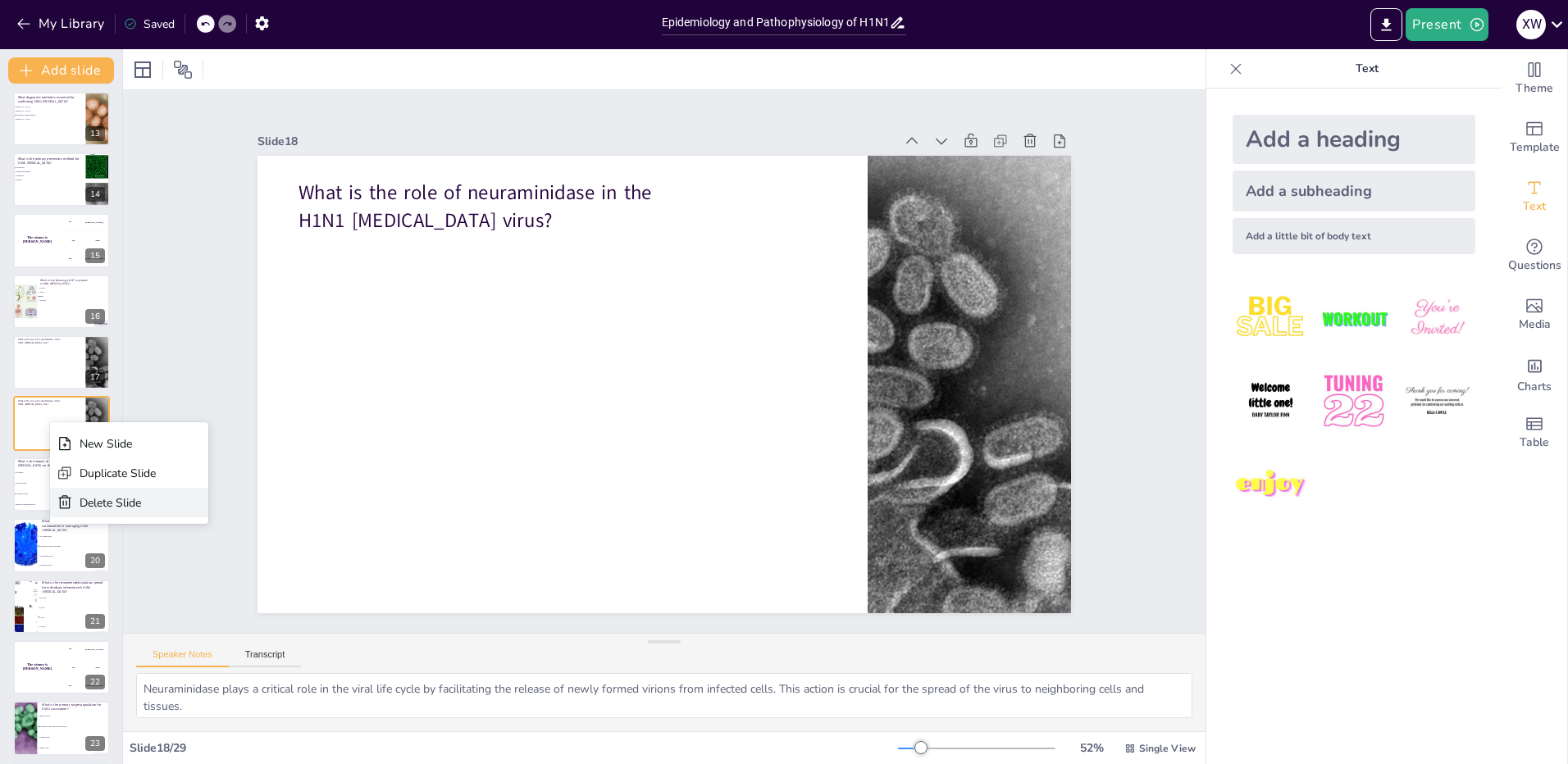
click at [103, 501] on div "Delete Slide" at bounding box center [118, 502] width 76 height 16
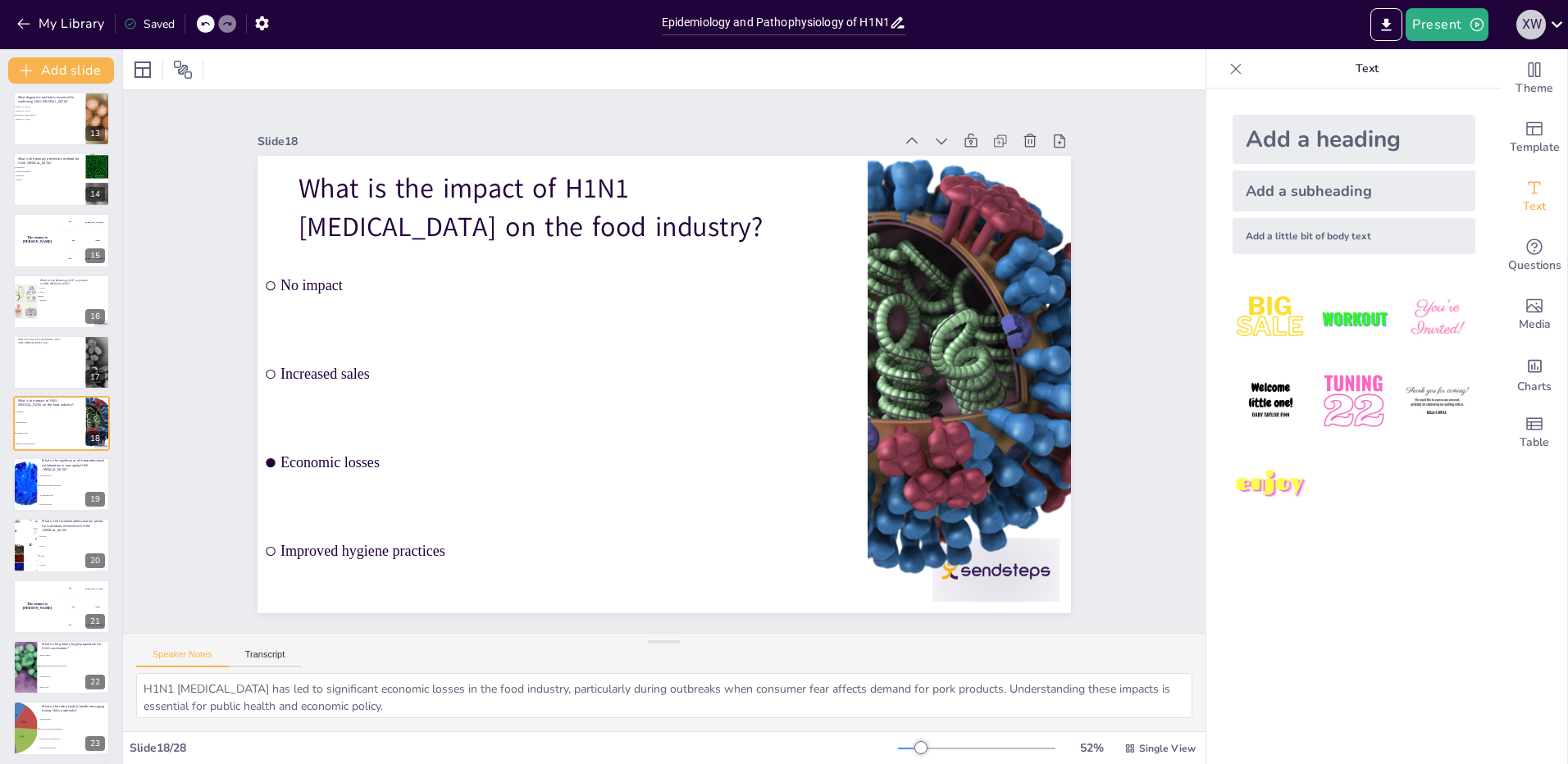
click at [1526, 23] on div "X W" at bounding box center [1530, 24] width 29 height 29
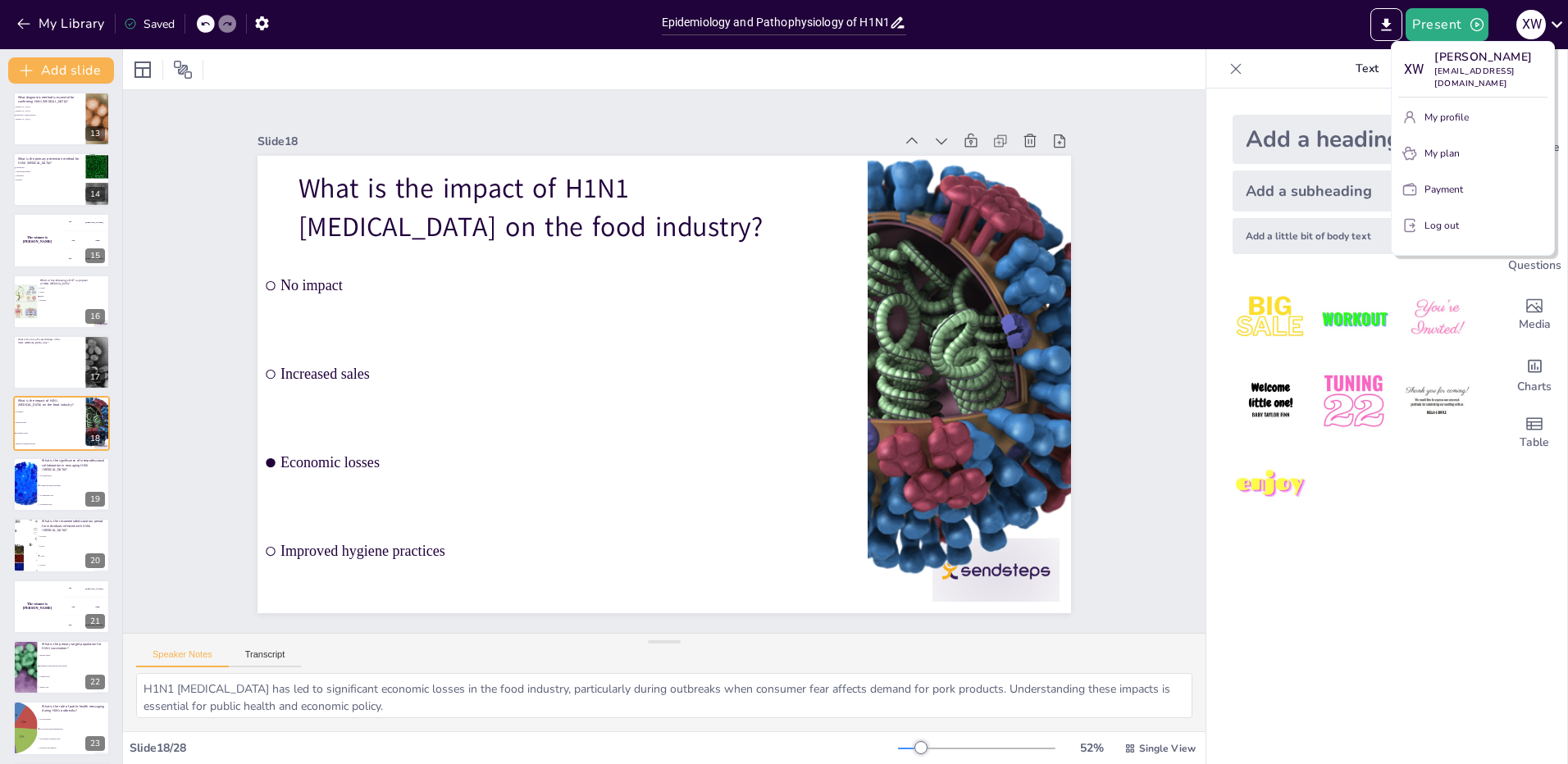
click at [1057, 34] on div at bounding box center [784, 382] width 1568 height 764
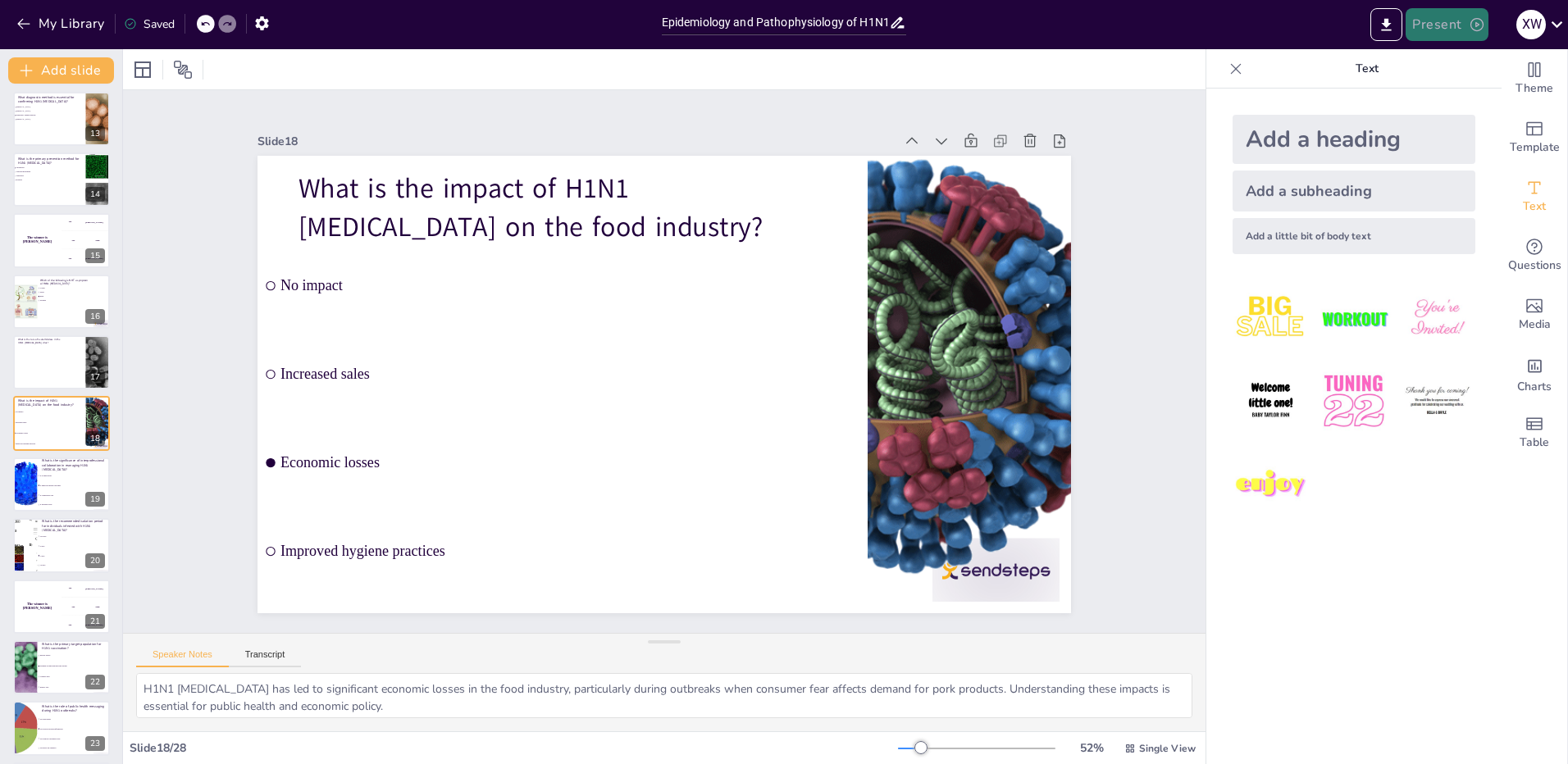
click at [1447, 25] on button "Present" at bounding box center [1446, 24] width 82 height 33
click at [1448, 98] on li "Play presentation" at bounding box center [1471, 101] width 129 height 26
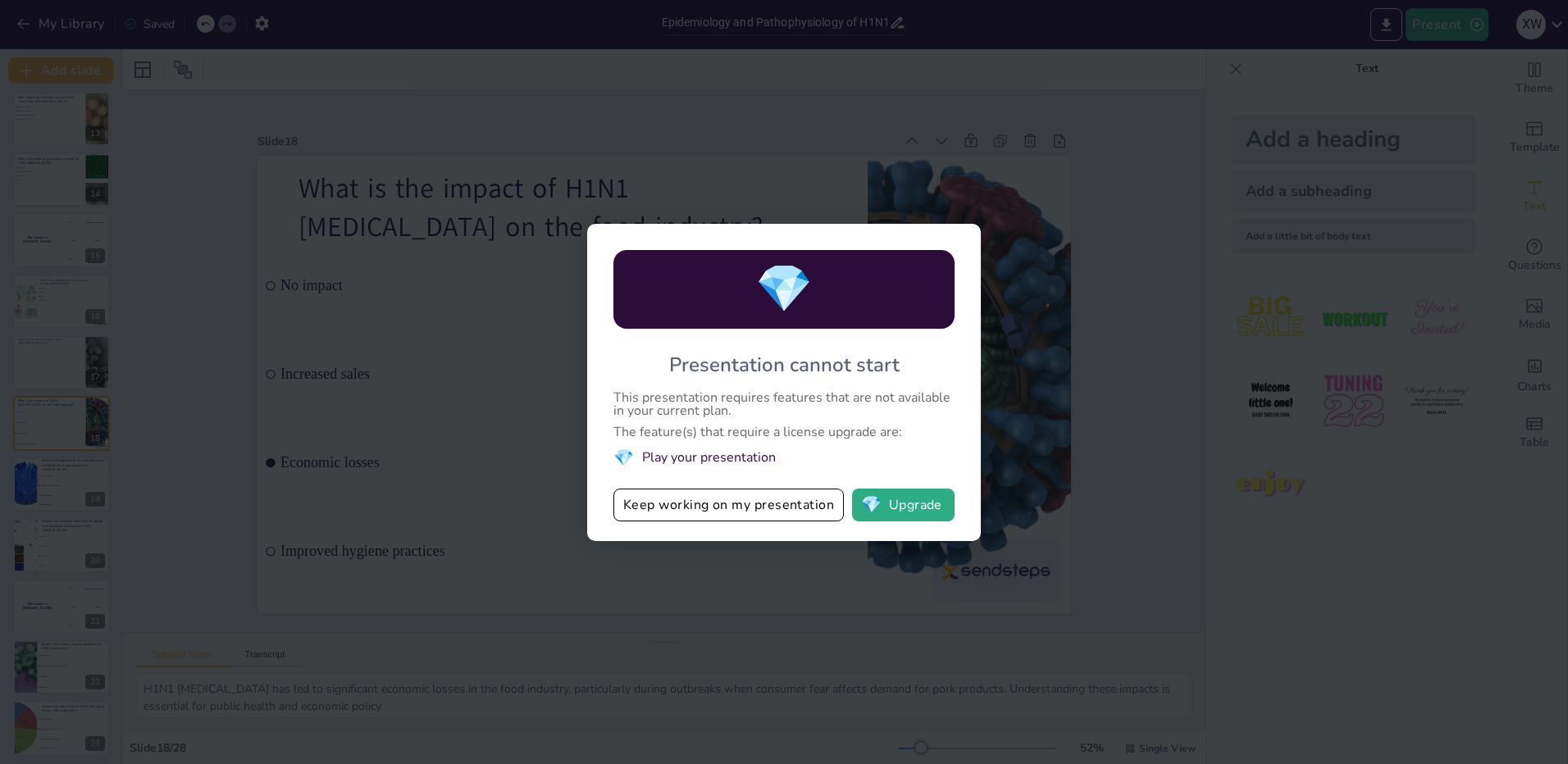
click at [1117, 187] on div "💎 Presentation cannot start This presentation requires features that are not av…" at bounding box center [784, 382] width 1568 height 764
click at [1448, 75] on div "💎 Presentation cannot start This presentation requires features that are not av…" at bounding box center [784, 382] width 1568 height 764
click at [1445, 31] on div "💎 Presentation cannot start This presentation requires features that are not av…" at bounding box center [784, 382] width 1568 height 764
click at [719, 509] on button "Keep working on my presentation" at bounding box center [728, 504] width 231 height 33
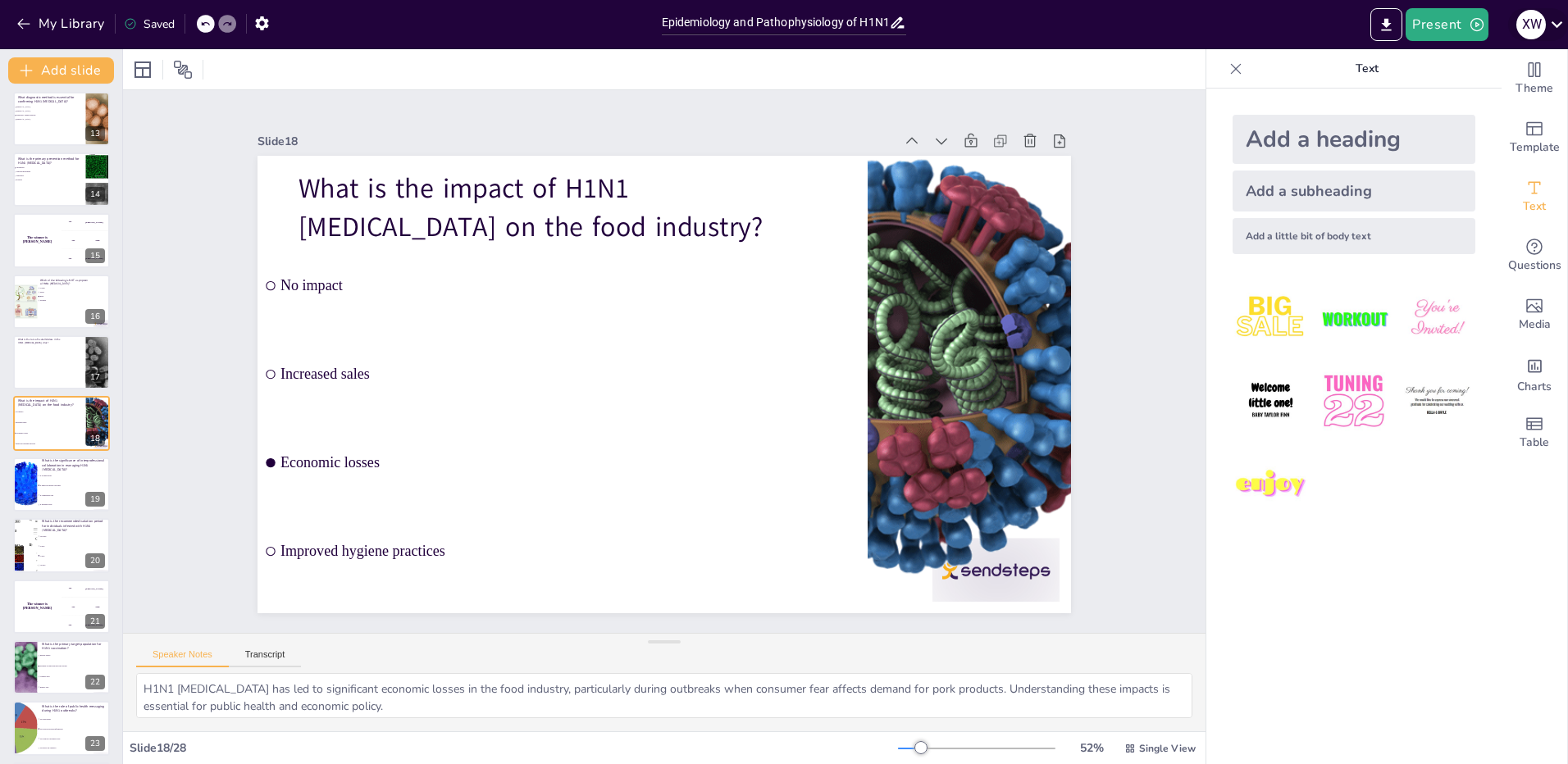
click at [1561, 19] on icon at bounding box center [1557, 24] width 23 height 23
click at [1442, 218] on p "Log out" at bounding box center [1441, 226] width 35 height 15
